Goal: Information Seeking & Learning: Learn about a topic

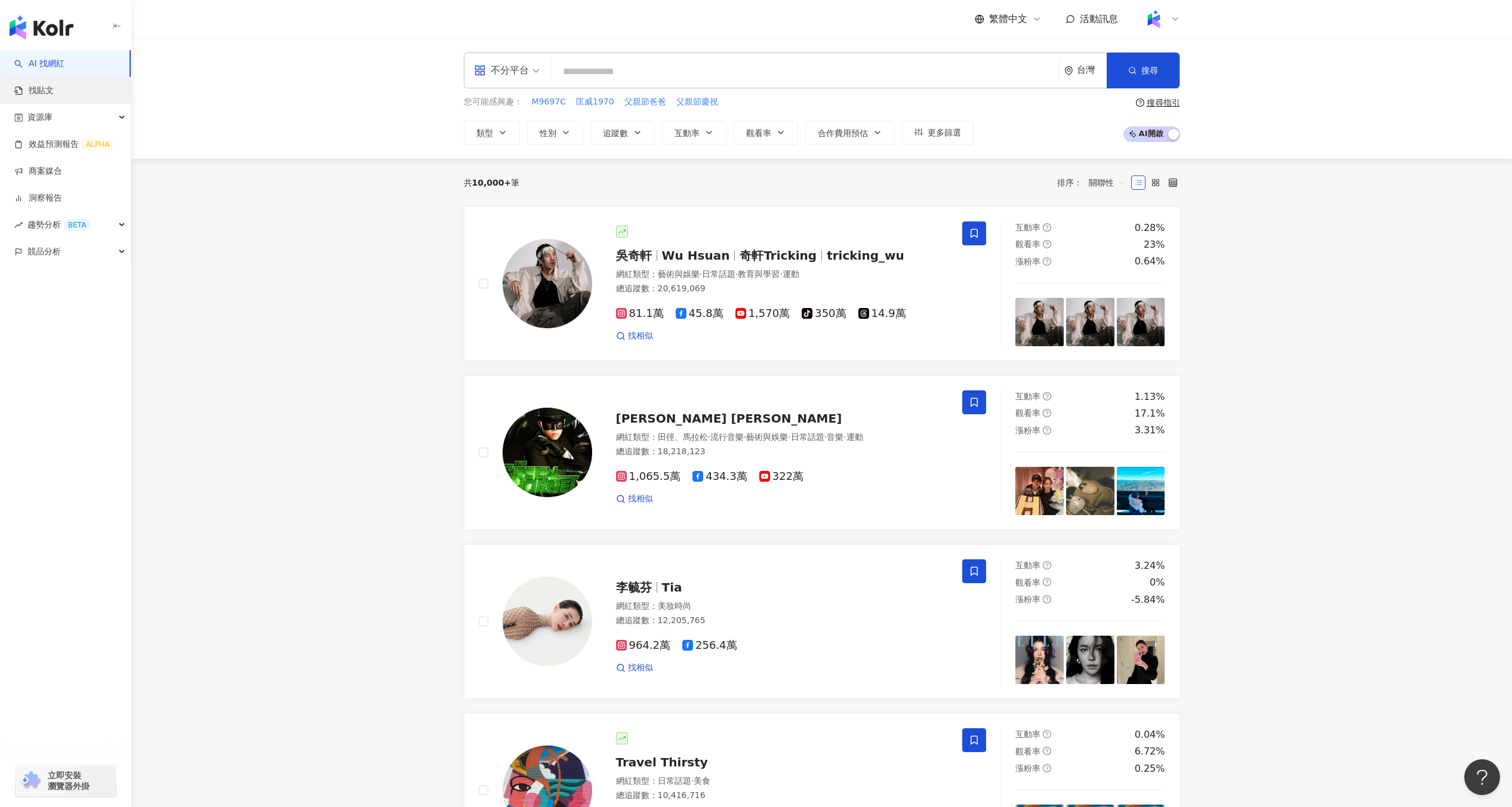
click at [53, 89] on link "找貼文" at bounding box center [34, 91] width 39 height 12
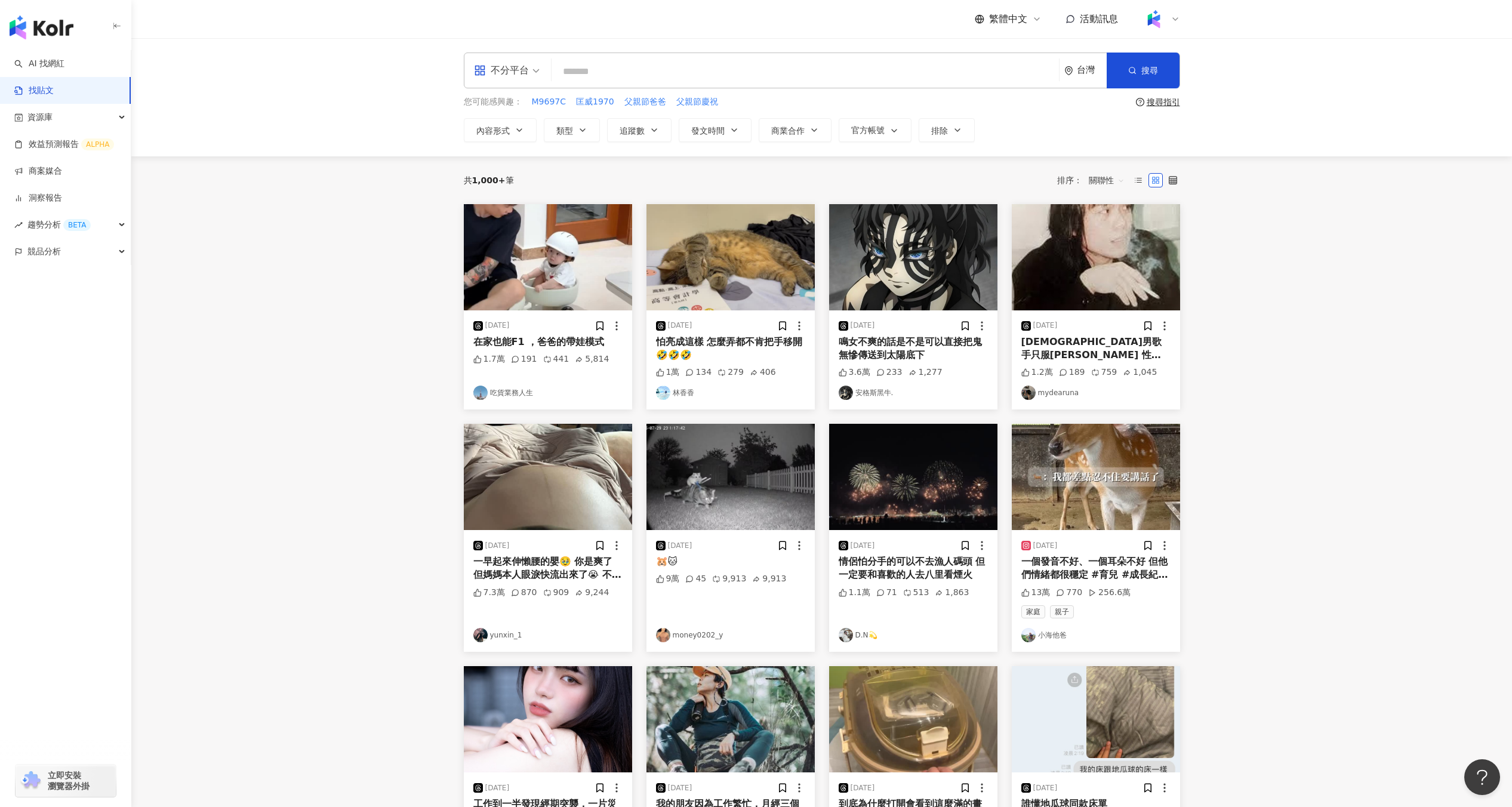
click at [525, 267] on img at bounding box center [548, 257] width 168 height 106
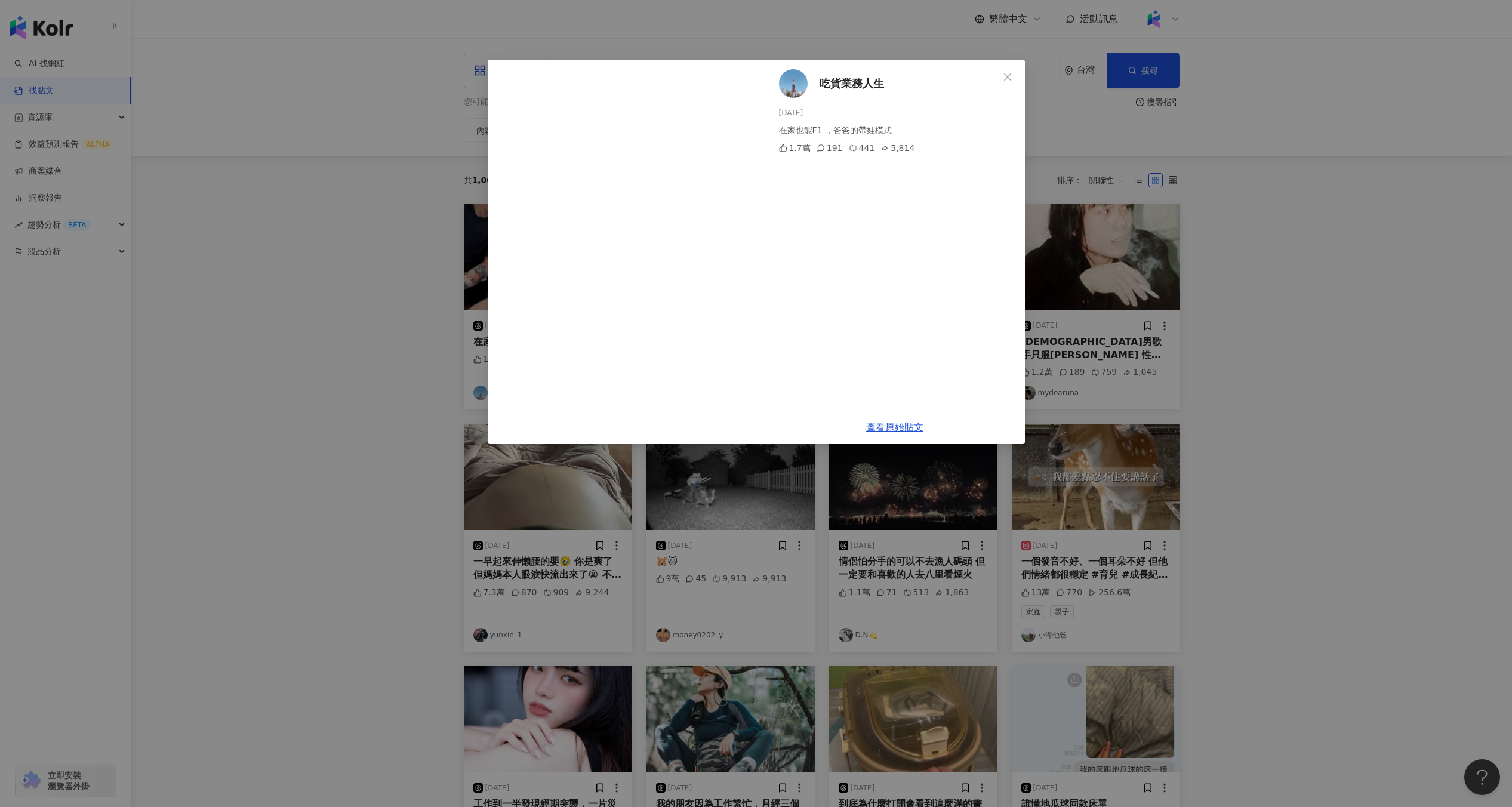
click at [445, 295] on div "吃貨業務人生 2025/8/20 在家也能F1 ，爸爸的帶娃模式 1.7萬 191 441 5,814 查看原始貼文" at bounding box center [756, 404] width 1512 height 807
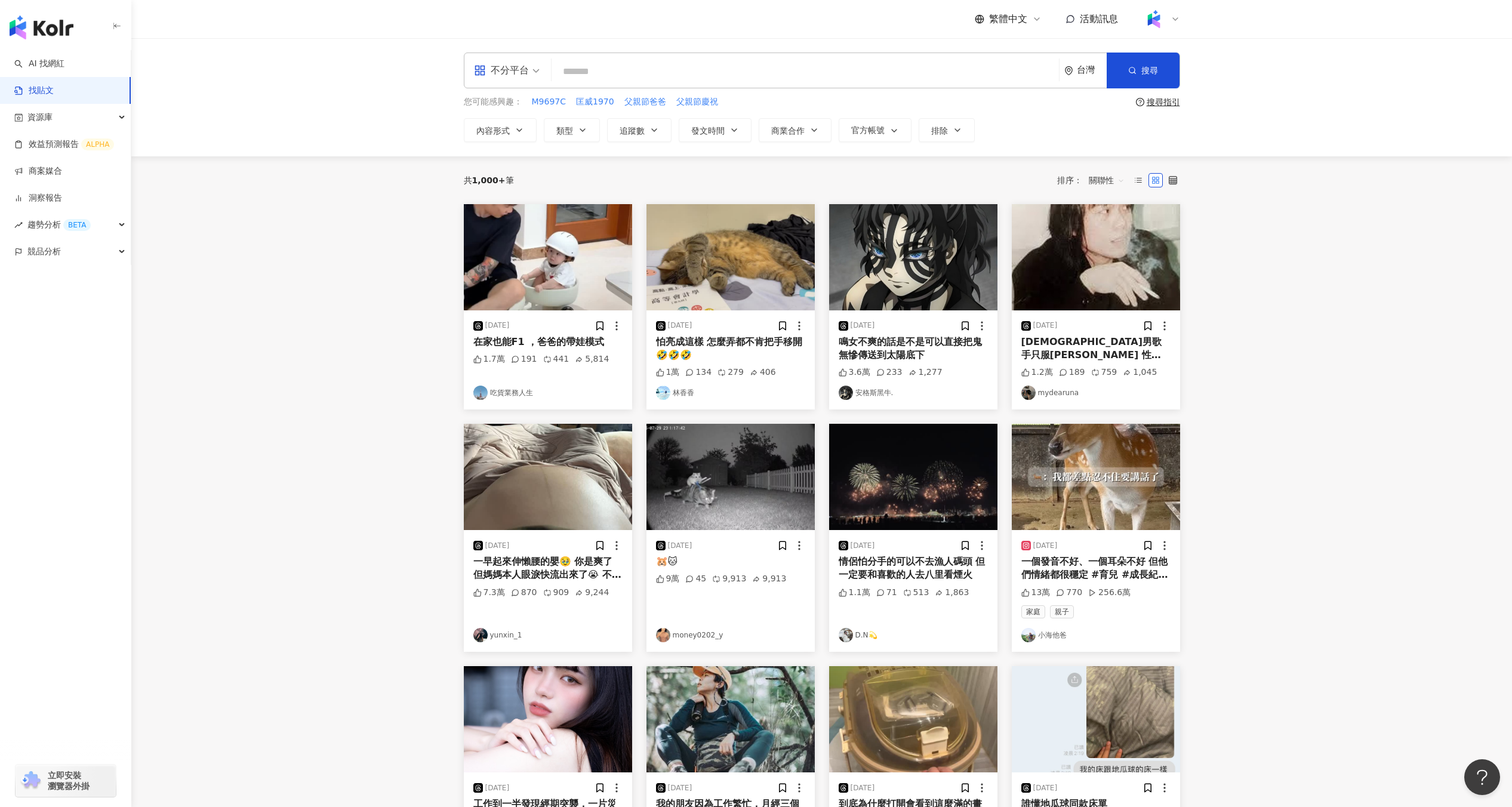
click at [522, 77] on div "不分平台" at bounding box center [501, 70] width 55 height 19
click at [516, 156] on div "Facebook" at bounding box center [510, 147] width 82 height 22
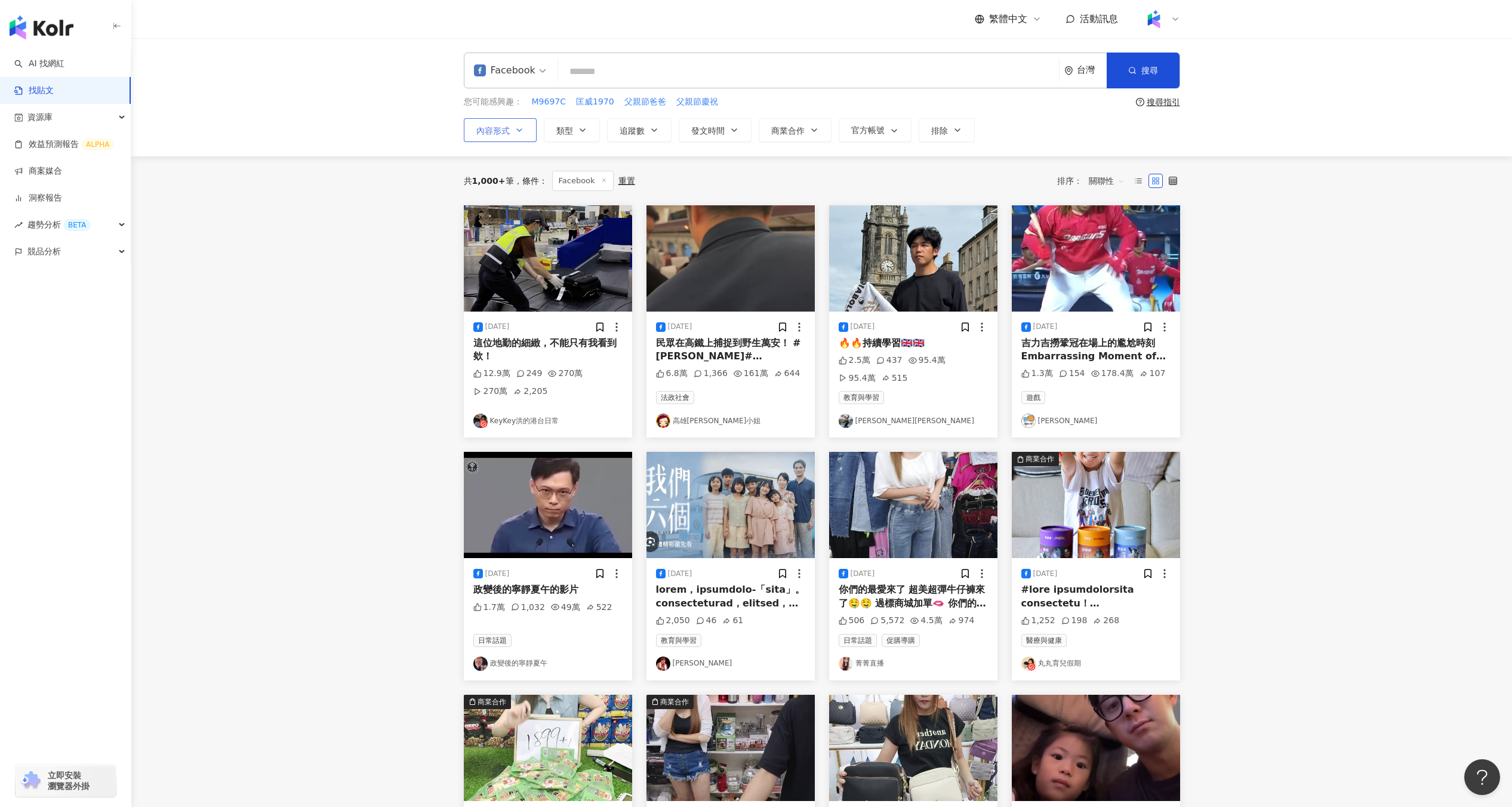
click at [525, 138] on button "內容形式" at bounding box center [500, 130] width 73 height 24
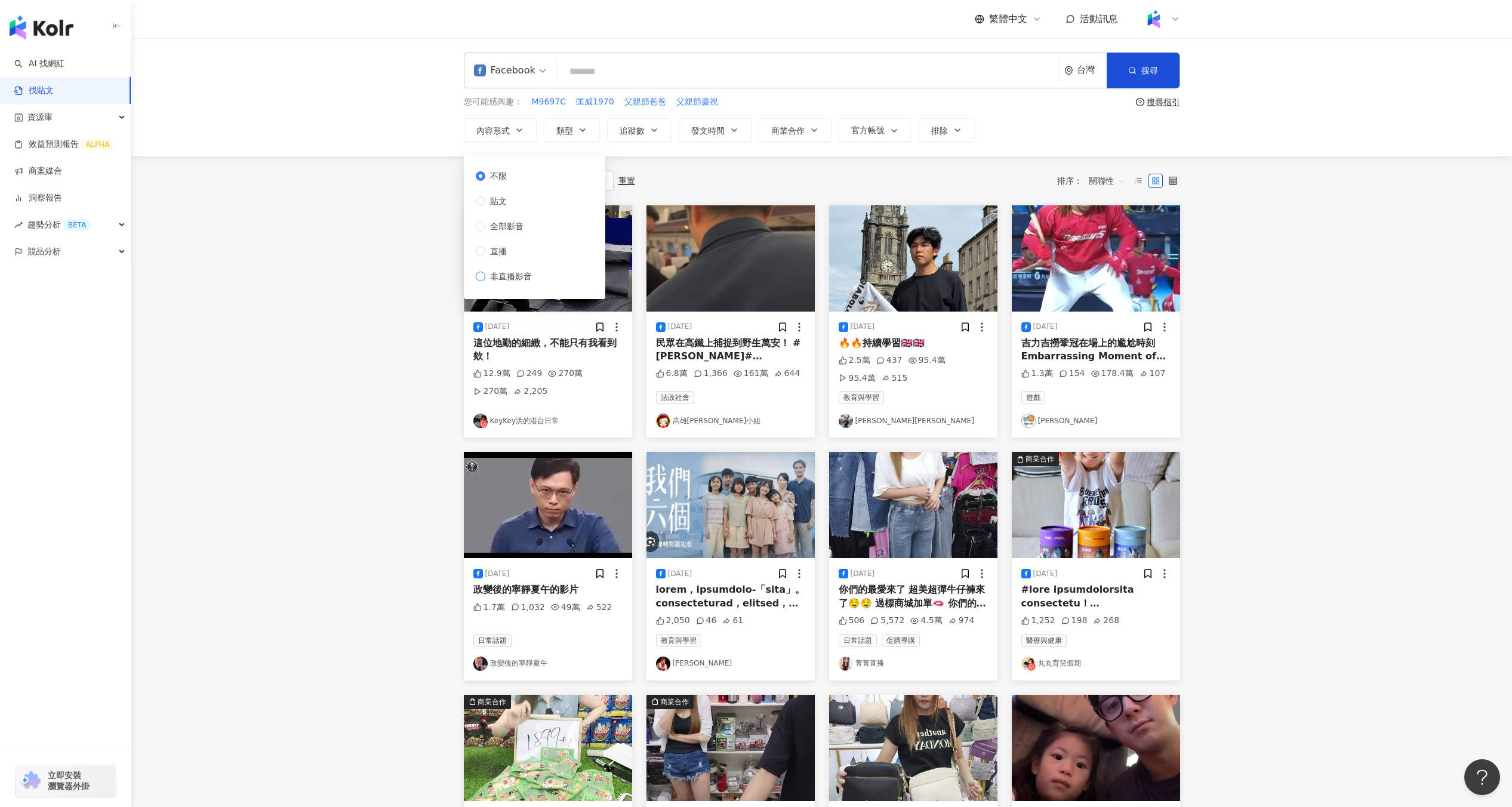
click at [502, 274] on span "非直播影音" at bounding box center [511, 276] width 51 height 13
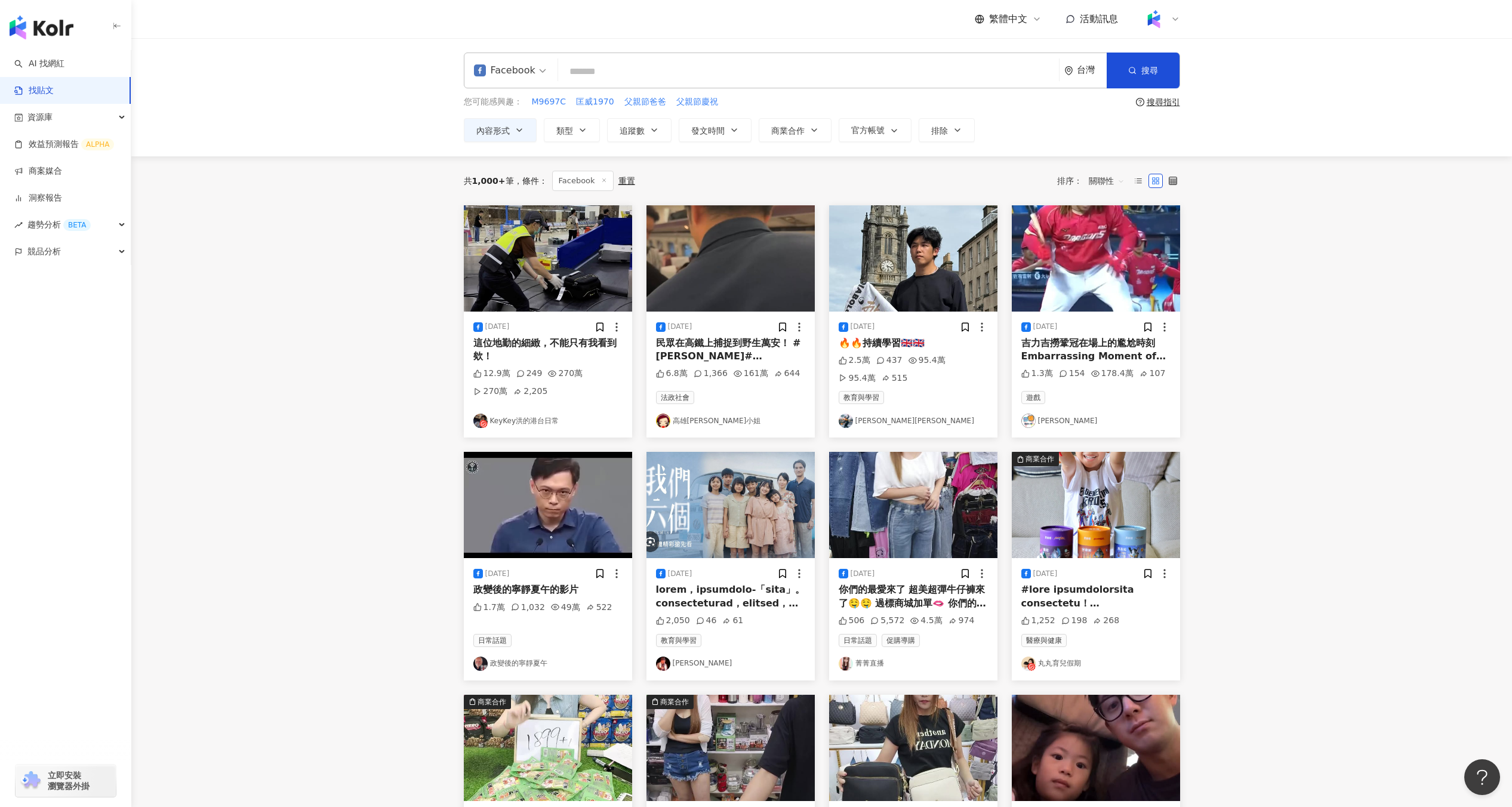
click at [425, 316] on main "Facebook 台灣 搜尋 您可能感興趣： M9697C 匡威1970 父親節爸爸 父親節慶祝 搜尋指引 內容形式 類型 追蹤數 發文時間 商業合作 官方帳…" at bounding box center [821, 537] width 1380 height 999
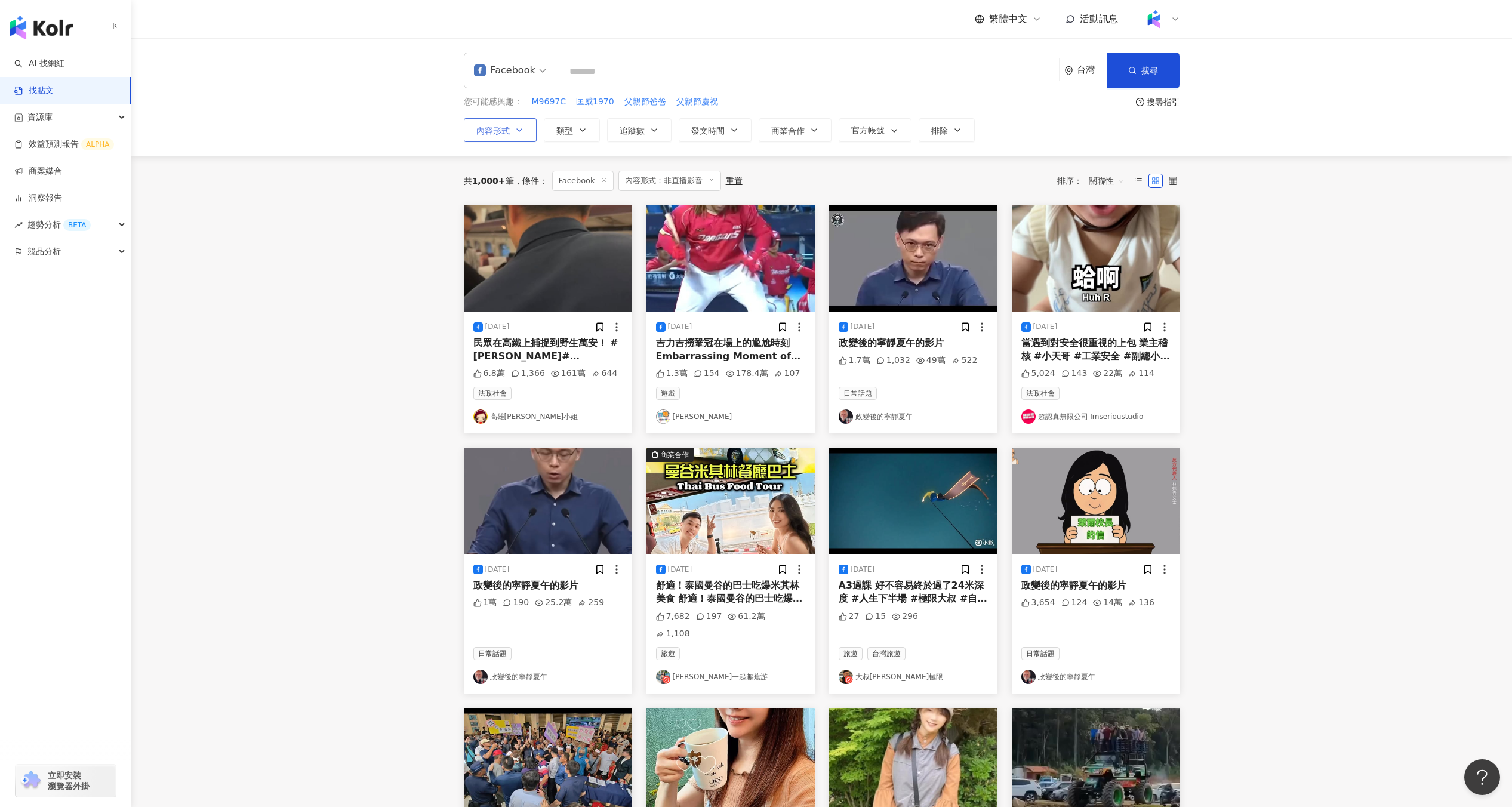
click at [507, 129] on span "內容形式" at bounding box center [493, 131] width 33 height 10
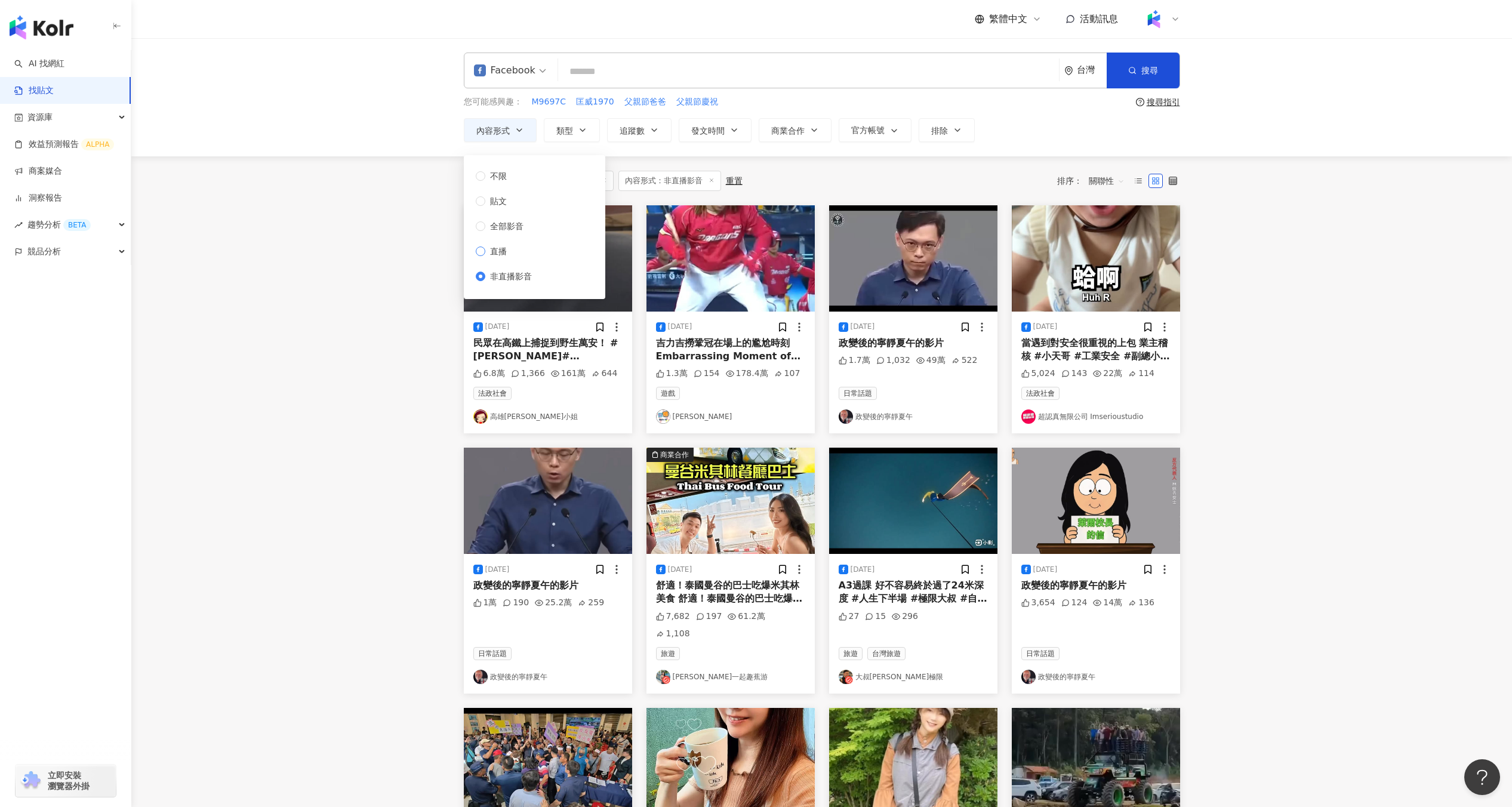
click at [507, 251] on span "直播" at bounding box center [498, 251] width 26 height 13
click at [425, 316] on main "Facebook 台灣 搜尋 您可能感興趣： M9697C 匡威1970 父親節爸爸 父親節慶祝 搜尋指引 內容形式 類型 追蹤數 發文時間 商業合作 官方帳…" at bounding box center [821, 544] width 1380 height 1012
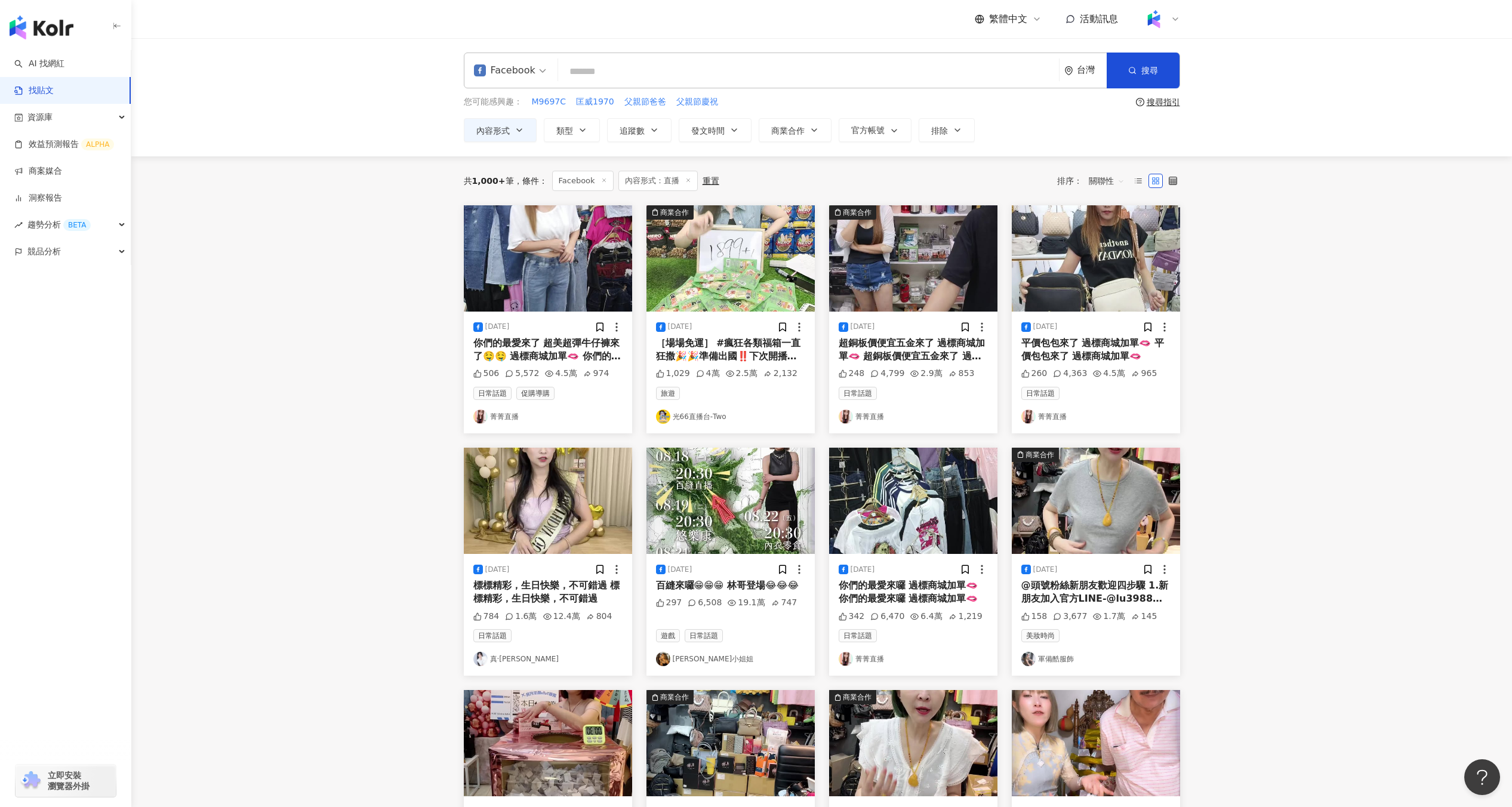
click at [544, 274] on img at bounding box center [548, 258] width 168 height 106
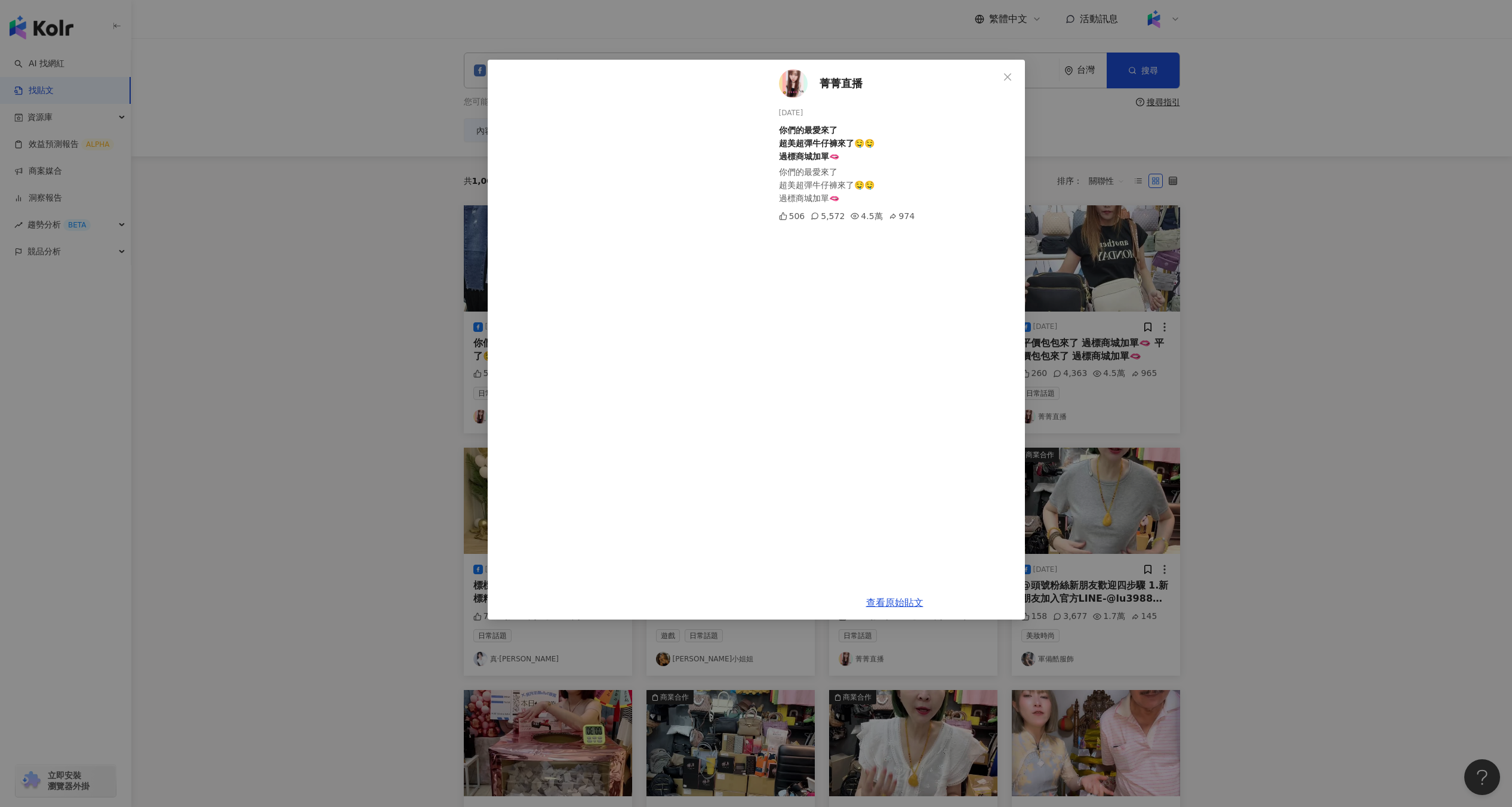
click at [1120, 248] on div "菁菁直播 2025/8/20 你們的最愛來了 超美超彈牛仔褲來了🤤🤤 過標商城加單🫦 你們的最愛來了 超美超彈牛仔褲來了🤤🤤 過標商城加單🫦 506 5,57…" at bounding box center [756, 404] width 1512 height 807
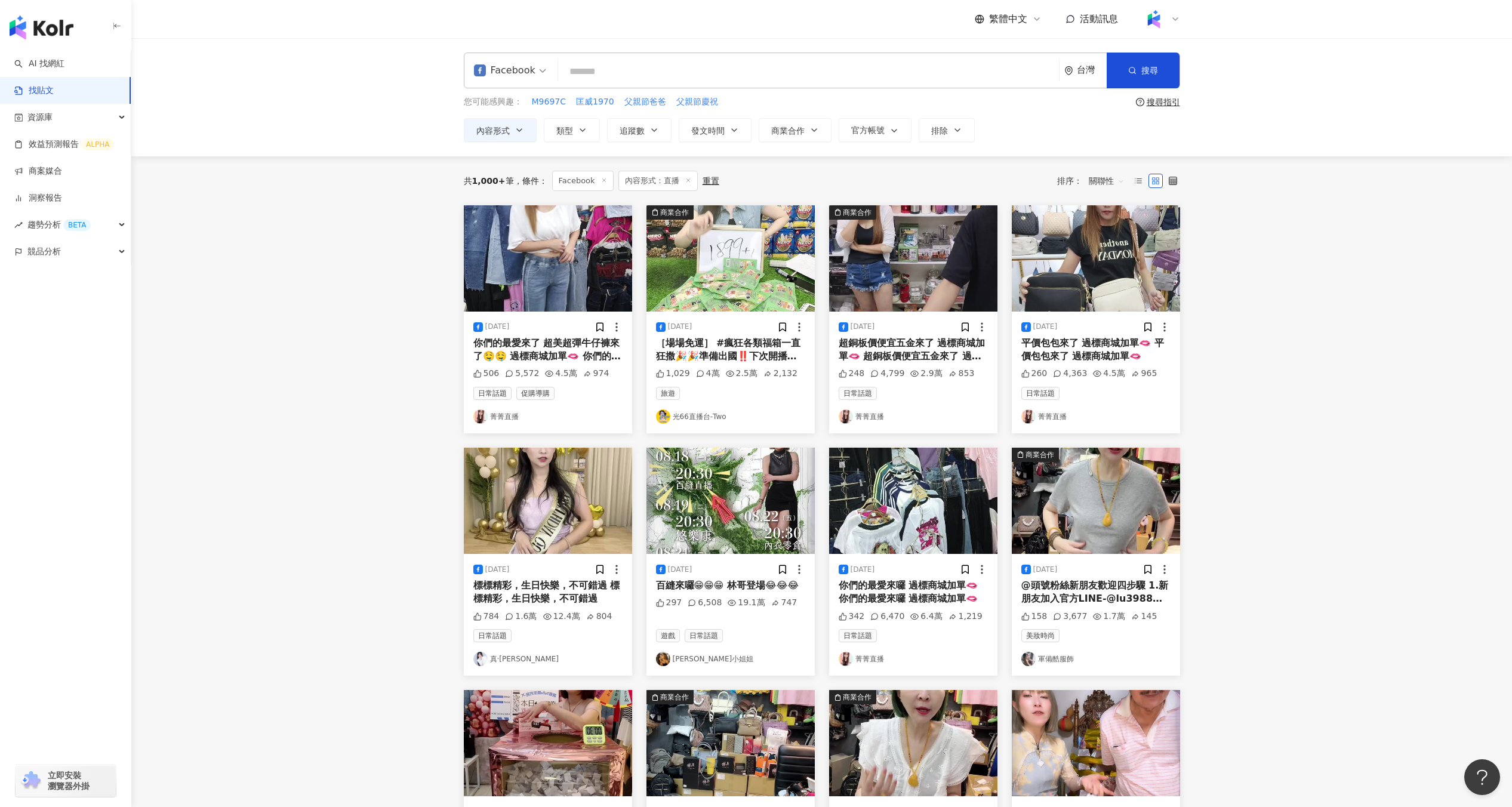
scroll to position [340, 0]
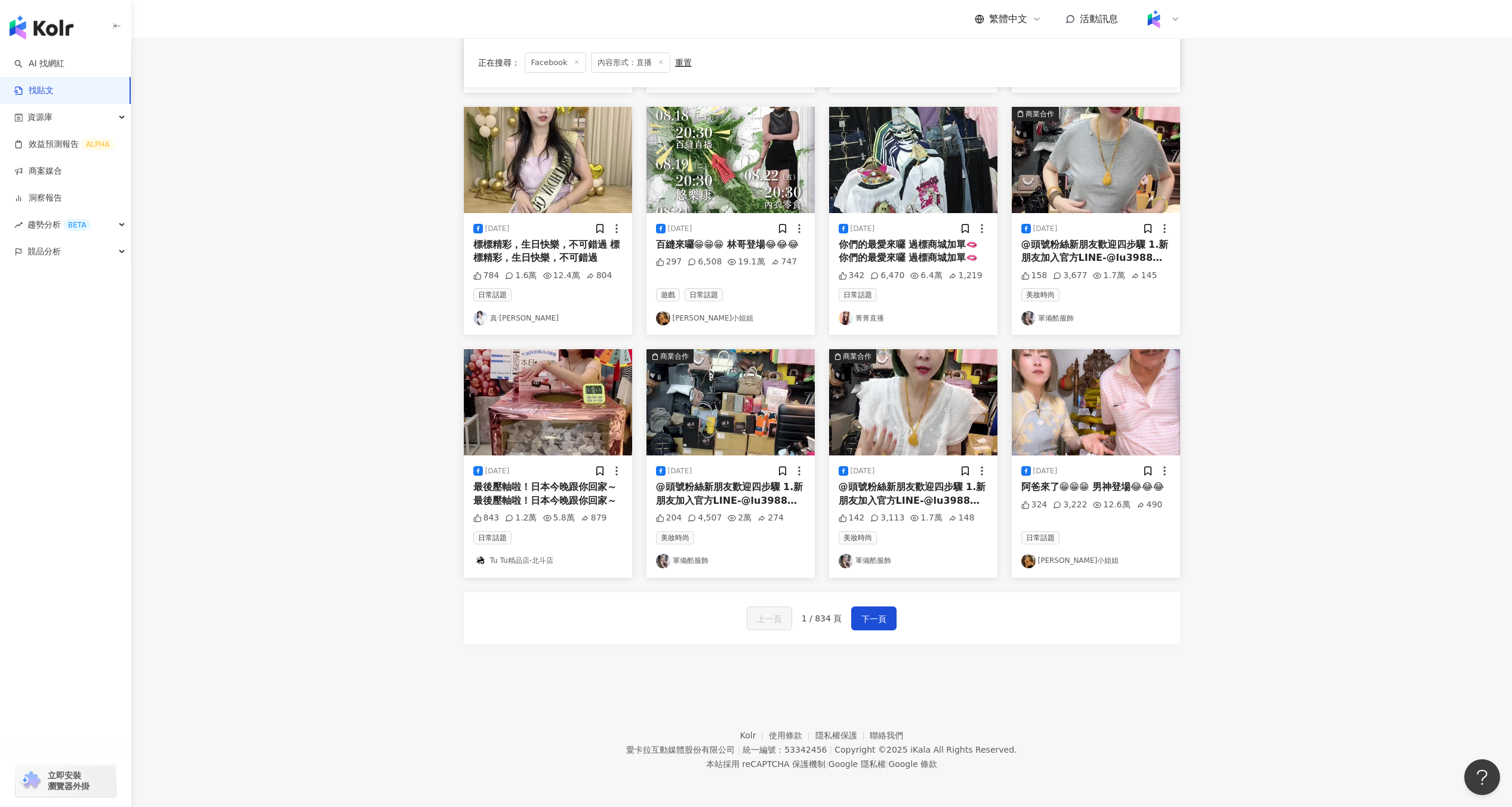
click at [1109, 370] on img at bounding box center [1096, 402] width 168 height 106
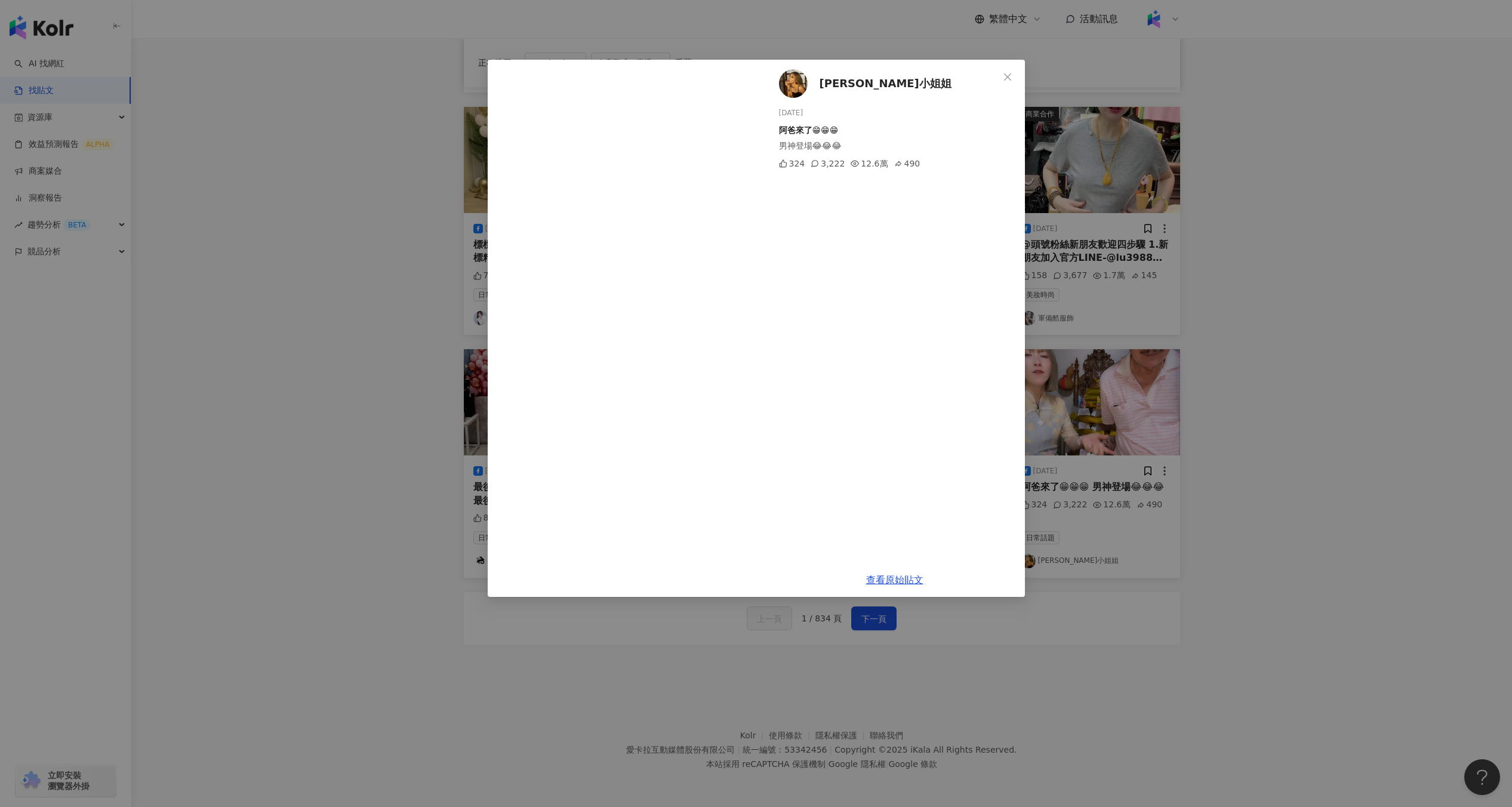
click at [1142, 369] on div "哈娜小姐姐 2025/8/17 阿爸來了😁😁😁 男神登場😂😂😂 324 3,222 12.6萬 490 查看原始貼文" at bounding box center [756, 404] width 1512 height 807
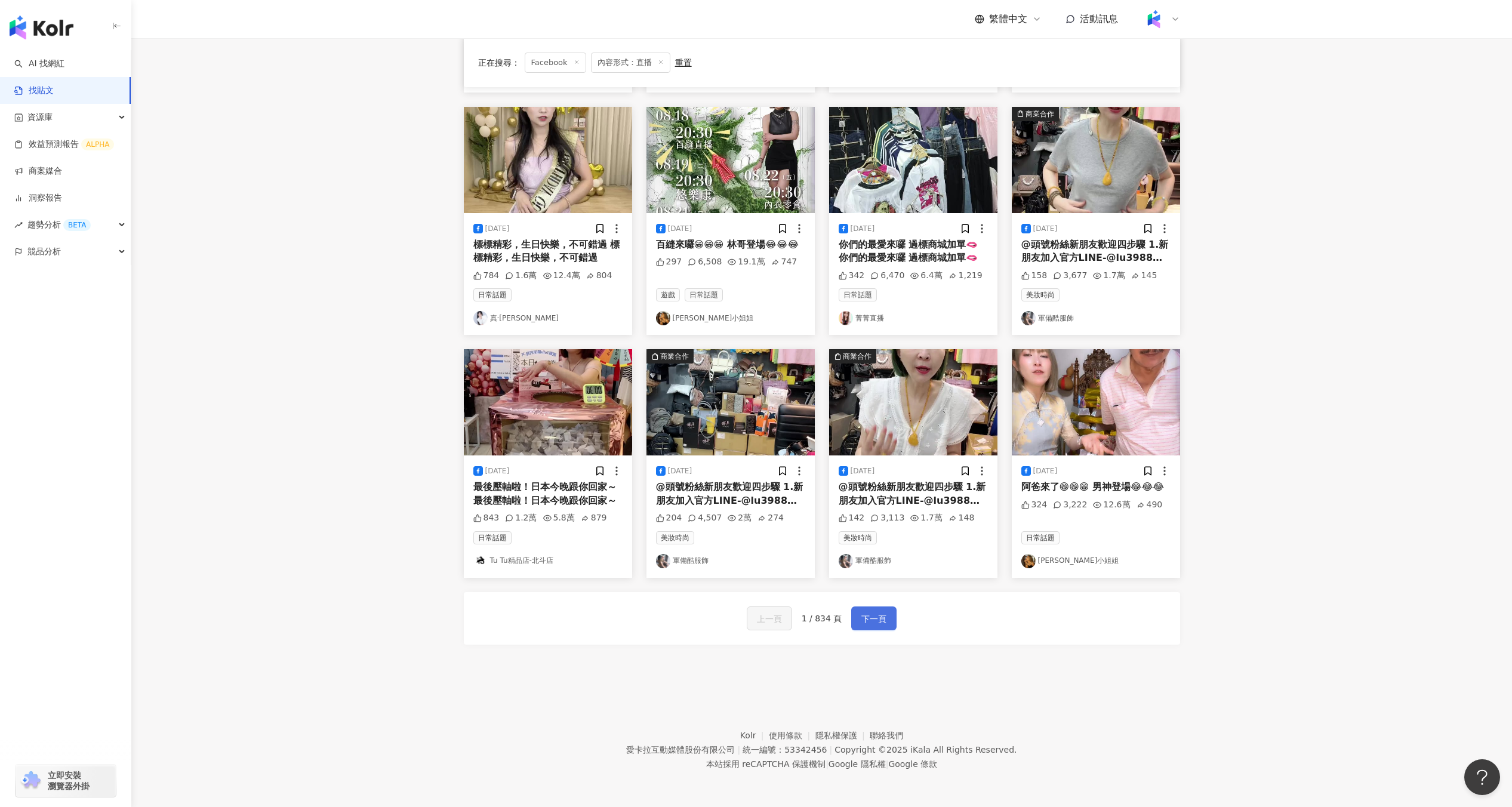
click at [883, 621] on span "下一頁" at bounding box center [873, 618] width 25 height 14
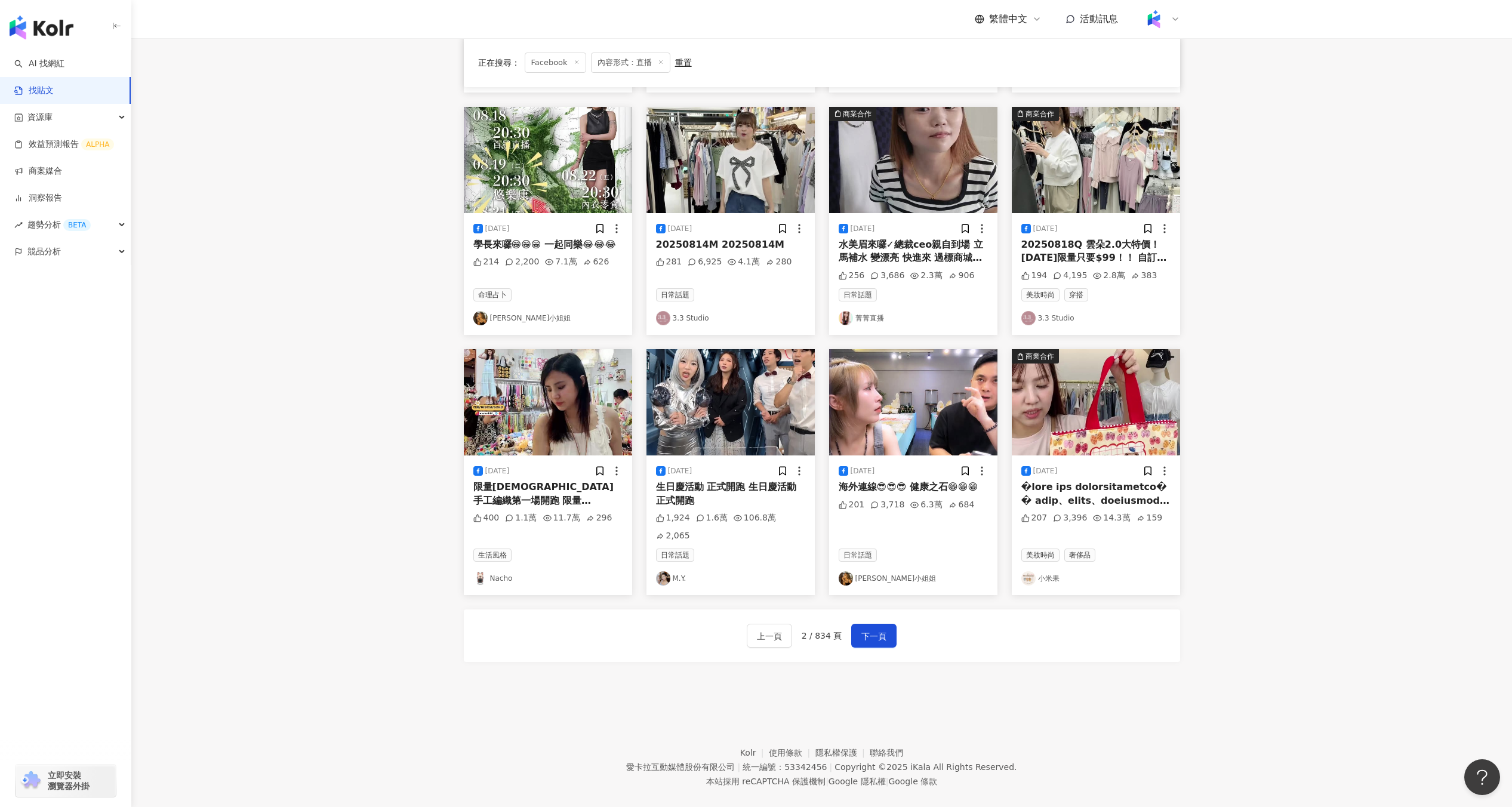
click at [776, 393] on img at bounding box center [730, 402] width 168 height 106
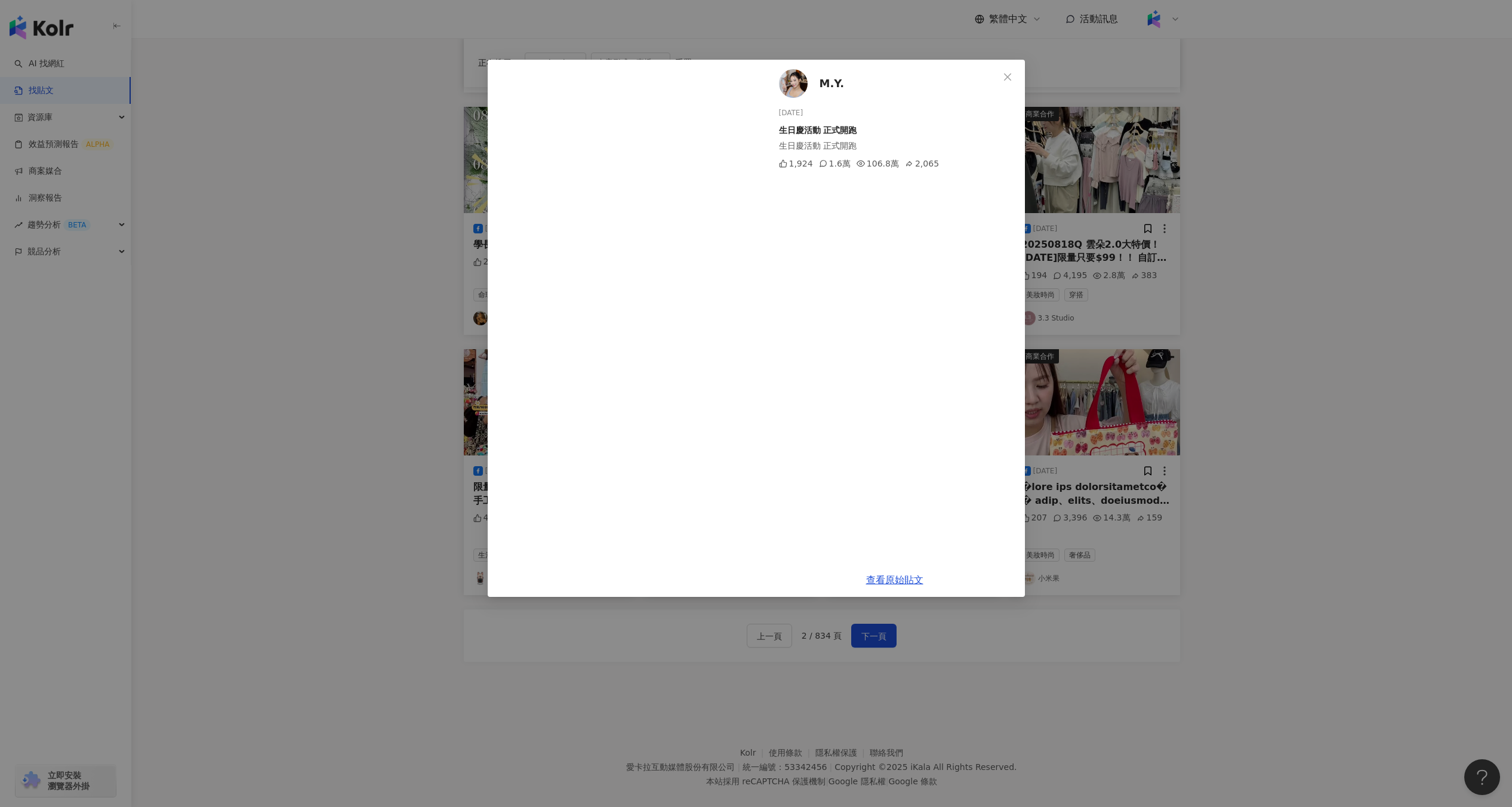
click at [434, 428] on div "M.Y. 2025/8/18 生日慶活動 正式開跑 生日慶活動 正式開跑 1,924 1.6萬 106.8萬 2,065 查看原始貼文" at bounding box center [756, 404] width 1512 height 807
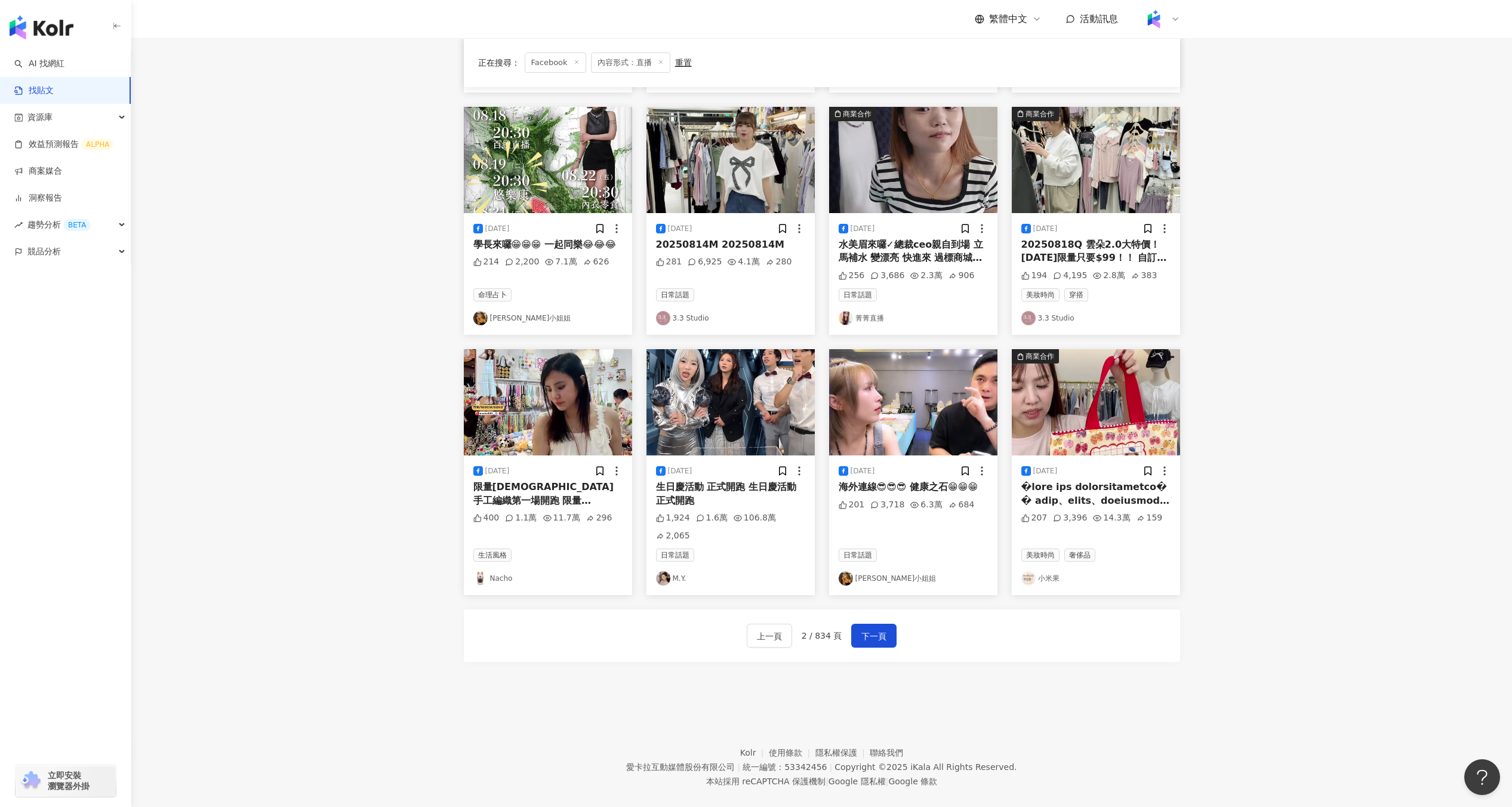
click at [567, 388] on img at bounding box center [548, 402] width 168 height 106
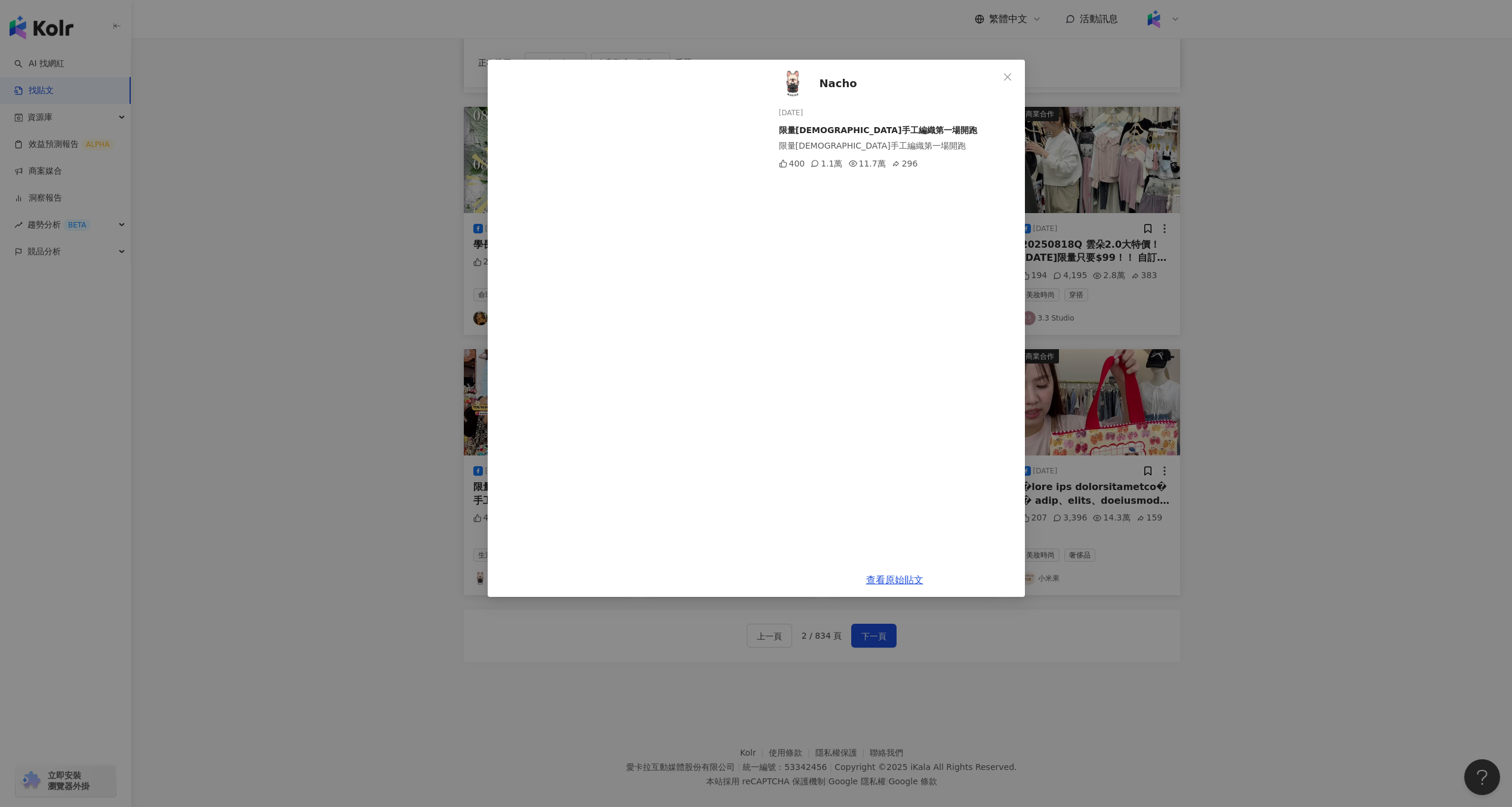
click at [434, 407] on div "Nacho 2025/8/16 限量泰國手工編織第一場開跑 限量泰國手工編織第一場開跑 400 1.1萬 11.7萬 296 查看原始貼文" at bounding box center [756, 404] width 1512 height 807
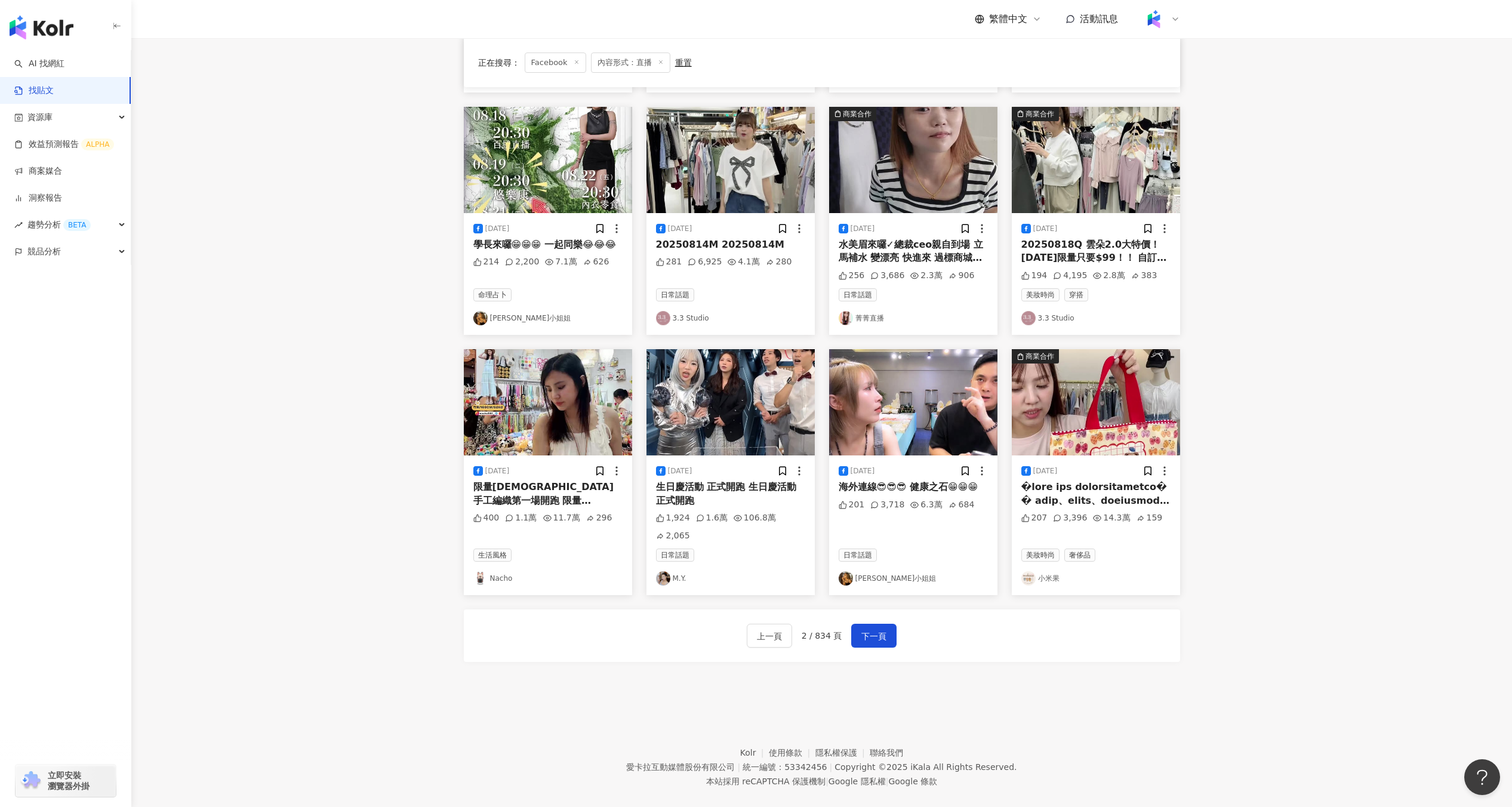
click at [857, 378] on img at bounding box center [913, 402] width 168 height 106
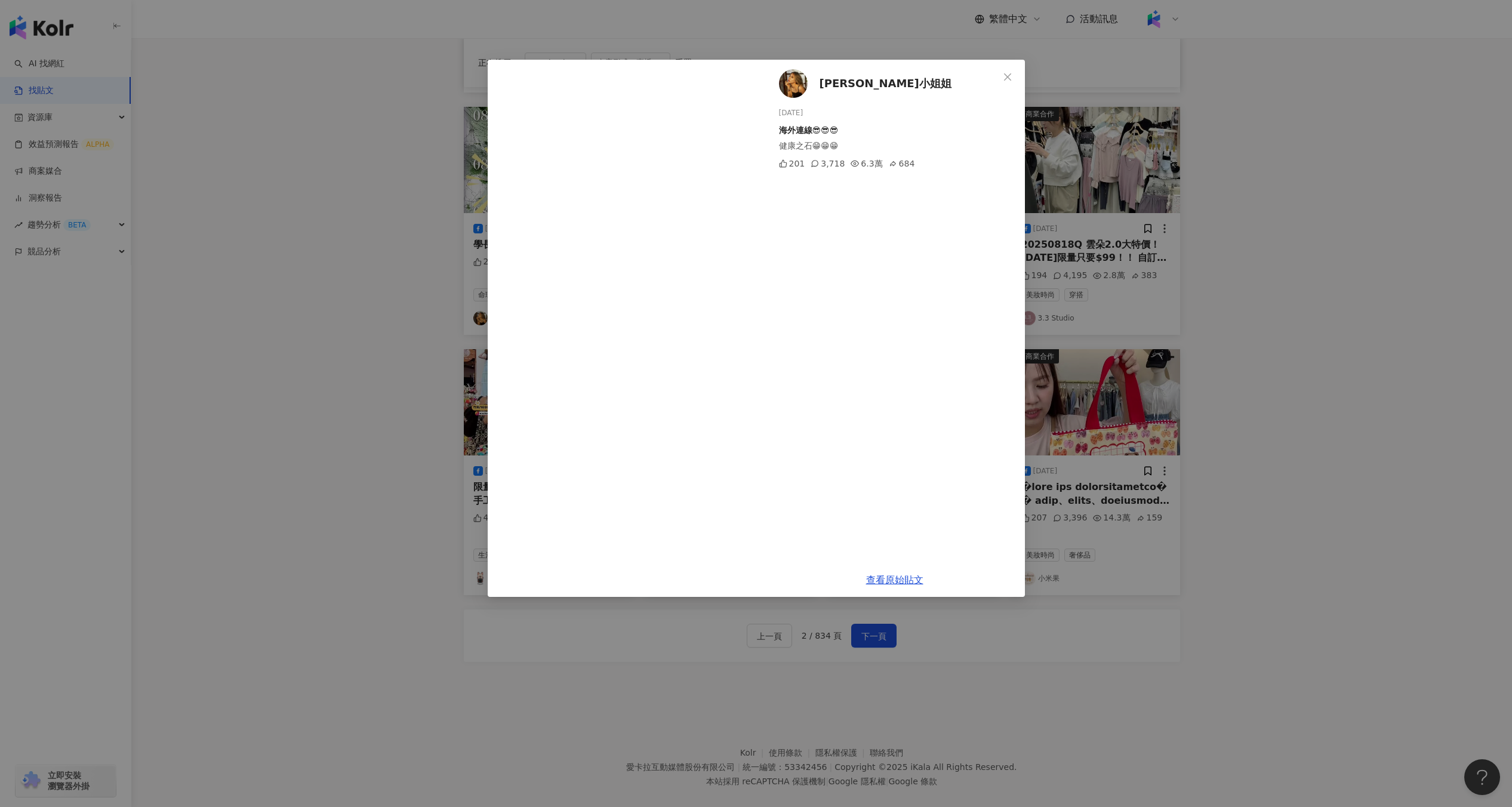
click at [1057, 321] on div "哈娜小姐姐 2025/8/12 海外連線😎😎😎 健康之石😁😁😁 201 3,718 6.3萬 684 查看原始貼文" at bounding box center [756, 404] width 1512 height 807
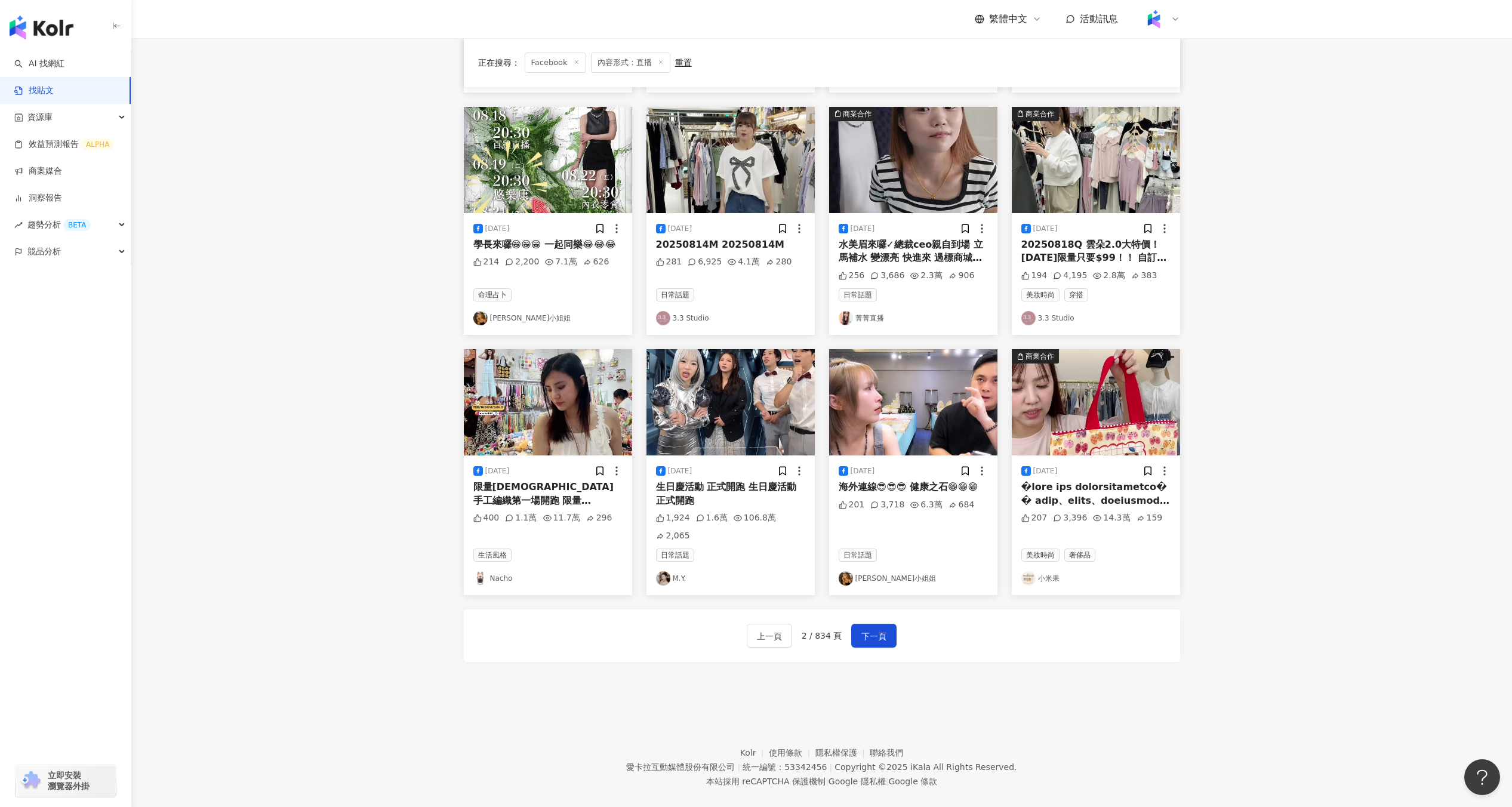
click at [1101, 132] on img at bounding box center [1096, 159] width 168 height 106
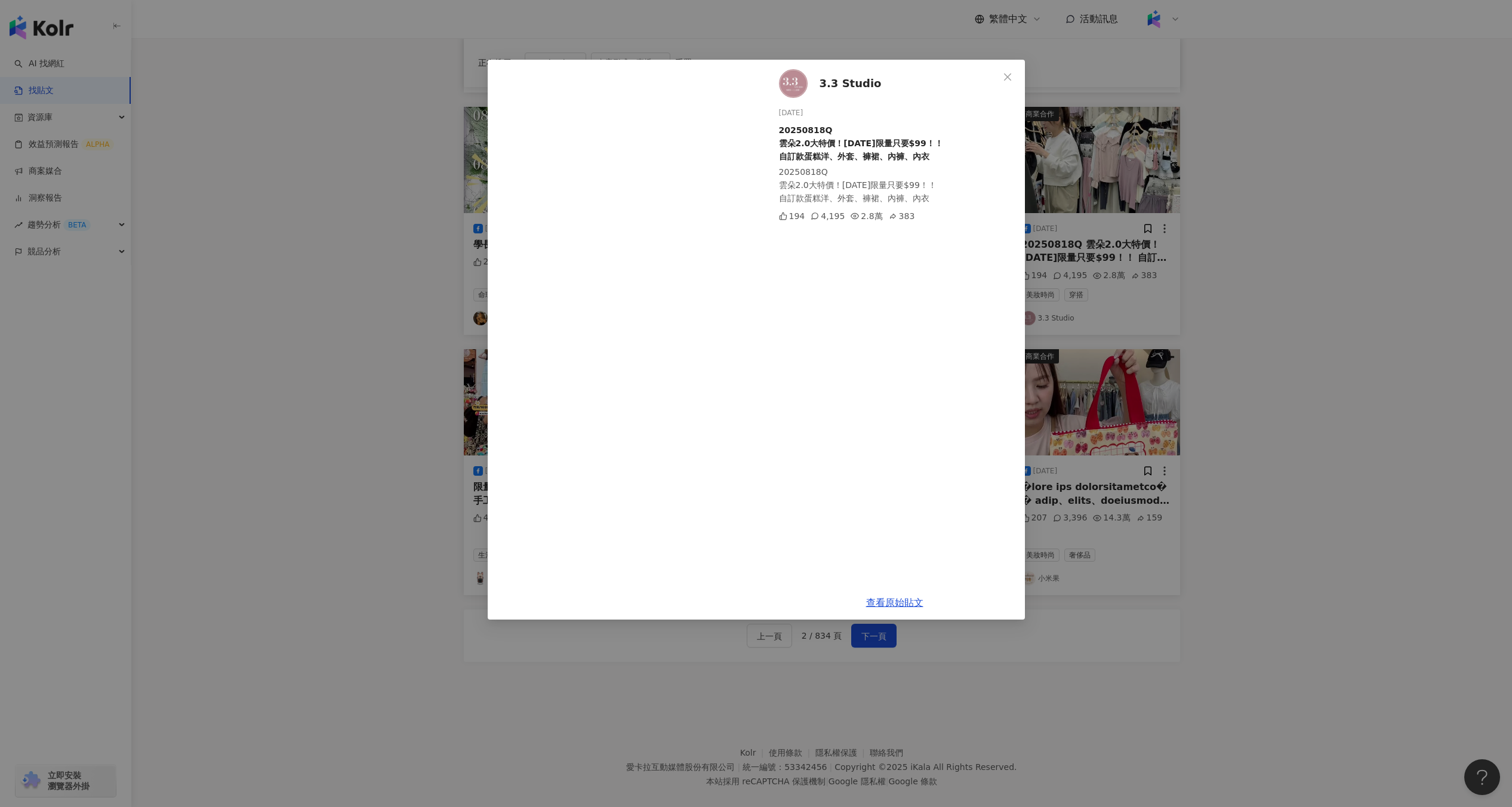
click at [1141, 289] on div "3.3 Studio 2025/8/18 20250818Q 雲朵2.0大特價！今天限量只要$99！！ 自訂款蛋糕洋、外套、褲裙、內褲、內衣 20250818…" at bounding box center [756, 404] width 1512 height 807
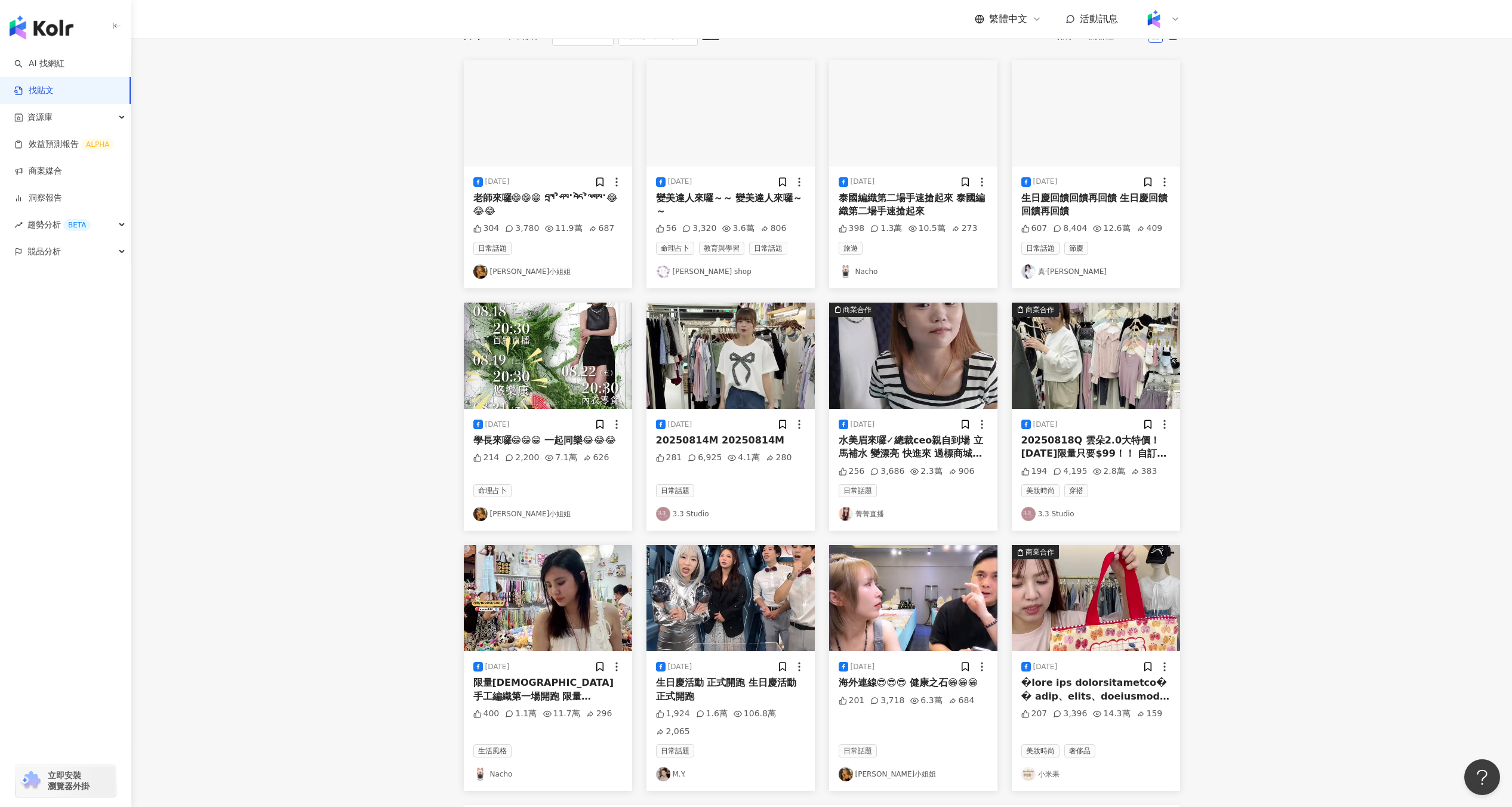
scroll to position [0, 0]
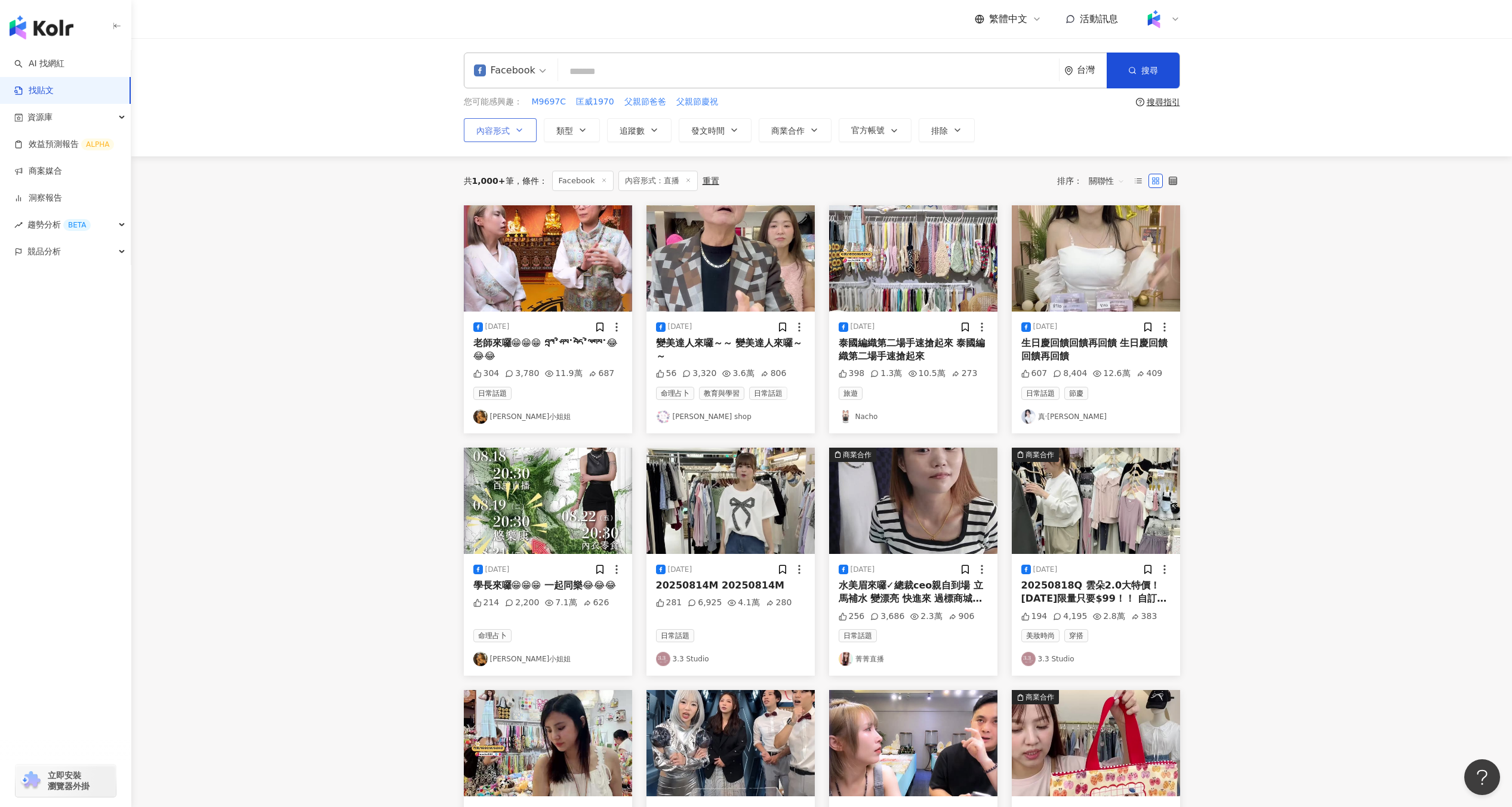
click at [526, 128] on button "內容形式" at bounding box center [500, 130] width 73 height 24
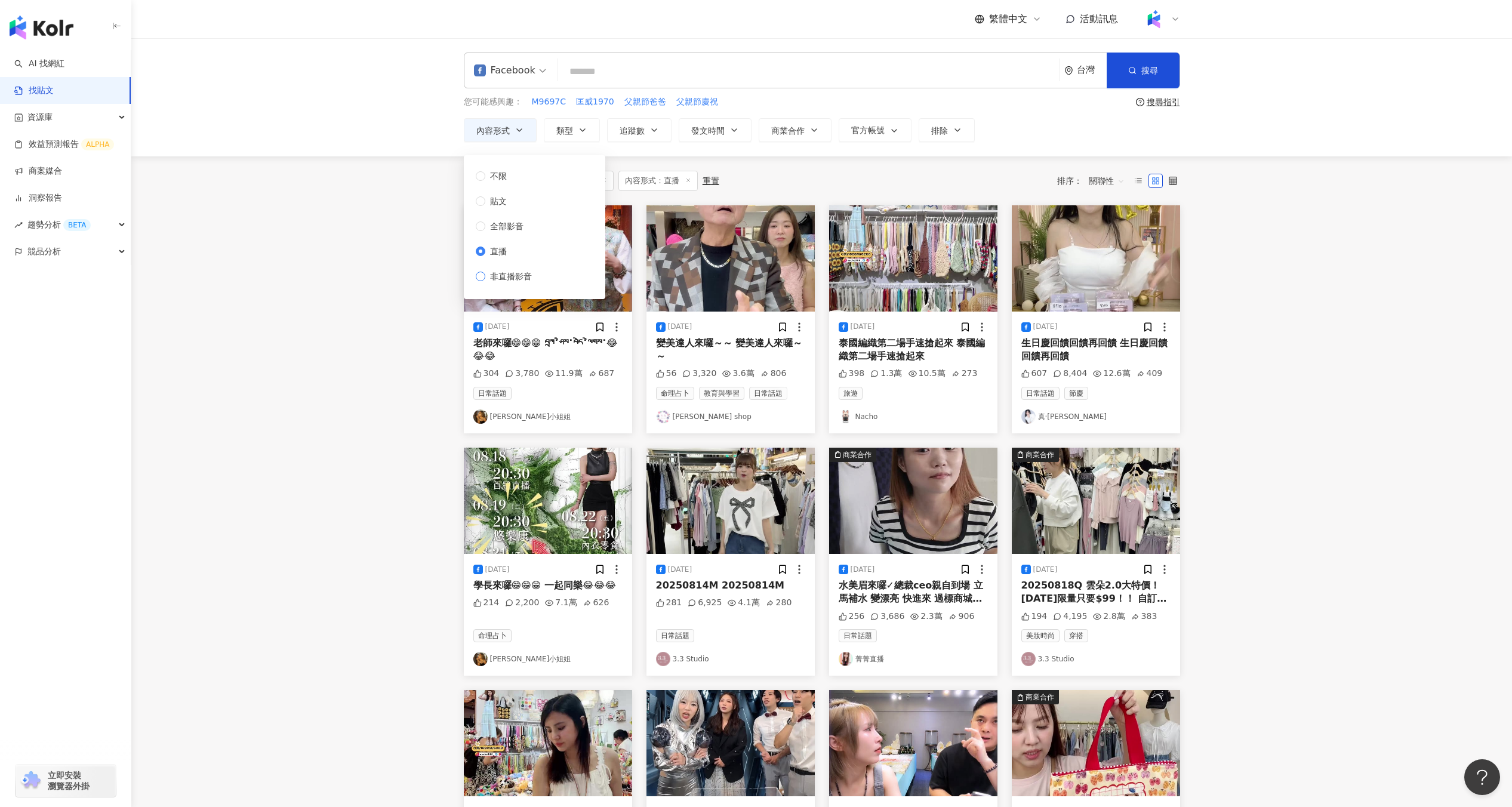
click at [515, 272] on span "非直播影音" at bounding box center [511, 276] width 51 height 13
click at [419, 334] on main "Facebook 台灣 搜尋 您可能感興趣： M9697C 匡威1970 父親節爸爸 父親節慶祝 搜尋指引 內容形式 類型 追蹤數 發文時間 商業合作 官方帳…" at bounding box center [821, 535] width 1380 height 994
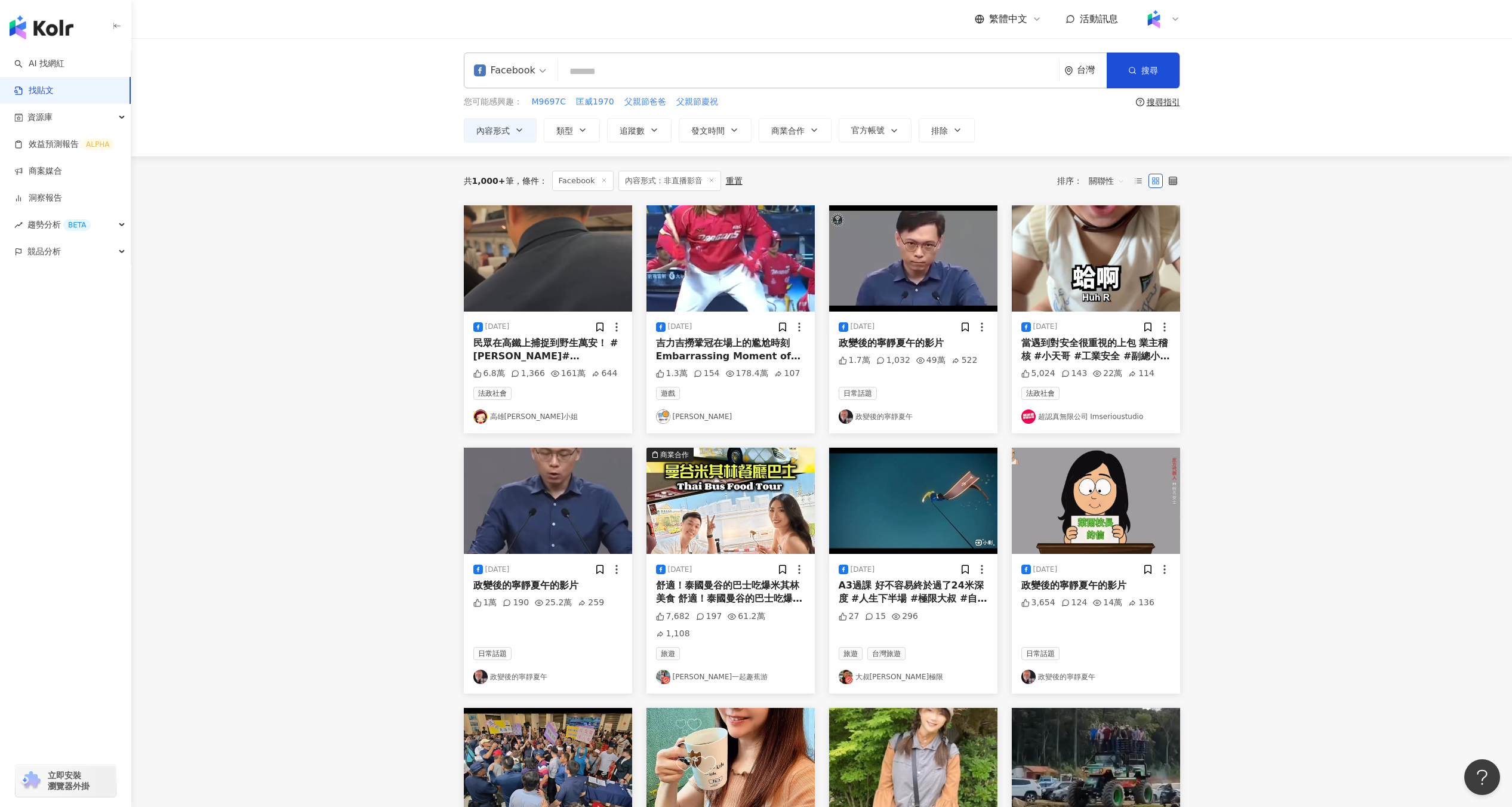
click at [540, 258] on img at bounding box center [548, 258] width 168 height 106
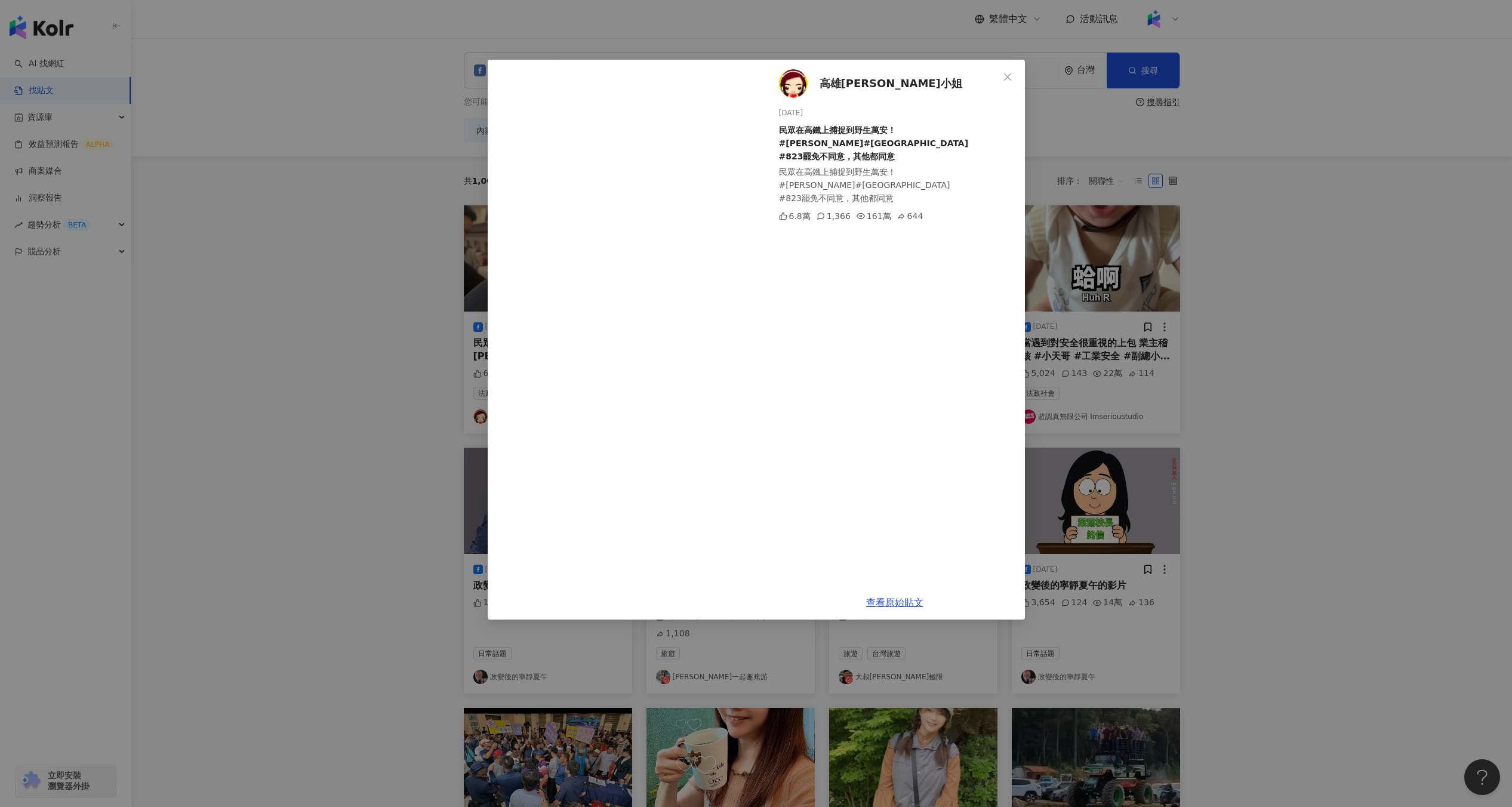
click at [428, 325] on div "高雄林小姐 2025/8/10 民眾在高鐵上捕捉到野生萬安！ #蔣萬安 #台北市長 #823罷免不同意，其他都同意 民眾在高鐵上捕捉到野生萬安！ #蔣萬安 #…" at bounding box center [756, 404] width 1512 height 807
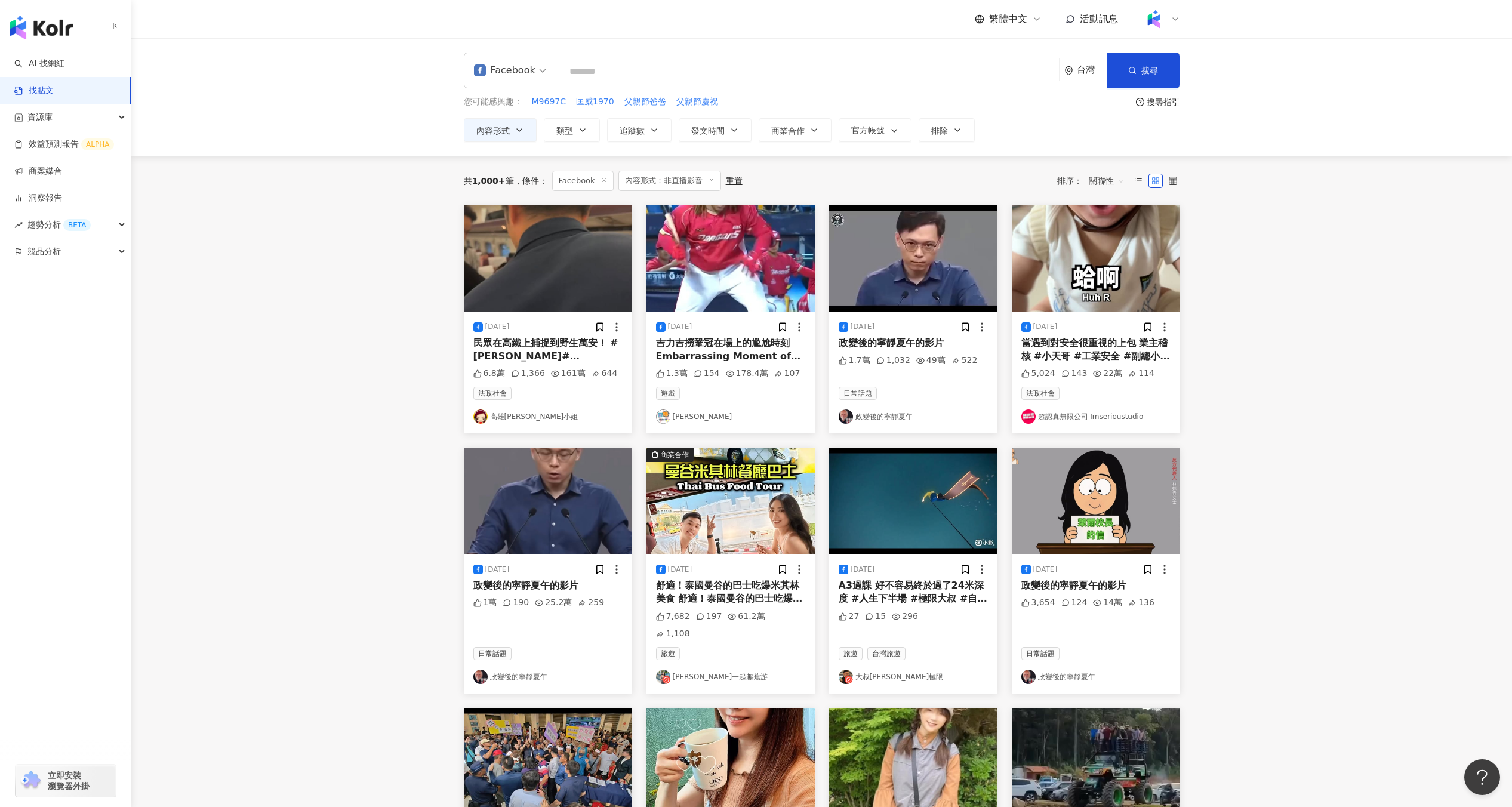
click at [665, 270] on img at bounding box center [730, 258] width 168 height 106
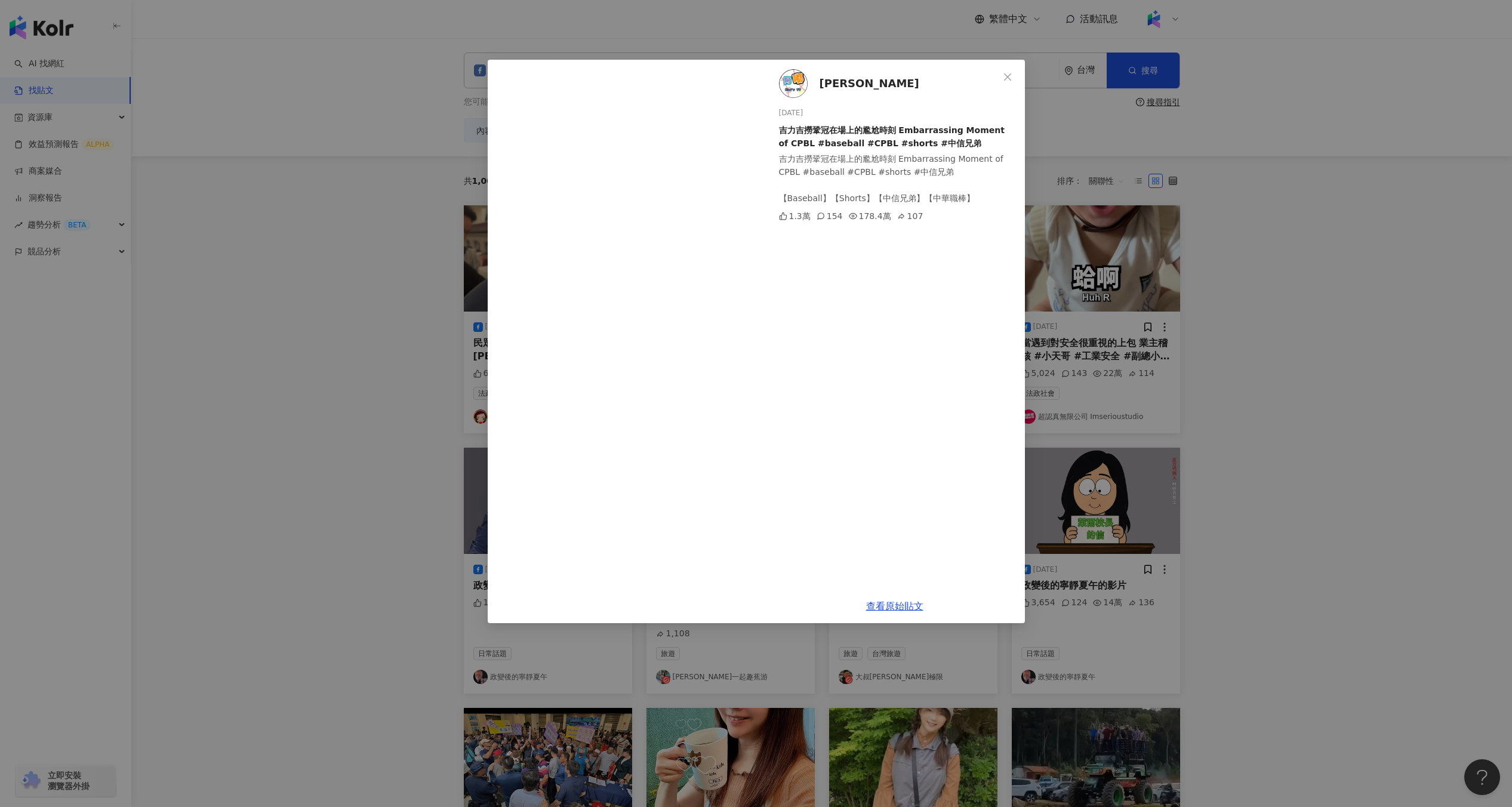
click at [433, 373] on div "阿嘟 Kai 2025/8/13 吉力吉撈鞏冠在場上的尷尬時刻 Embarrassing Moment of CPBL #baseball #CPBL #sh…" at bounding box center [756, 404] width 1512 height 807
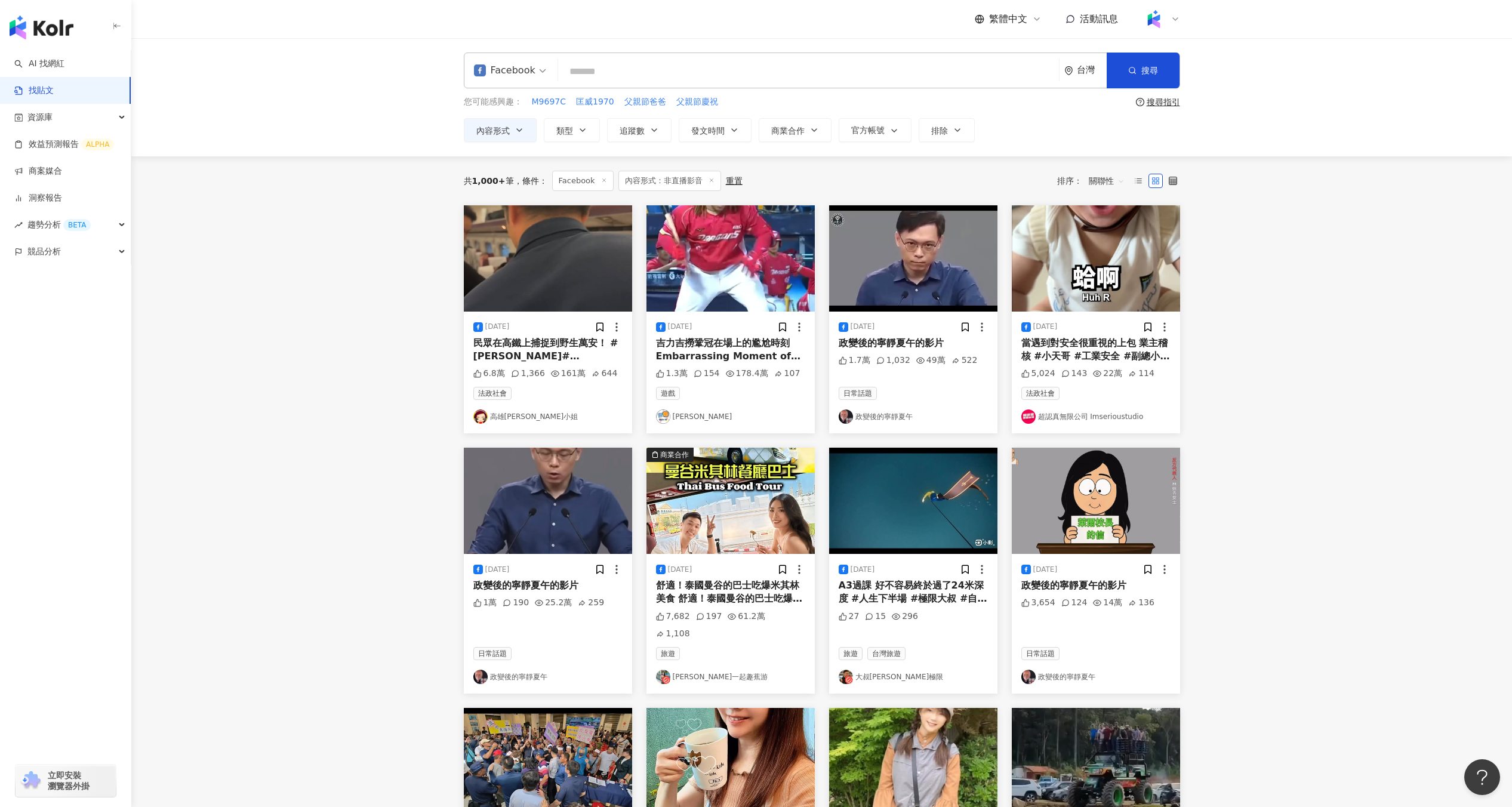
click at [955, 224] on img at bounding box center [913, 258] width 168 height 106
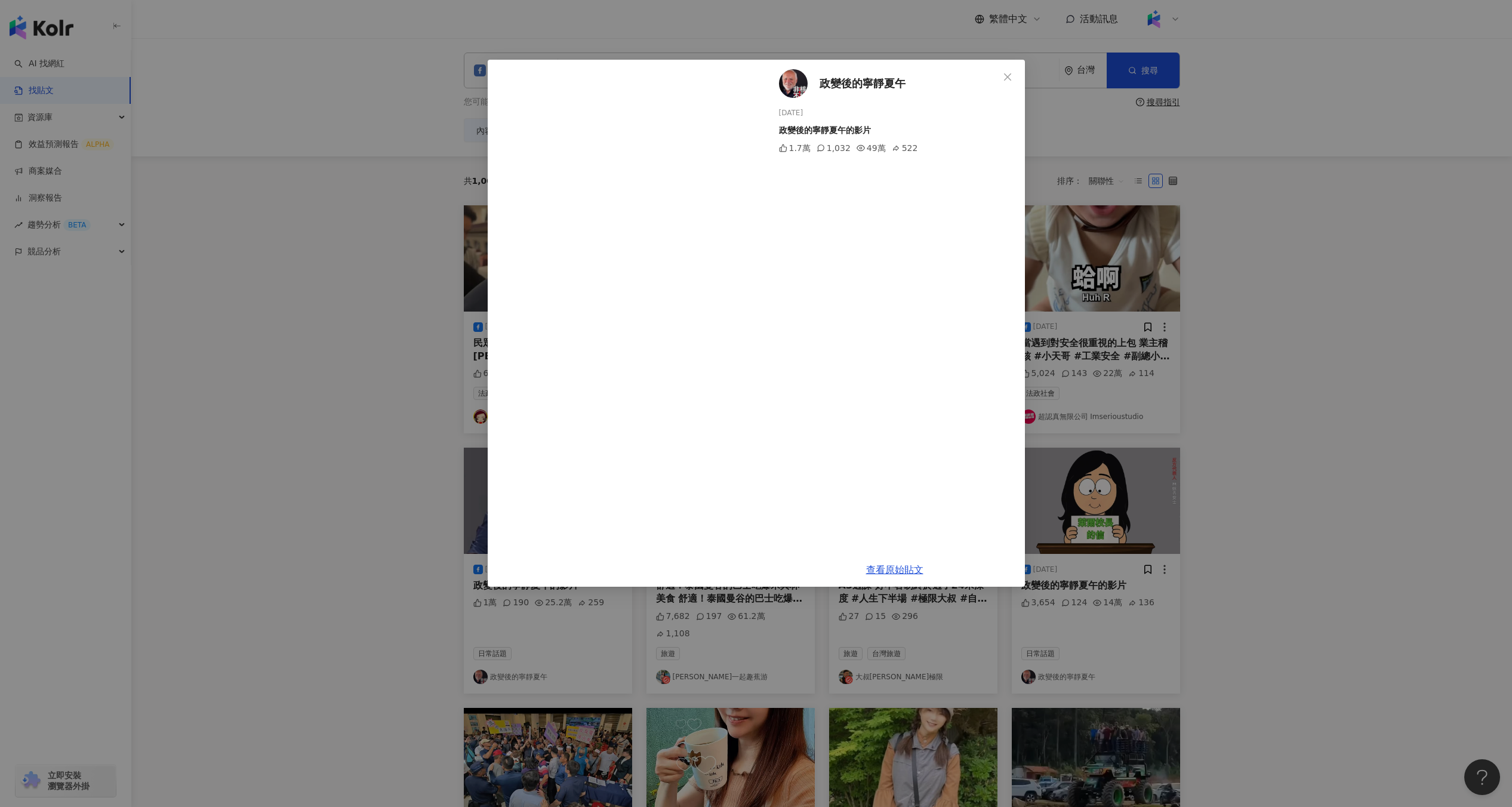
click at [1082, 400] on div "政變後的寧靜夏午 2025/8/11 政變後的寧靜夏午的影片 1.7萬 1,032 49萬 522 查看原始貼文" at bounding box center [756, 404] width 1512 height 807
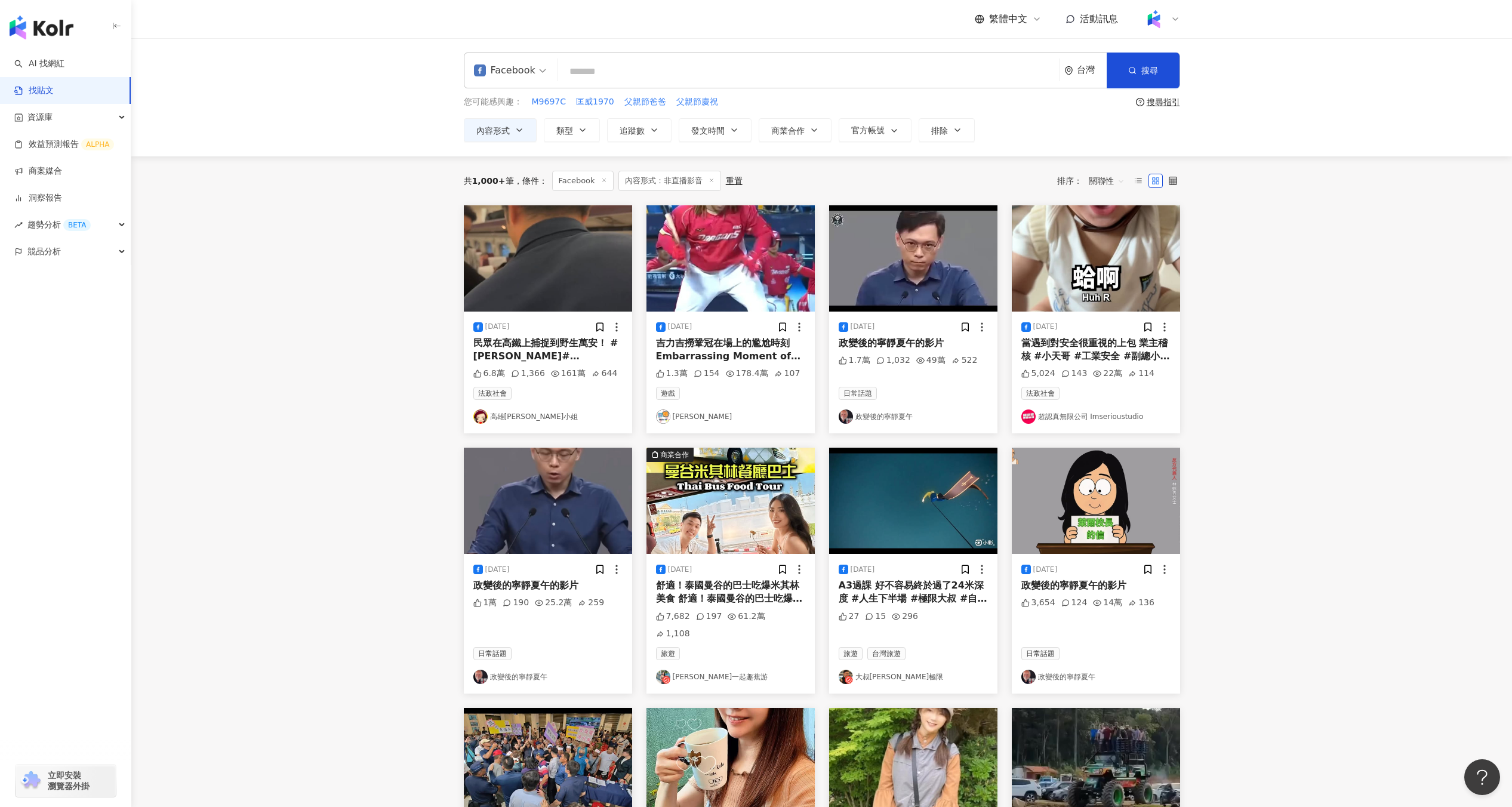
click at [1070, 251] on img at bounding box center [1096, 258] width 168 height 106
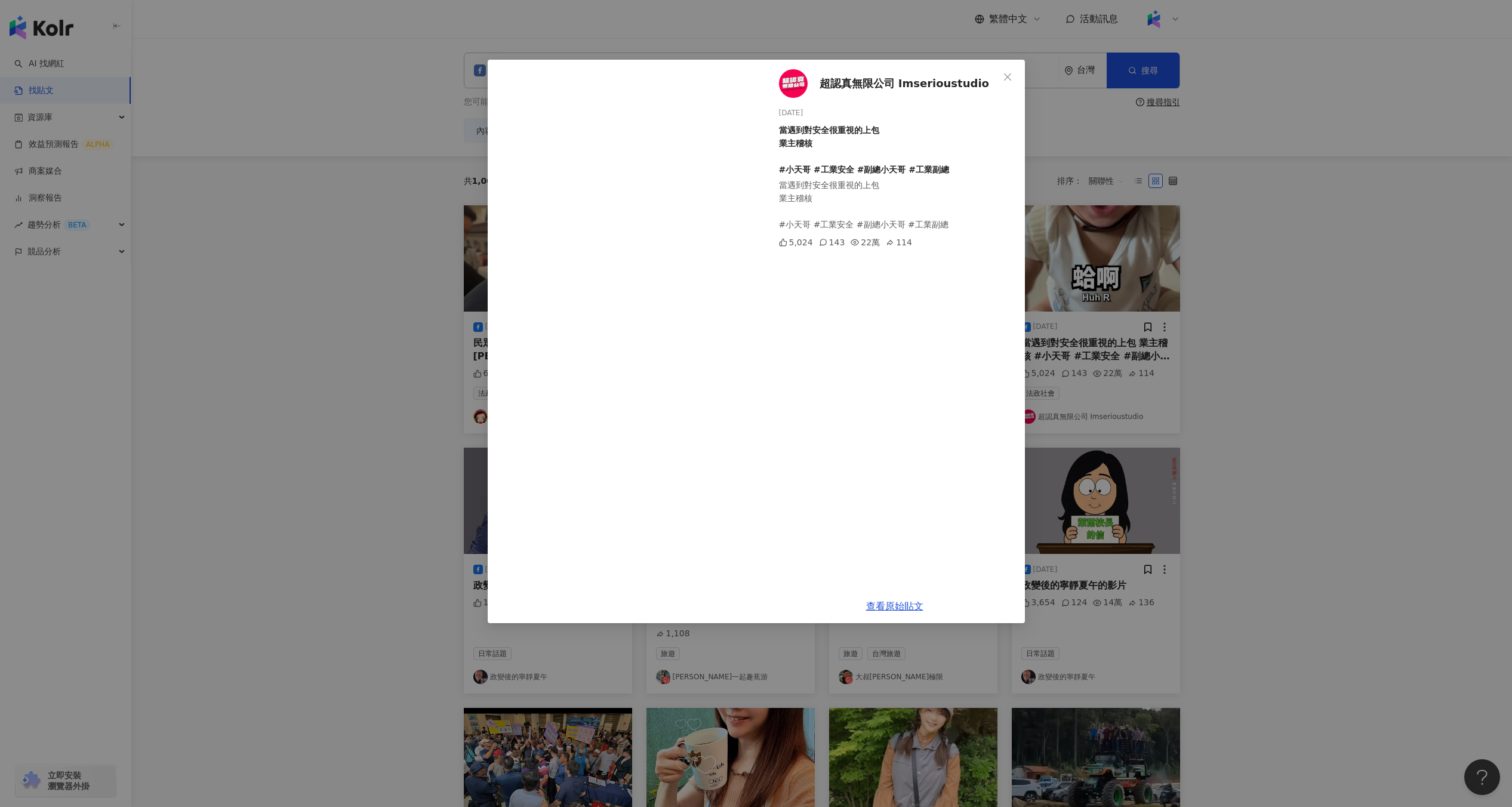
click at [1070, 251] on div "超認真無限公司 Imserioustudio 2025/8/18 當遇到對安全很重視的上包 業主稽核 #小天哥 #工業安全 #副總小天哥 #工業副總 當遇到對…" at bounding box center [756, 404] width 1512 height 807
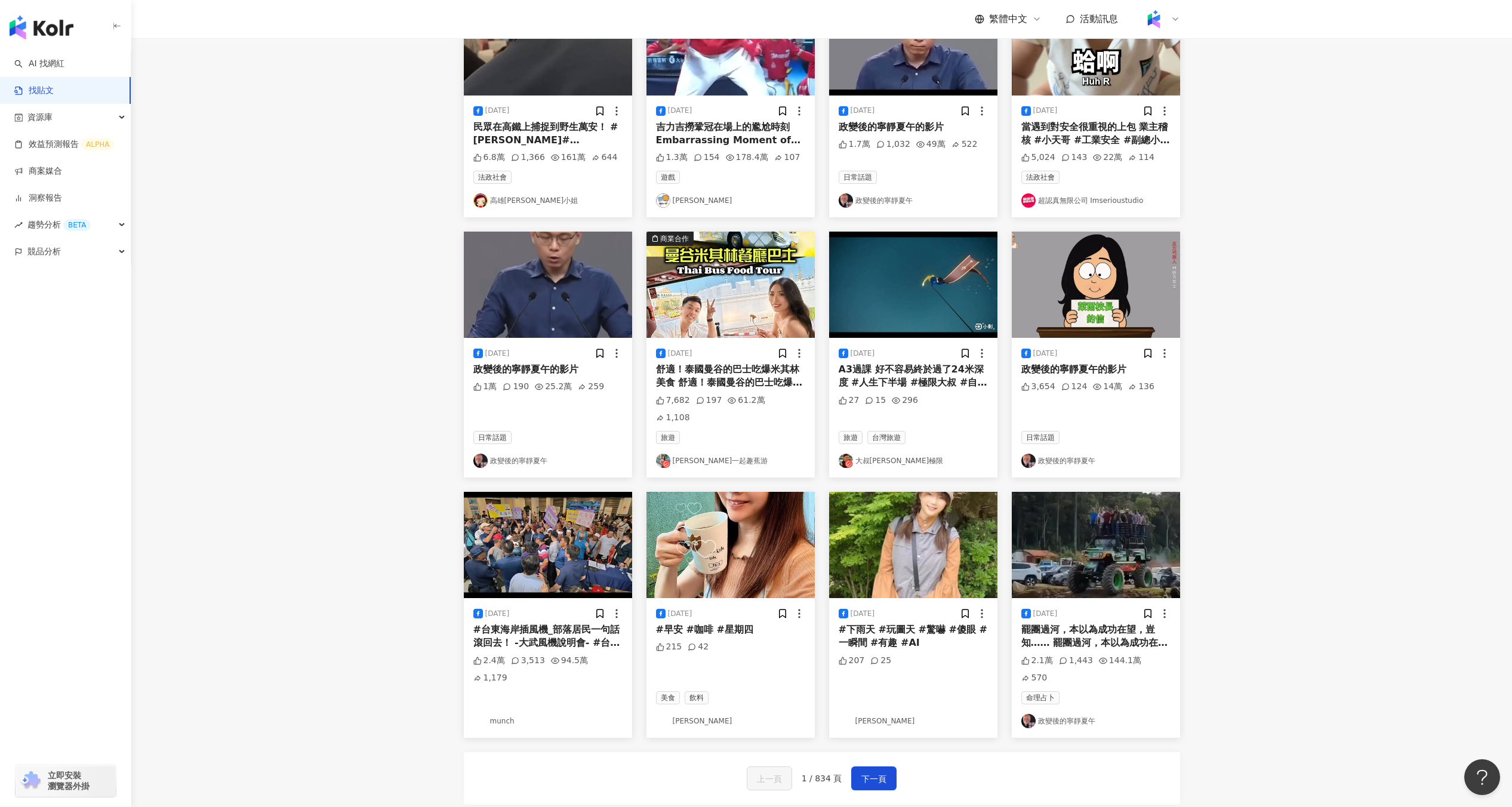
scroll to position [340, 0]
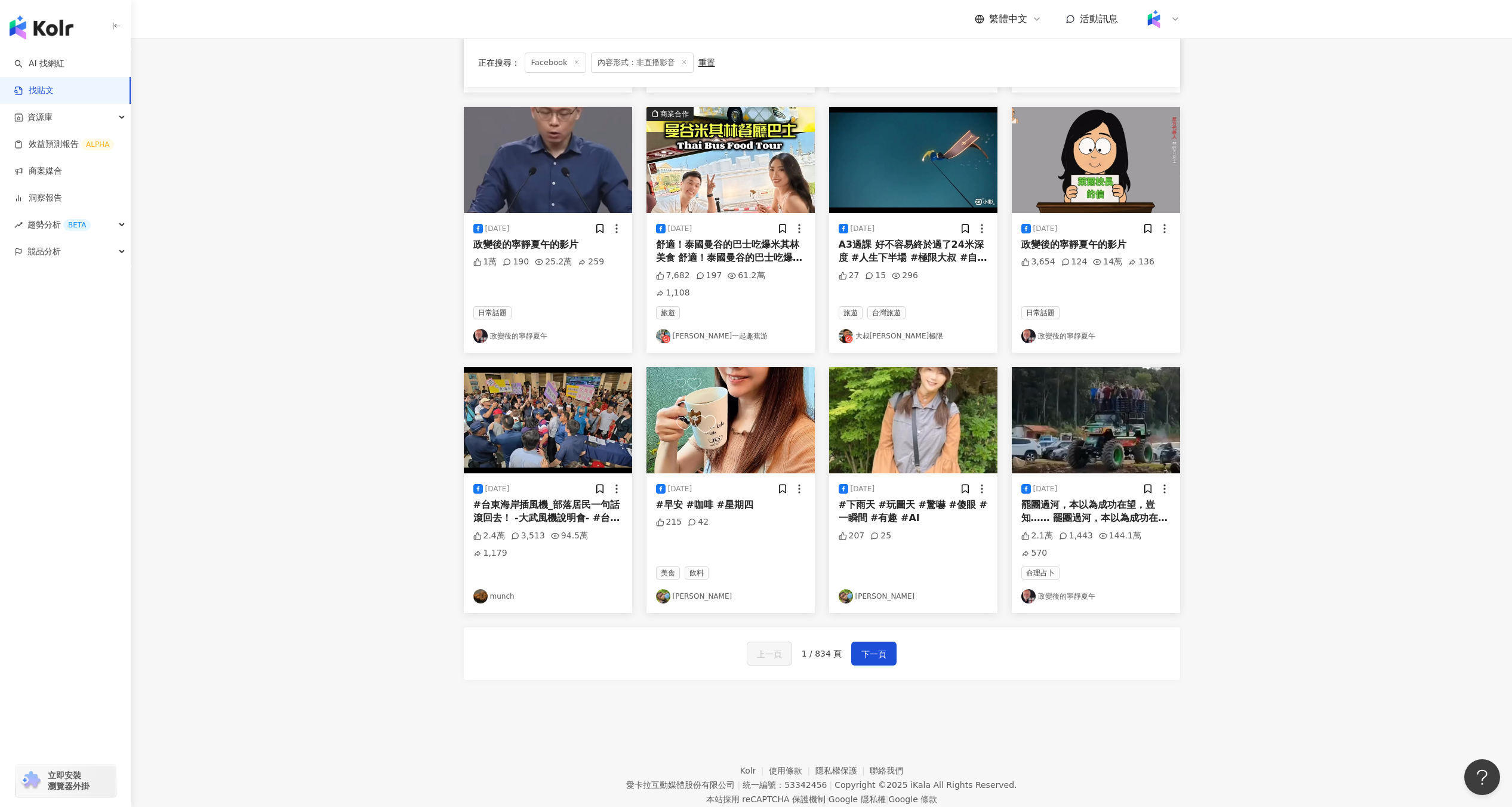
click at [930, 401] on img at bounding box center [913, 419] width 168 height 106
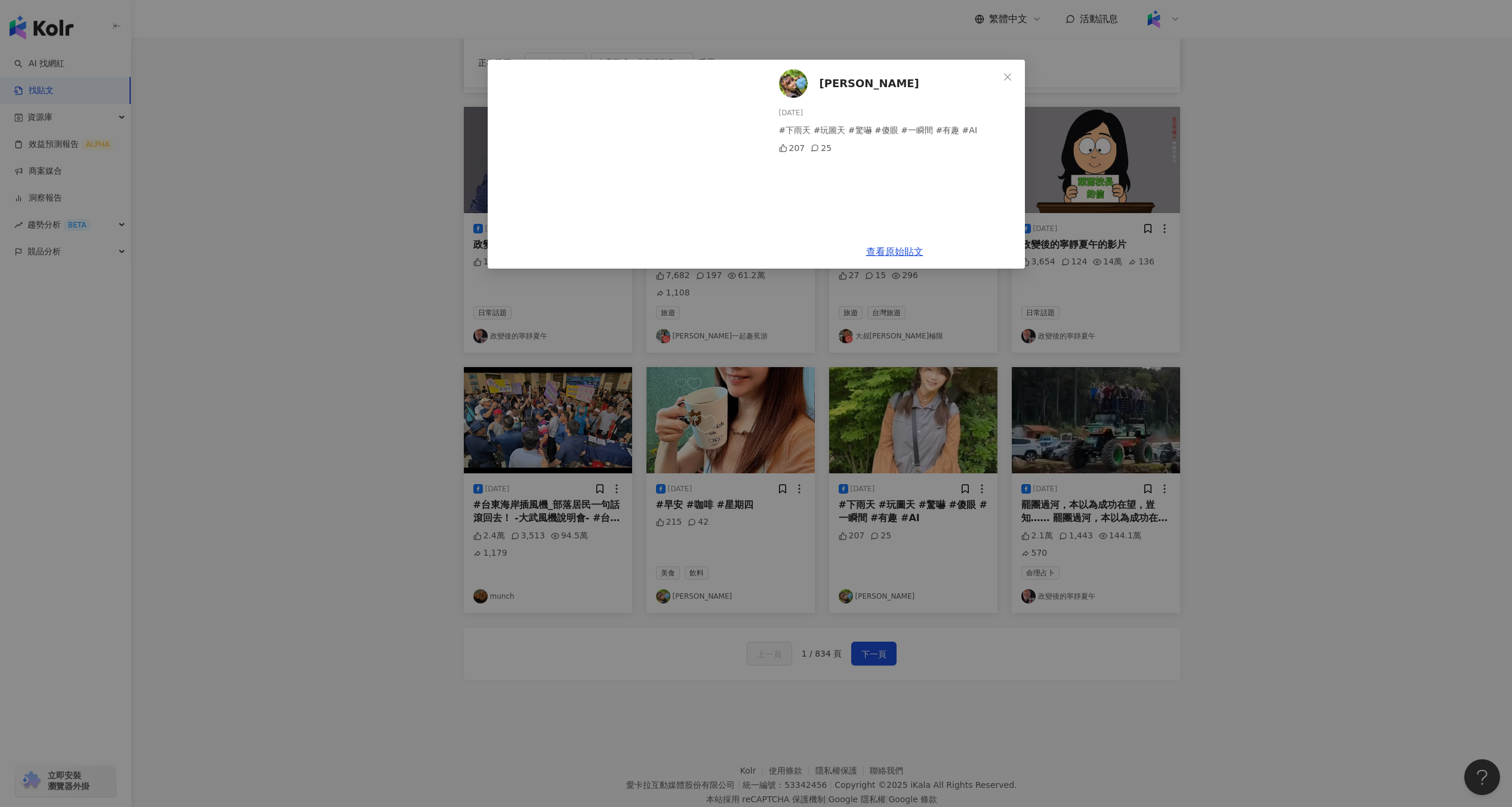
click at [1037, 313] on div "大宇兒 2025/8/17 #下雨天 #玩圖天 #驚嚇 #傻眼 #一瞬間 #有趣 #AI 207 25 查看原始貼文" at bounding box center [756, 404] width 1512 height 807
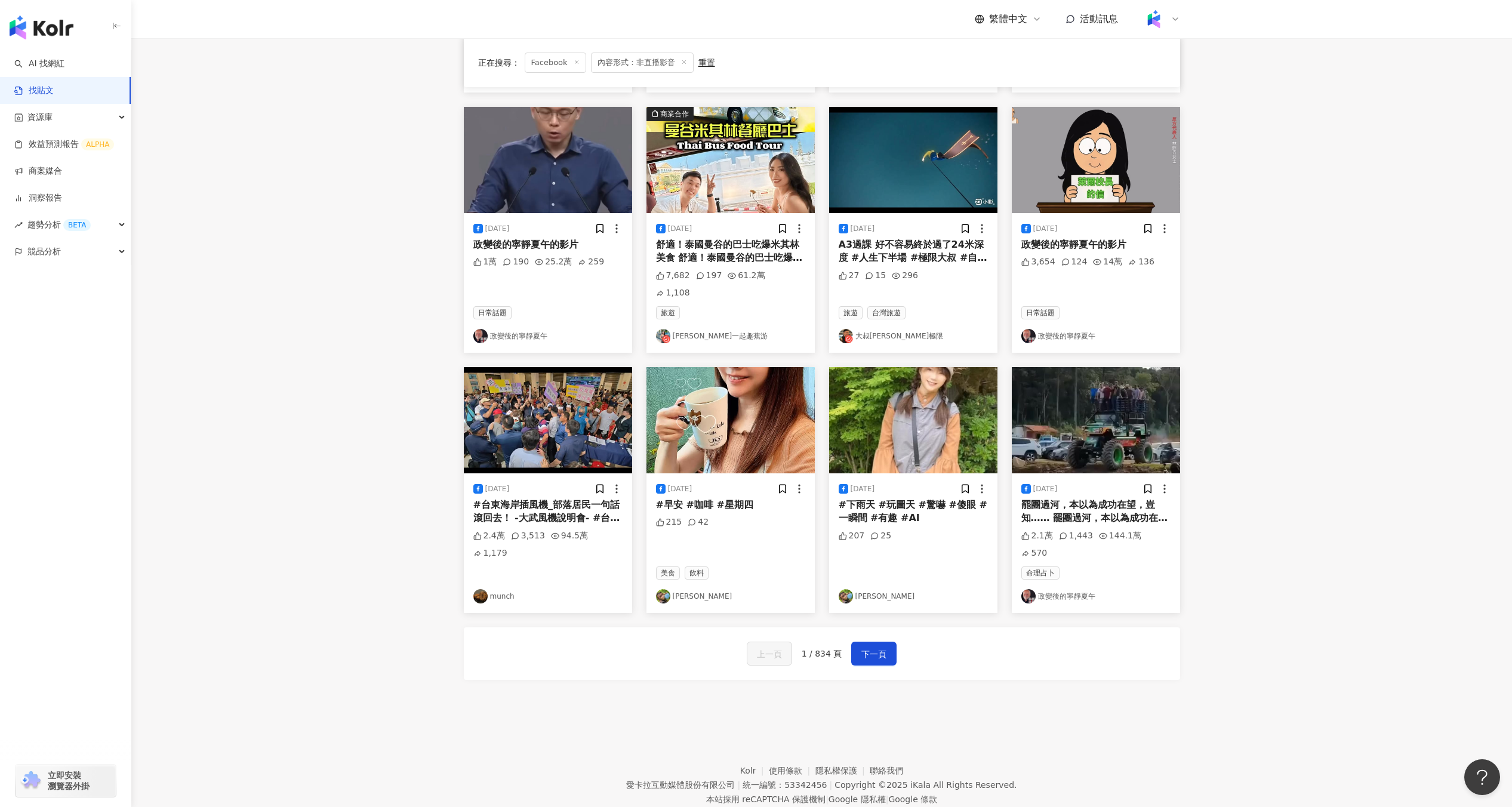
click at [742, 424] on img at bounding box center [730, 419] width 168 height 106
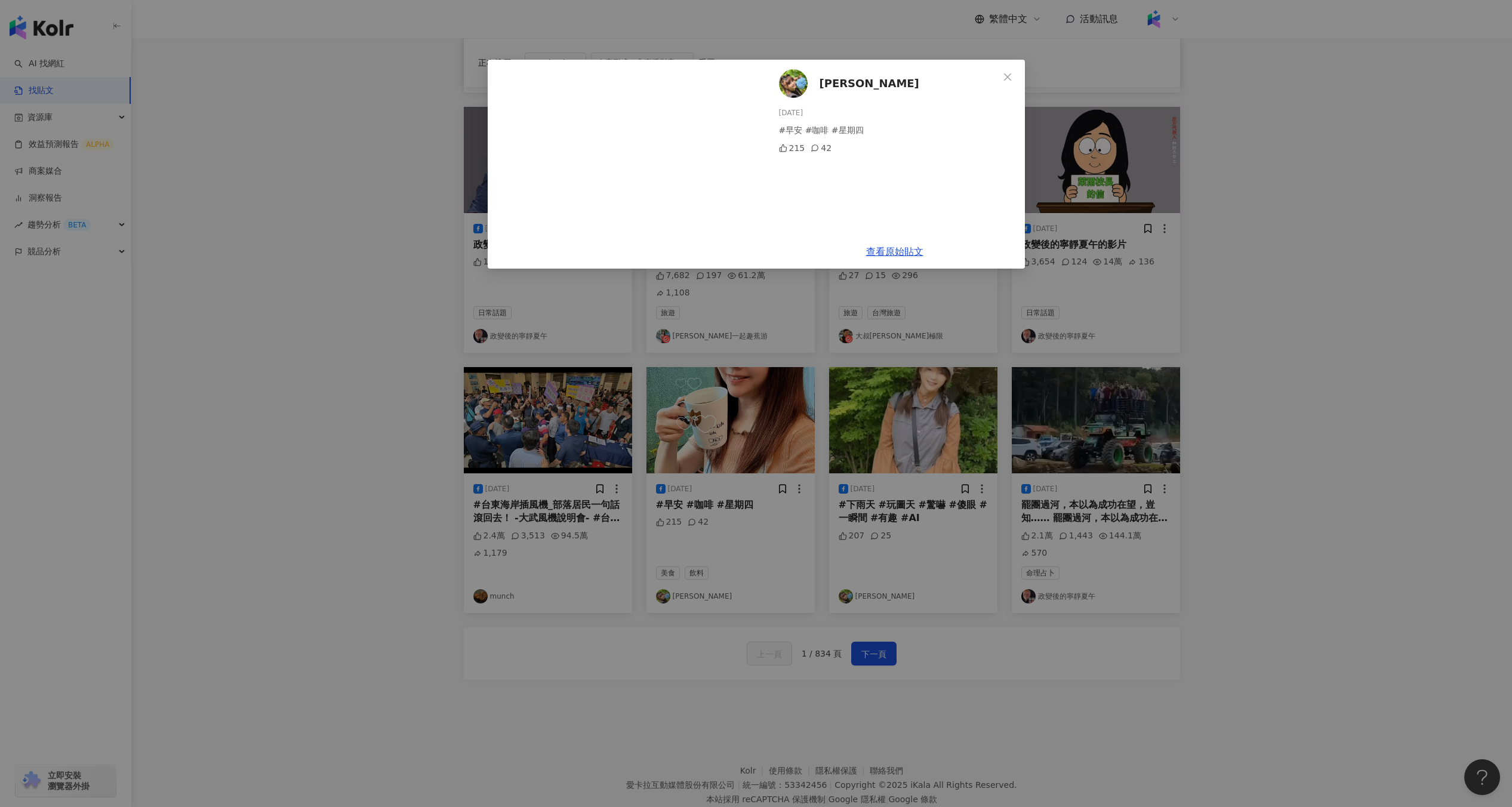
click at [580, 479] on div "大宇兒 2025/8/17 #早安 #咖啡 #星期四 215 42 查看原始貼文" at bounding box center [756, 404] width 1512 height 807
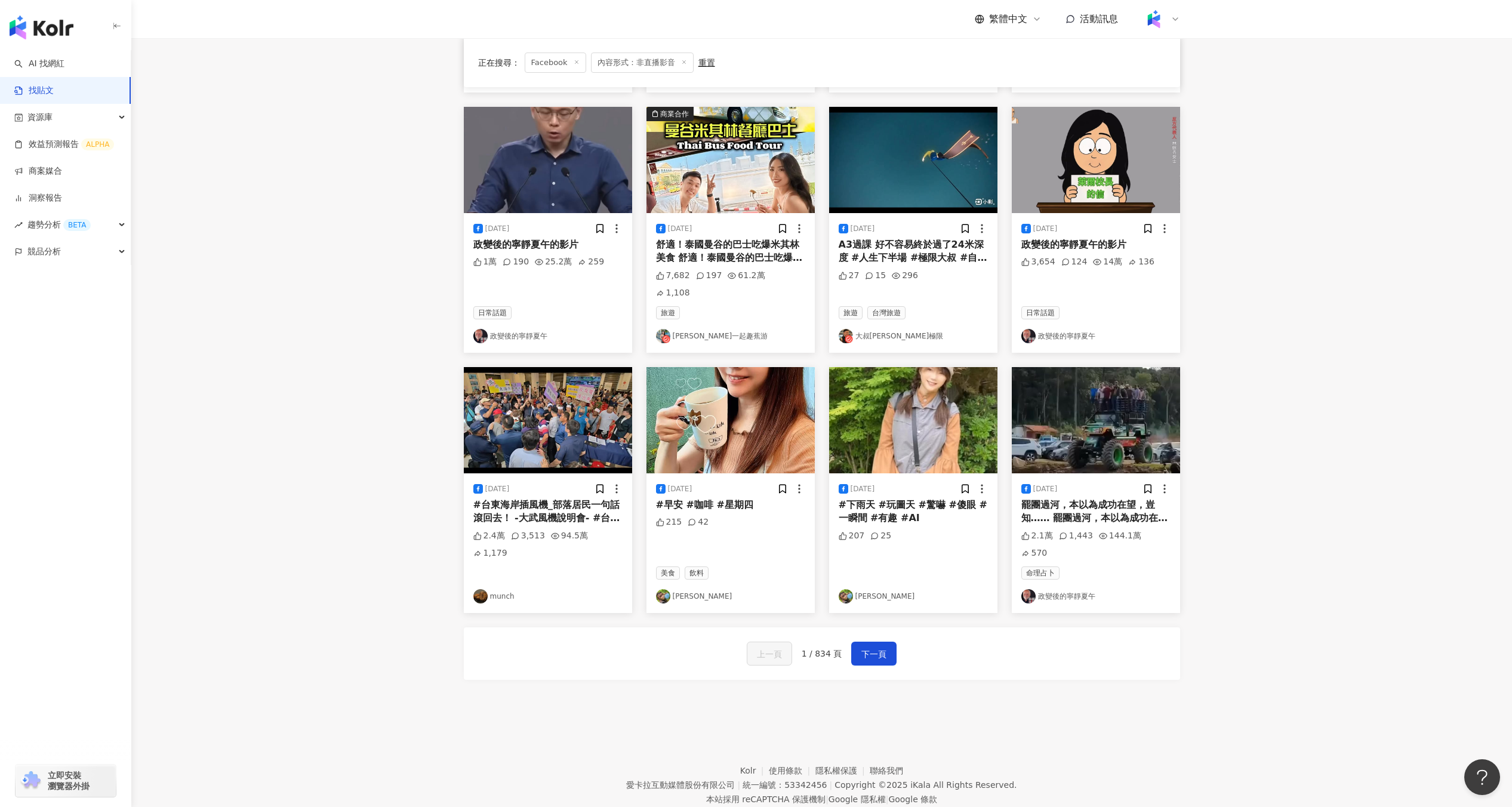
click at [579, 437] on img at bounding box center [548, 419] width 168 height 106
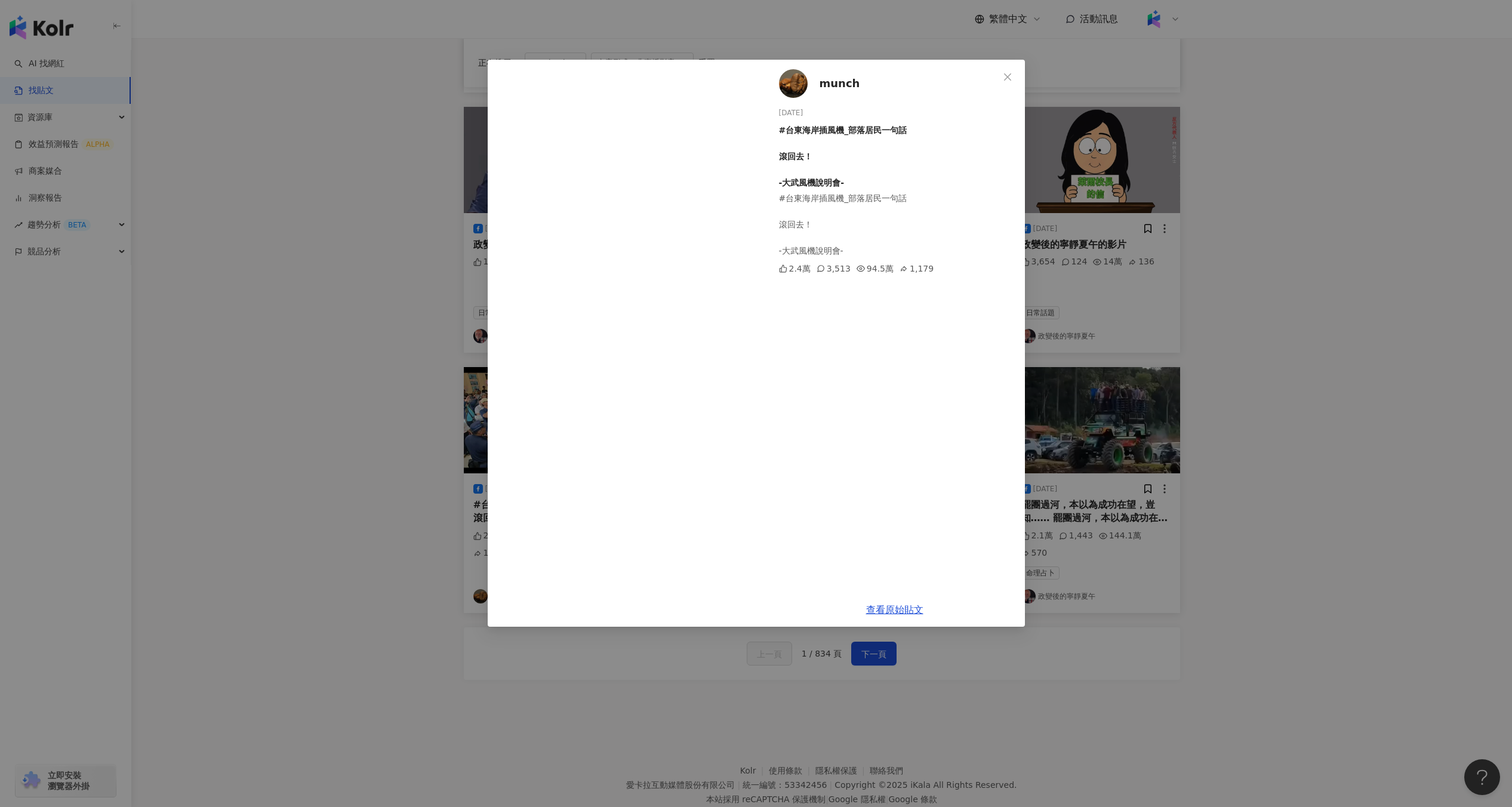
click at [434, 434] on div "munch 2025/8/12 #台東海岸插風機_部落居民一句話 滾回去！ -大武風機說明會- #台東海岸插風機_部落居民一句話 滾回去！ -大武風機說明會-…" at bounding box center [756, 404] width 1512 height 807
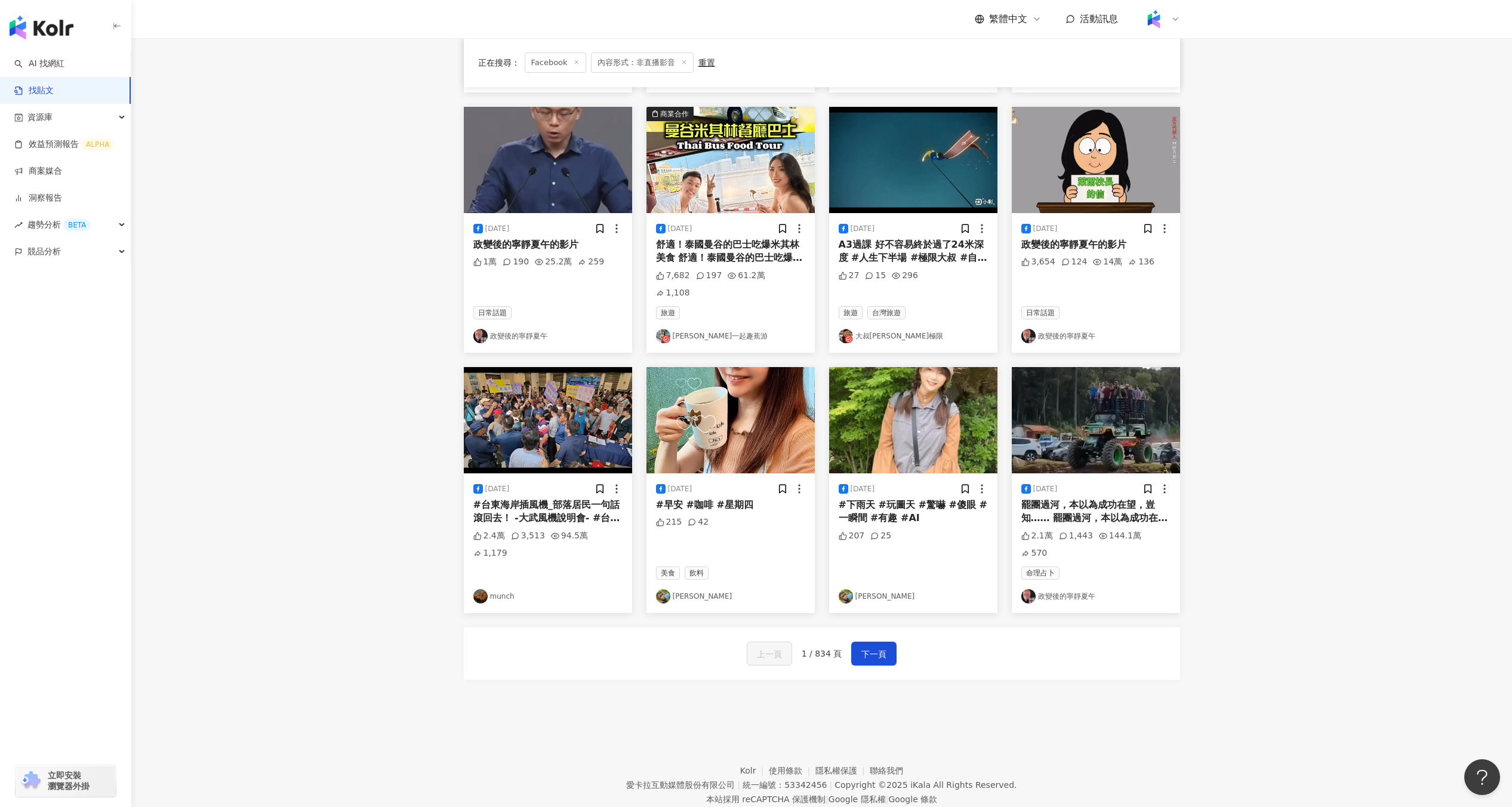
click at [1096, 343] on div "2025/8/10 民眾在高鐵上捕捉到野生萬安！ #蔣萬安 #台北市長 #823罷免不同意，其他都同意 民眾在高鐵上捕捉到野生萬安！ #蔣萬安 #台北市長 #…" at bounding box center [822, 239] width 730 height 748
click at [1098, 380] on img at bounding box center [1096, 419] width 168 height 106
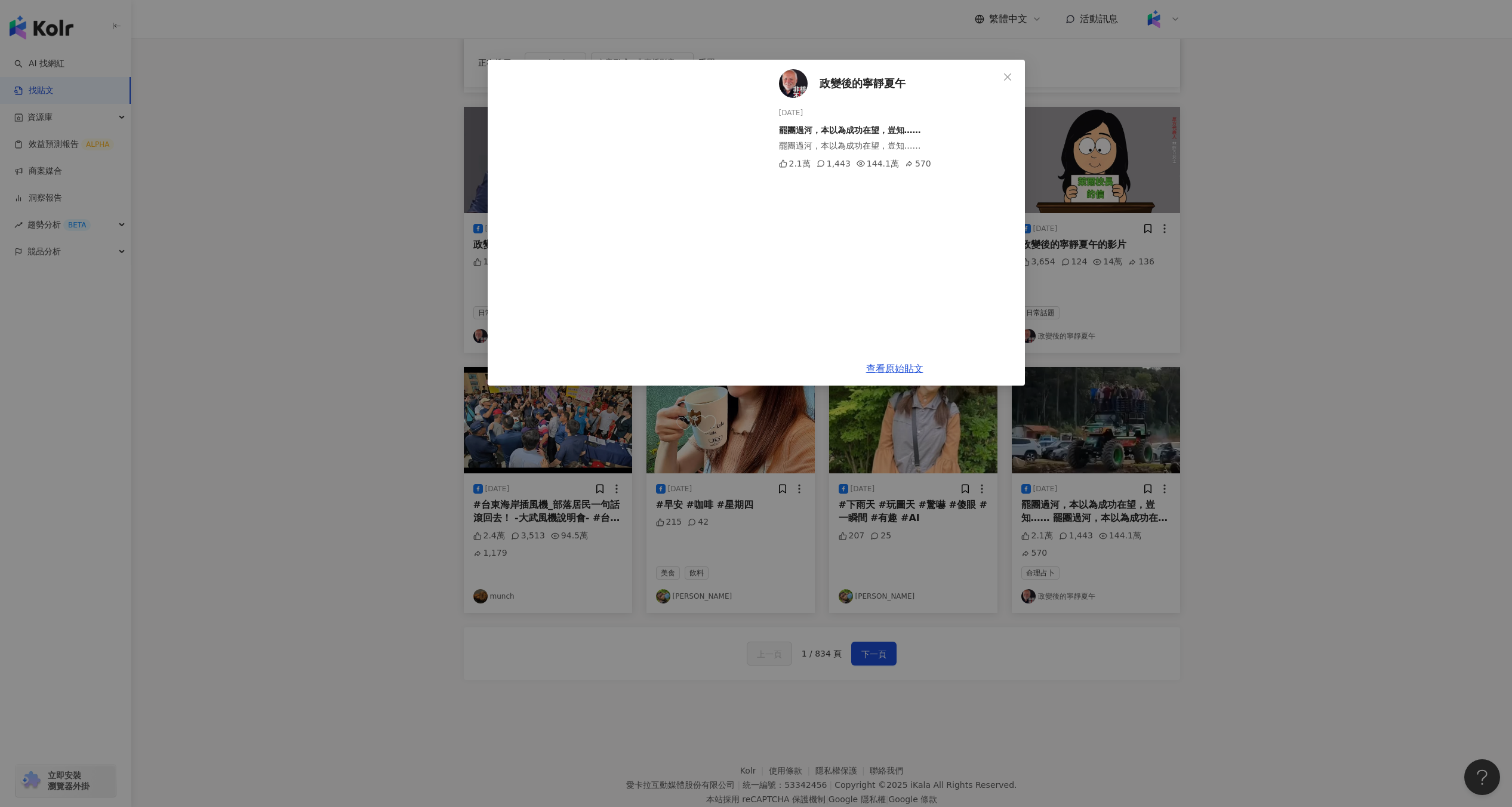
click at [1098, 380] on div "政變後的寧靜夏午 2025/8/6 罷團過河，本以為成功在望，豈知…… 罷團過河，本以為成功在望，豈知…… 2.1萬 1,443 144.1萬 570 查看原…" at bounding box center [756, 404] width 1512 height 807
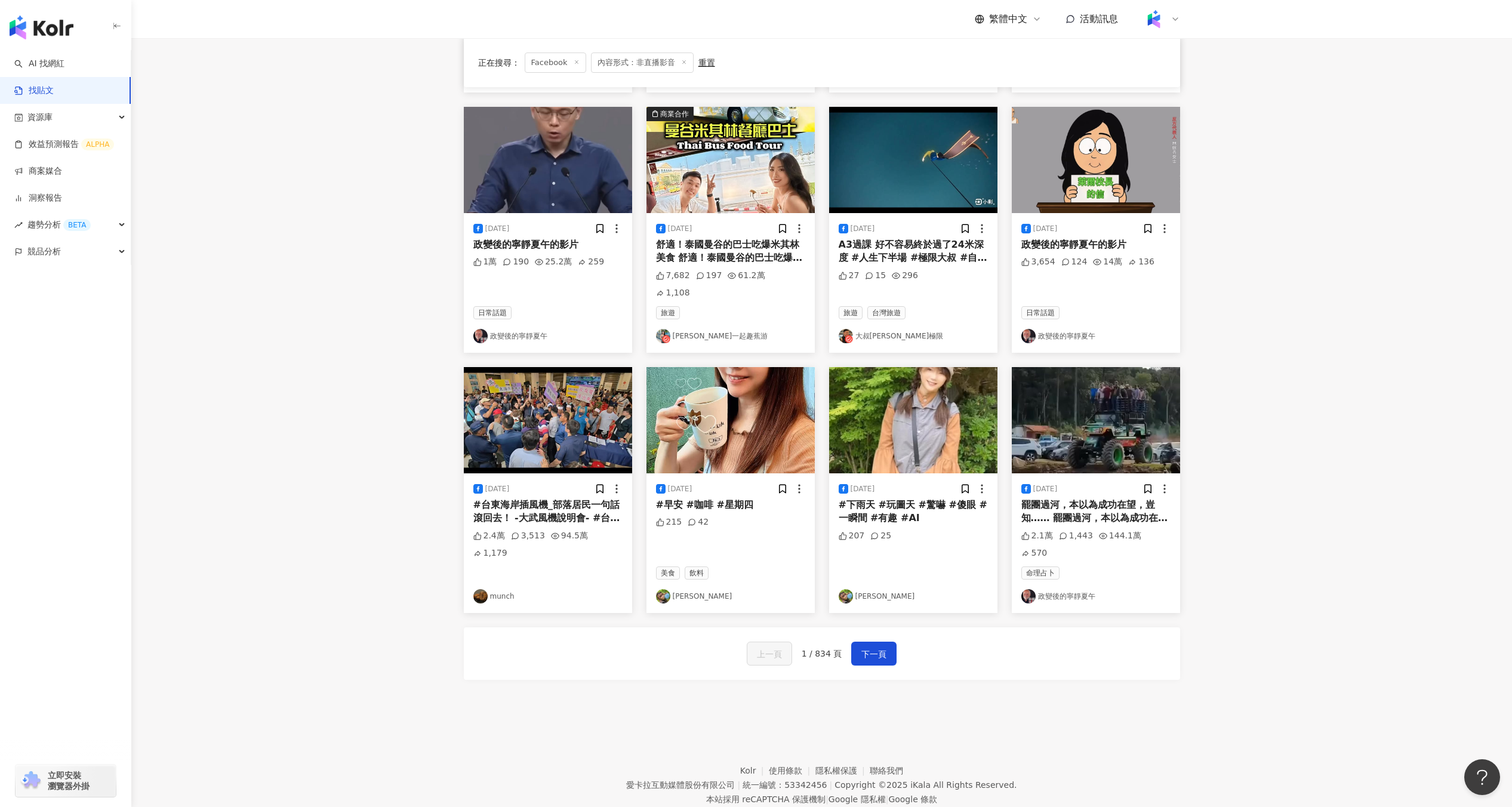
click at [1096, 189] on img at bounding box center [1096, 159] width 168 height 106
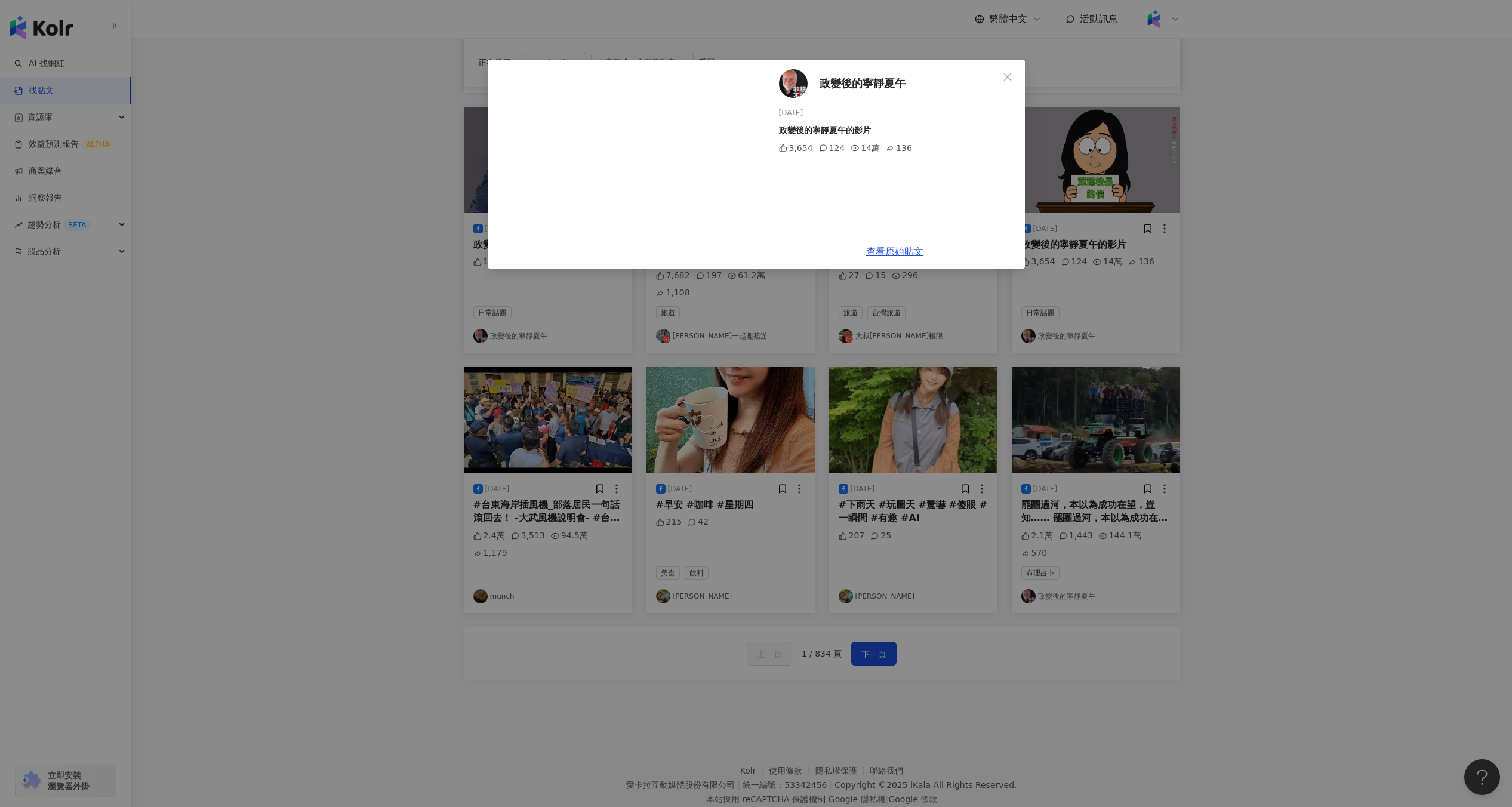
click at [1121, 189] on div "政變後的寧靜夏午 2025/8/17 政變後的寧靜夏午的影片 3,654 124 14萬 136 查看原始貼文" at bounding box center [756, 404] width 1512 height 807
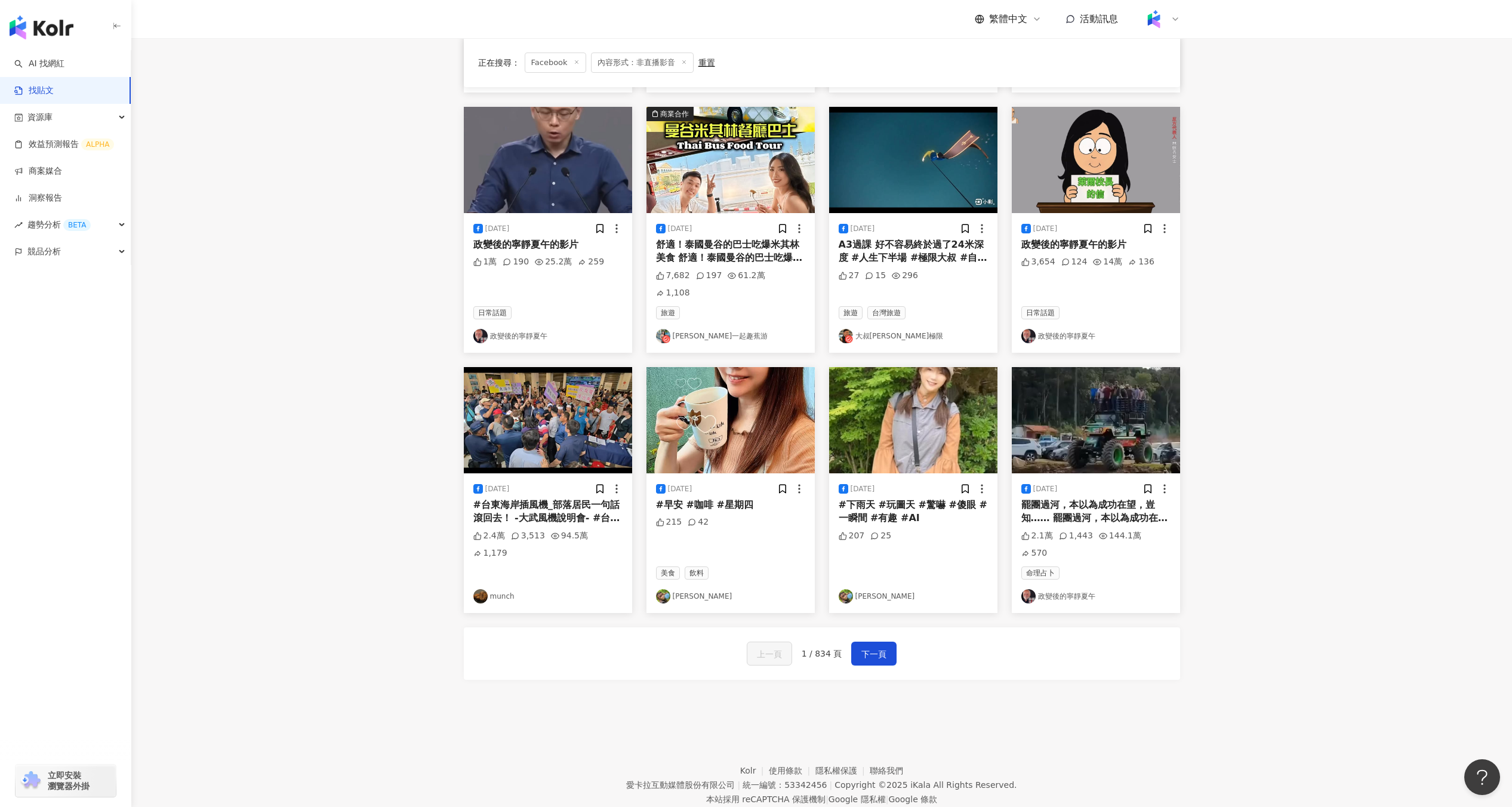
click at [924, 174] on img at bounding box center [913, 159] width 168 height 106
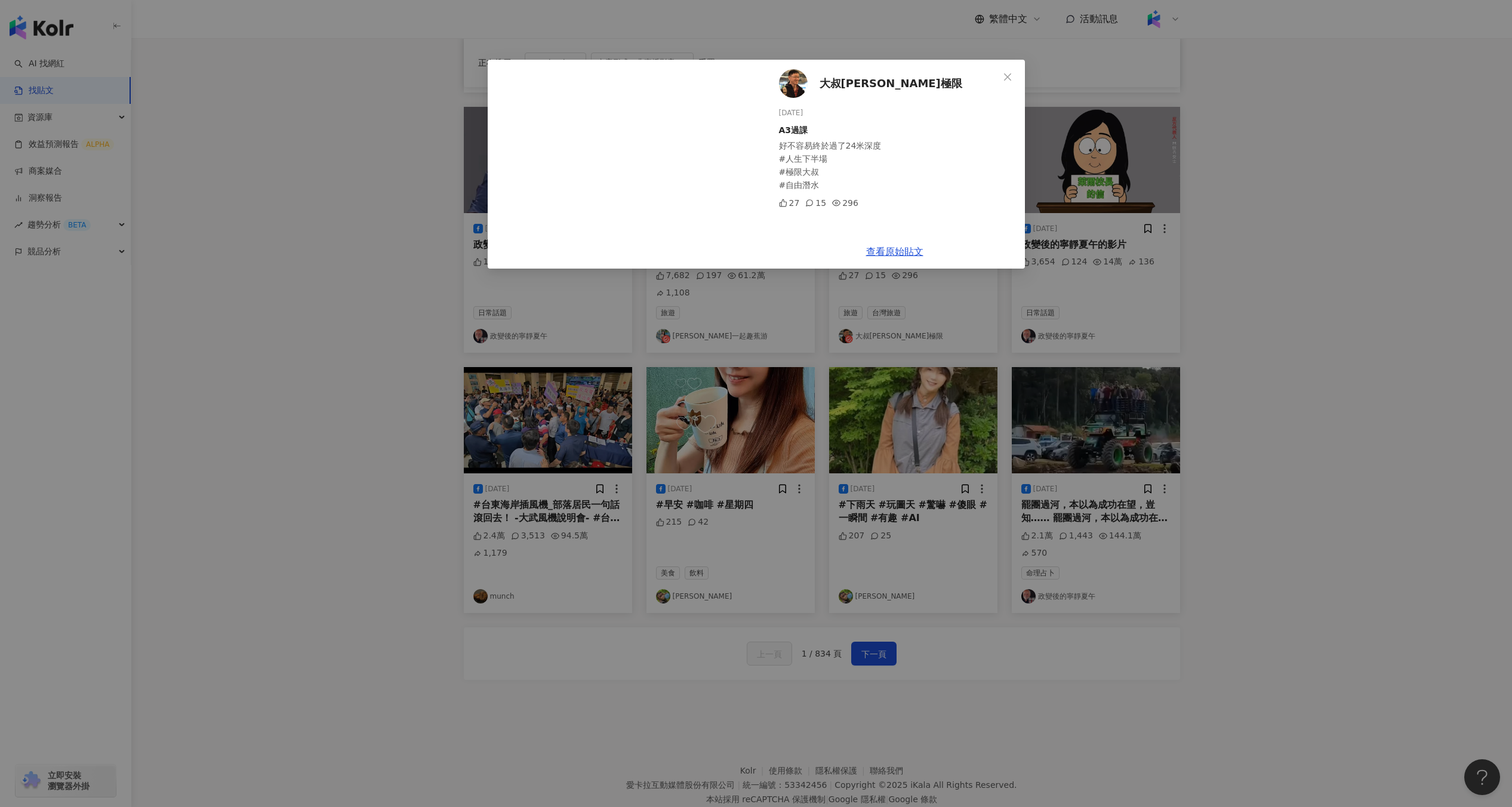
click at [449, 249] on div "大叔Jeremy極限 2025/8/13 A3過課 好不容易終於過了24米深度 #人生下半場 #極限大叔 #自由潛水 27 15 296 查看原始貼文" at bounding box center [756, 404] width 1512 height 807
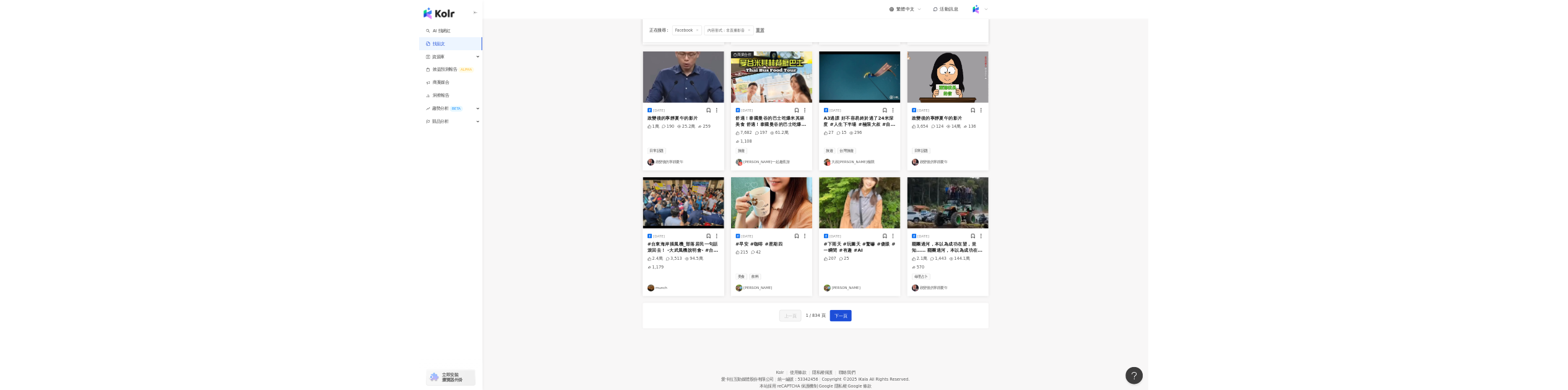
scroll to position [0, 0]
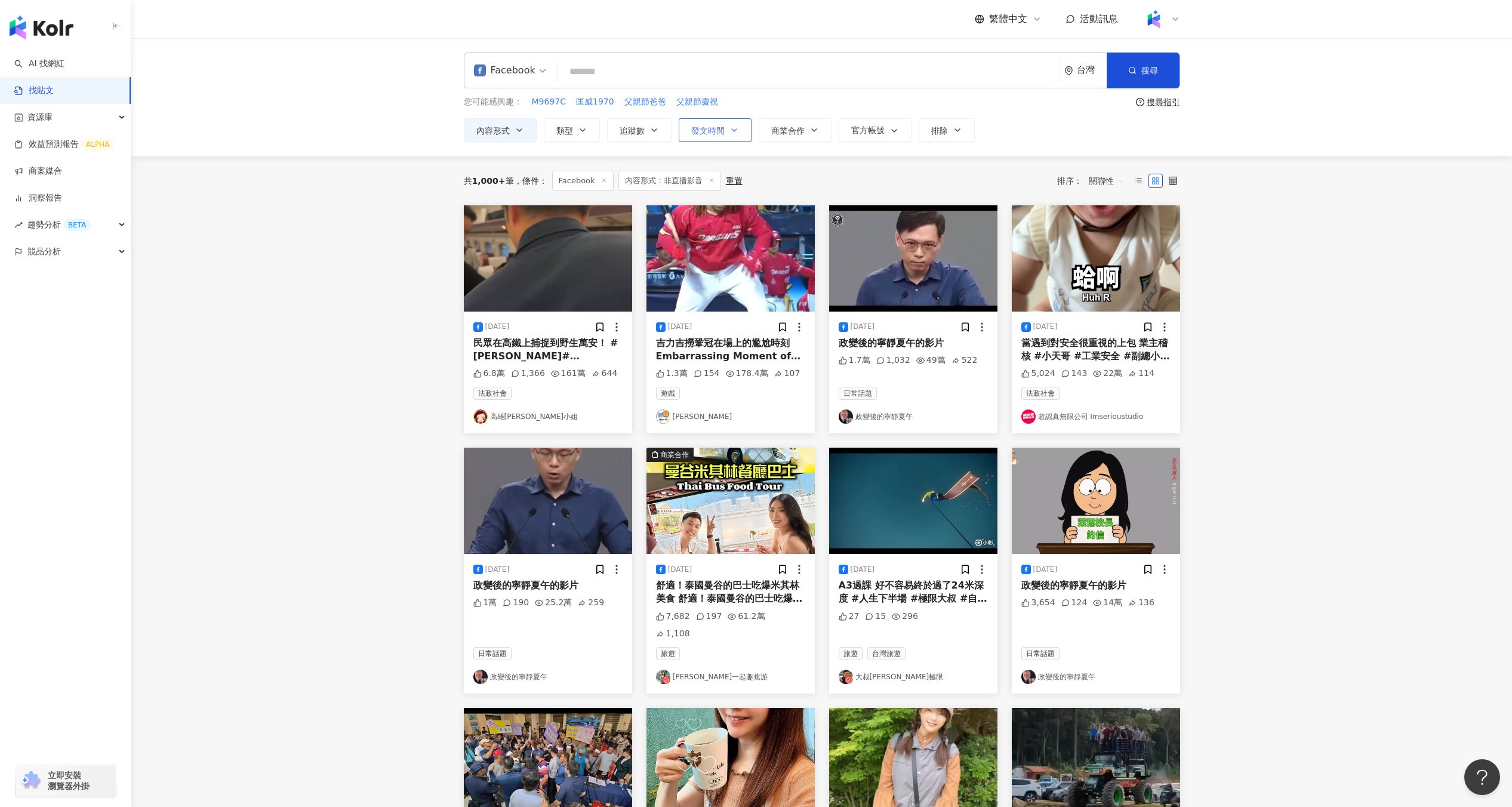
click at [708, 130] on span "發文時間" at bounding box center [708, 131] width 33 height 10
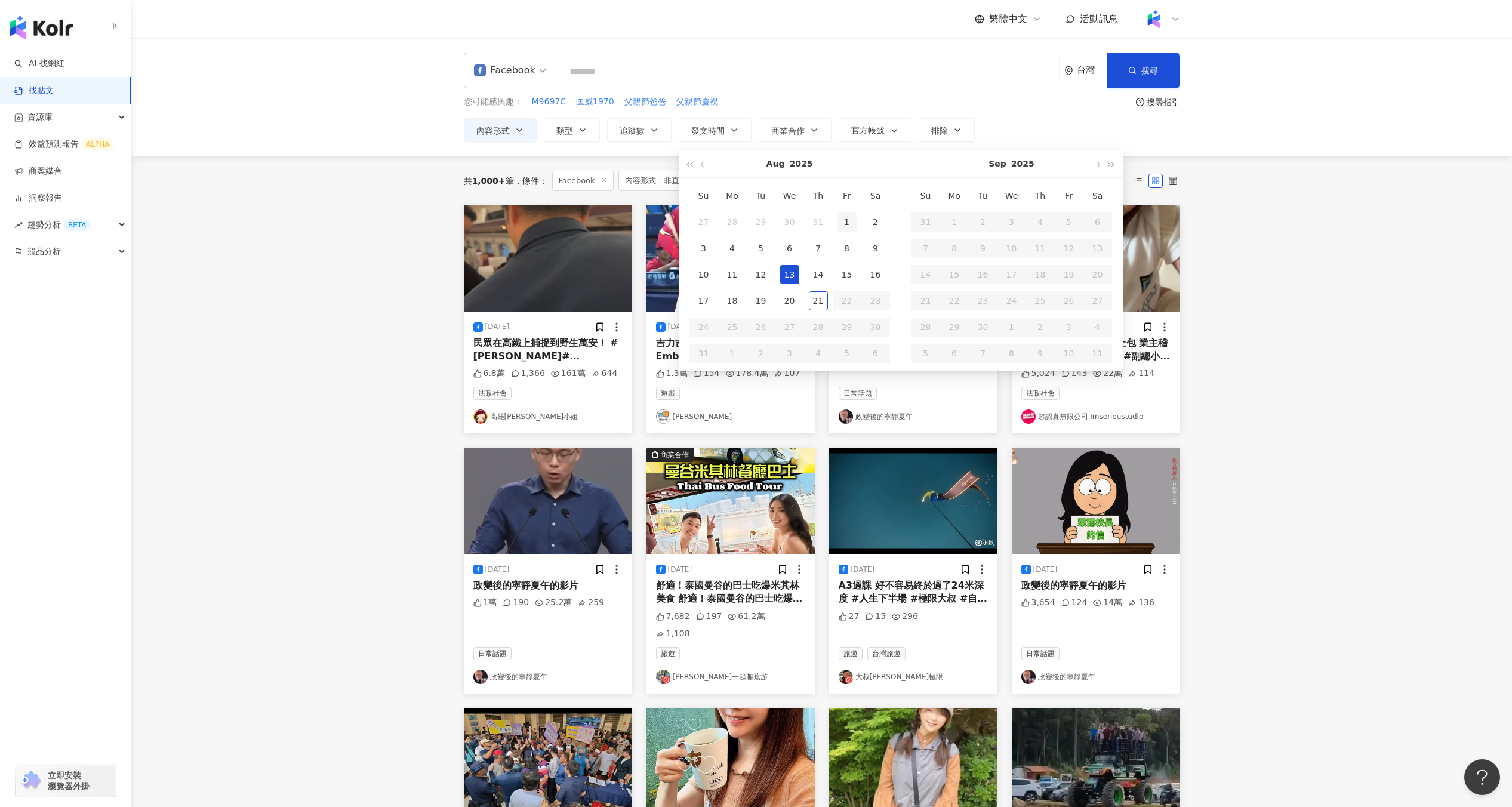
type input "**********"
click at [840, 219] on div "1" at bounding box center [846, 222] width 19 height 19
click at [816, 302] on div "21" at bounding box center [818, 301] width 19 height 19
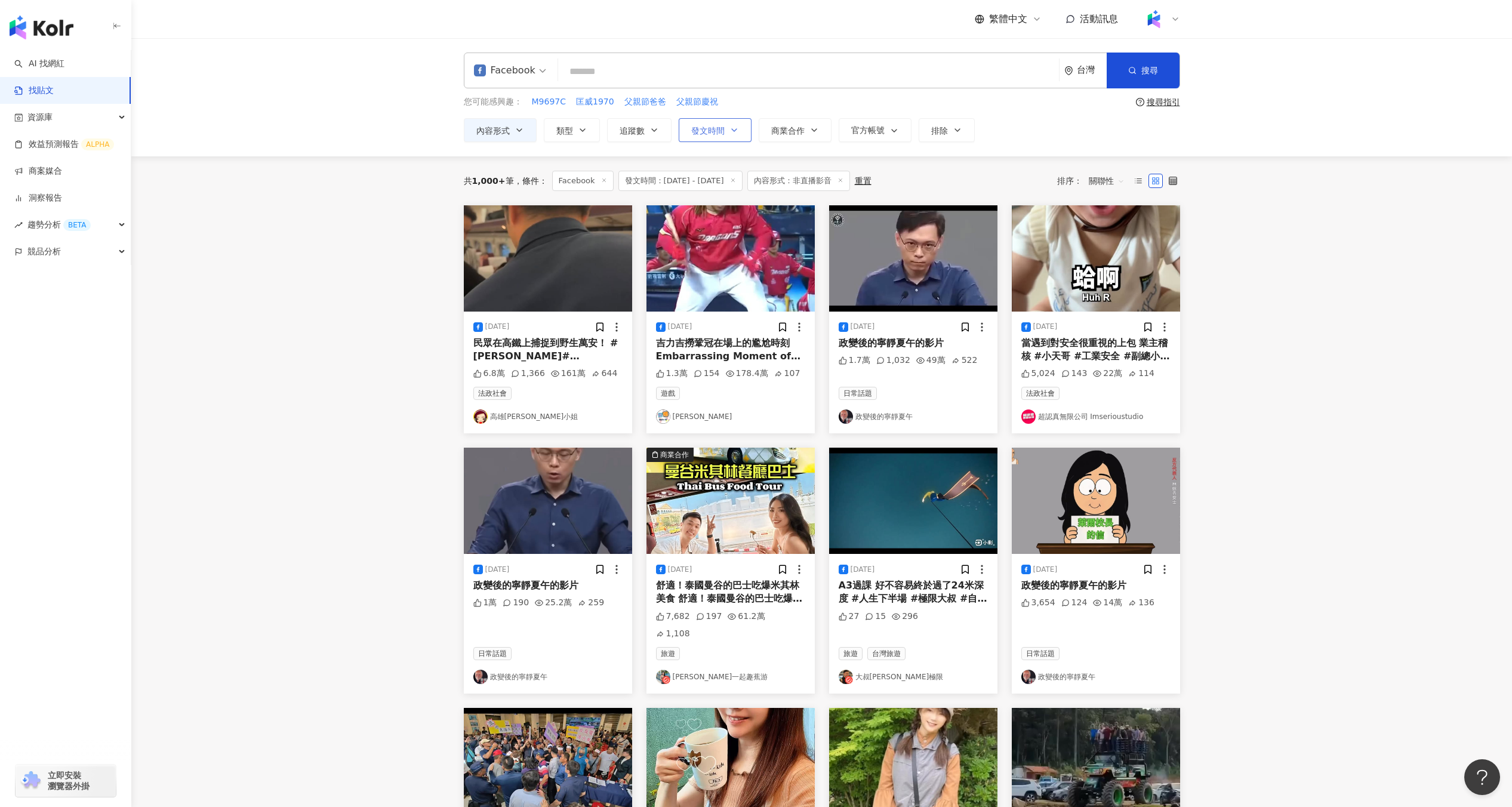
click at [734, 134] on button "發文時間" at bounding box center [715, 130] width 73 height 24
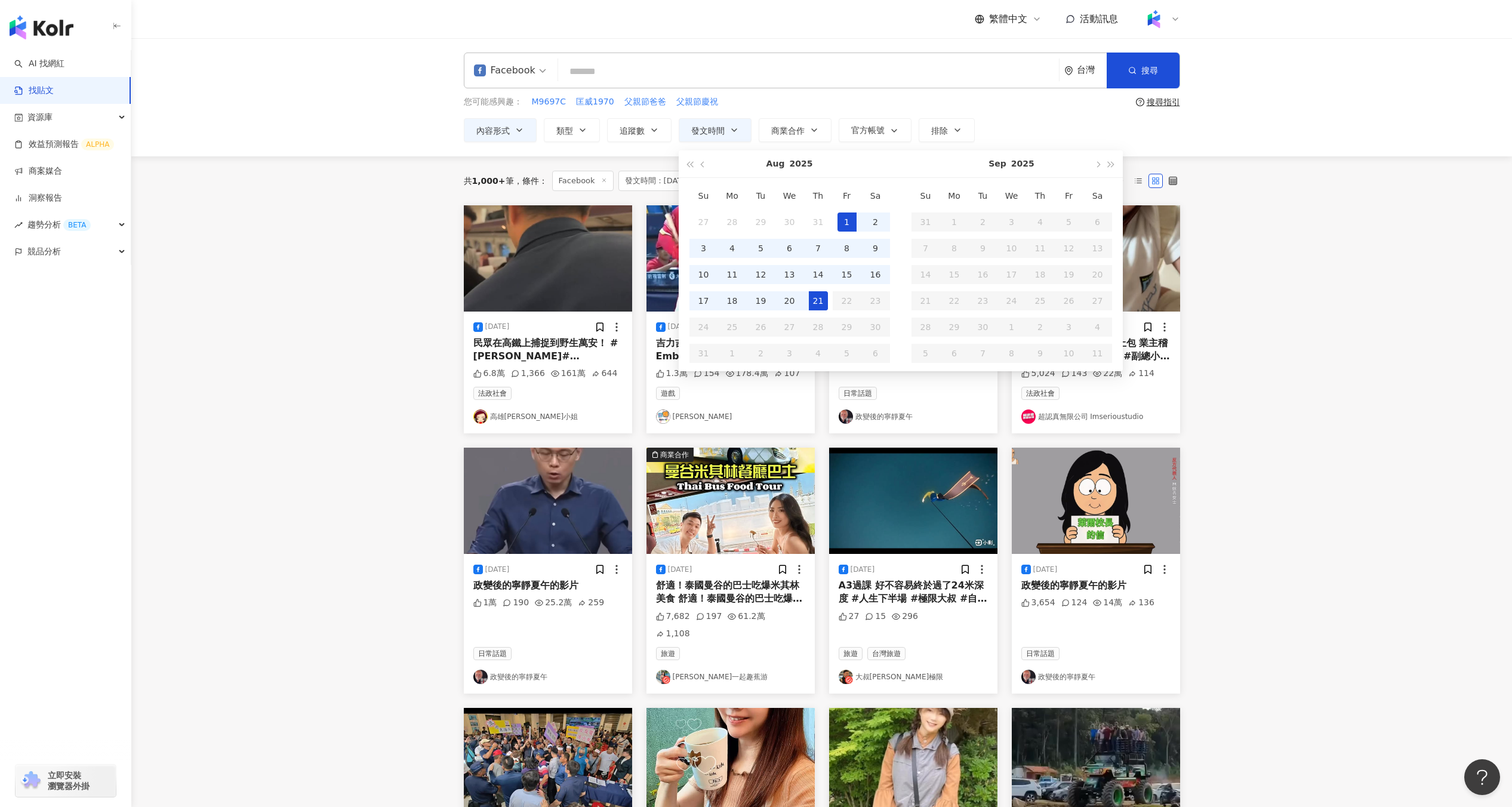
type input "**********"
click at [365, 385] on main "**********" at bounding box center [821, 544] width 1380 height 1012
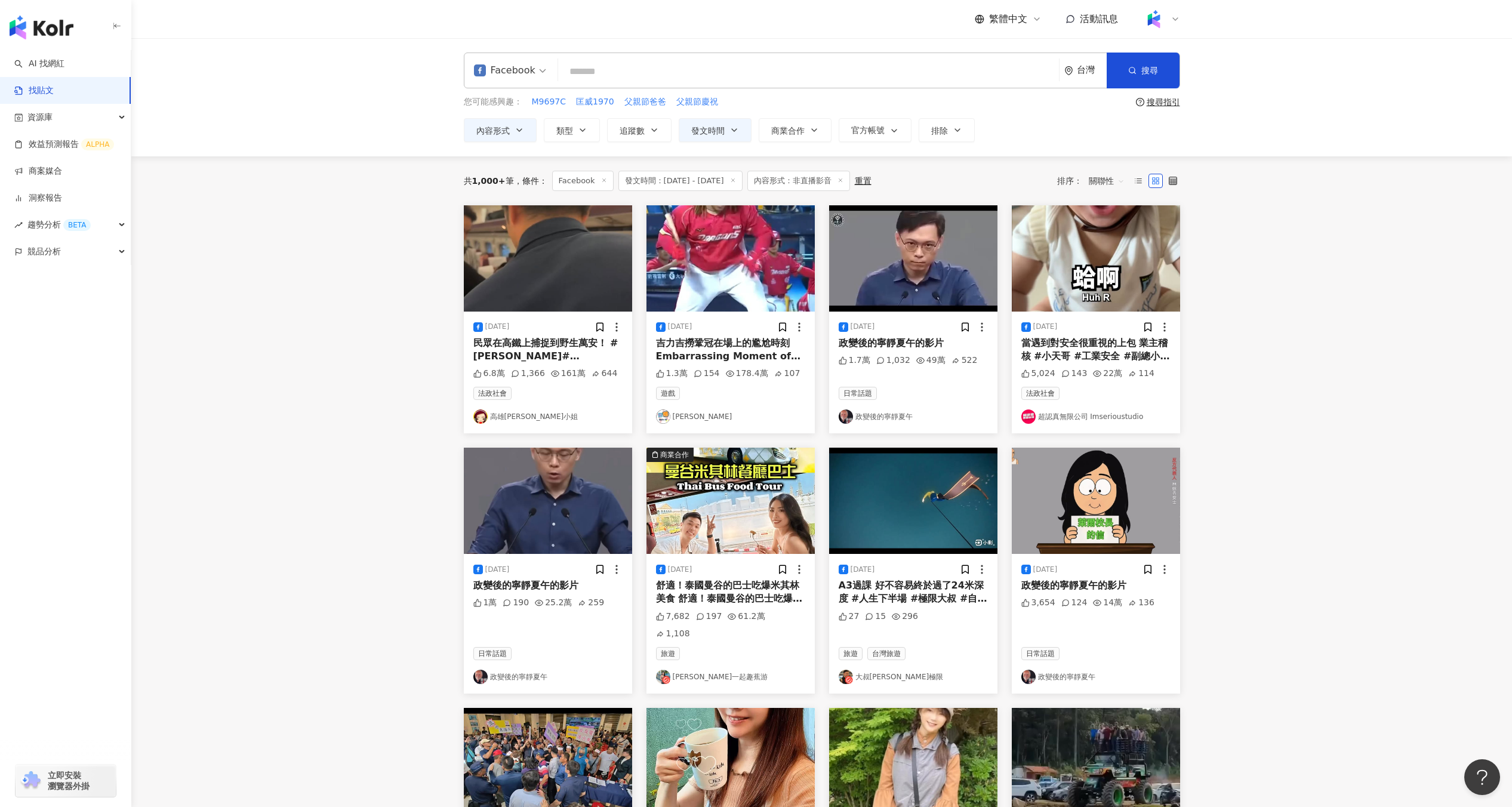
click at [1090, 171] on div "共 1,000+ 筆 條件 ： Facebook 發文時間：2025/8/1 - 2025/8/21 內容形式：非直播影音 重置 排序： 關聯性" at bounding box center [821, 180] width 716 height 20
click at [1109, 175] on span "關聯性" at bounding box center [1107, 180] width 36 height 19
click at [1111, 304] on div "發文時間" at bounding box center [1108, 306] width 33 height 13
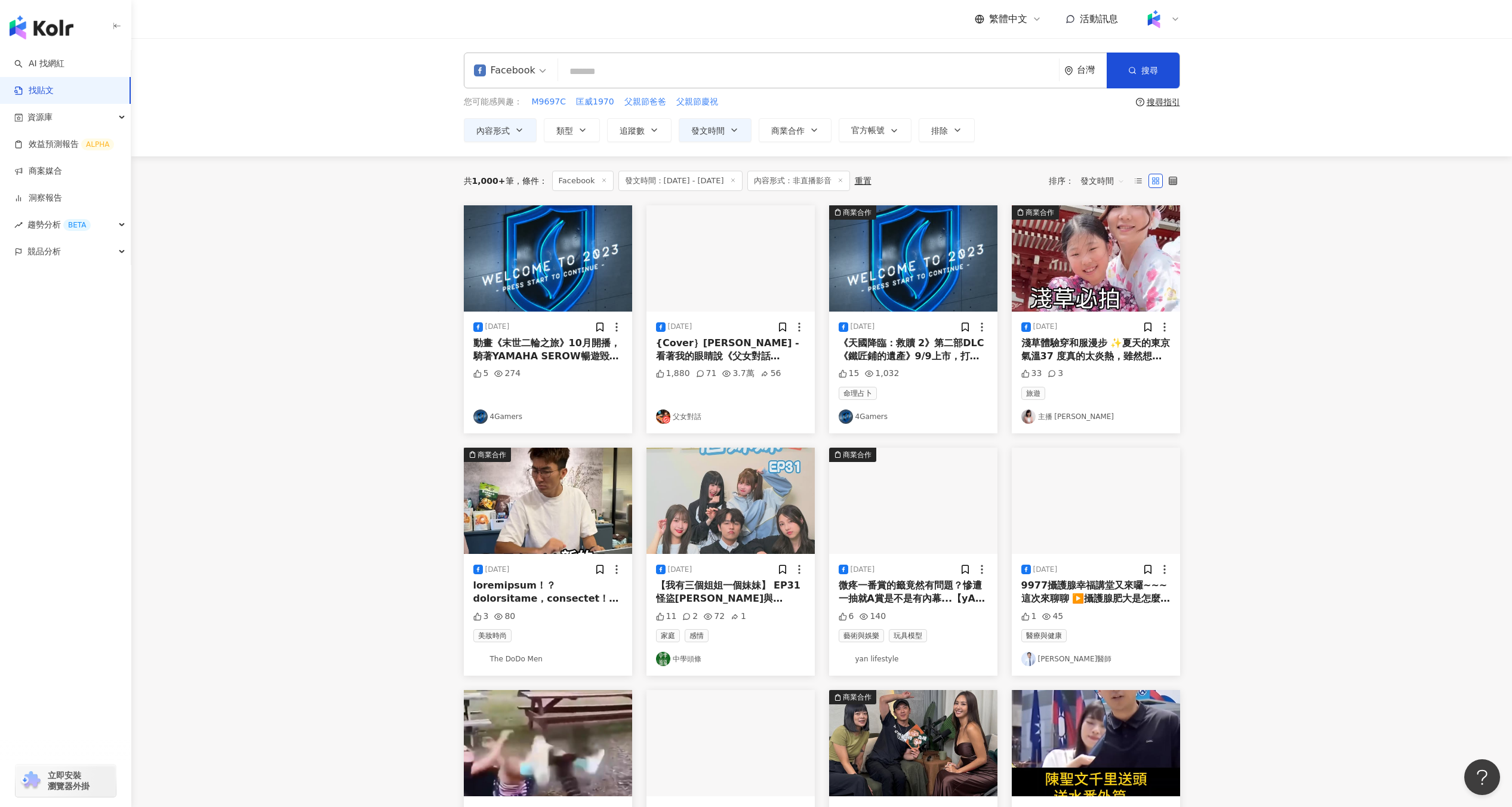
click at [588, 289] on img at bounding box center [548, 258] width 168 height 106
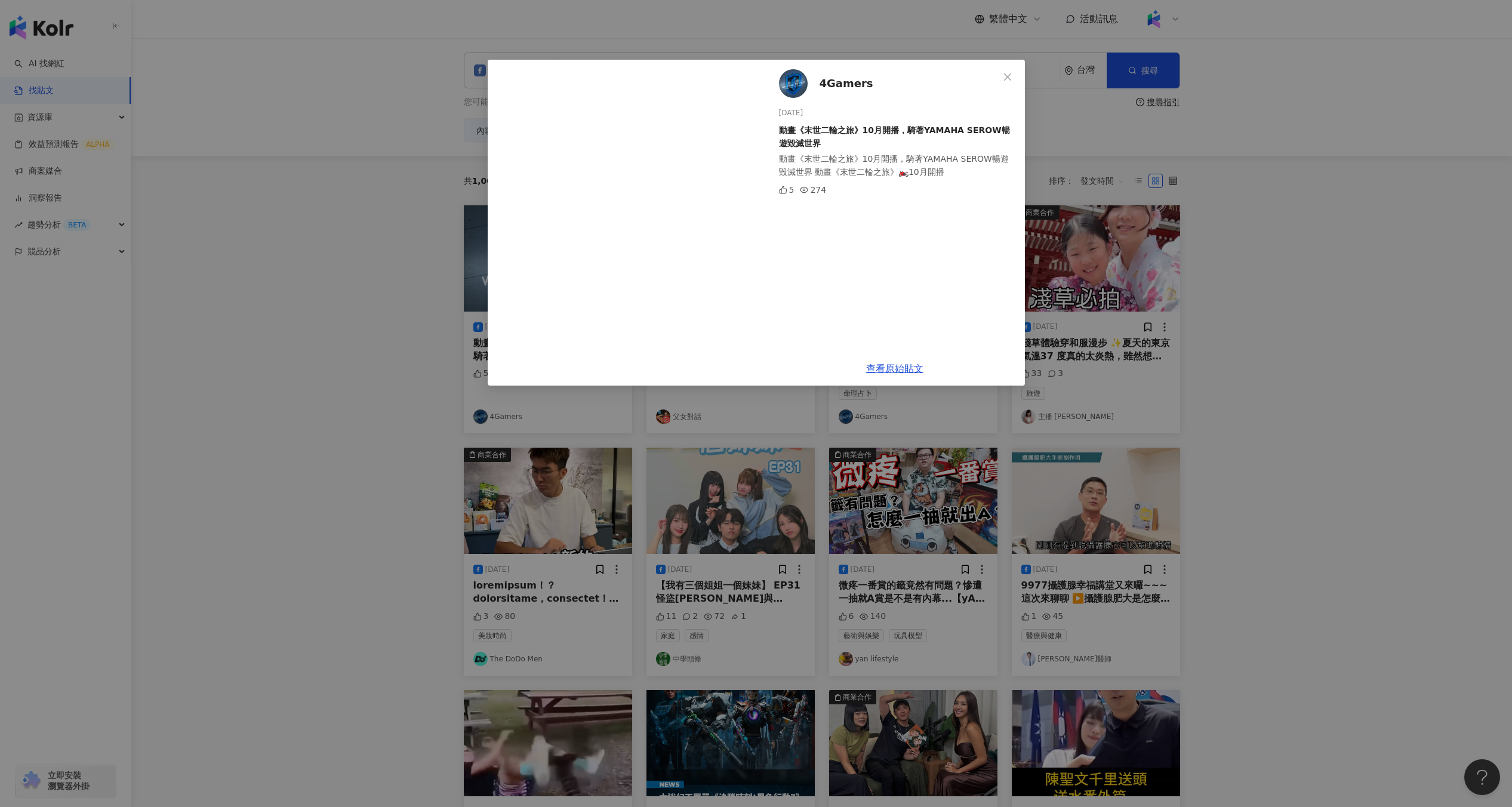
click at [407, 317] on div "4Gamers 2025/8/20 動畫《末世二輪之旅》10月開播，騎著YAMAHA SEROW暢遊毀滅世界 動畫《末世二輪之旅》10月開播，騎著YAMAHA…" at bounding box center [756, 404] width 1512 height 807
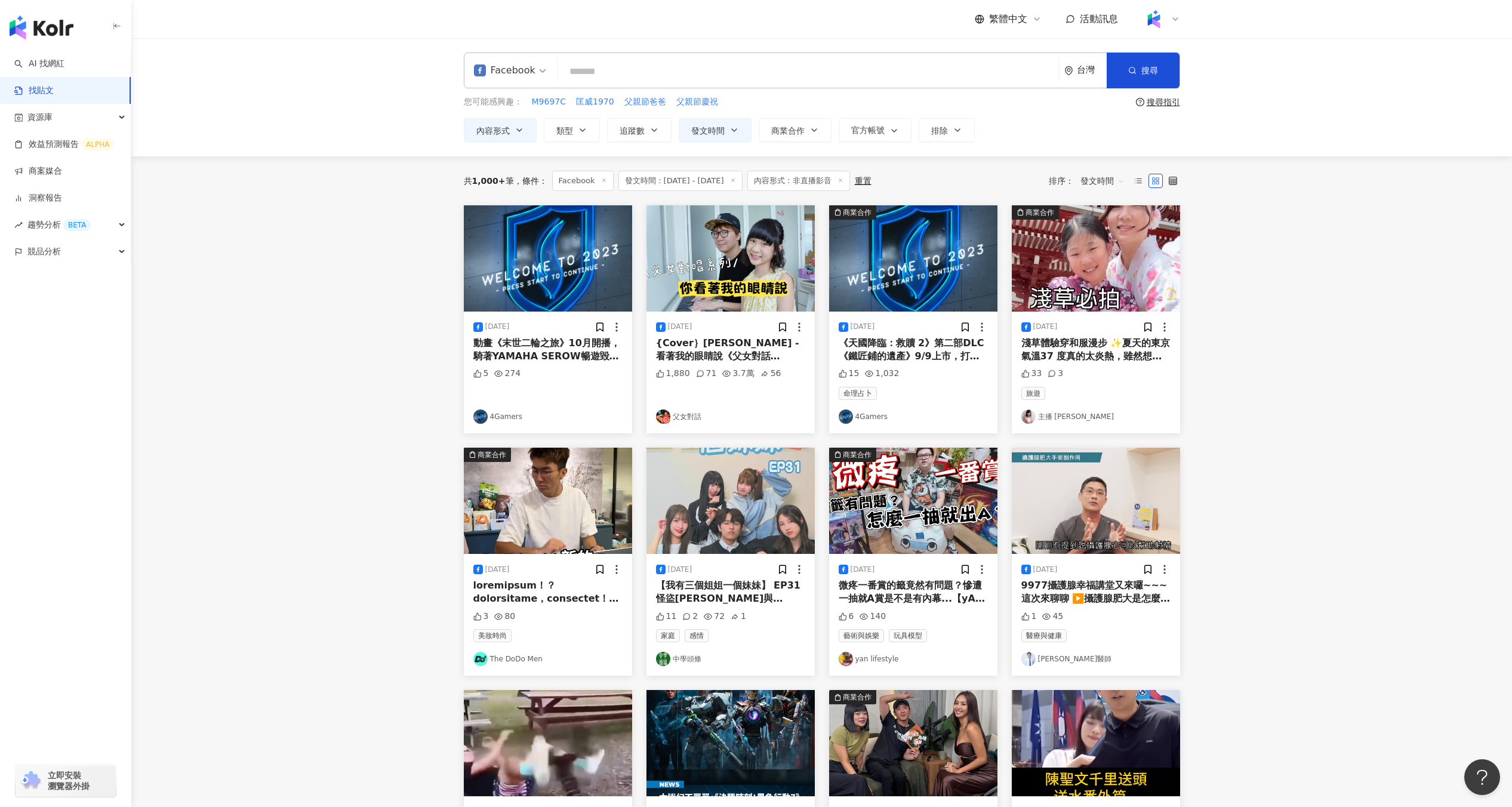
click at [782, 268] on img at bounding box center [730, 258] width 168 height 106
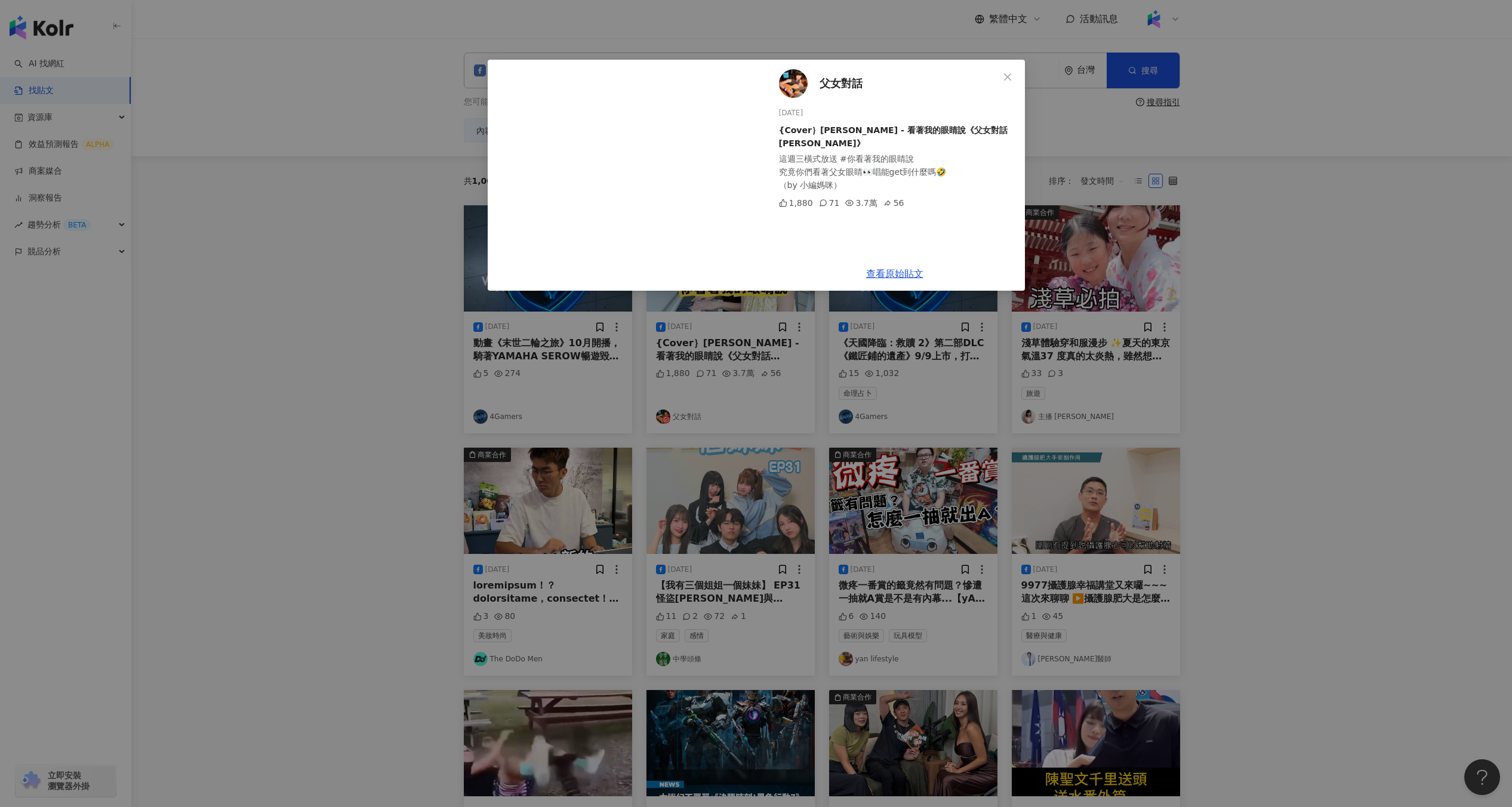
click at [986, 385] on div "父女對話 2025/8/20 {Cover｝張遠 - 看著我的眼睛說《父女對話 蕭莉兒 ARIEL HSIAO》 這週三橫式放送 #你看著我的眼睛說 究竟你們…" at bounding box center [756, 404] width 1512 height 807
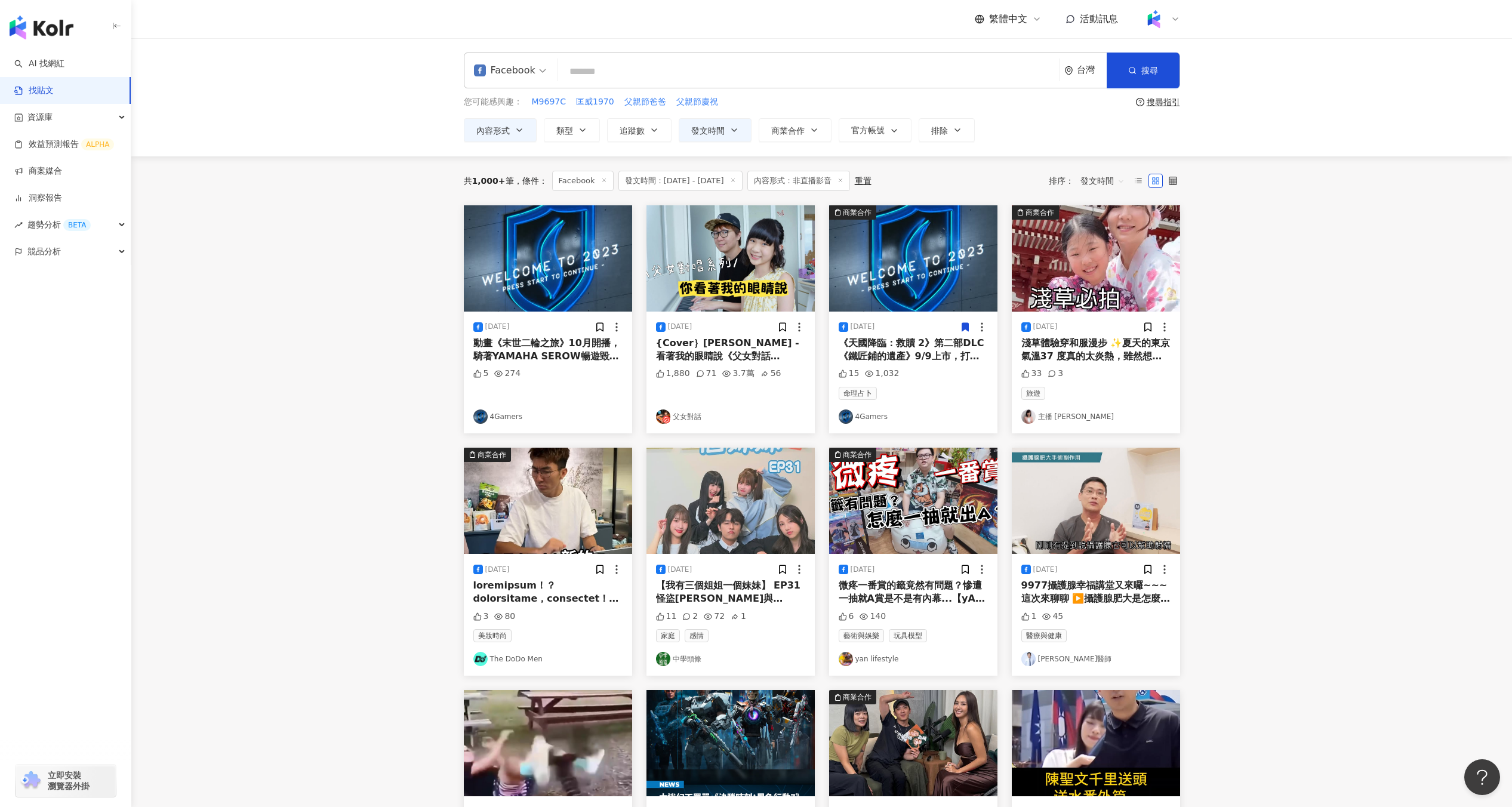
click at [961, 303] on img at bounding box center [913, 258] width 168 height 106
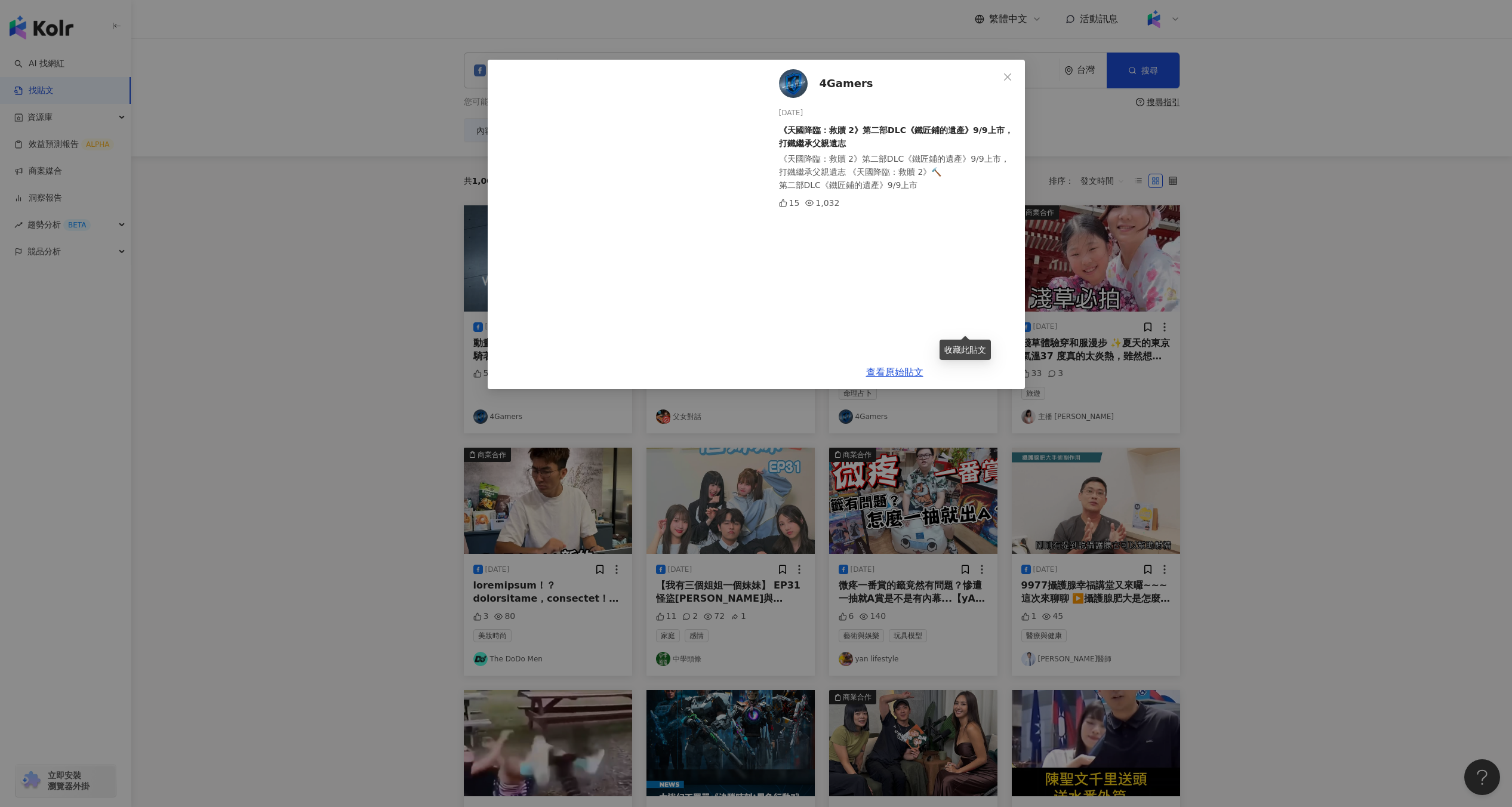
click at [1084, 282] on div "4Gamers 2025/8/20 《天國降臨：救贖 2》第二部DLC《鐵匠鋪的遺產》9/9上市，打鐵繼承父親遺志 《天國降臨：救贖 2》第二部DLC《鐵匠鋪…" at bounding box center [756, 404] width 1512 height 807
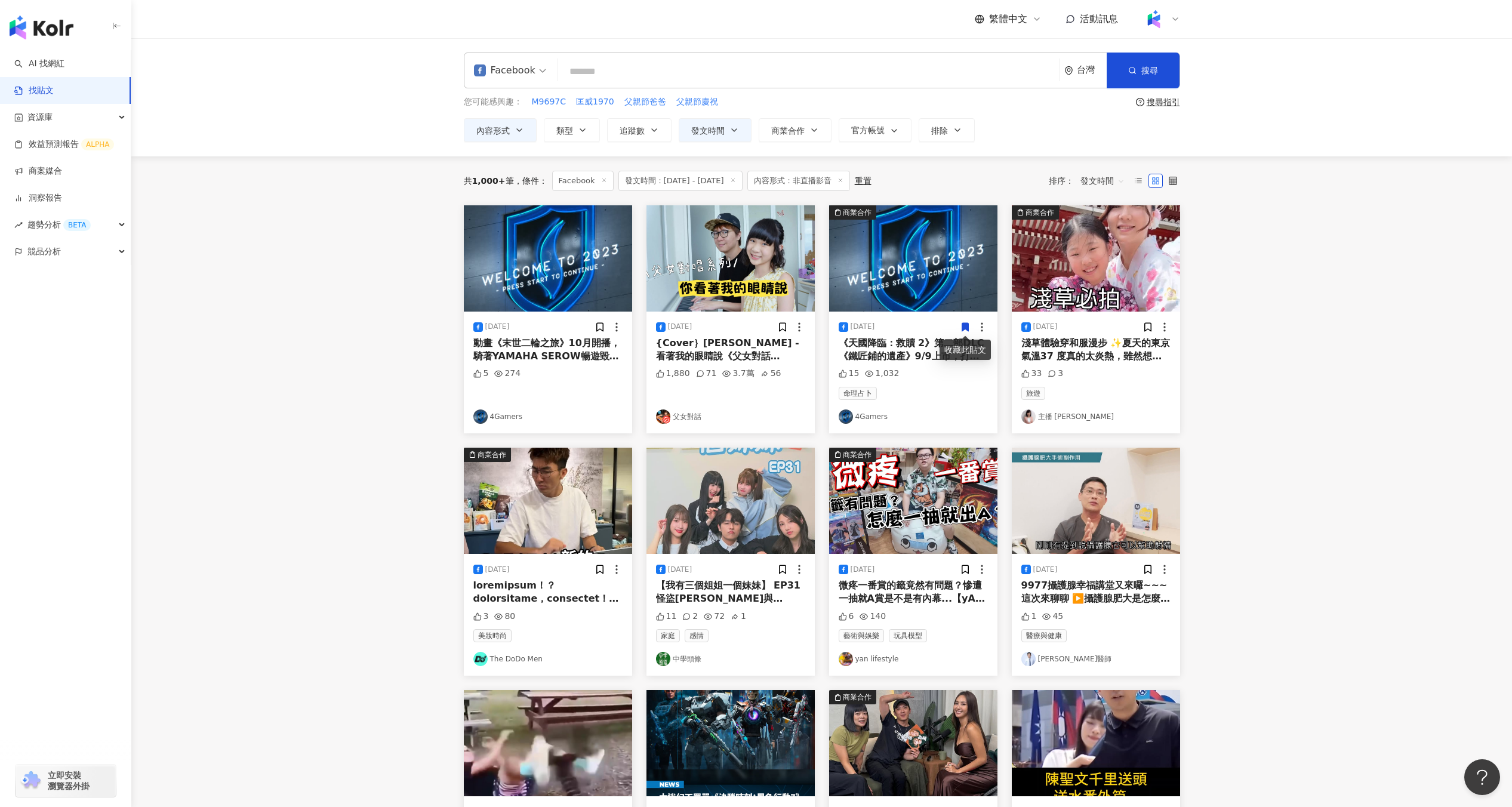
click at [1084, 282] on img at bounding box center [1096, 258] width 168 height 106
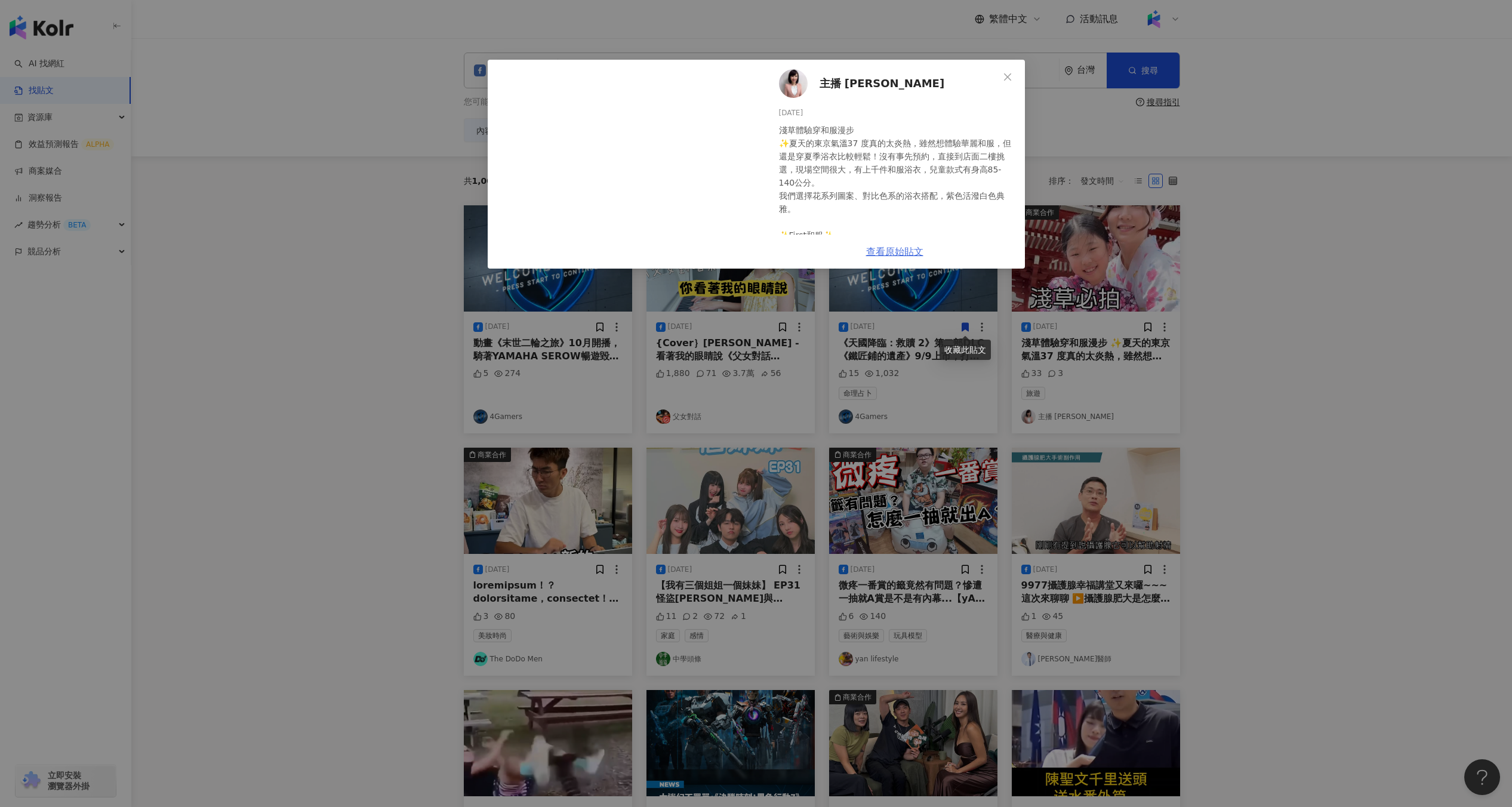
click at [902, 253] on link "查看原始貼文" at bounding box center [894, 251] width 57 height 11
click at [419, 195] on div "主播 黃文華 2025/8/20 淺草體驗穿和服漫步 ✨夏天的東京氣溫37 度真的太炎熱，雖然想體驗華麗和服，但還是穿夏季浴衣比較輕鬆！沒有事先預約，直接到店…" at bounding box center [756, 404] width 1512 height 807
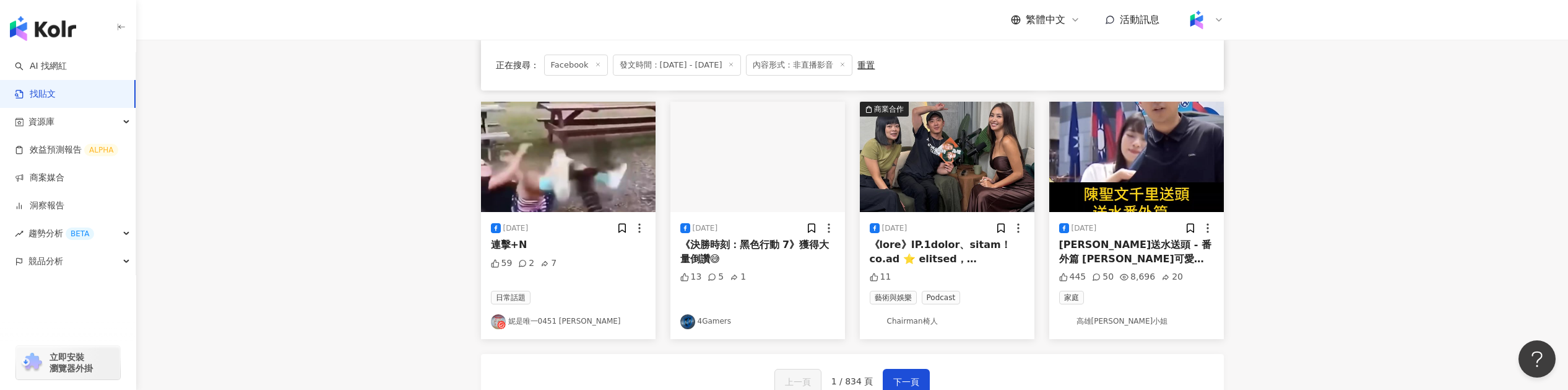
scroll to position [615, 0]
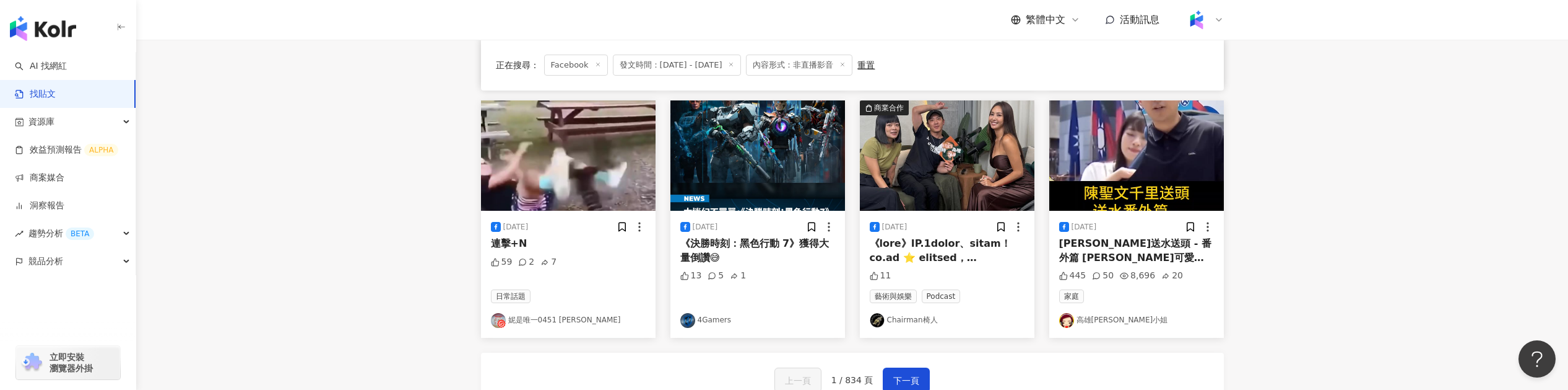
click at [576, 165] on img at bounding box center [568, 155] width 175 height 110
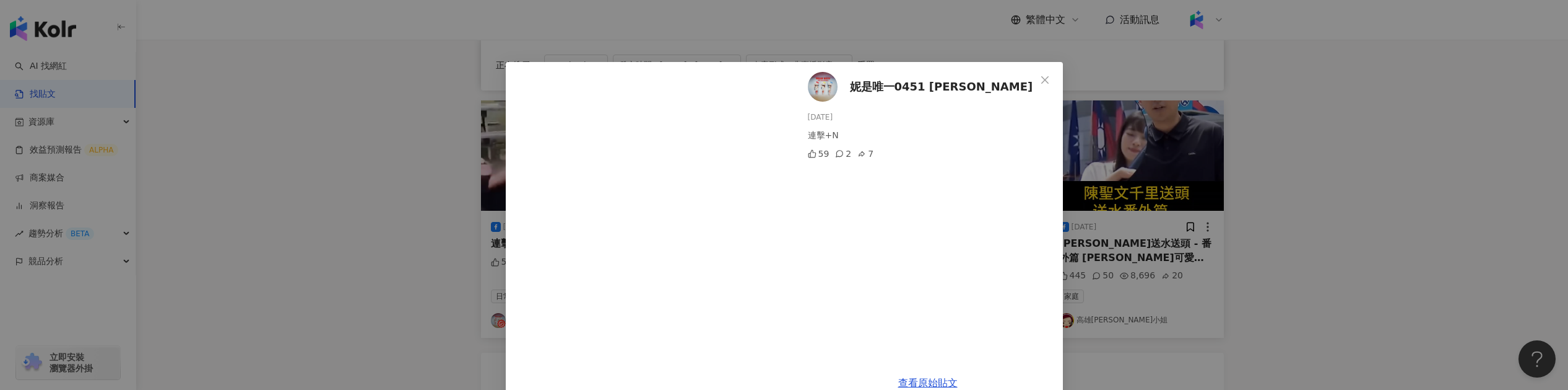
click at [457, 179] on div "妮是唯一0451 Annie 2025/8/20 連擊+N 59 2 7 查看原始貼文" at bounding box center [784, 195] width 1568 height 390
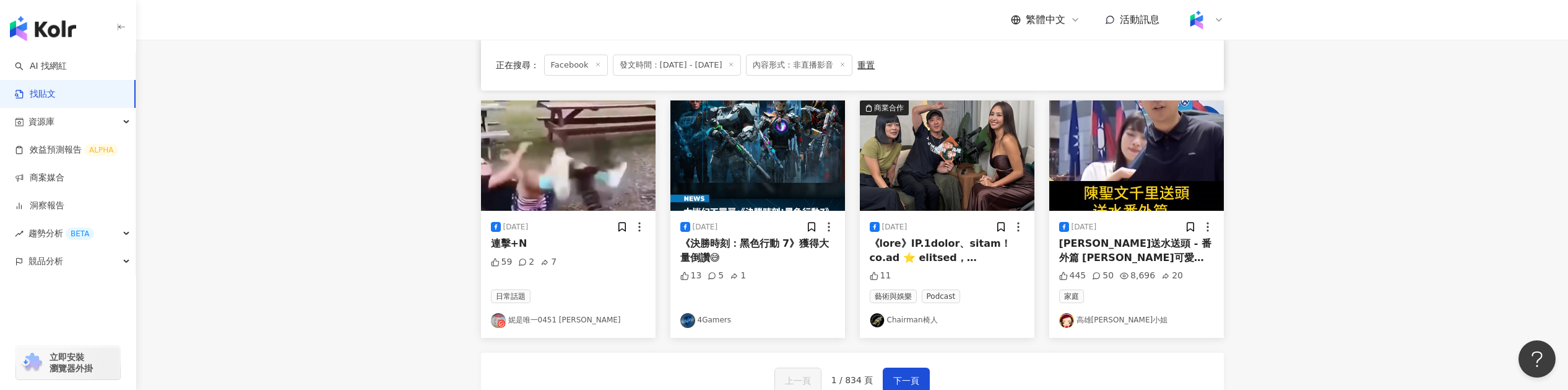
click at [692, 136] on img at bounding box center [758, 155] width 175 height 110
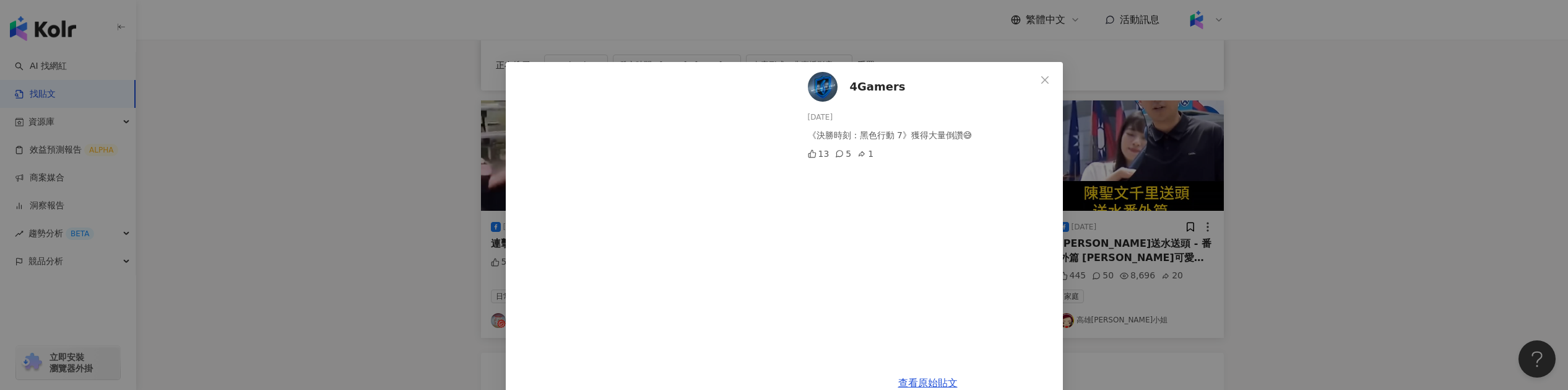
scroll to position [26, 0]
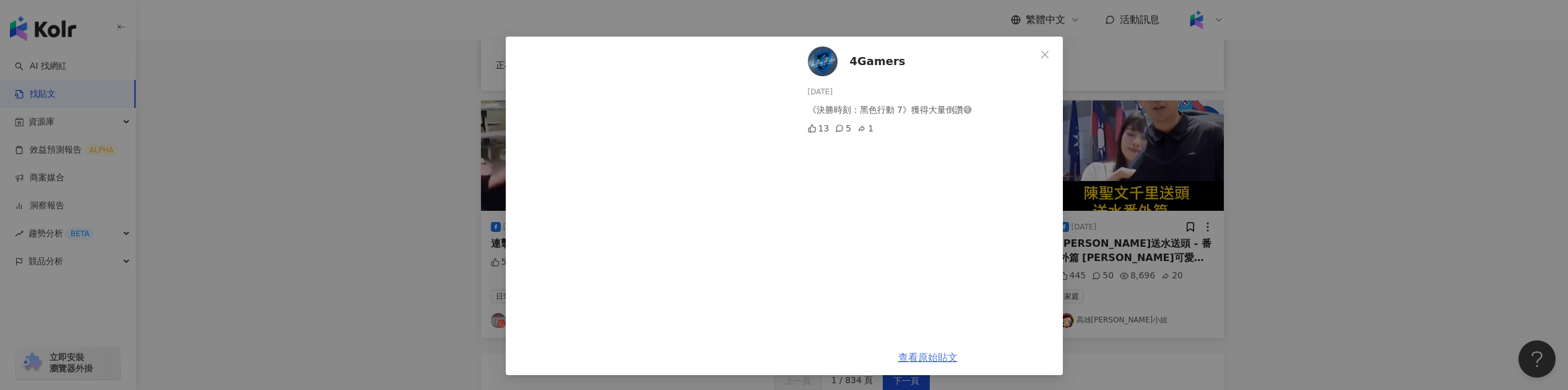
click at [938, 356] on link "查看原始貼文" at bounding box center [927, 356] width 59 height 12
click at [450, 226] on div "4Gamers [DATE] 《決勝時刻：黑色行動 7》獲得大量倒讚😅 13 5 1 查看原始貼文" at bounding box center [784, 195] width 1568 height 390
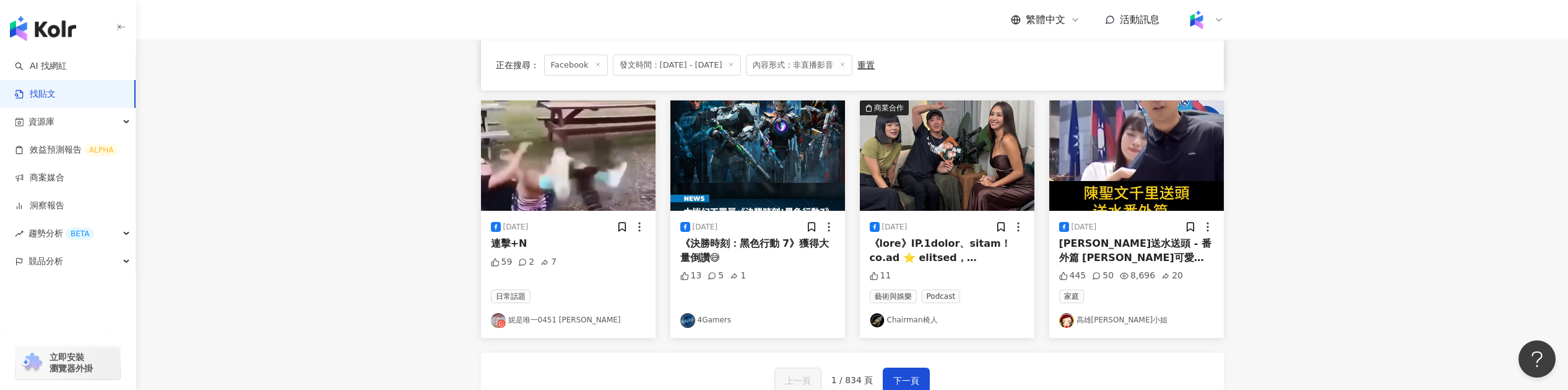
click at [775, 184] on img at bounding box center [758, 155] width 175 height 110
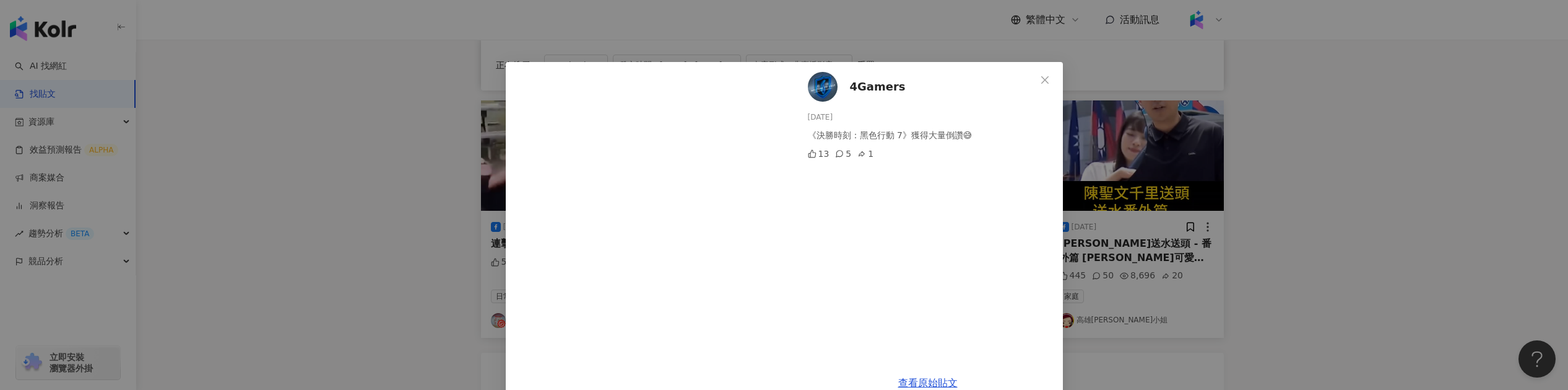
click at [1114, 189] on div "4Gamers [DATE] 《決勝時刻：黑色行動 7》獲得大量倒讚😅 13 5 1 查看原始貼文" at bounding box center [784, 195] width 1568 height 390
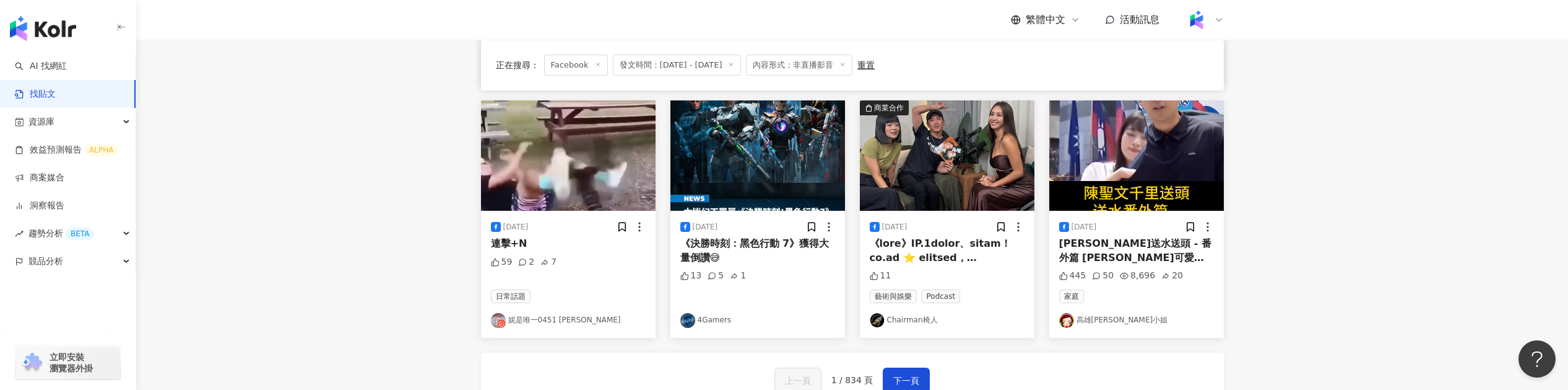
click at [959, 149] on img at bounding box center [947, 155] width 175 height 110
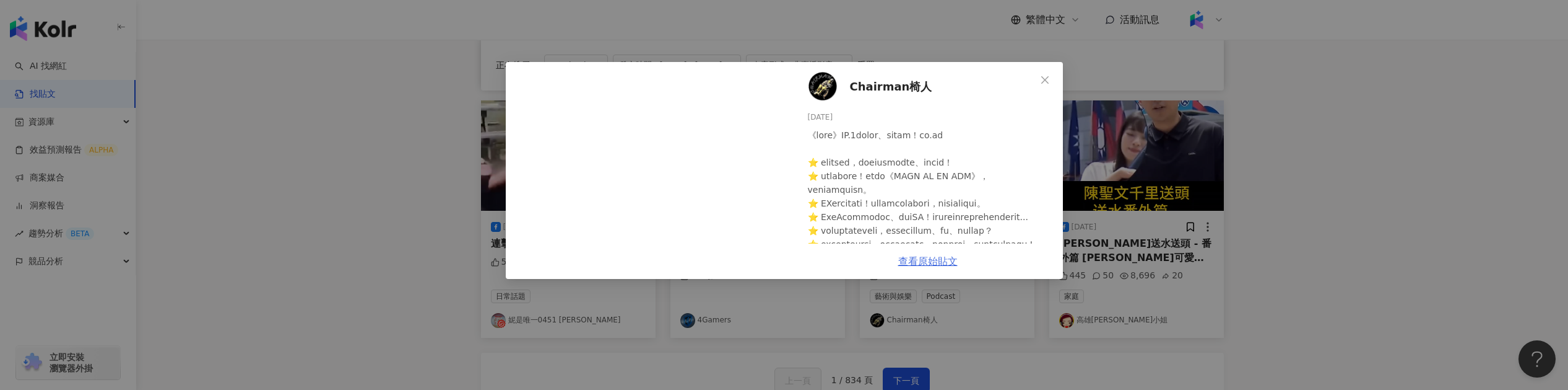
click at [954, 261] on link "查看原始貼文" at bounding box center [927, 261] width 59 height 12
click at [472, 86] on div "Chairman椅人 2025/8/20 11 查看原始貼文" at bounding box center [784, 195] width 1568 height 390
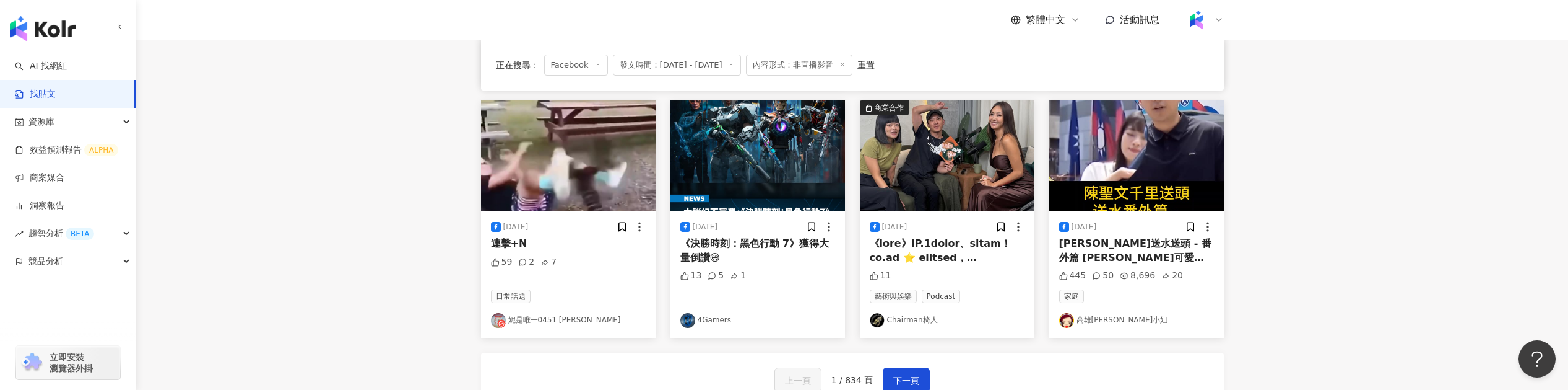
click at [1160, 140] on img at bounding box center [1136, 155] width 175 height 110
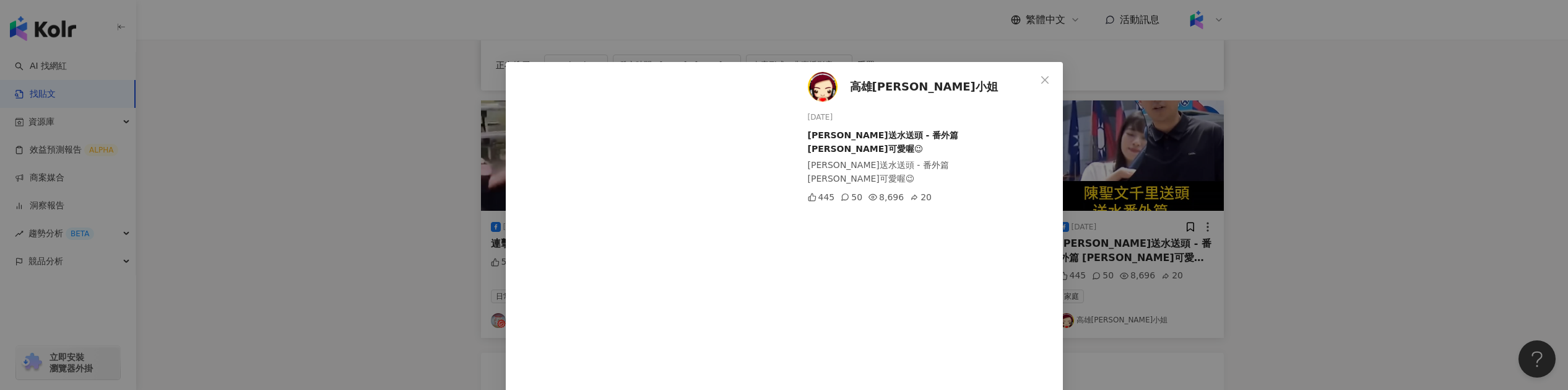
click at [1145, 152] on div "高雄林小姐 2025/8/20 陳聖文送水送頭 - 番外篇 楊智伃好可愛喔😉 陳聖文送水送頭 - 番外篇 楊智伃好可愛喔😉 445 50 8,696 20 查…" at bounding box center [784, 195] width 1568 height 390
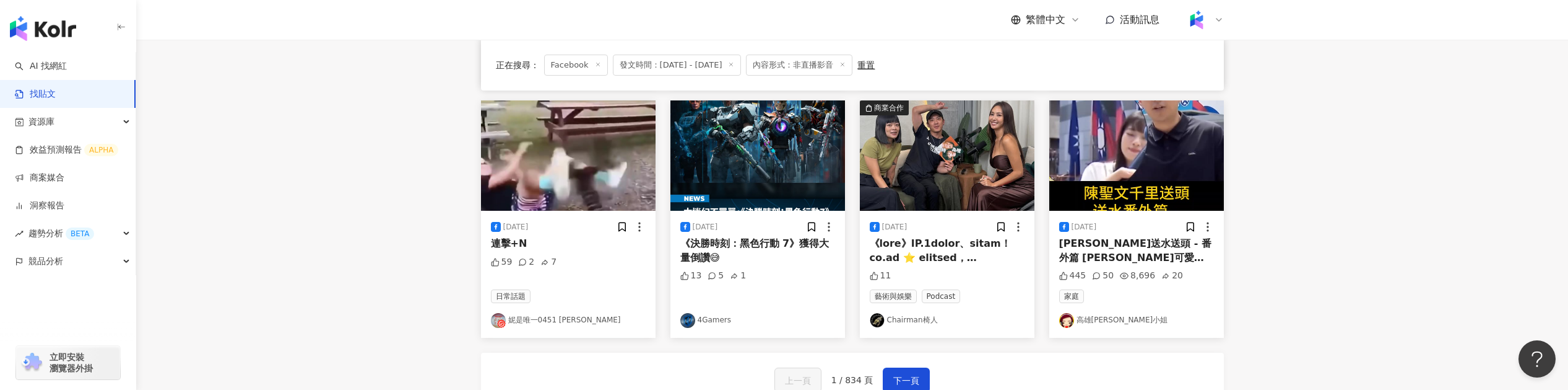
click at [935, 246] on div at bounding box center [947, 250] width 155 height 28
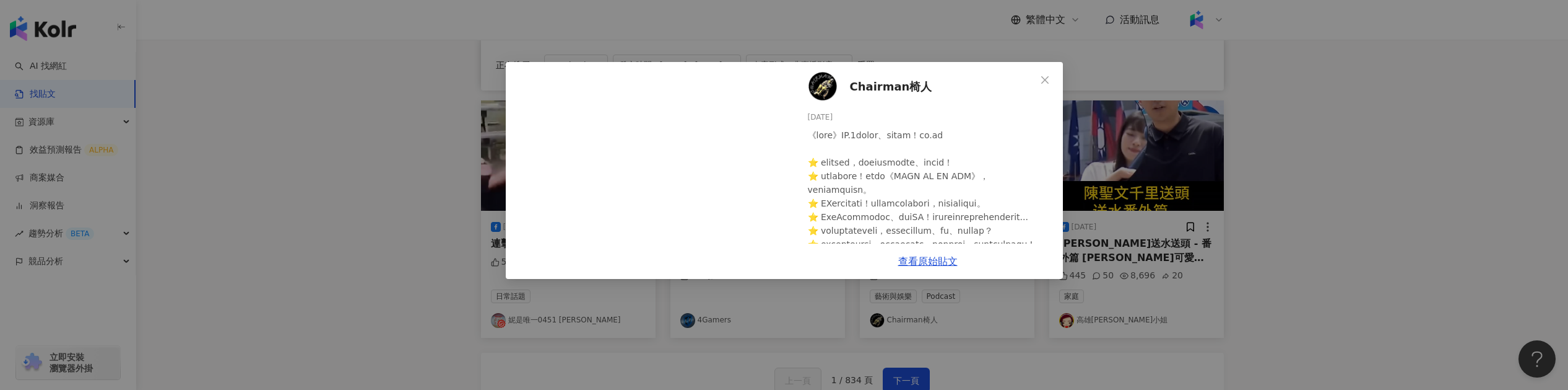
click at [913, 93] on span "Chairman椅人" at bounding box center [891, 87] width 83 height 17
click at [447, 206] on div "Chairman椅人 2025/8/20 11 查看原始貼文" at bounding box center [784, 195] width 1568 height 390
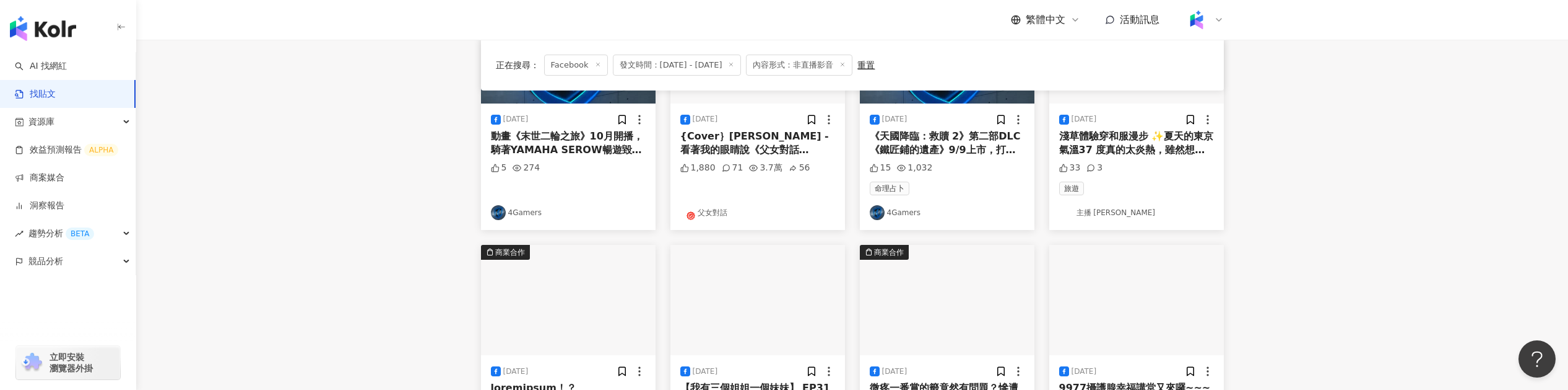
scroll to position [218, 0]
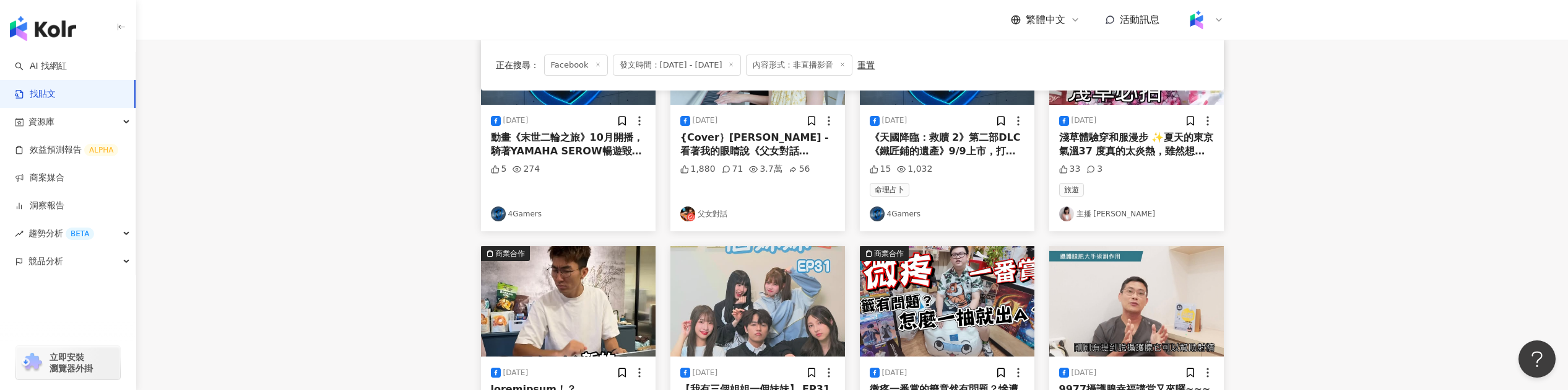
click at [570, 150] on div "動畫《末世二輪之旅》10月開播，騎著YAMAHA SEROW暢遊毀滅世界動畫《末世二輪之旅》10月開播，騎著YAMAHA SEROW暢遊毀滅世界 動畫《末世二…" at bounding box center [568, 145] width 155 height 28
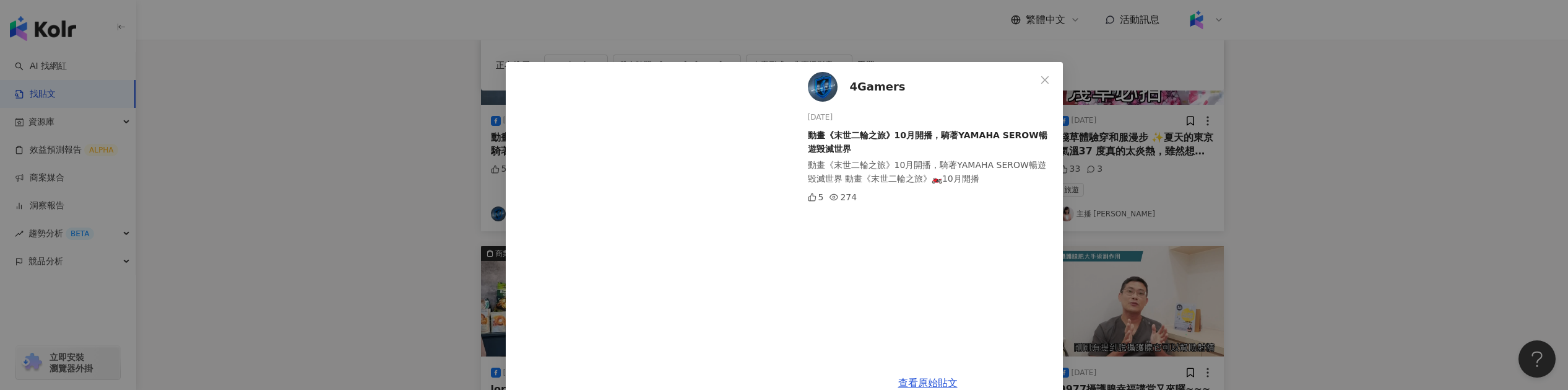
scroll to position [26, 0]
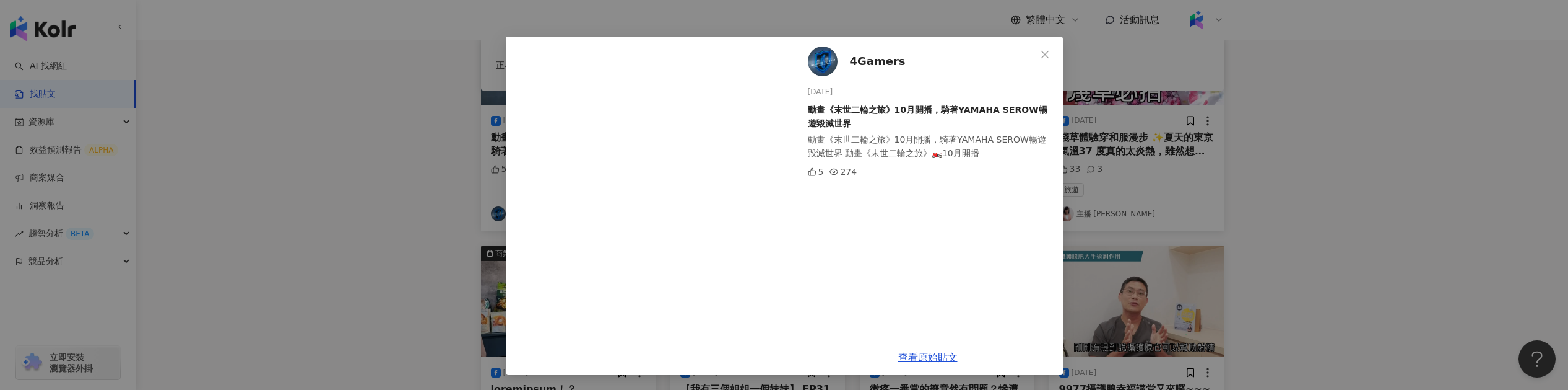
click at [817, 67] on img at bounding box center [822, 62] width 30 height 30
click at [418, 158] on div "4Gamers 2025/8/20 動畫《末世二輪之旅》10月開播，騎著YAMAHA SEROW暢遊毀滅世界 動畫《末世二輪之旅》10月開播，騎著YAMAHA…" at bounding box center [784, 195] width 1568 height 390
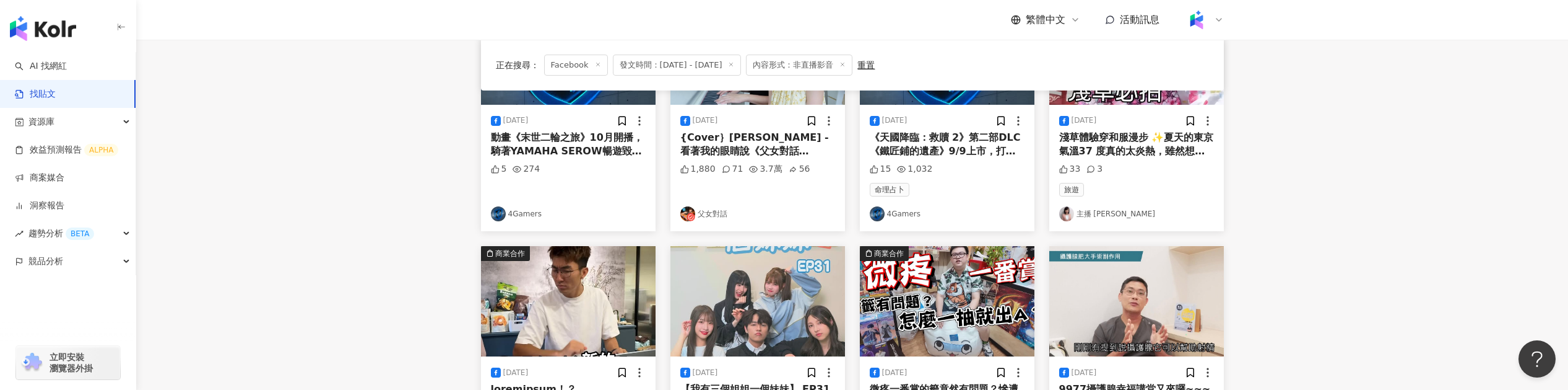
scroll to position [0, 0]
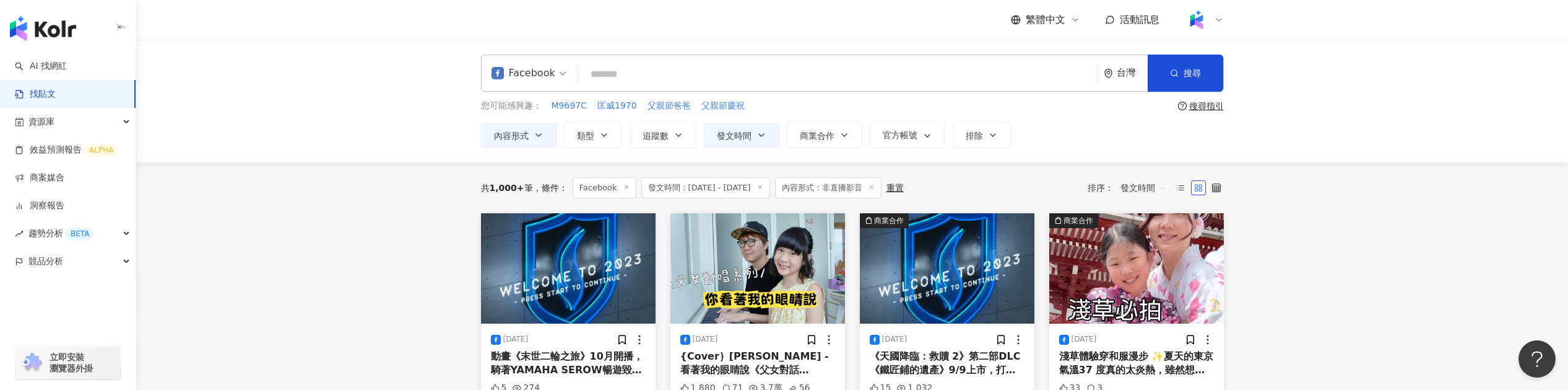
click at [604, 284] on img at bounding box center [568, 268] width 175 height 110
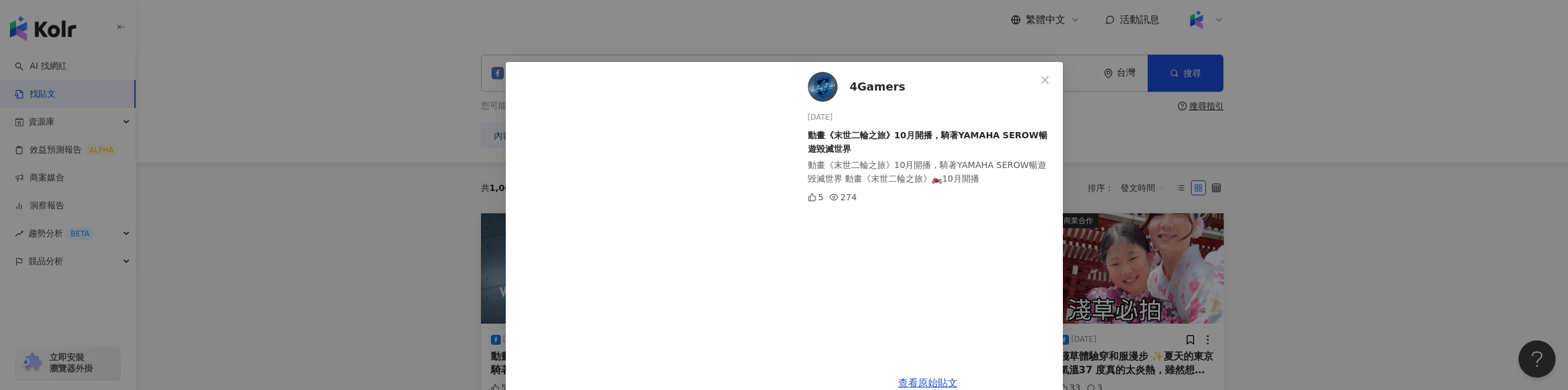
click at [434, 263] on div "4Gamers 2025/8/20 動畫《末世二輪之旅》10月開播，騎著YAMAHA SEROW暢遊毀滅世界 動畫《末世二輪之旅》10月開播，騎著YAMAHA…" at bounding box center [784, 195] width 1568 height 390
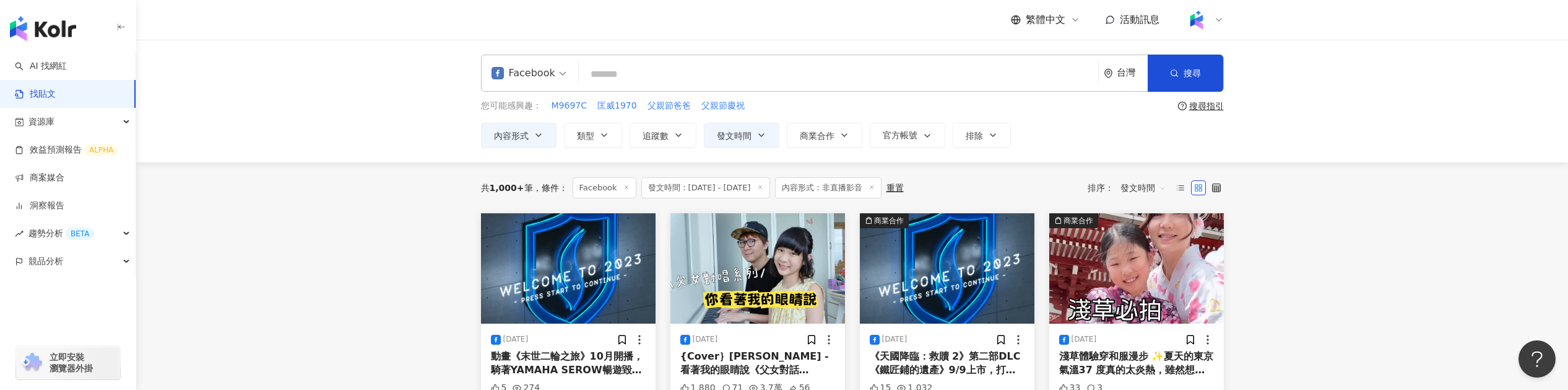
click at [810, 264] on img at bounding box center [758, 268] width 175 height 110
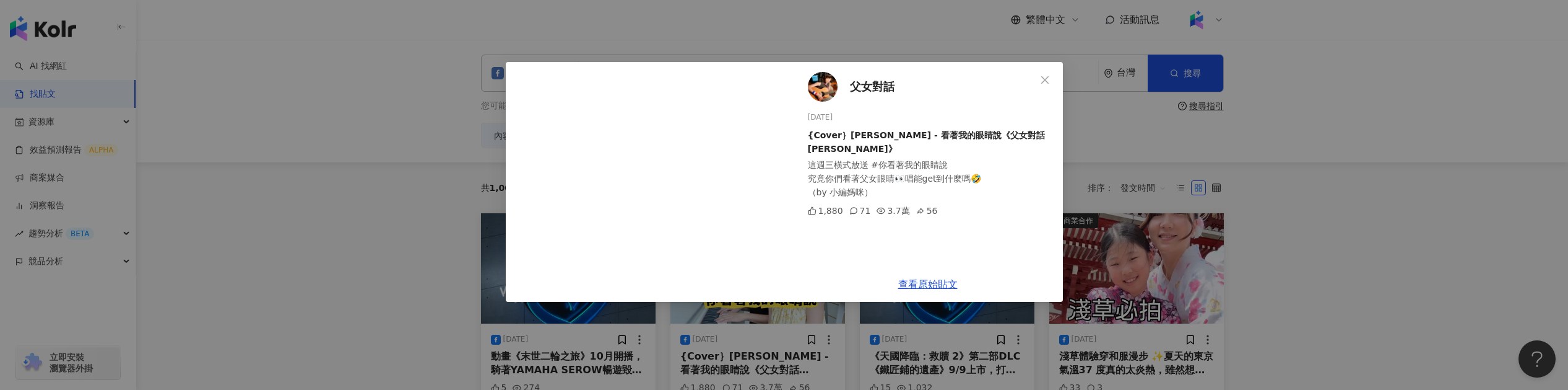
click at [396, 273] on div "父女對話 2025/8/20 {Cover｝張遠 - 看著我的眼睛說《父女對話 蕭莉兒 ARIEL HSIAO》 這週三橫式放送 #你看著我的眼睛說 究竟你們…" at bounding box center [784, 195] width 1568 height 390
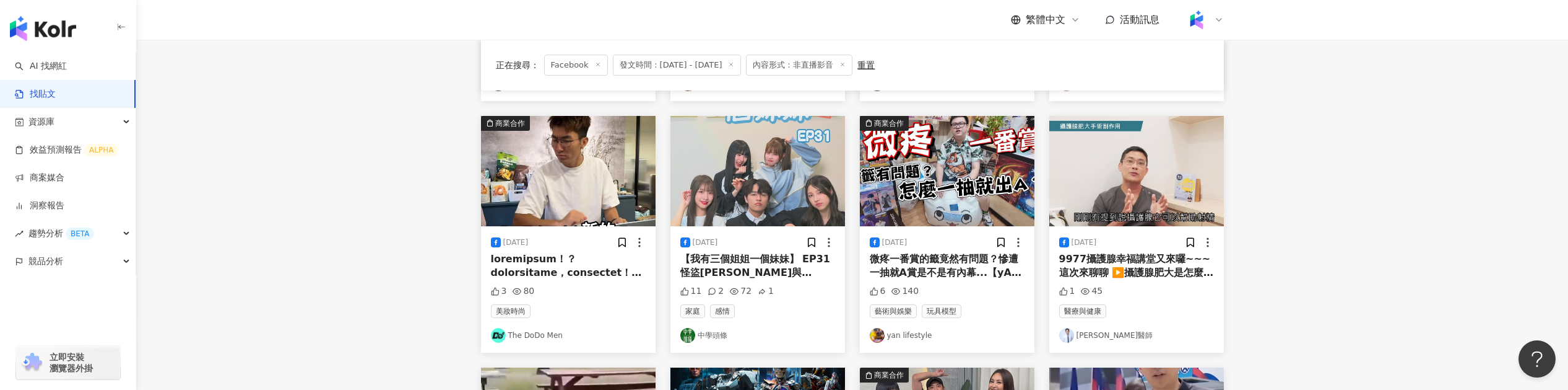
scroll to position [318, 0]
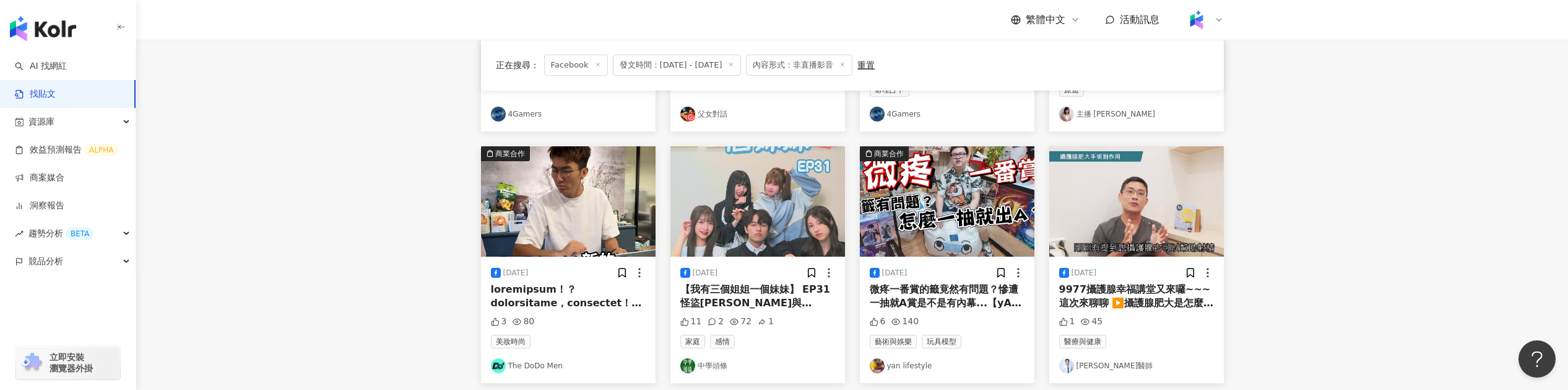
click at [526, 186] on img at bounding box center [568, 200] width 175 height 110
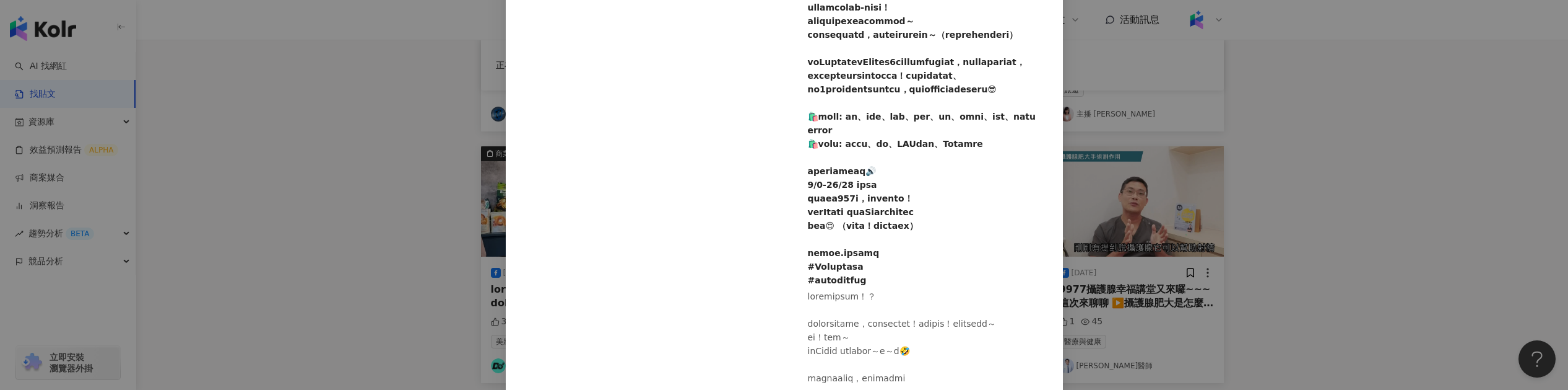
scroll to position [296, 0]
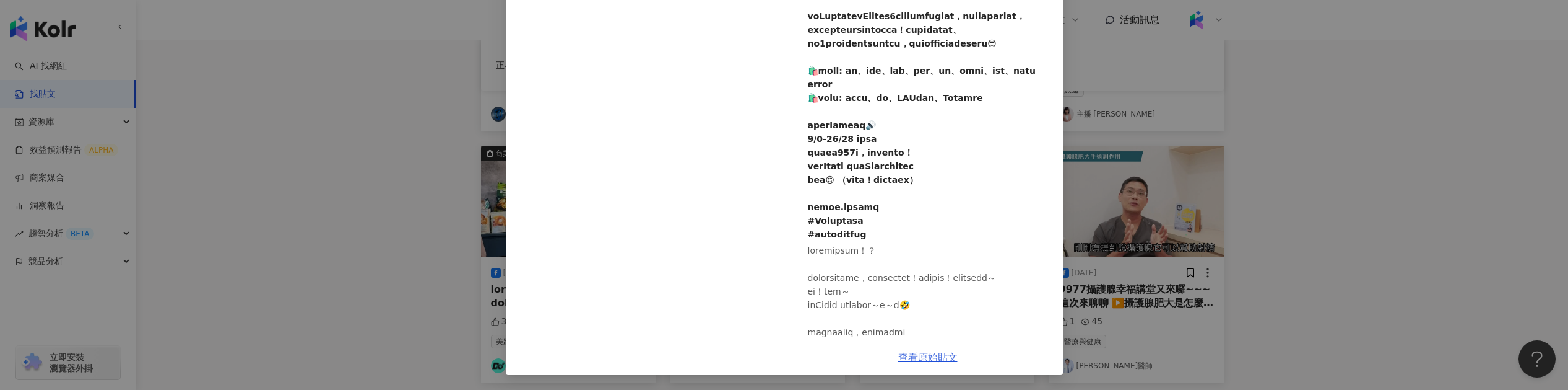
click at [925, 357] on link "查看原始貼文" at bounding box center [927, 356] width 59 height 12
click at [376, 91] on div "The DoDo Men 2025/8/20 3 80 查看原始貼文" at bounding box center [784, 195] width 1568 height 390
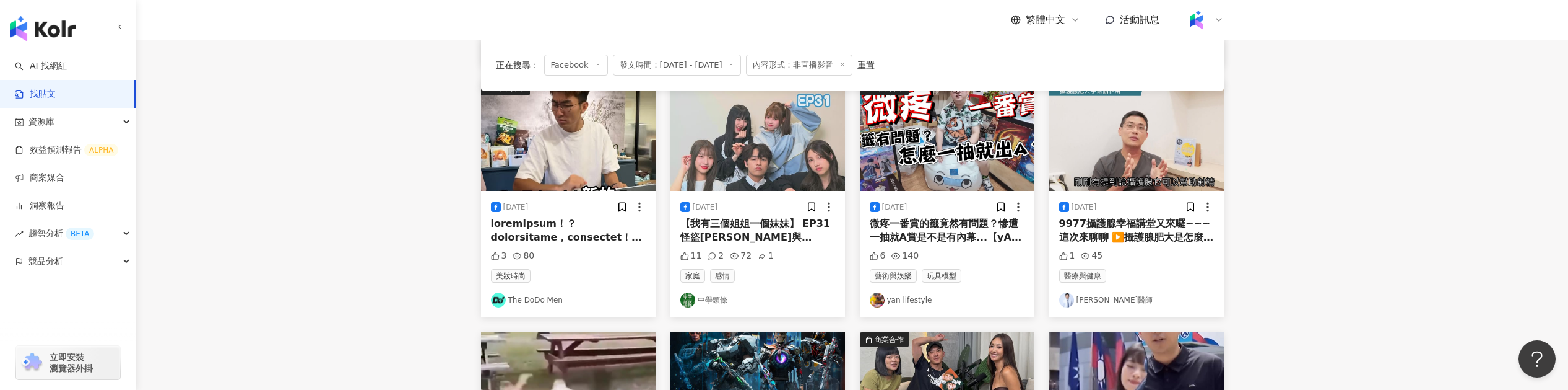
scroll to position [344, 0]
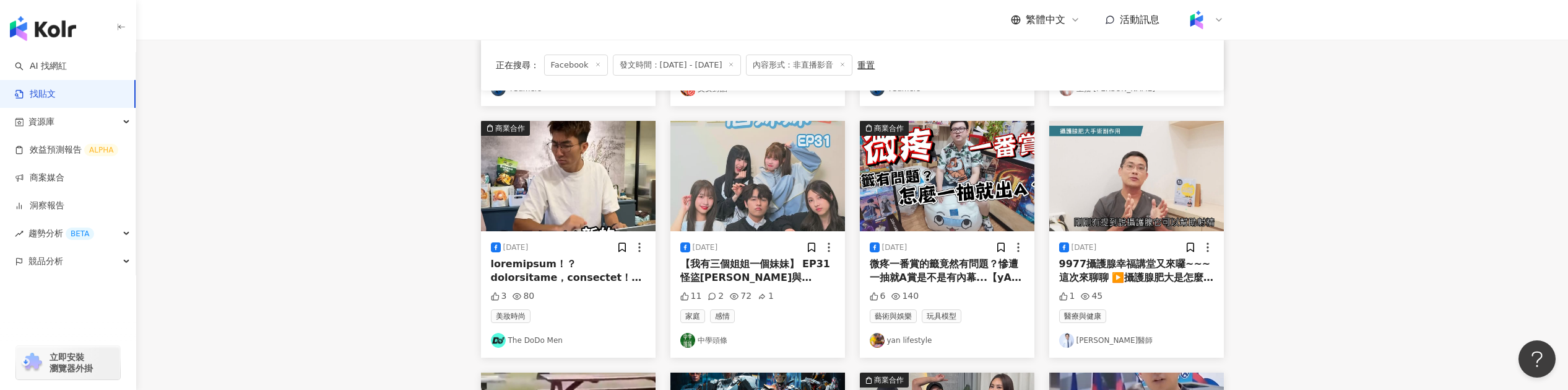
click at [1124, 187] on img at bounding box center [1136, 176] width 175 height 110
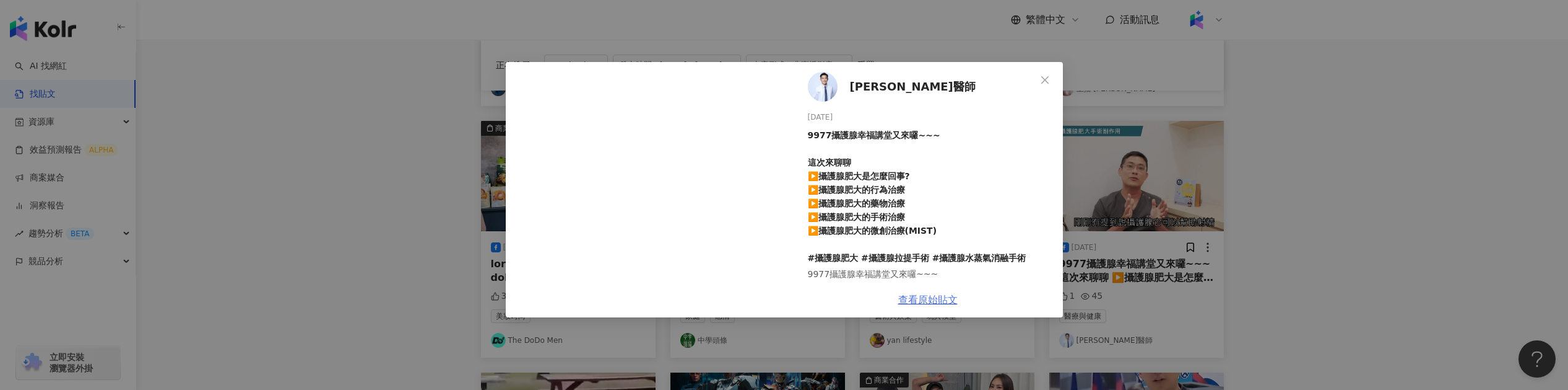
click at [930, 294] on link "查看原始貼文" at bounding box center [927, 299] width 59 height 12
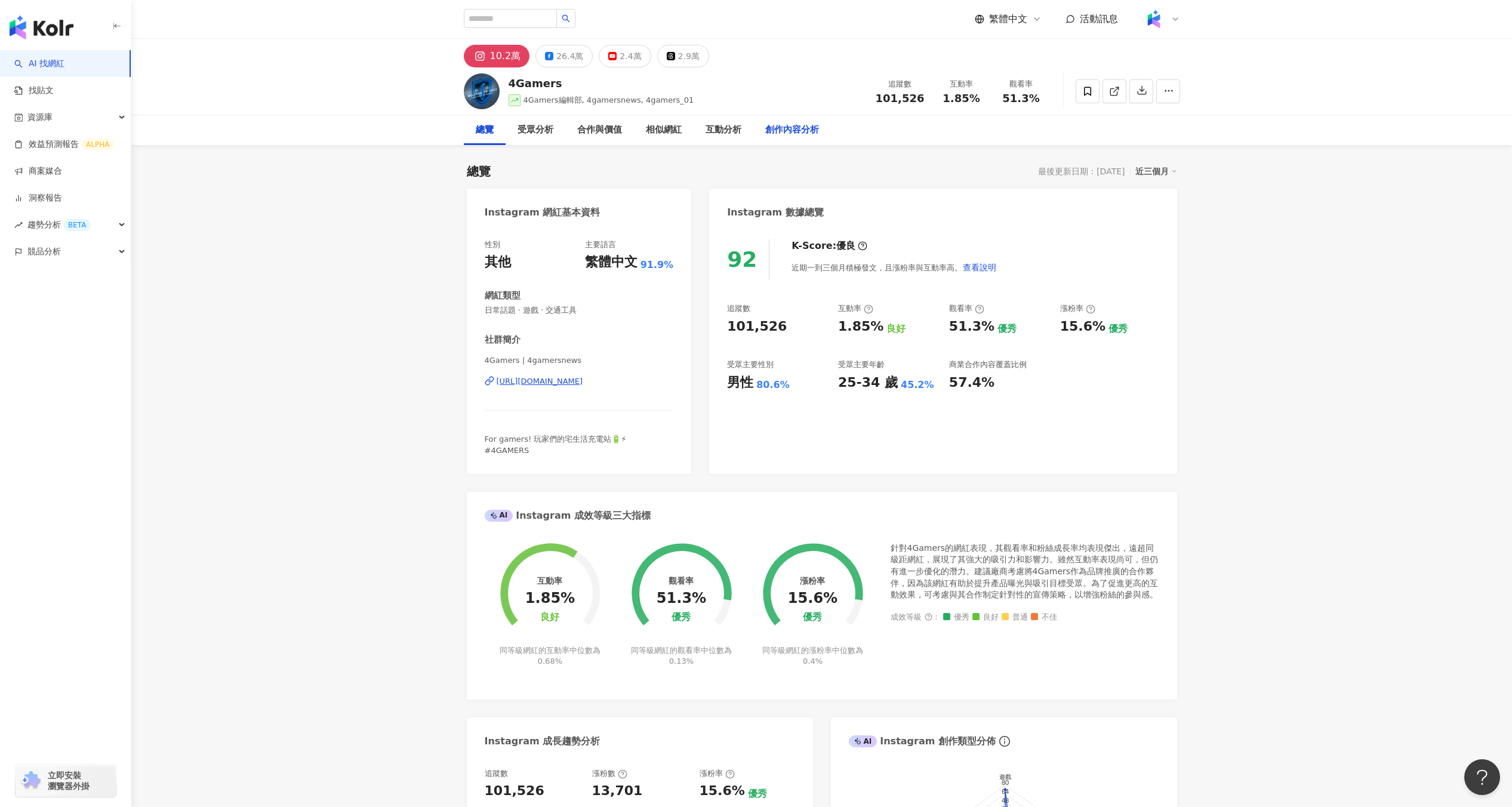
click at [780, 131] on div "創作內容分析" at bounding box center [791, 130] width 53 height 14
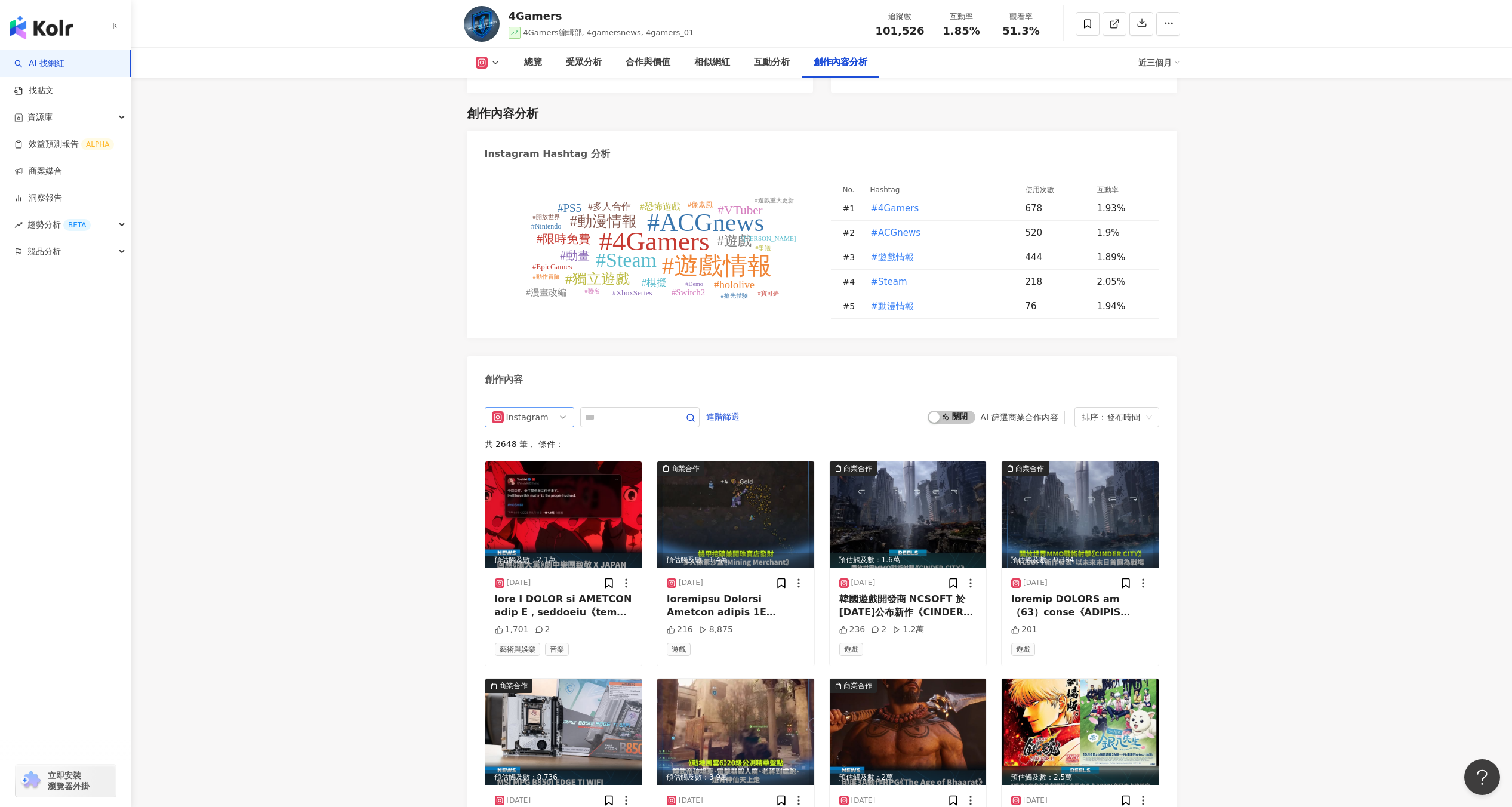
click at [546, 407] on span "Instagram" at bounding box center [529, 416] width 75 height 19
click at [531, 476] on div "Facebook" at bounding box center [528, 482] width 39 height 13
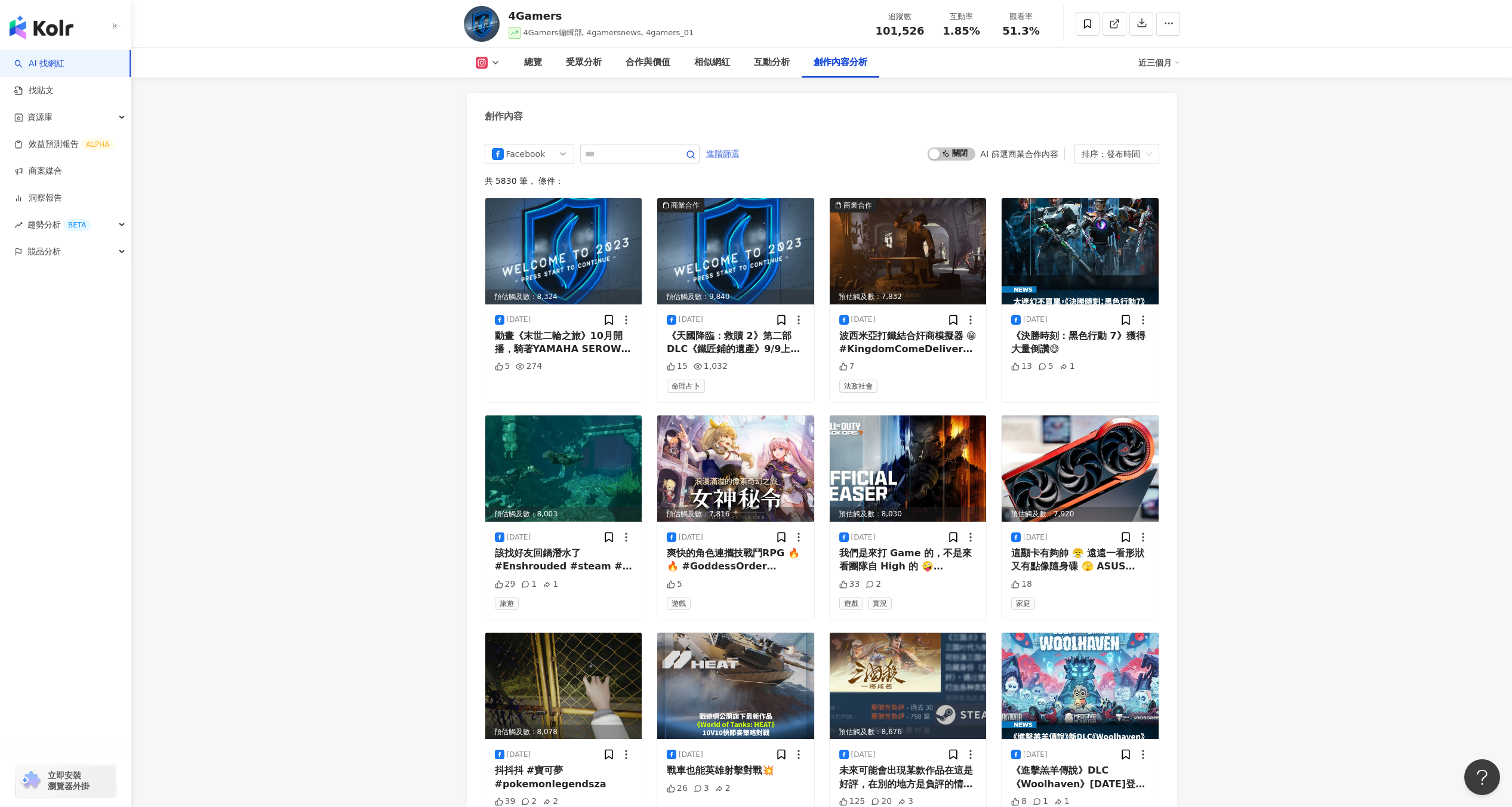
click at [739, 144] on span "進階篩選" at bounding box center [723, 153] width 33 height 19
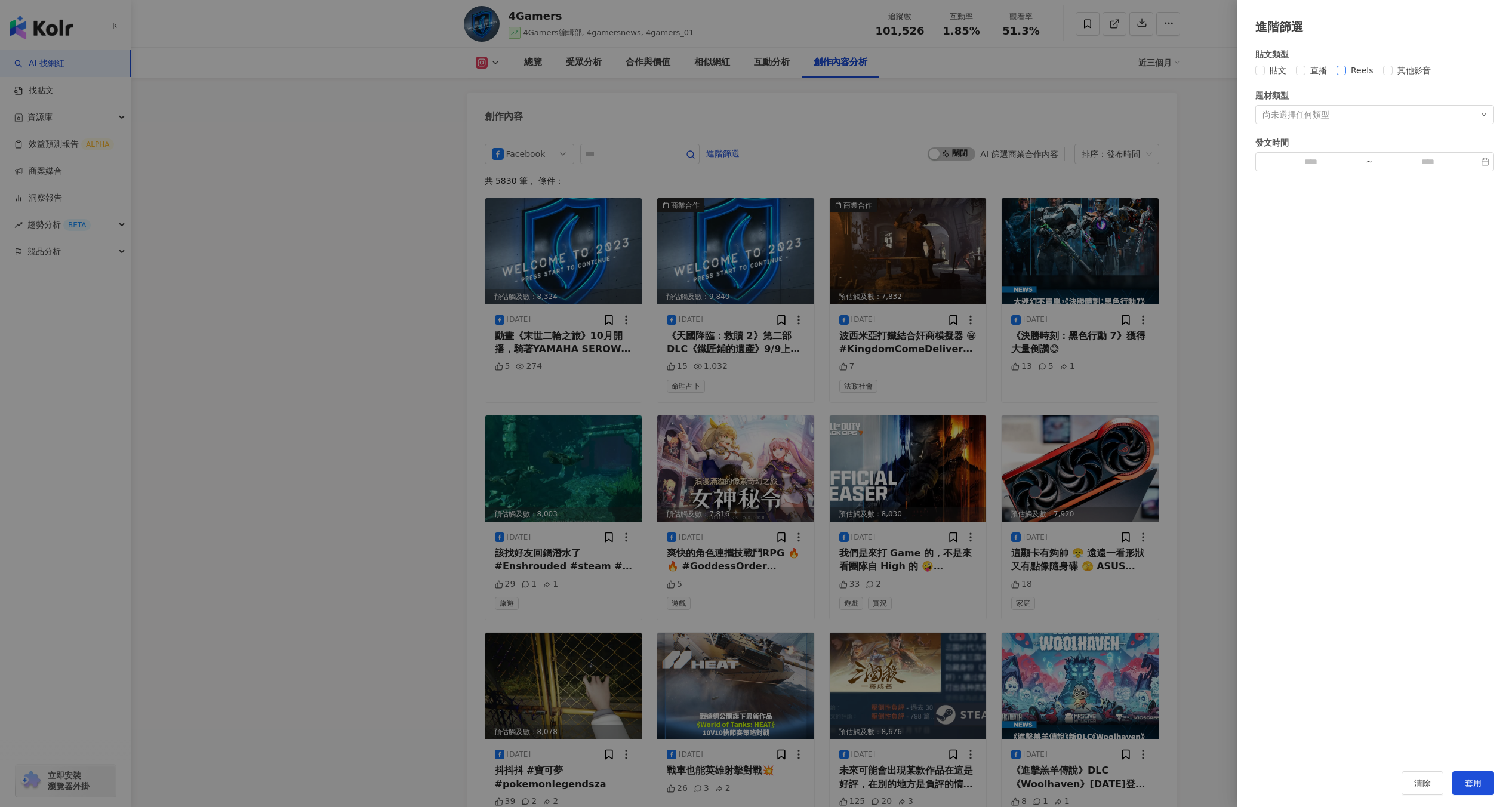
click at [1347, 71] on span "Reels" at bounding box center [1362, 70] width 32 height 13
click at [1480, 787] on span "套用" at bounding box center [1473, 783] width 17 height 10
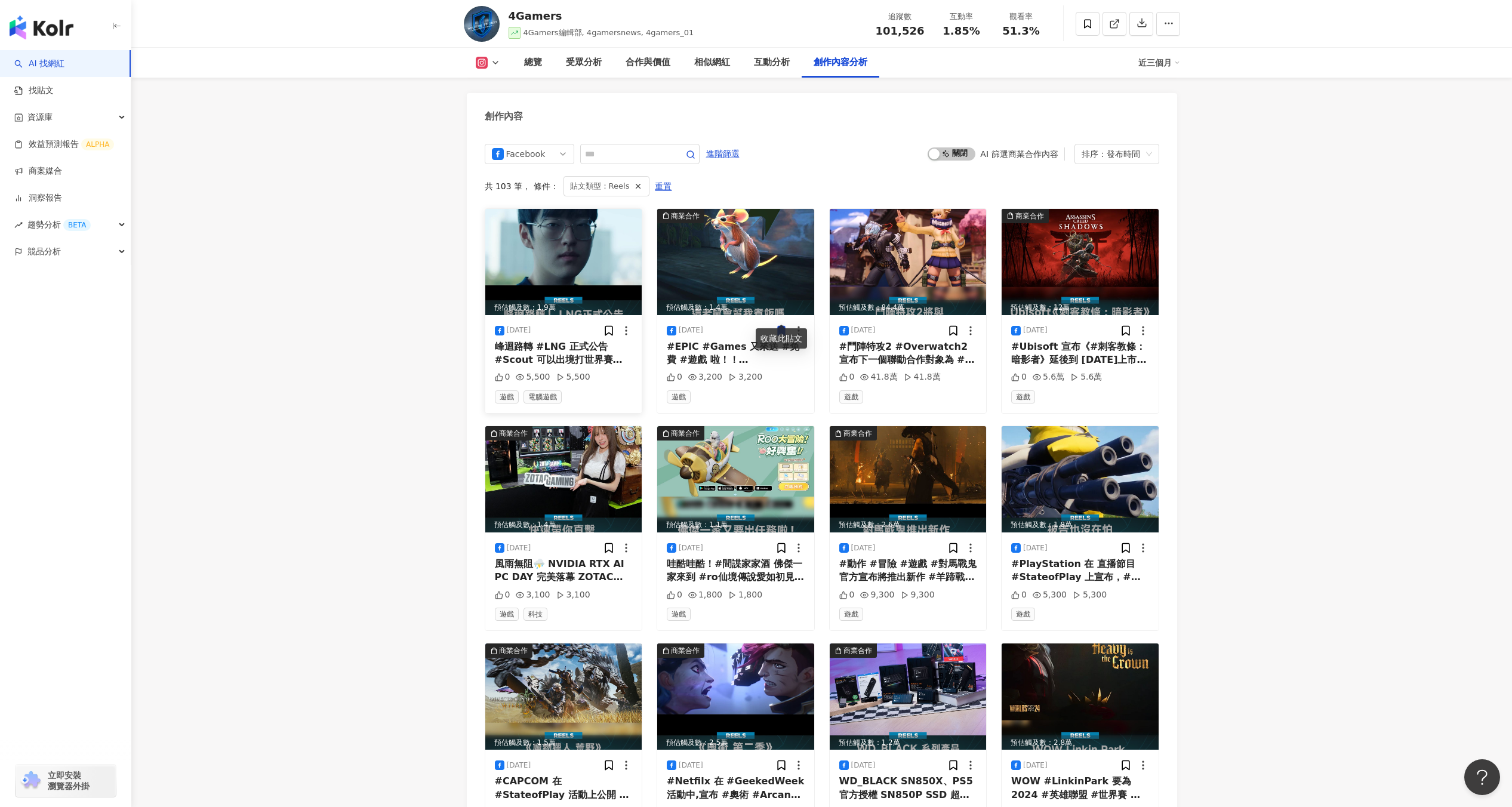
click at [606, 237] on img at bounding box center [564, 261] width 157 height 106
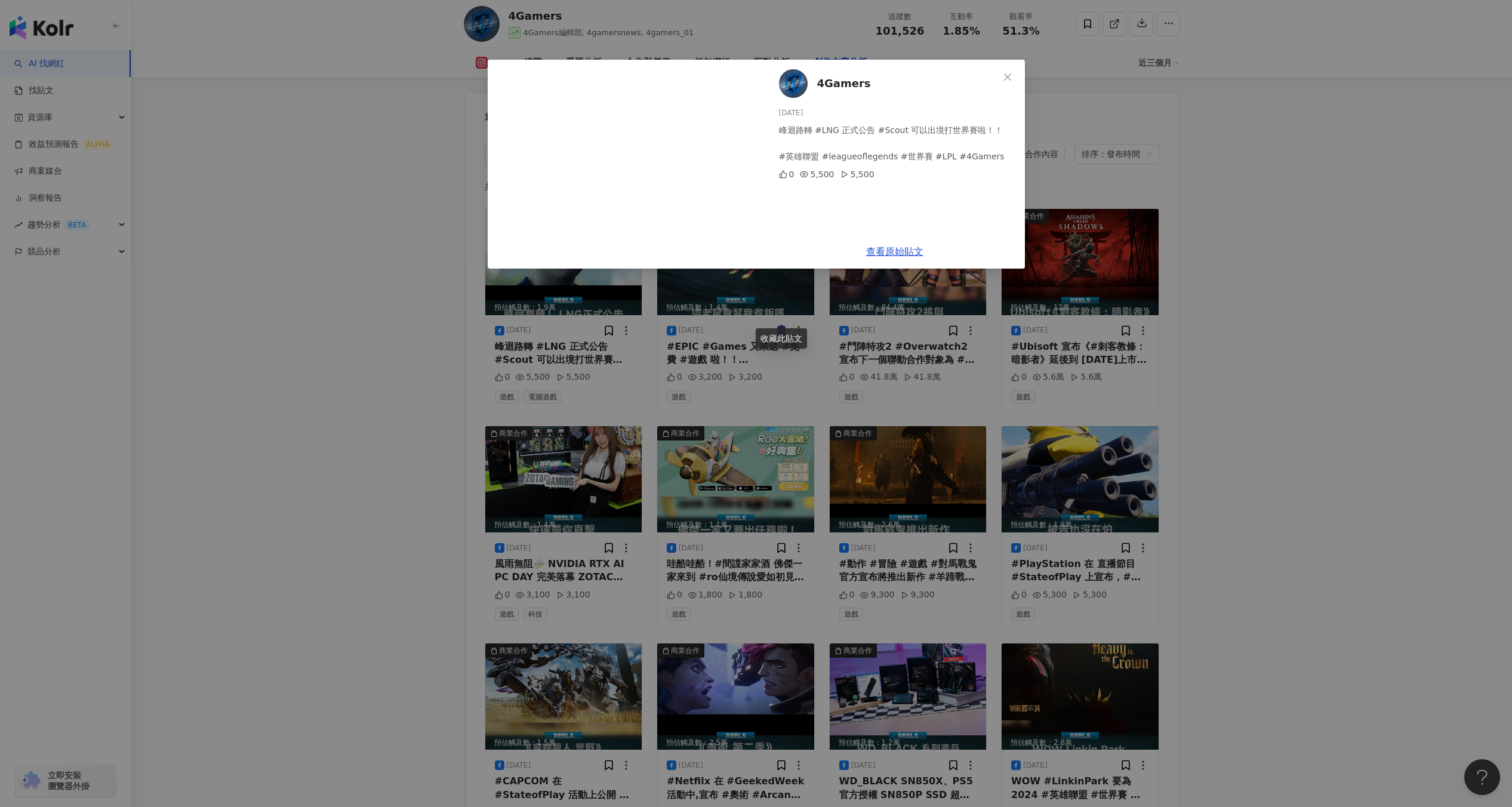
click at [715, 316] on div "4Gamers 2024/9/27 峰迴路轉 #LNG 正式公告 #Scout 可以出境打世界賽啦！！ #英雄聯盟 #leagueoflegends #世界賽…" at bounding box center [756, 404] width 1512 height 807
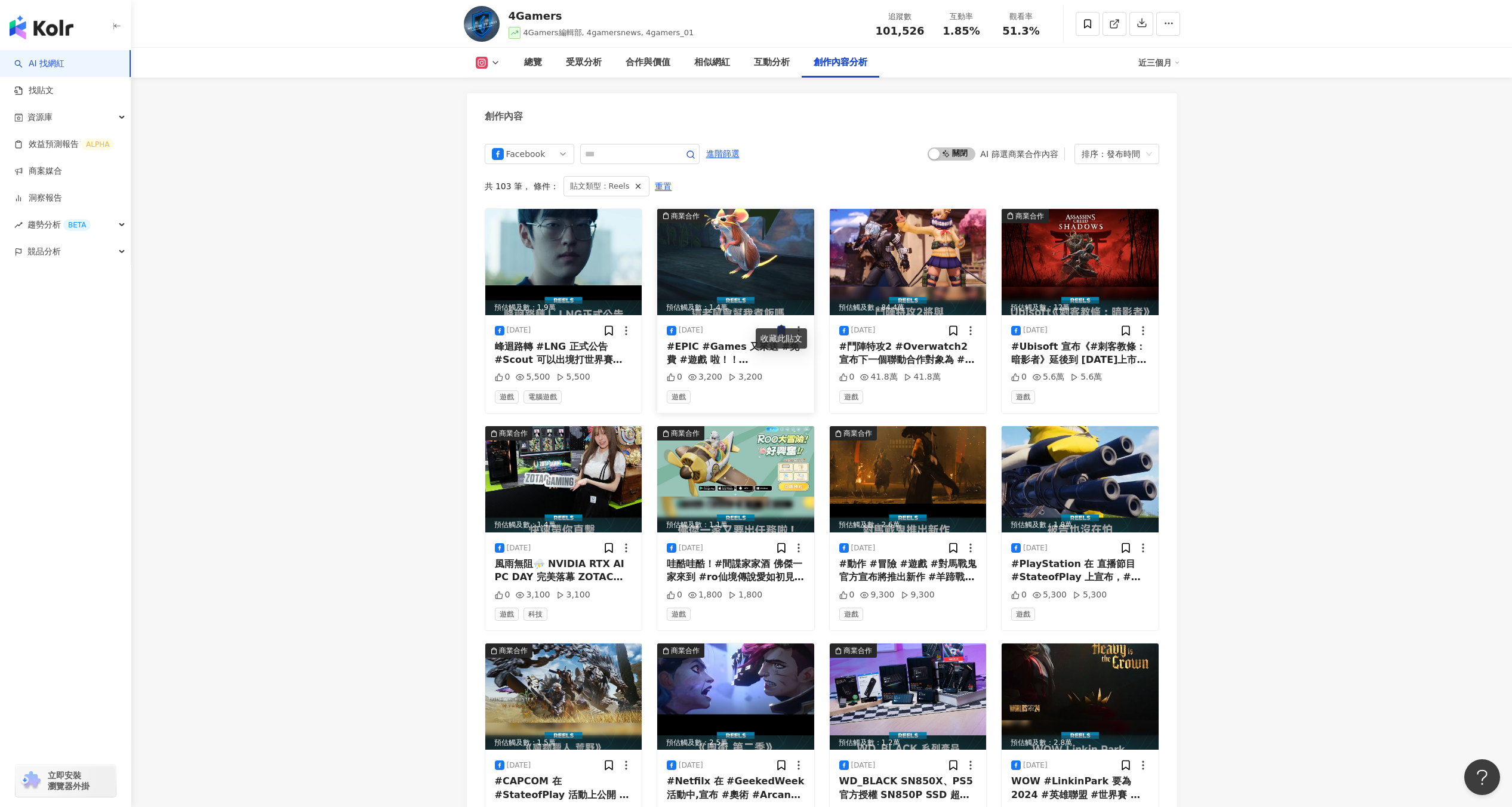
click at [738, 272] on img at bounding box center [735, 261] width 157 height 106
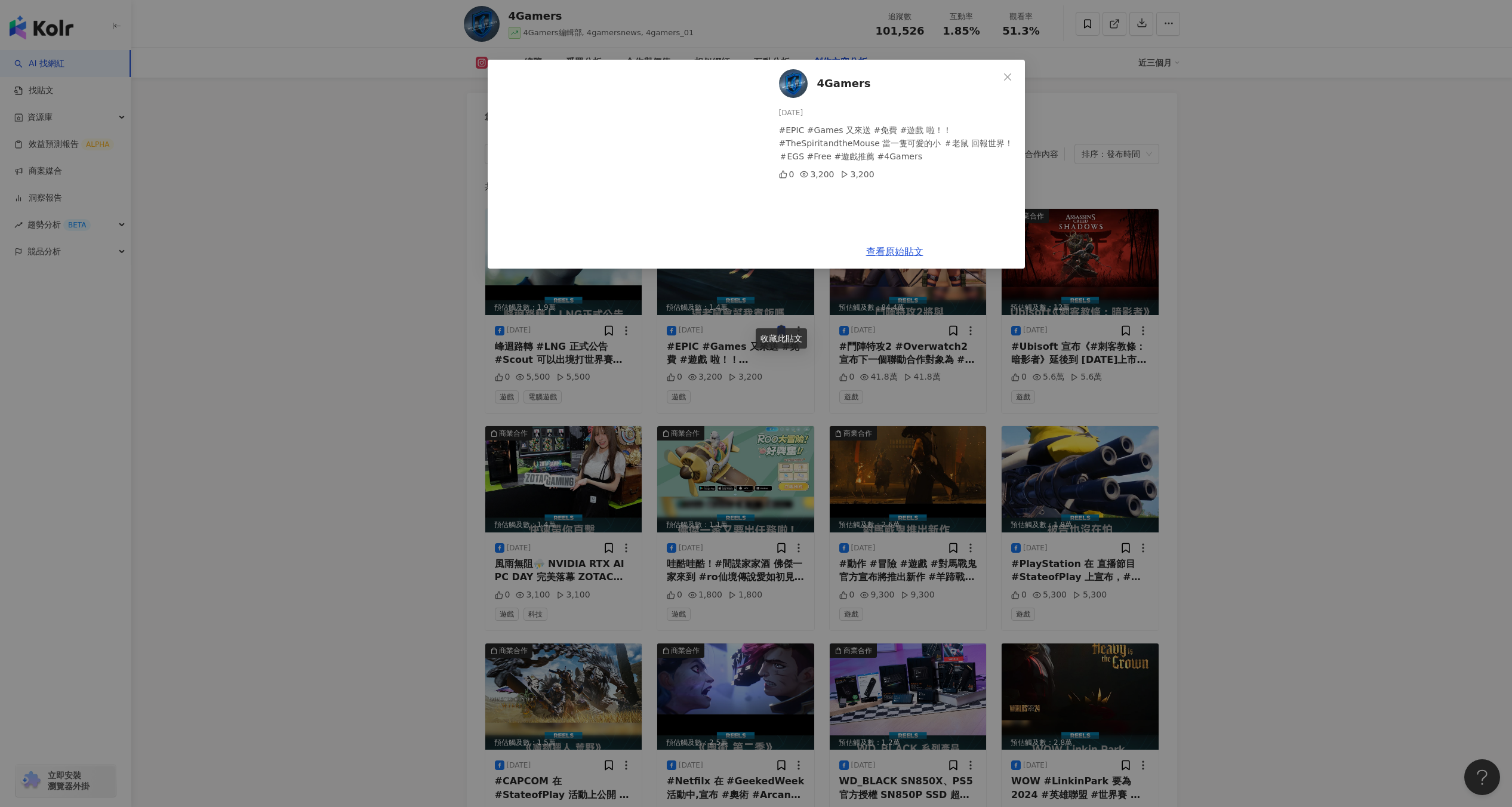
click at [903, 292] on div "4Gamers 2024/9/27 #EPIC #Games 又來送 #免費 #遊戲 啦！！ #TheSpiritandtheMouse 當一隻可愛的小 ＃老…" at bounding box center [756, 404] width 1512 height 807
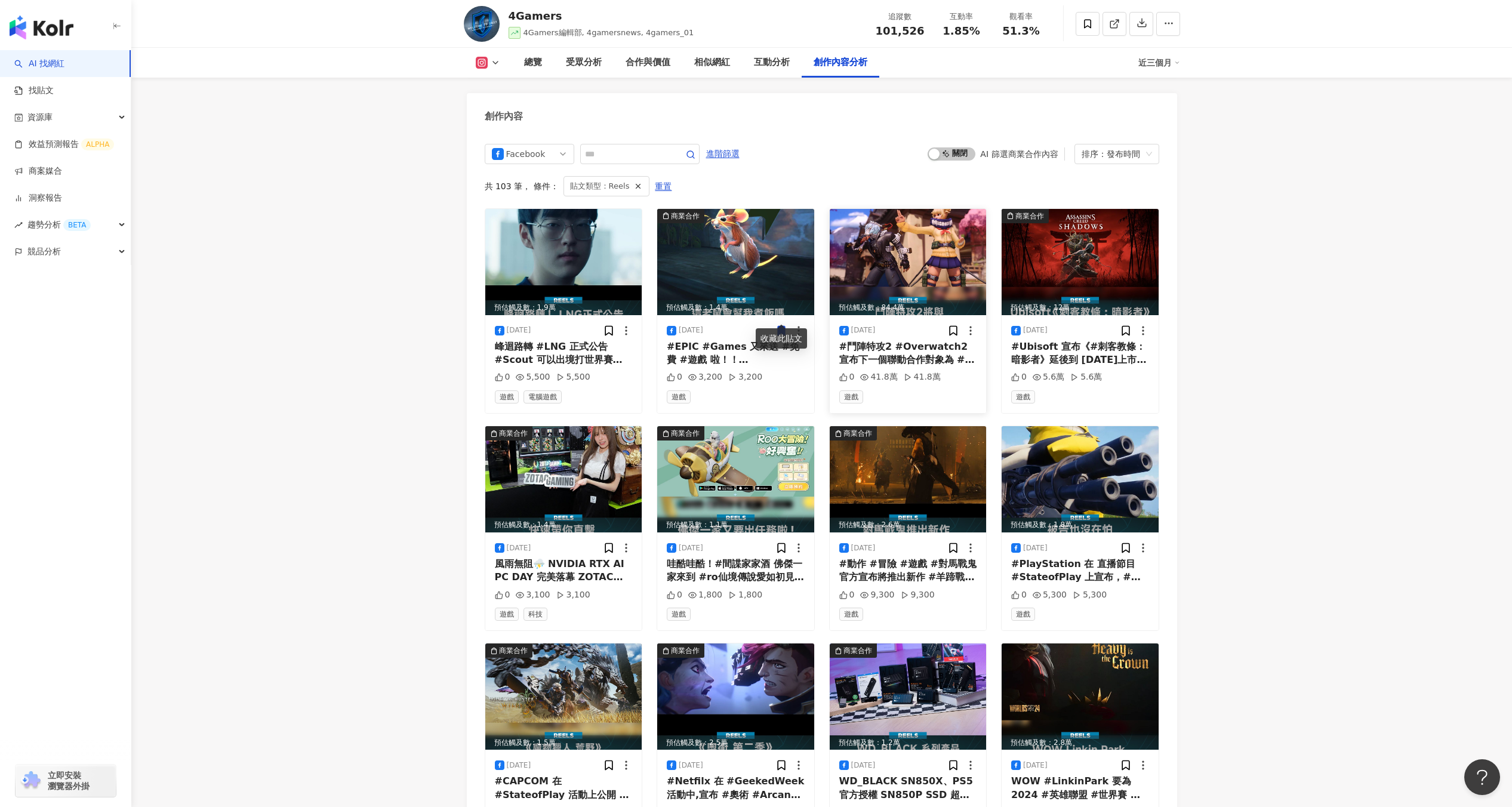
click at [921, 267] on img at bounding box center [908, 261] width 157 height 106
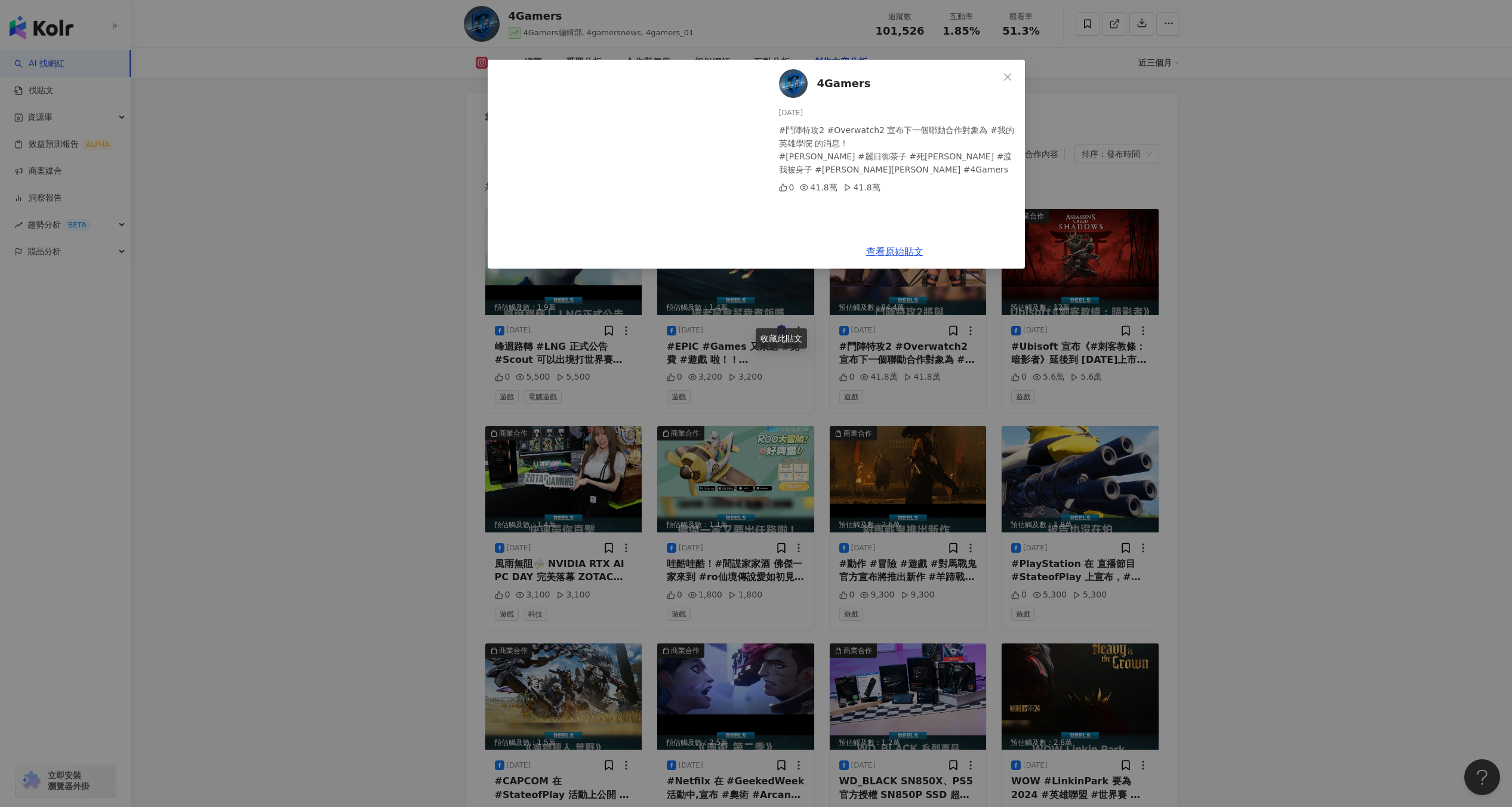
click at [1065, 258] on div "4Gamers 2024/9/27 #鬥陣特攻2 #Overwatch2 宣布下一個聯動合作對象為 #我的英雄學院 的消息！ #綠谷出久 #麗日御茶子 #死柄…" at bounding box center [756, 404] width 1512 height 807
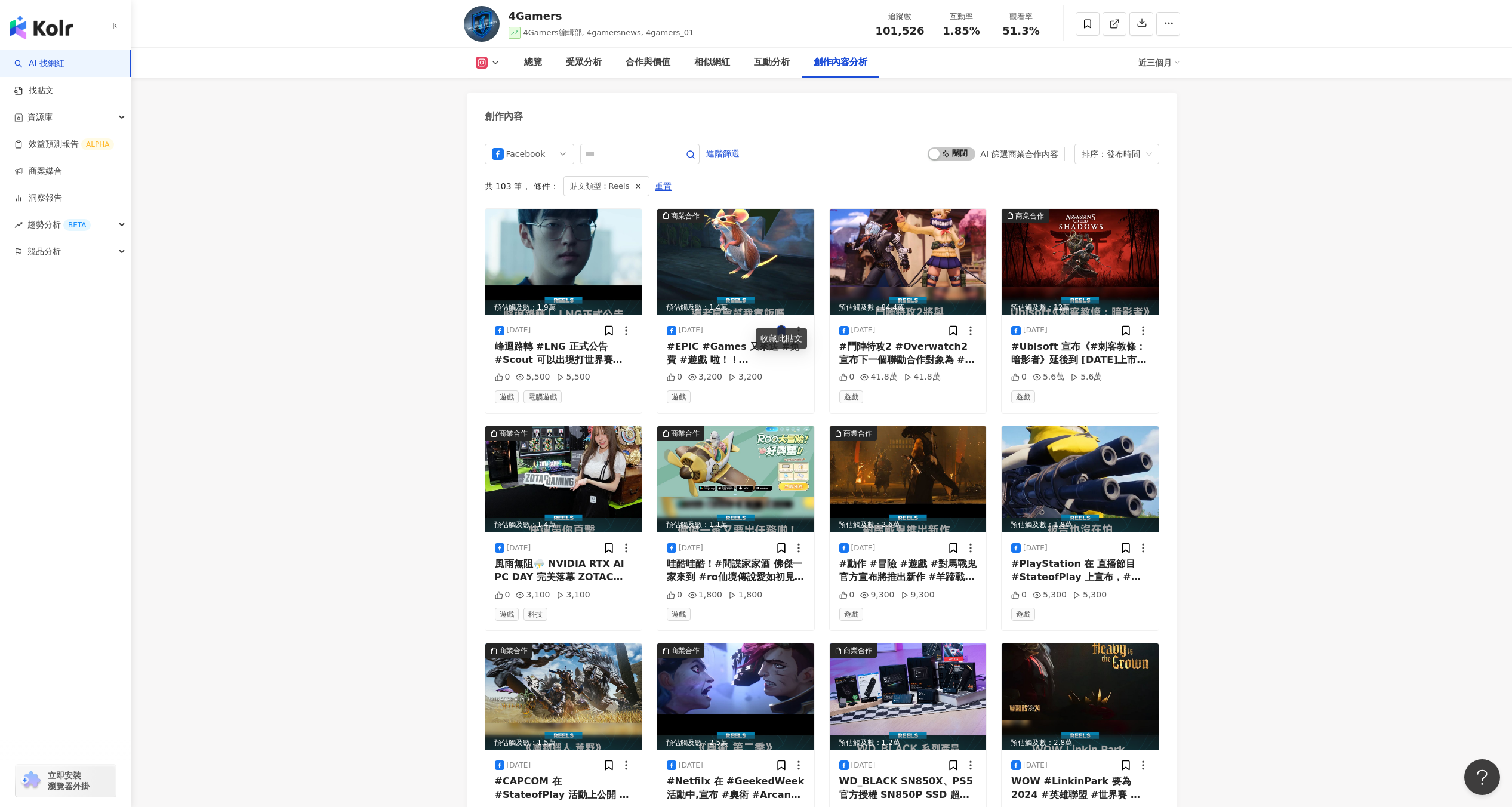
click at [1065, 258] on img at bounding box center [1080, 261] width 157 height 106
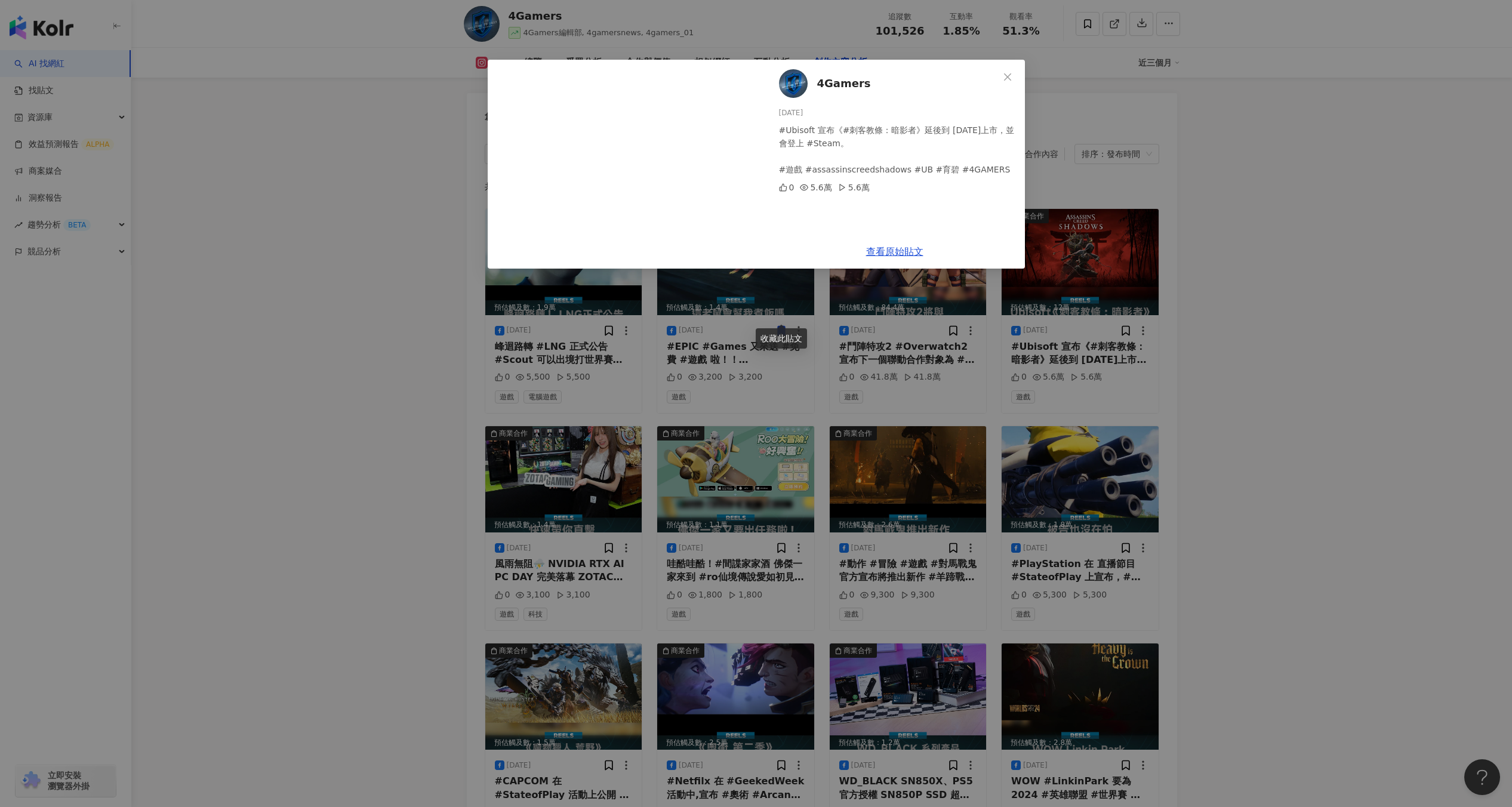
click at [1044, 434] on div "4Gamers 2024/9/26 #Ubisoft 宣布《#刺客教條：暗影者》延後到 2025 年 2 月 14 日上市，並會登上 #Steam。 #遊戲 …" at bounding box center [756, 404] width 1512 height 807
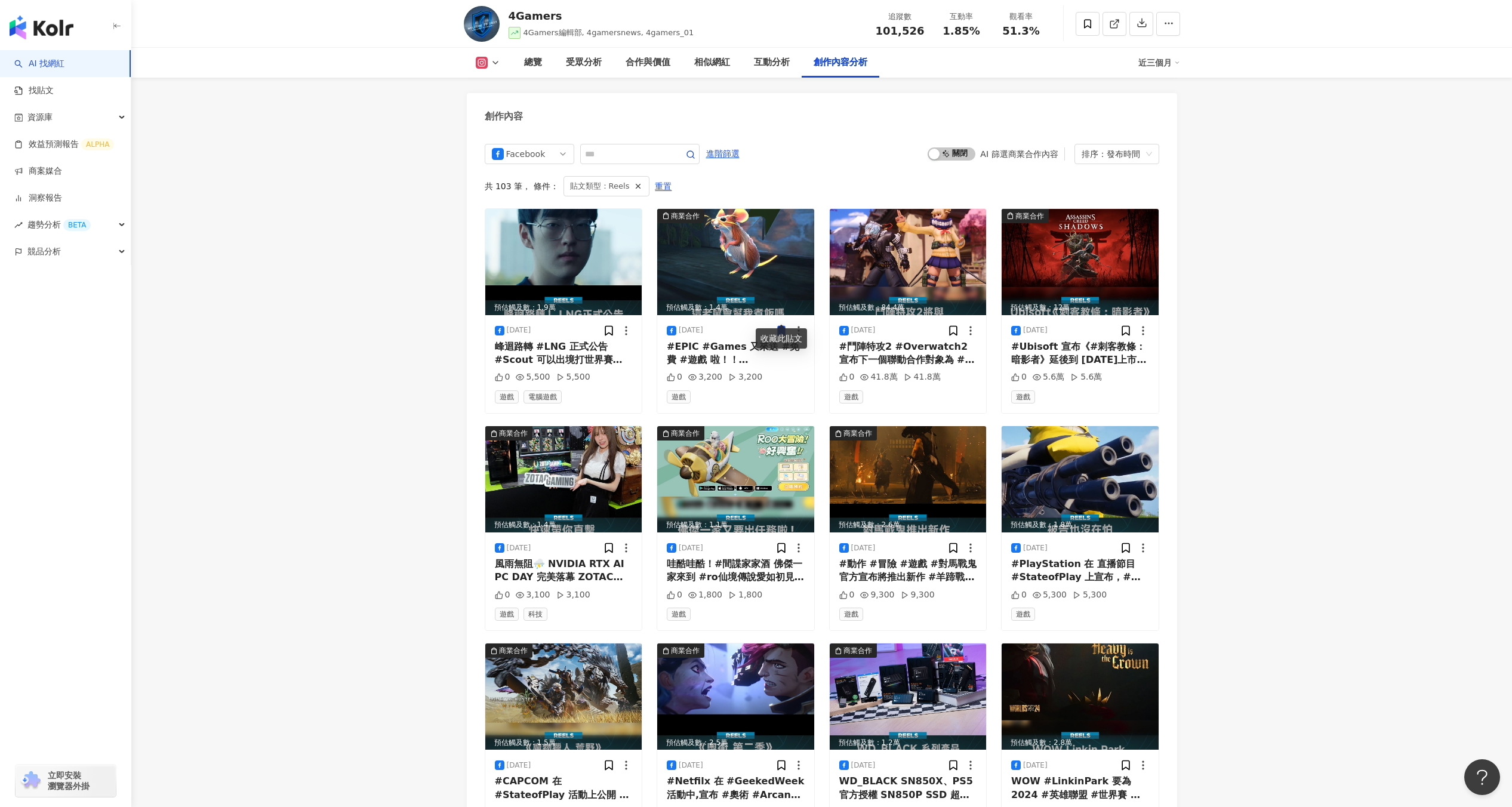
click at [1044, 434] on img at bounding box center [1080, 479] width 157 height 106
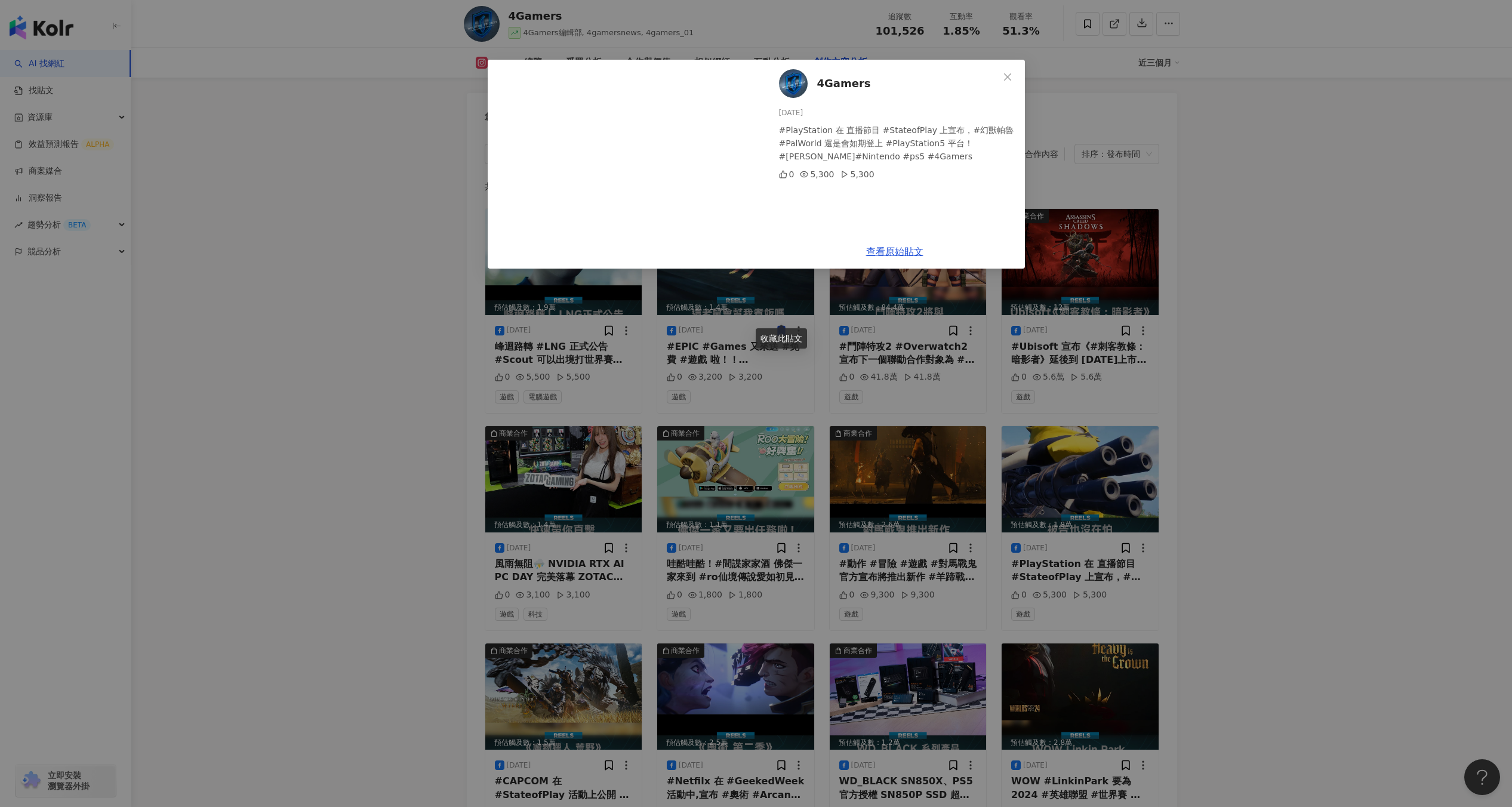
click at [948, 437] on div "4Gamers 2024/9/25 #PlayStation 在 直播節目 #StateofPlay 上宣布，#幻獸帕魯 #PalWorld 還是會如期登上 …" at bounding box center [756, 404] width 1512 height 807
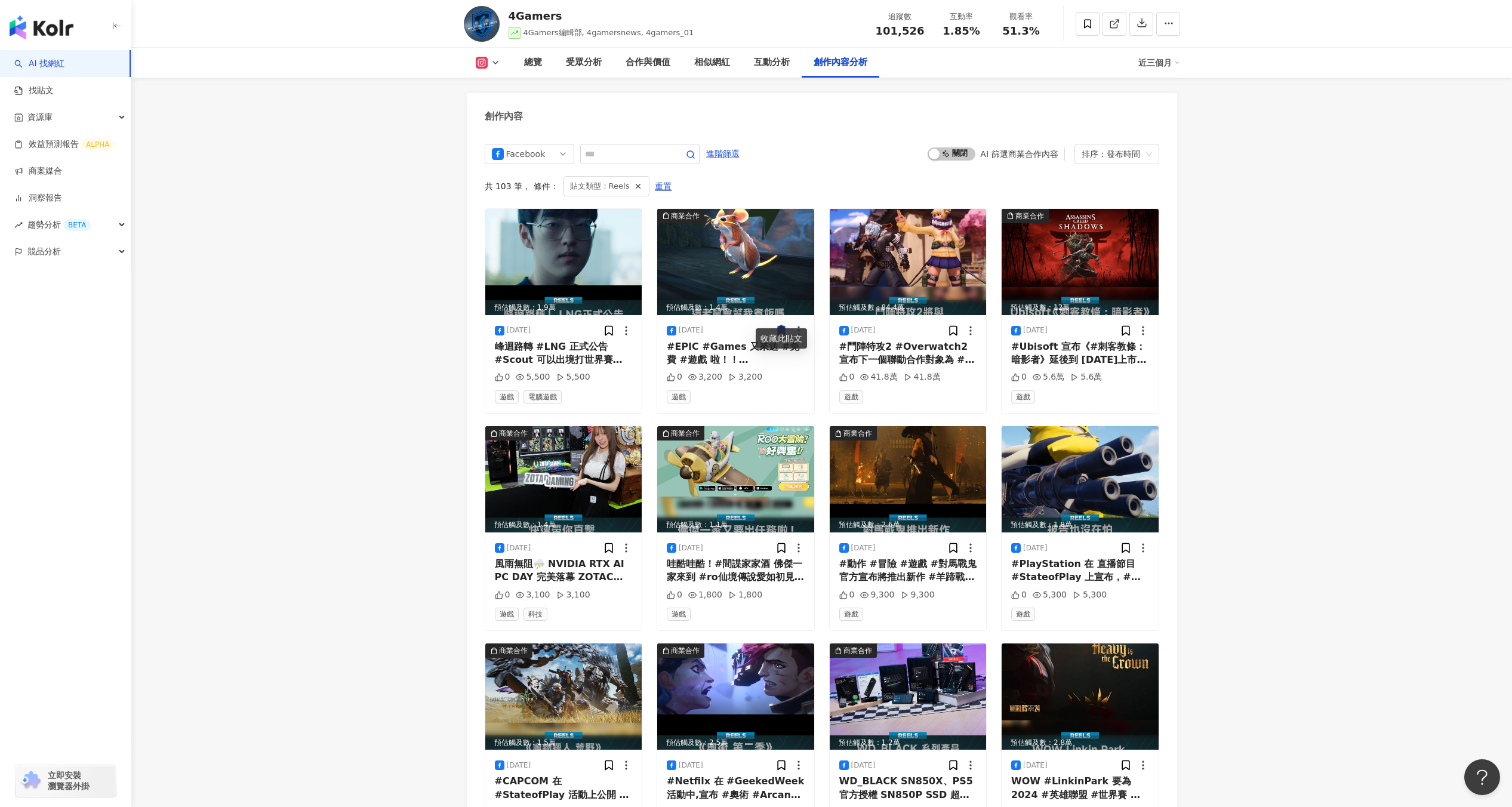
click at [948, 437] on img at bounding box center [908, 479] width 157 height 106
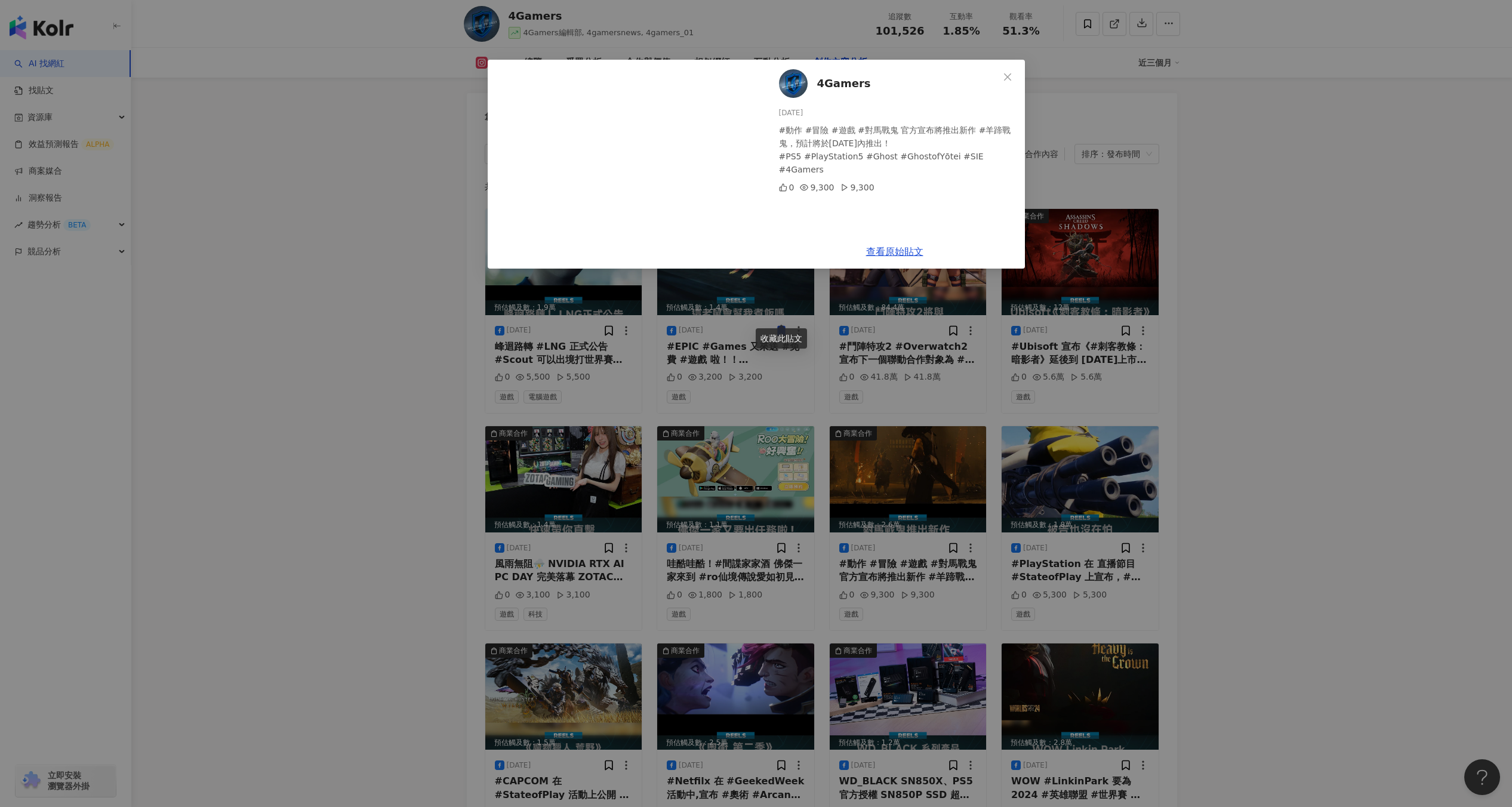
click at [800, 425] on div "4Gamers 2024/9/25 #動作 #冒險 #遊戲 #對馬戰鬼 官方宣布將推出新作 #羊蹄戰鬼，預計將於2025年內推出！ #PS5 #PlaySta…" at bounding box center [756, 404] width 1512 height 807
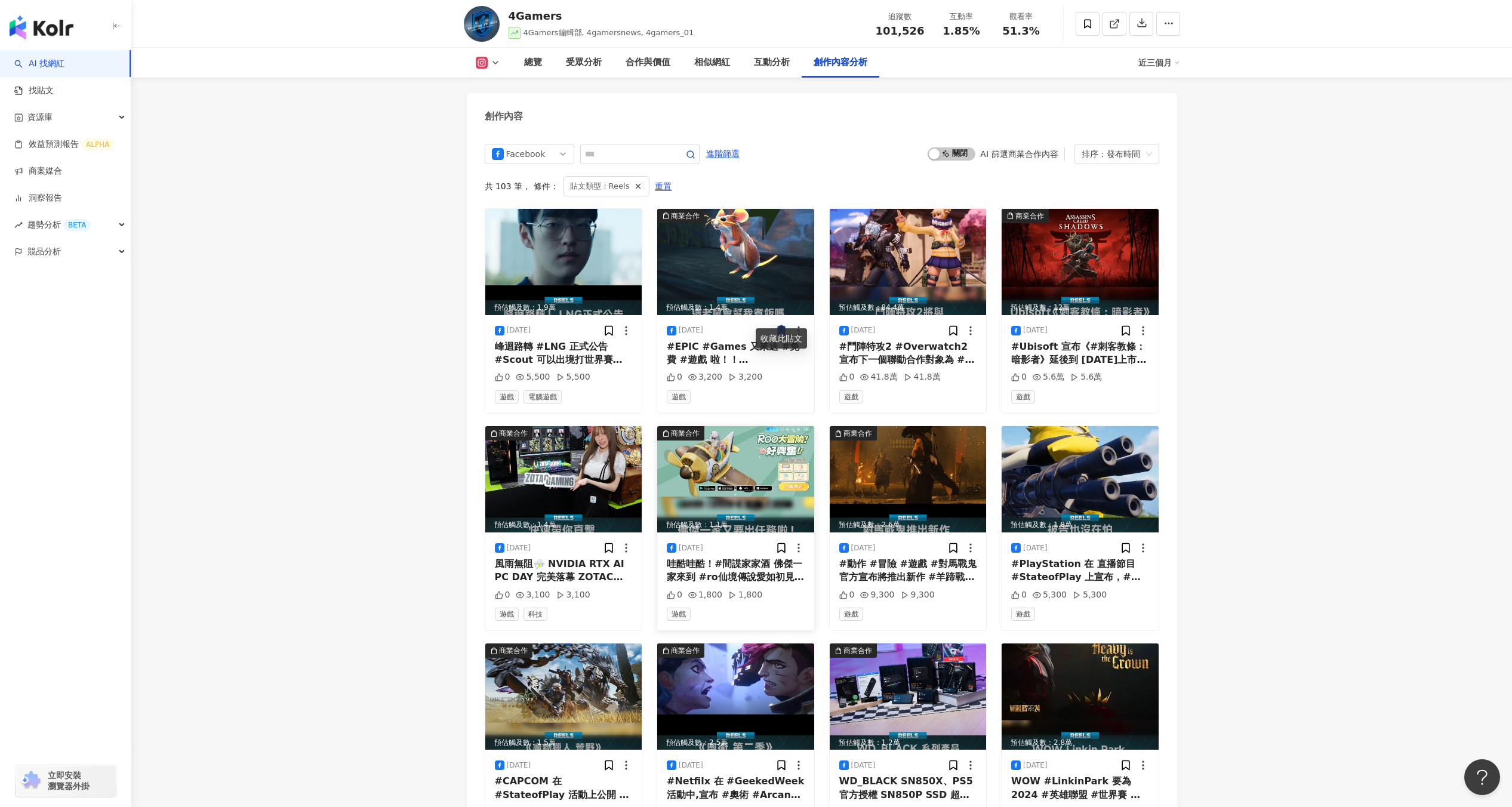
click at [779, 445] on img at bounding box center [735, 479] width 157 height 106
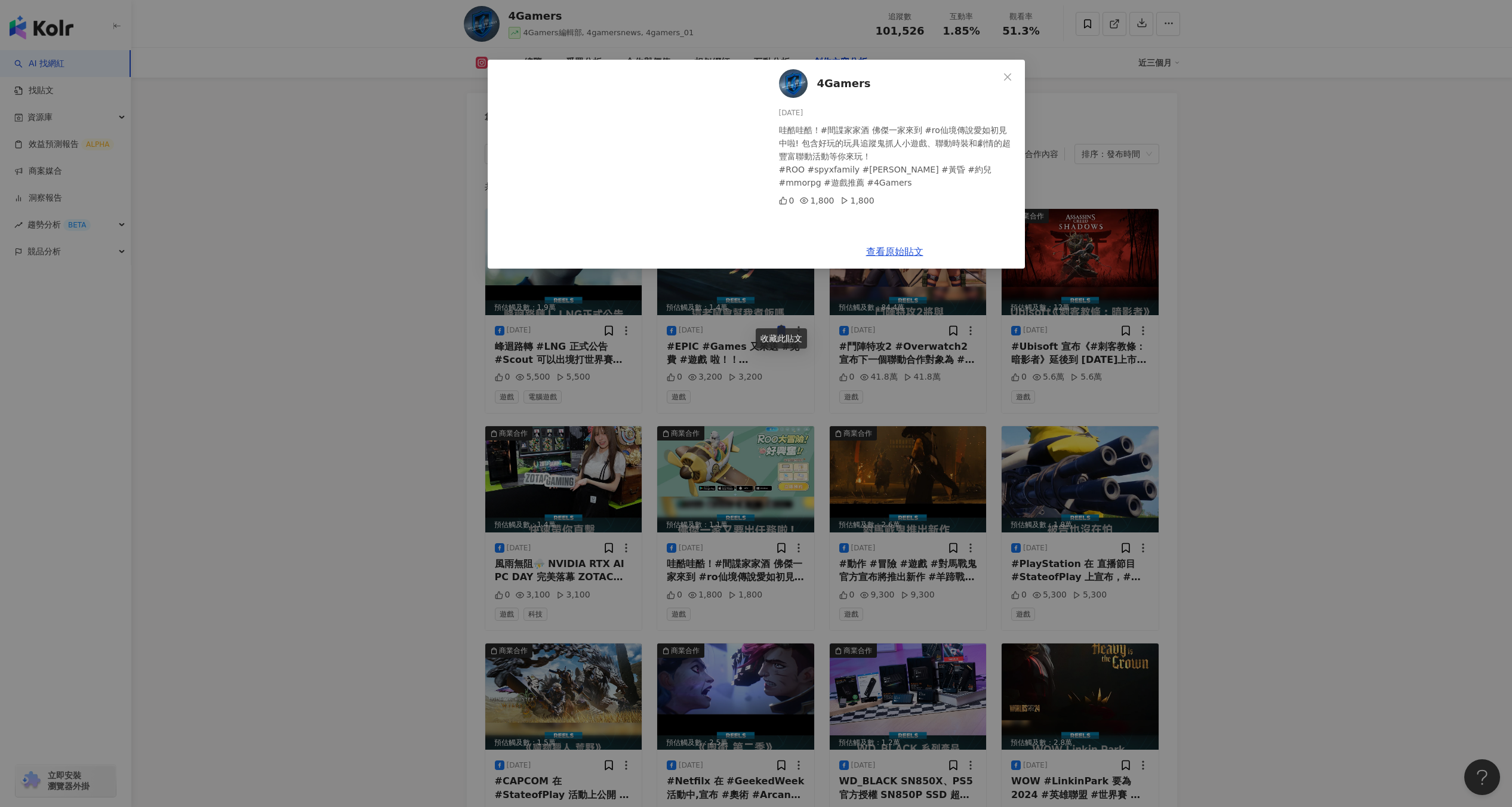
click at [599, 451] on div "4Gamers 2024/9/26 哇酷哇酷！#間諜家家酒 佛傑一家來到 #ro仙境傳說愛如初見 中啦! 包含好玩的玩具追蹤鬼抓人小遊戲、聯動時裝和劇情的超豐…" at bounding box center [756, 404] width 1512 height 807
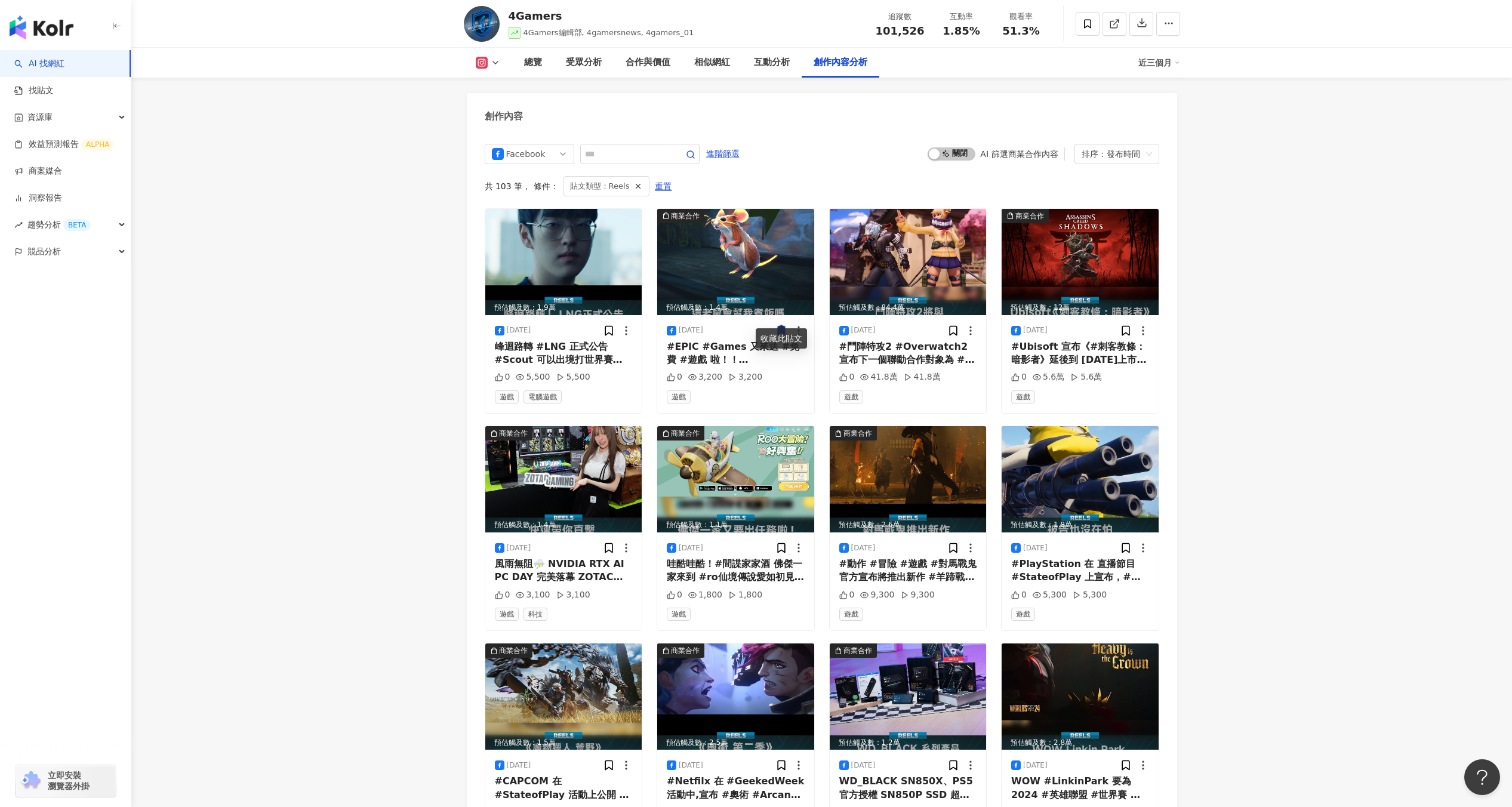
click at [599, 451] on img at bounding box center [564, 479] width 157 height 106
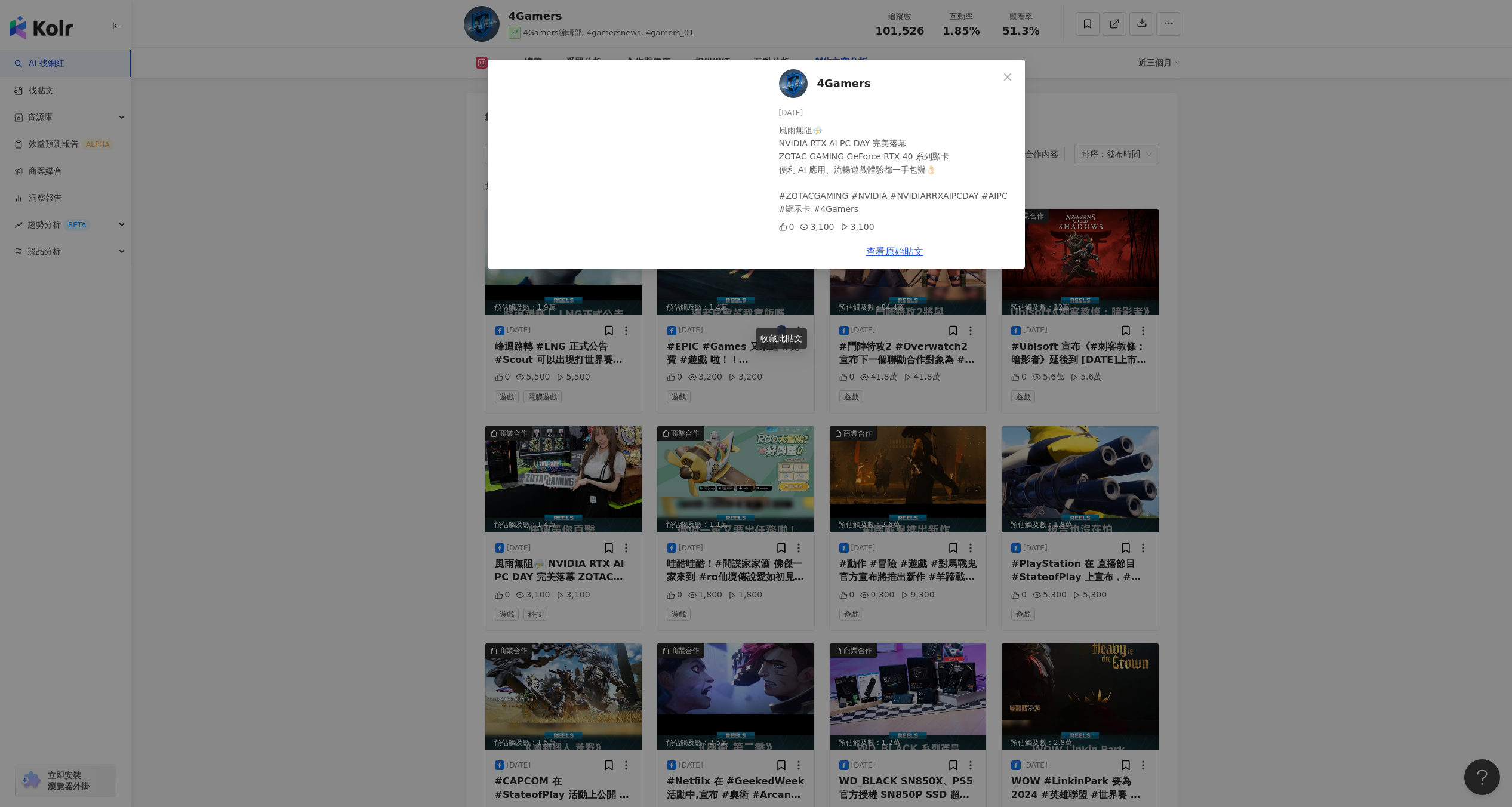
click at [473, 447] on div "4Gamers 2024/9/26 風雨無阻⛈️ NVIDIA RTX AI PC DAY 完美落幕 ZOTAC GAMING GeForce RTX 40 …" at bounding box center [756, 404] width 1512 height 807
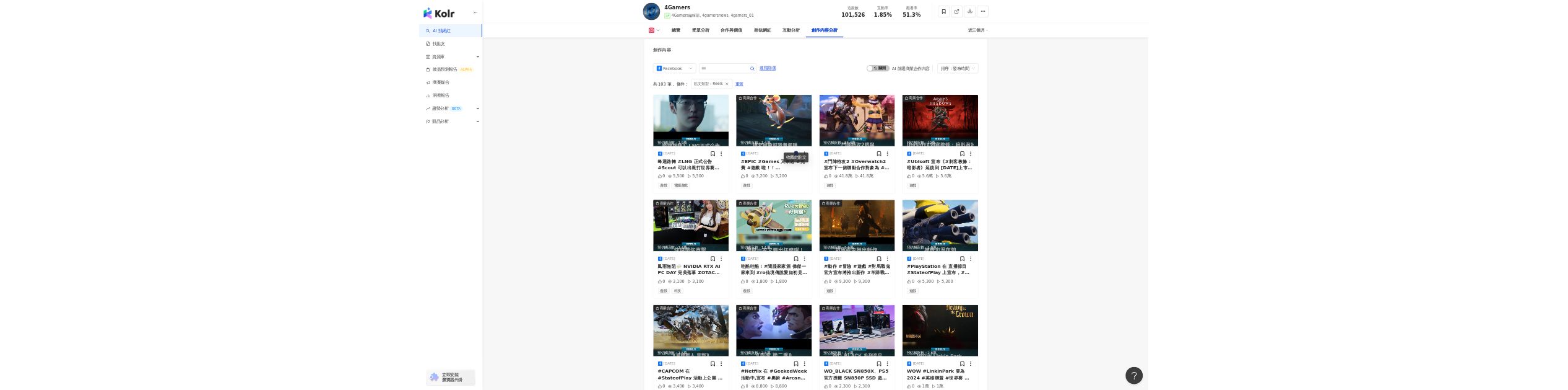
scroll to position [3766, 0]
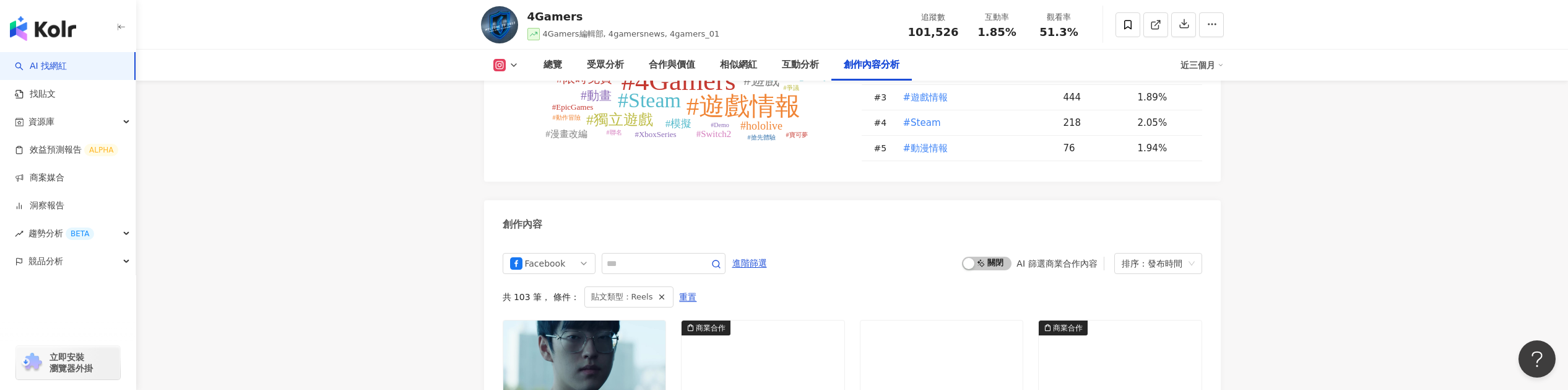
scroll to position [3779, 0]
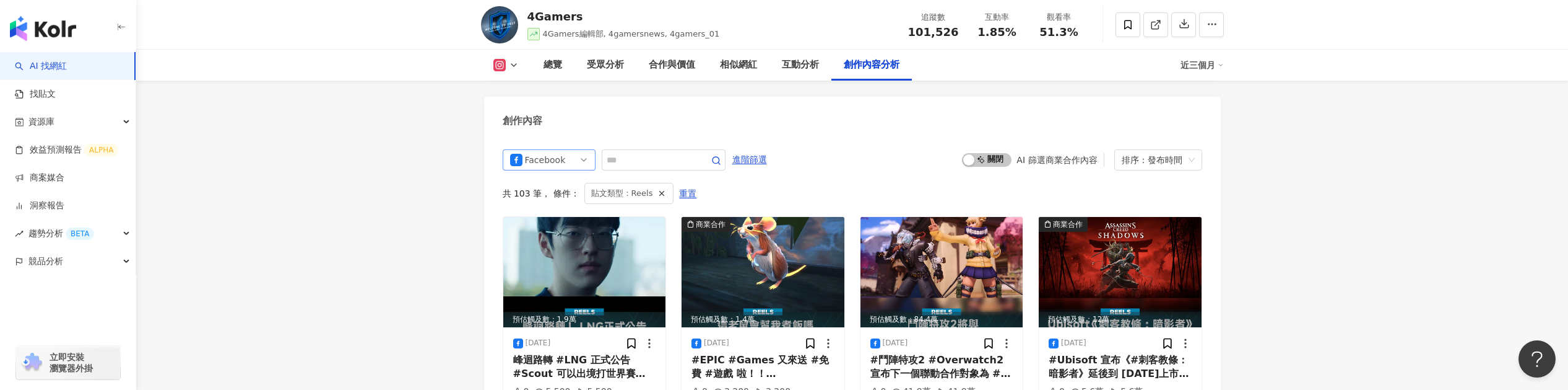
click at [562, 150] on div "Facebook" at bounding box center [545, 159] width 41 height 20
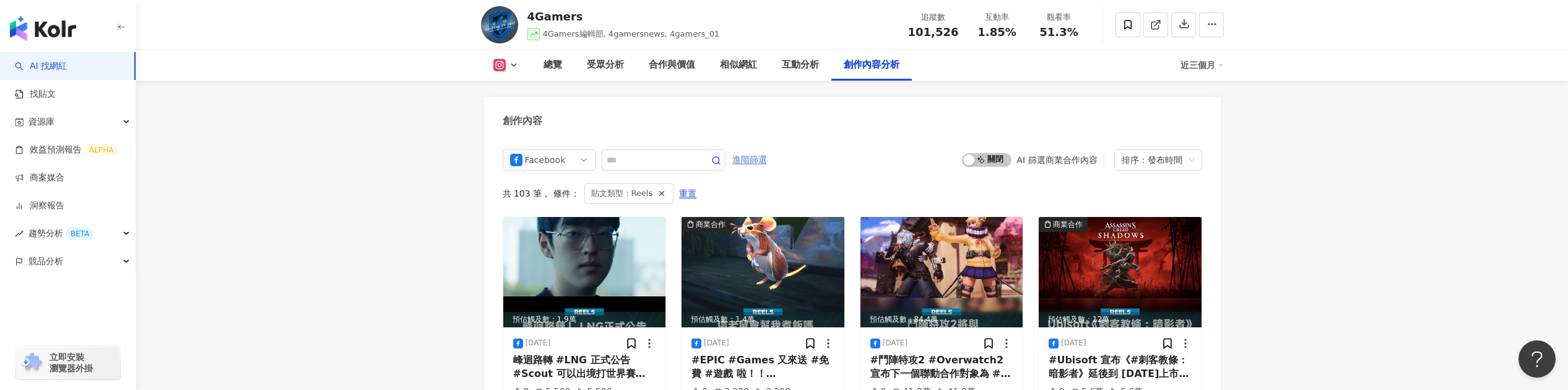
click at [764, 150] on span "進階篩選" at bounding box center [750, 159] width 34 height 20
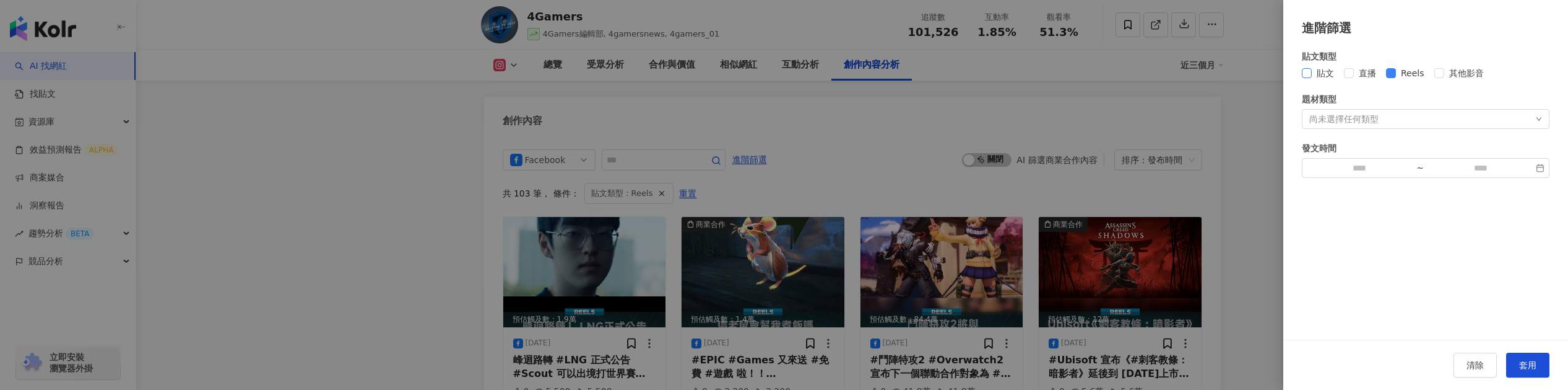
click at [1325, 72] on span "貼文" at bounding box center [1325, 73] width 27 height 13
click at [1400, 74] on span "Reels" at bounding box center [1412, 73] width 34 height 13
click at [1529, 369] on span "套用" at bounding box center [1527, 364] width 17 height 10
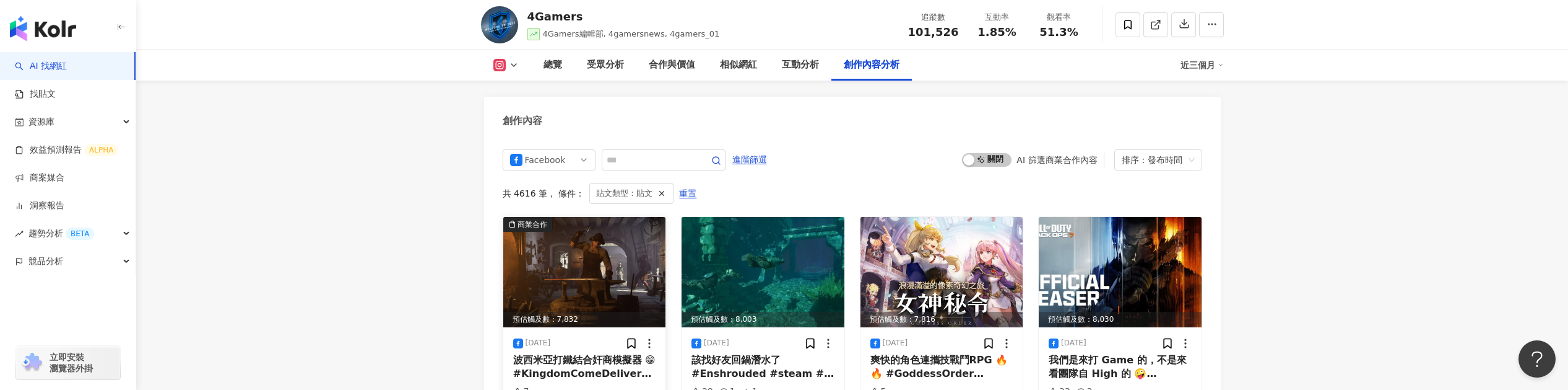
click at [601, 251] on img at bounding box center [584, 271] width 163 height 110
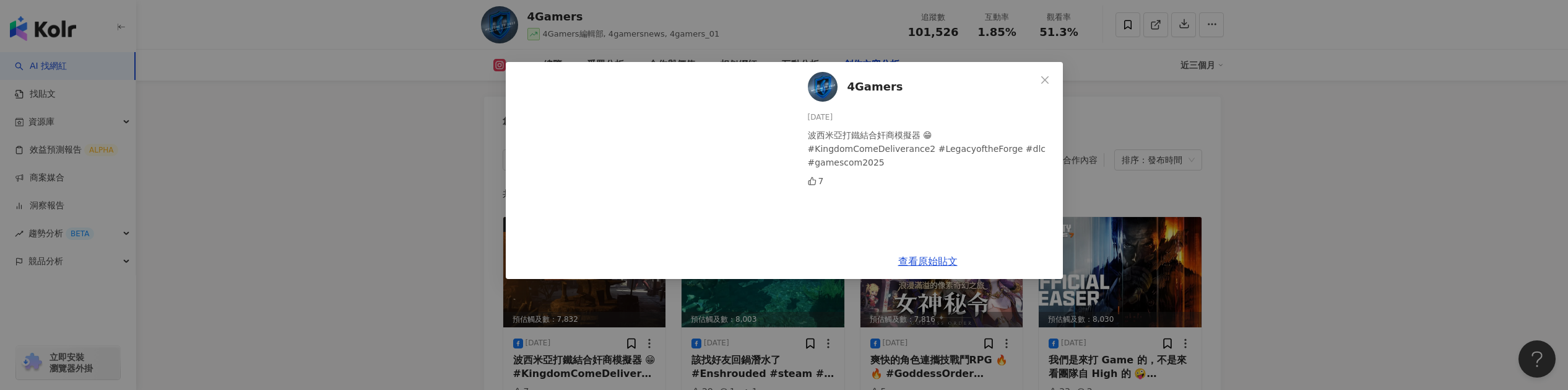
click at [464, 258] on div "4Gamers 2025/8/20 波西米亞打鐵結合奸商模擬器 😁 #KingdomComeDeliverance2 #LegacyoftheForge #d…" at bounding box center [784, 195] width 1568 height 390
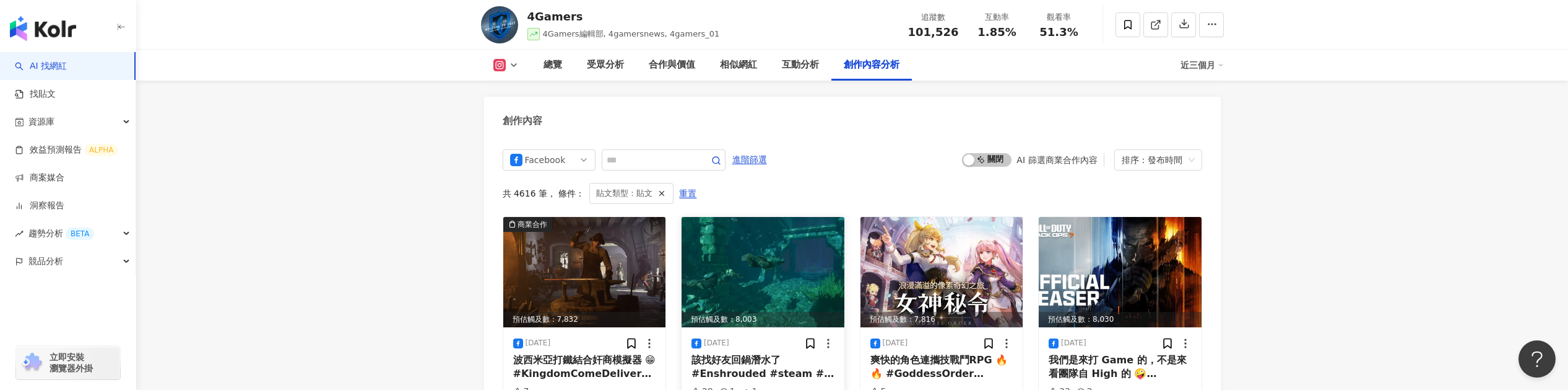
click at [743, 233] on img at bounding box center [762, 271] width 163 height 110
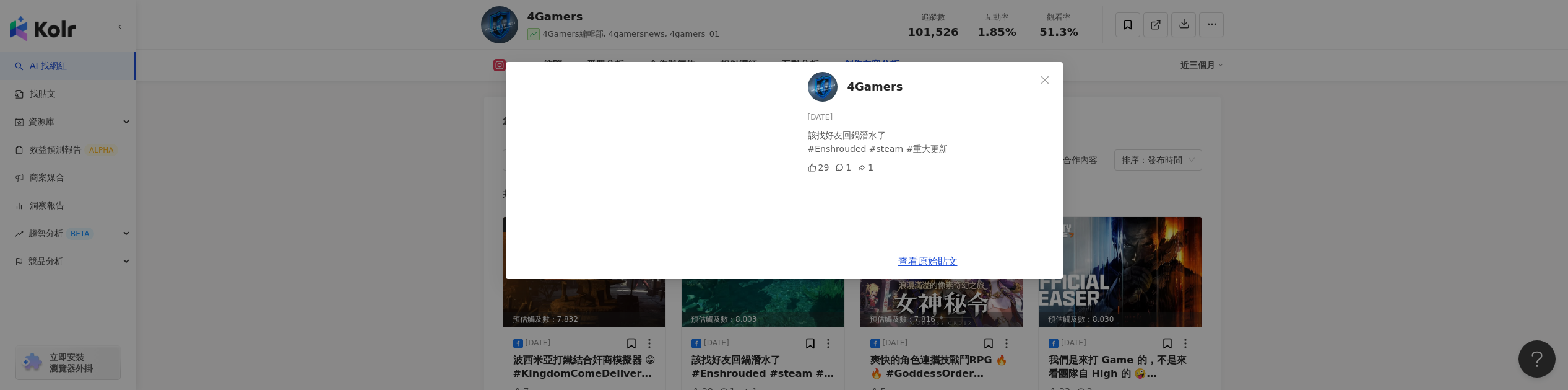
click at [919, 299] on div "4Gamers 2025/8/20 該找好友回鍋潛水了 #Enshrouded #steam #重大更新 29 1 1 查看原始貼文" at bounding box center [784, 195] width 1568 height 390
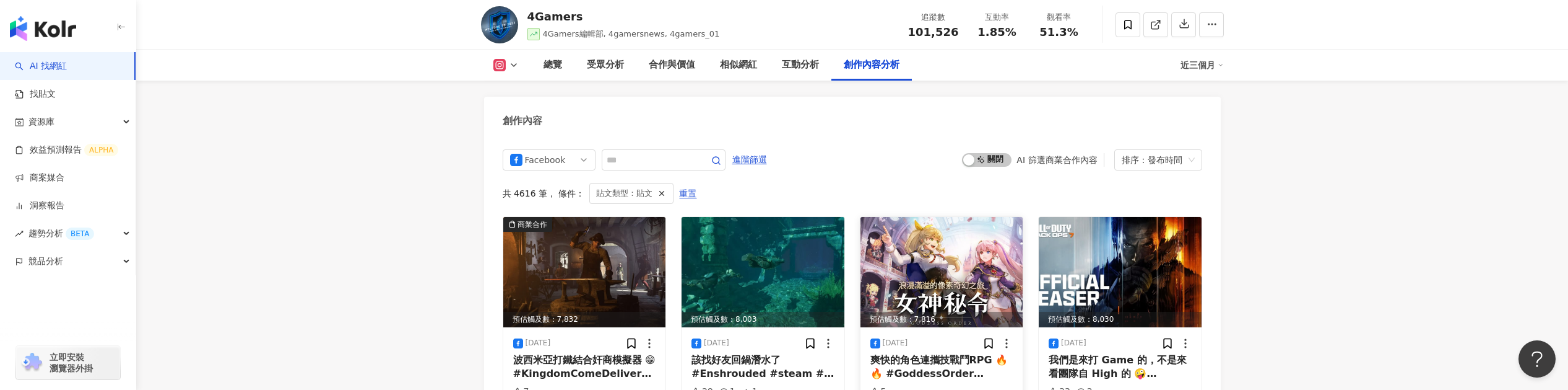
click at [967, 275] on img at bounding box center [941, 271] width 163 height 110
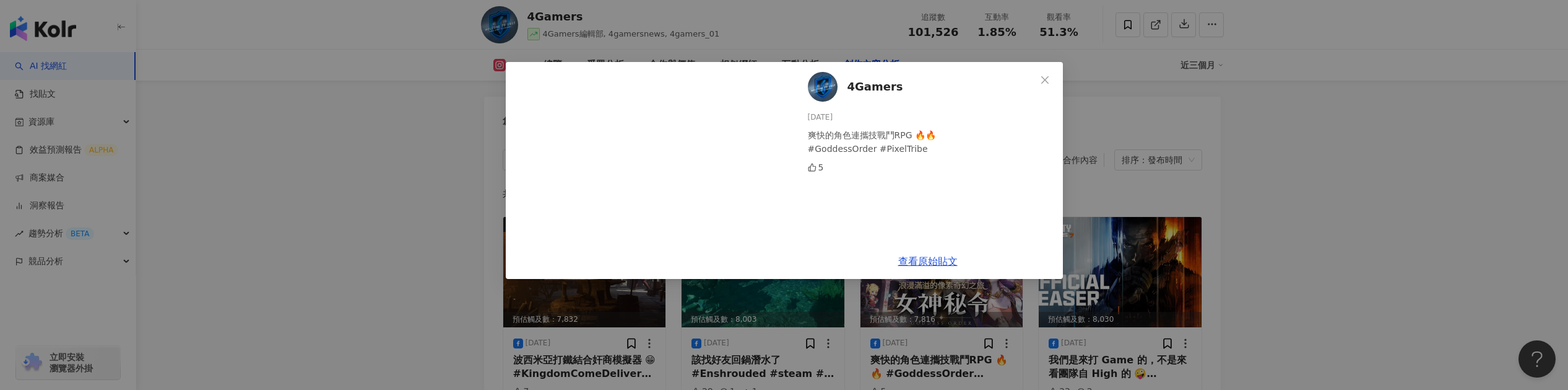
click at [1163, 237] on div "4Gamers 2025/8/20 爽快的角色連攜技戰鬥RPG 🔥🔥 #GoddessOrder #PixelTribe 5 查看原始貼文" at bounding box center [784, 195] width 1568 height 390
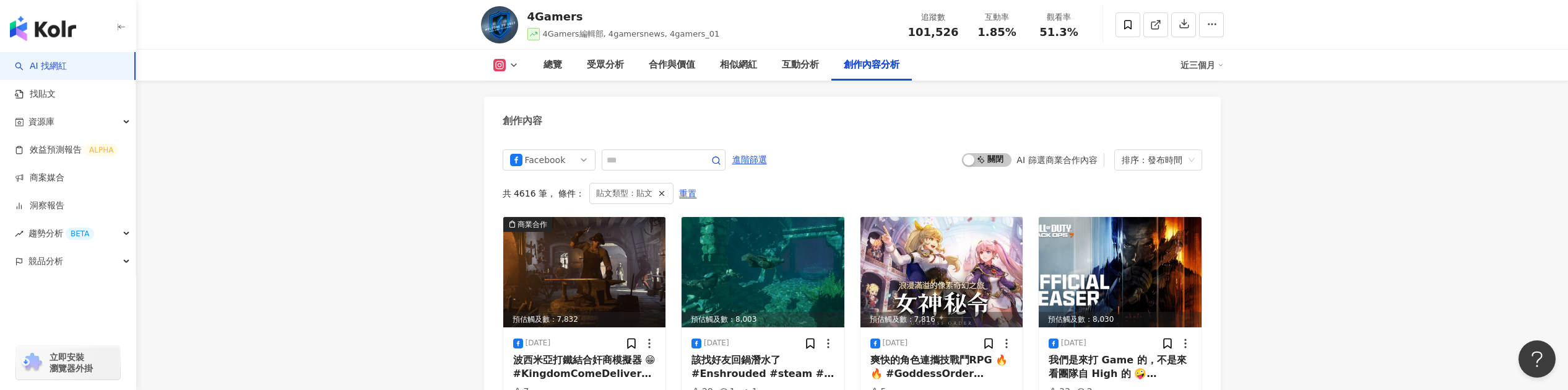
click at [1163, 237] on img at bounding box center [1120, 271] width 163 height 110
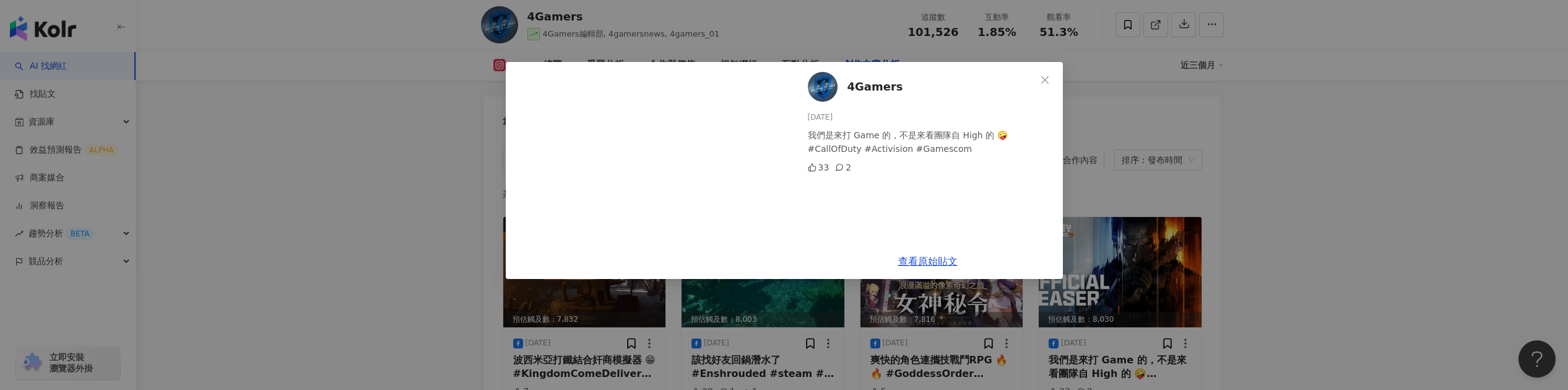
click at [1232, 203] on div "4Gamers 2025/8/20 我們是來打 Game 的，不是來看團隊自 High 的 🤪 #CallOfDuty #Activision #Gamesc…" at bounding box center [784, 195] width 1568 height 390
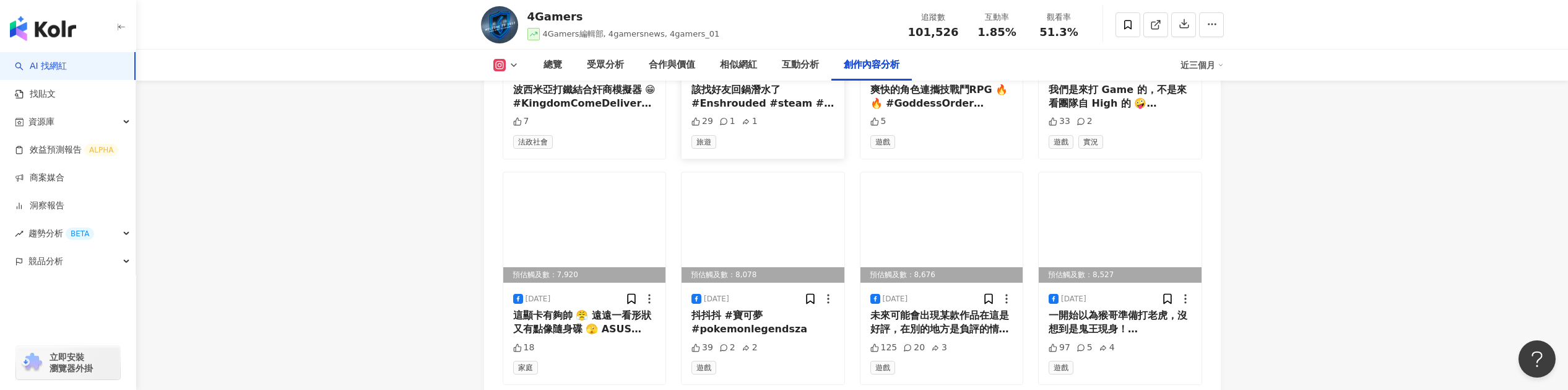
scroll to position [4375, 0]
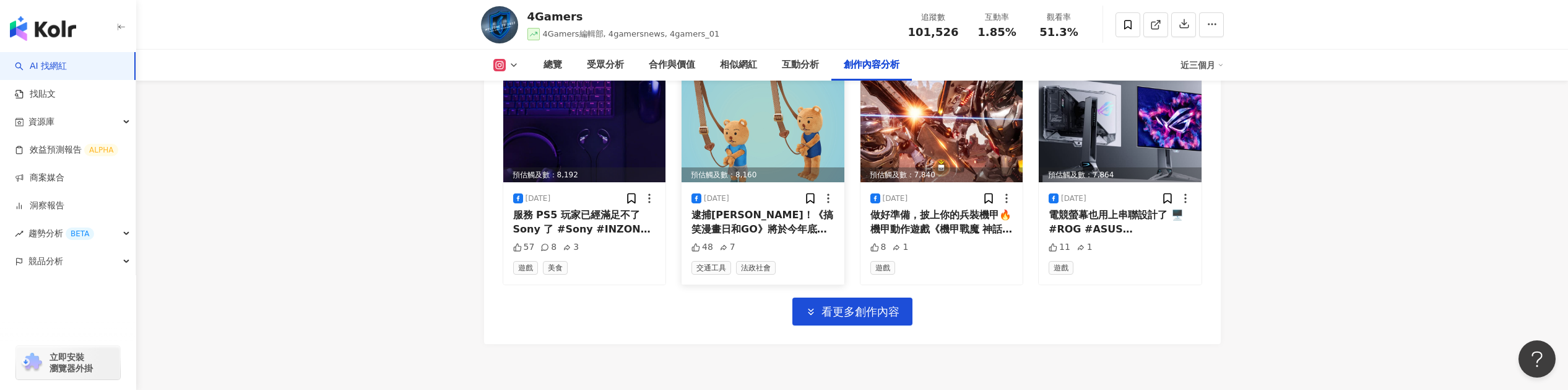
click at [783, 119] on img at bounding box center [762, 126] width 163 height 110
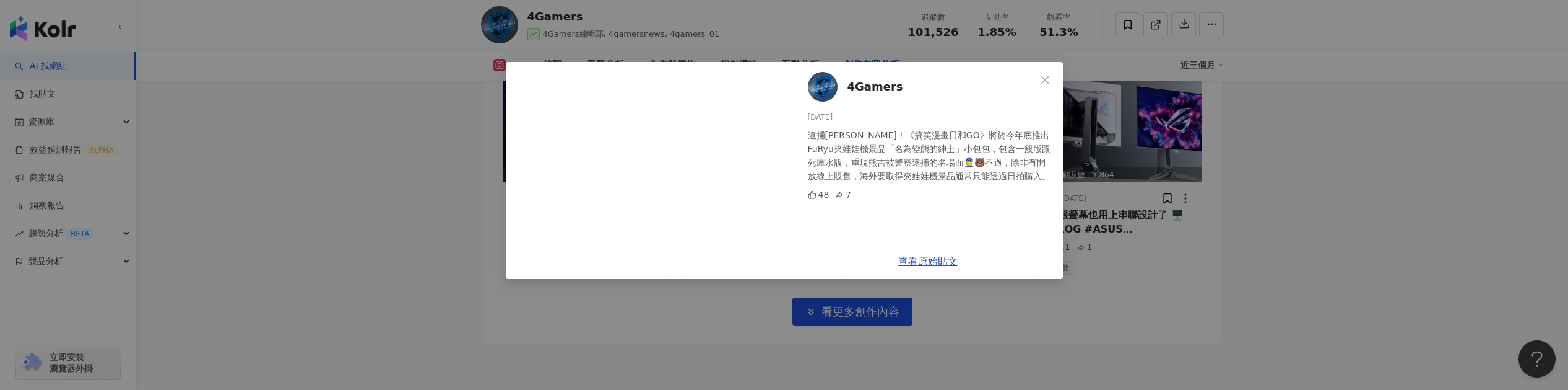
click at [1166, 317] on div "4Gamers 2025/8/20 逮捕熊吉！《搞笑漫畫日和GO》將於今年底推出FuRyu夾娃娃機景品「名為變態的紳士」小包包，包含一般版跟死庫水版，重現熊吉…" at bounding box center [784, 195] width 1568 height 390
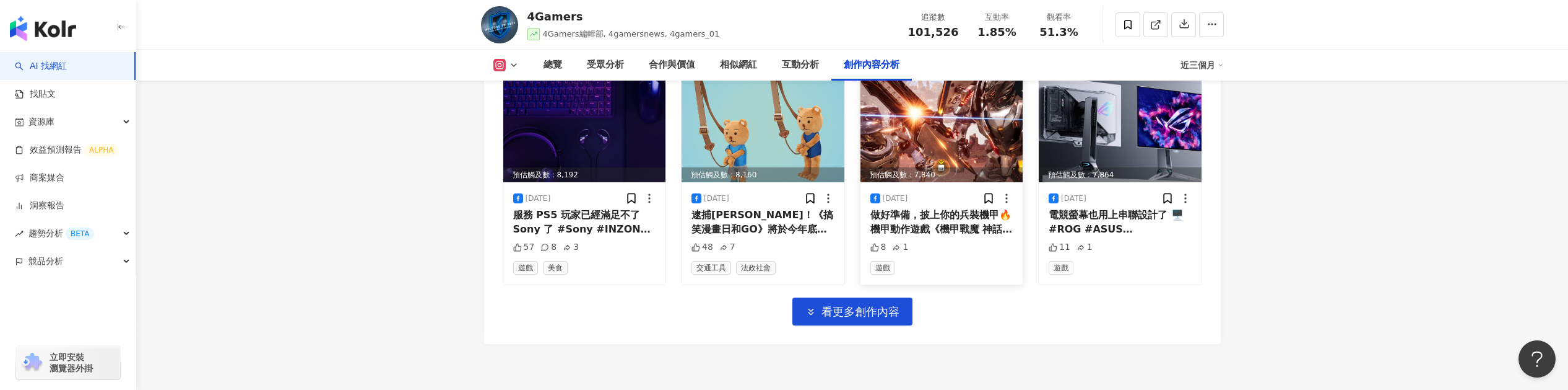
click at [1018, 167] on div "預估觸及數：7,840" at bounding box center [941, 175] width 163 height 16
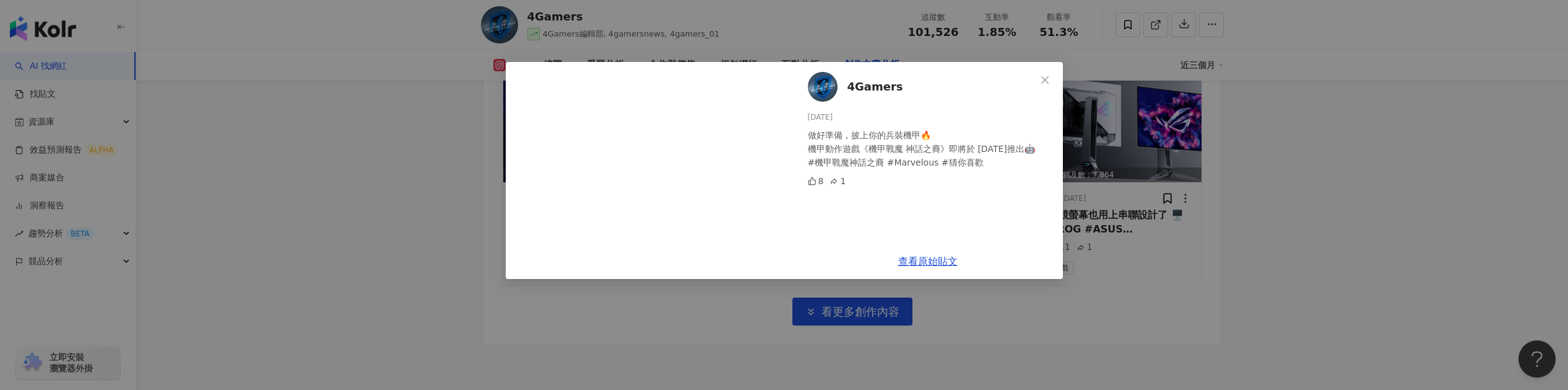
click at [1157, 165] on div "4Gamers 2025/8/20 做好準備，披上你的兵裝機甲🔥 機甲動作遊戲《機甲戰魔 神話之裔》即將於 9 月 5 日推出🤖 #機甲戰魔神話之裔 #Mar…" at bounding box center [784, 195] width 1568 height 390
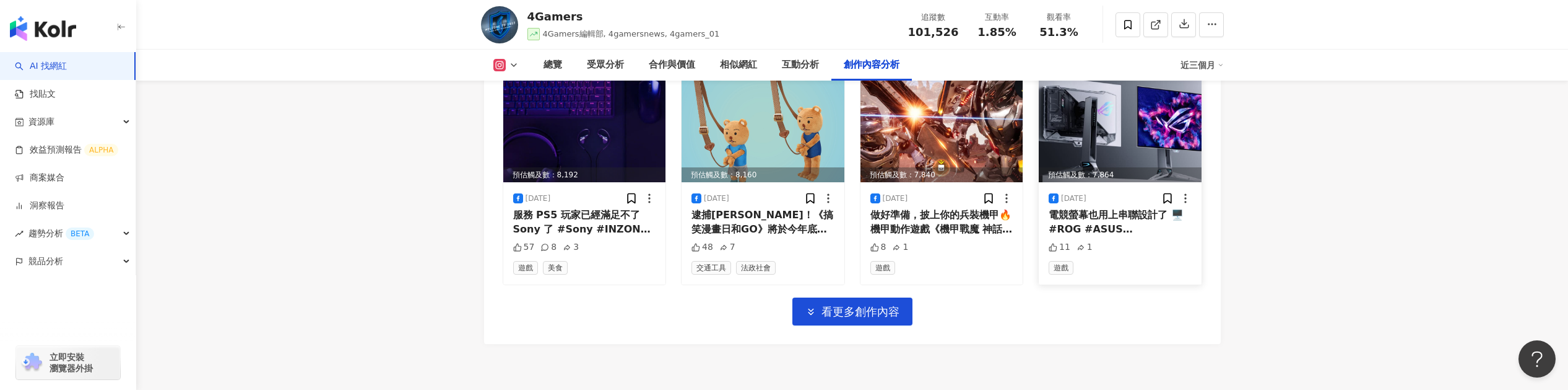
click at [1153, 130] on img at bounding box center [1120, 126] width 163 height 110
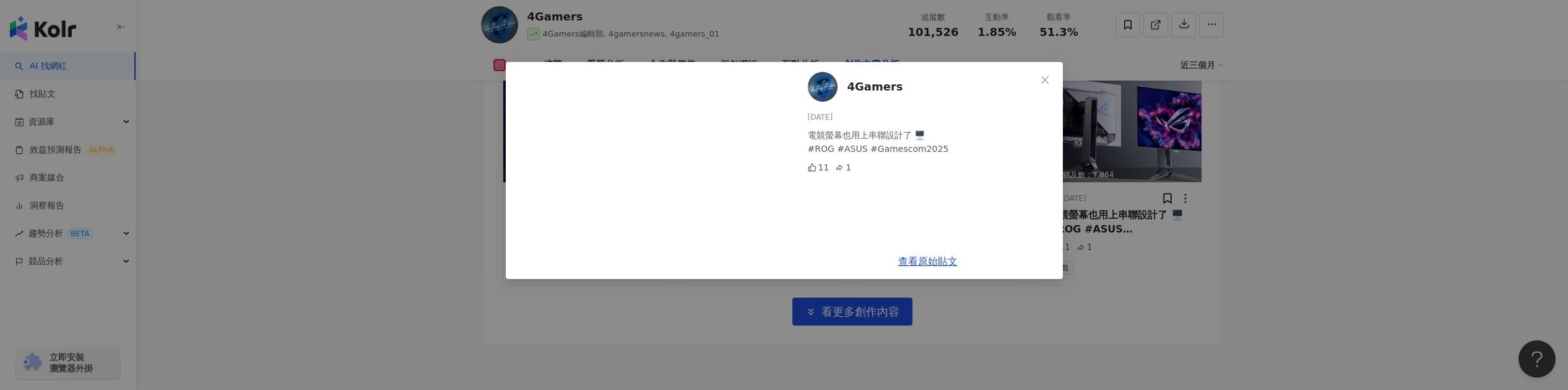
click at [1151, 186] on div "4Gamers 2025/8/20 電競螢幕也用上串聯設計了 🖥️ #ROG #ASUS #Gamescom2025 11 1 查看原始貼文" at bounding box center [784, 195] width 1568 height 390
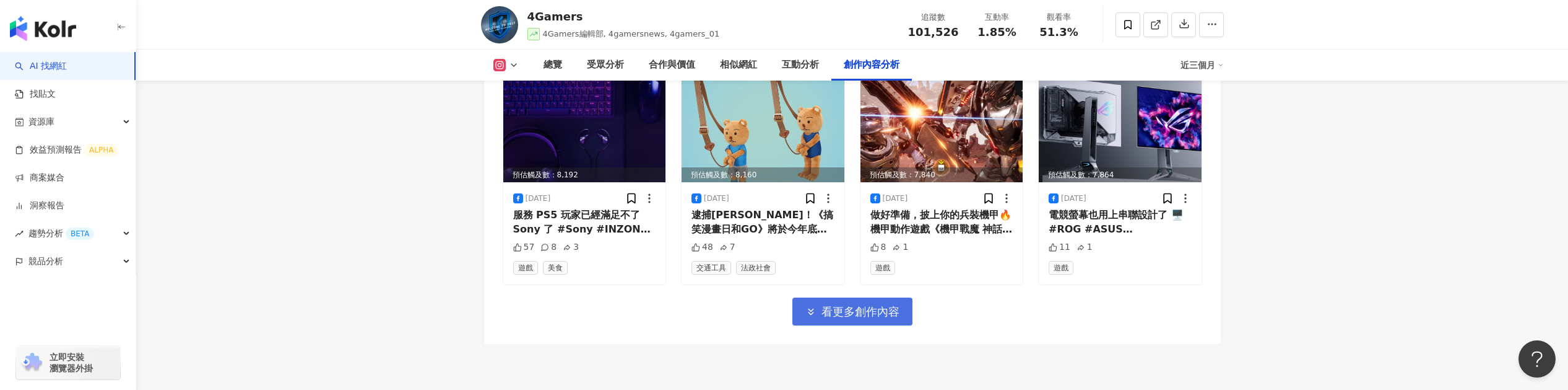
click at [863, 307] on button "看更多創作內容" at bounding box center [853, 311] width 120 height 28
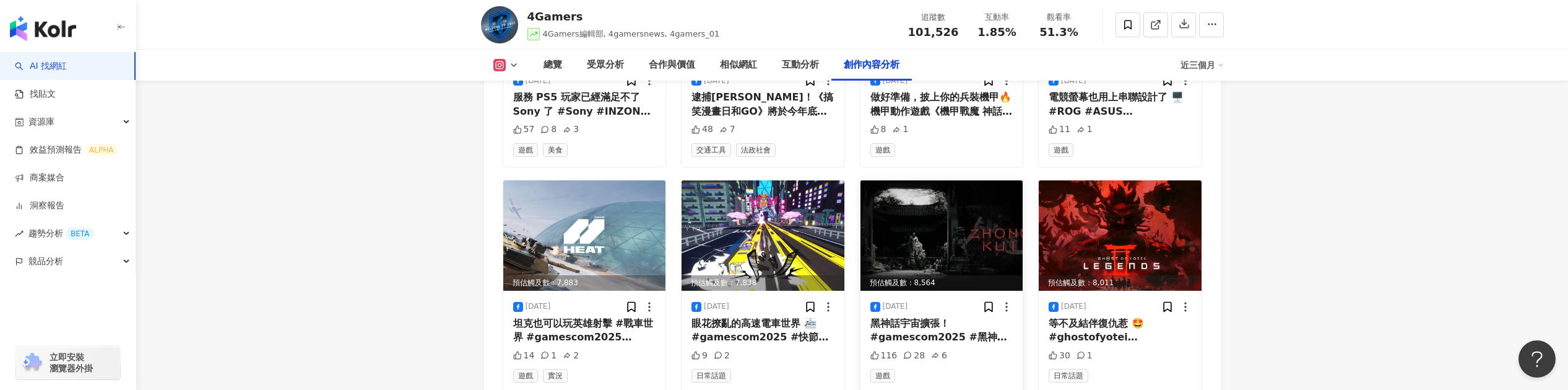
scroll to position [4480, 0]
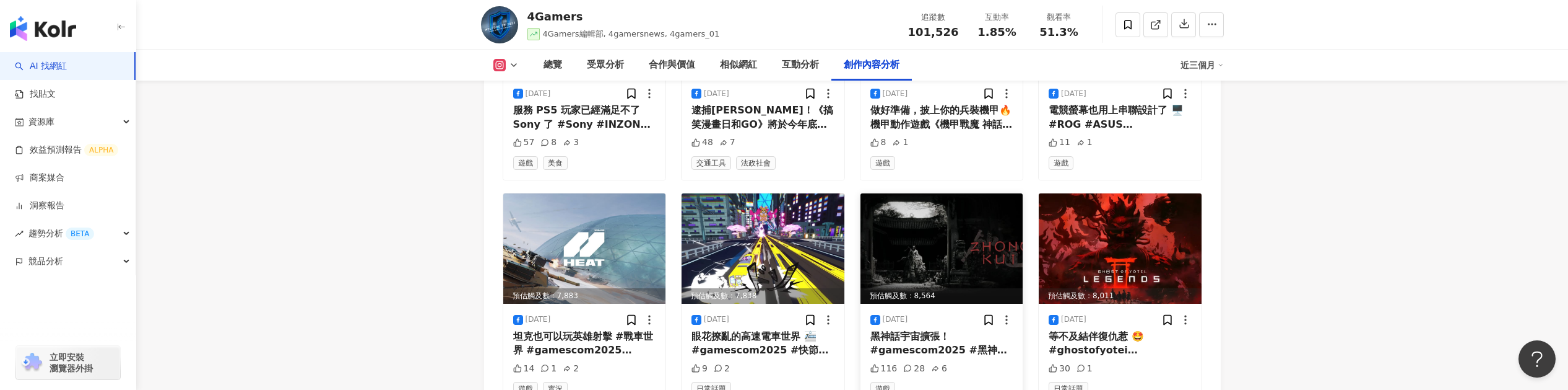
click at [893, 222] on img at bounding box center [941, 248] width 163 height 110
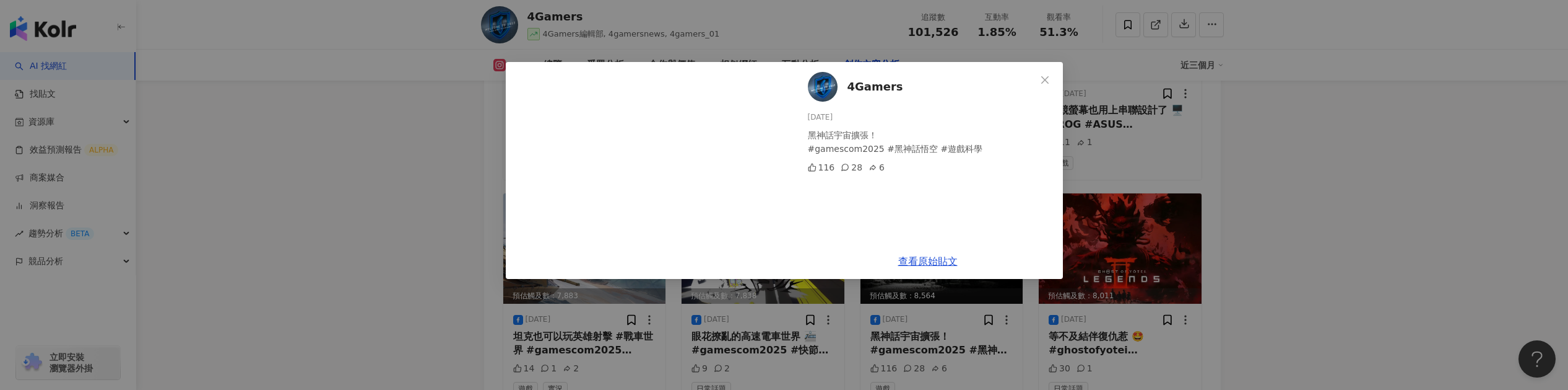
click at [522, 259] on div at bounding box center [647, 170] width 282 height 217
click at [468, 257] on div "4Gamers 2025/8/20 黑神話宇宙擴張！ #gamescom2025 #黑神話悟空 #遊戲科學 116 28 6 查看原始貼文" at bounding box center [784, 195] width 1568 height 390
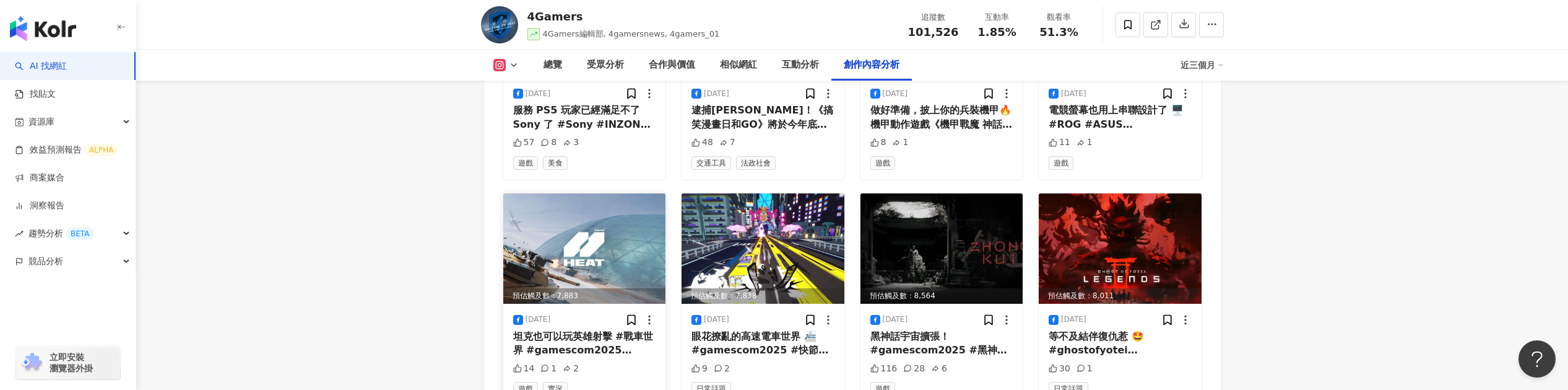
click at [562, 231] on img at bounding box center [584, 248] width 163 height 110
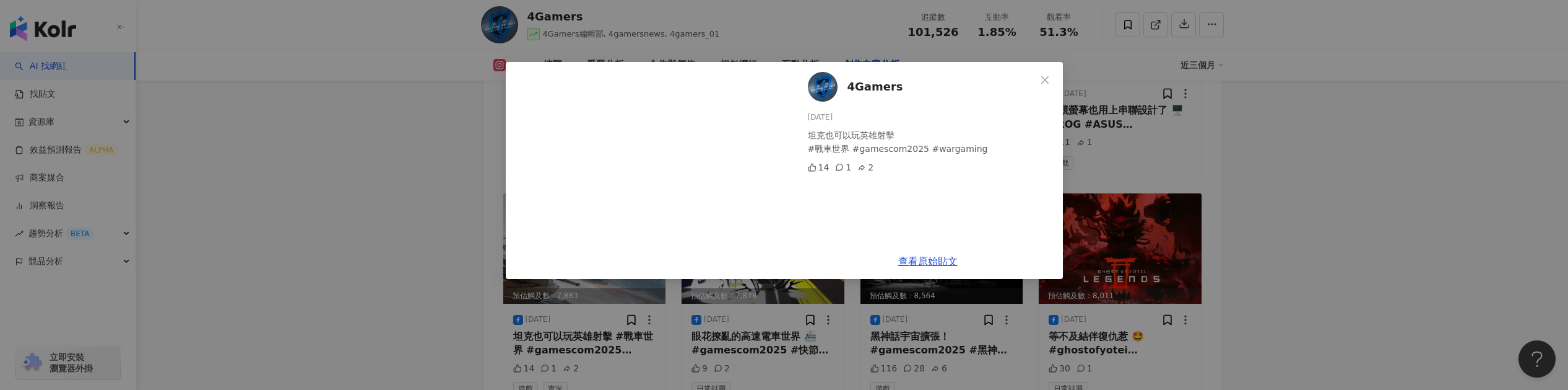
click at [400, 264] on div "4Gamers 2025/8/20 坦克也可以玩英雄射擊 #戰車世界 #gamescom2025 #wargaming 14 1 2 查看原始貼文" at bounding box center [784, 195] width 1568 height 390
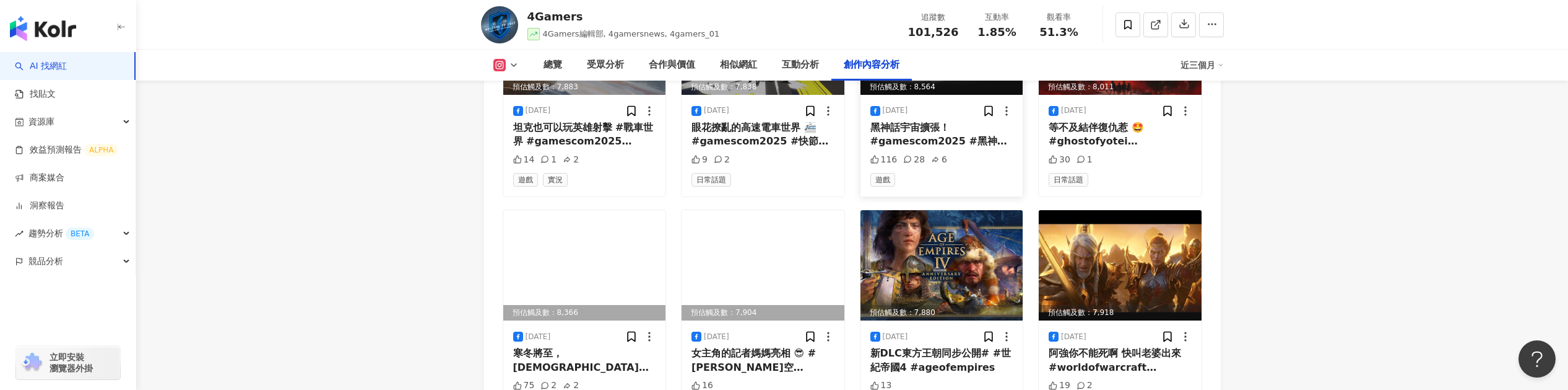
scroll to position [4717, 0]
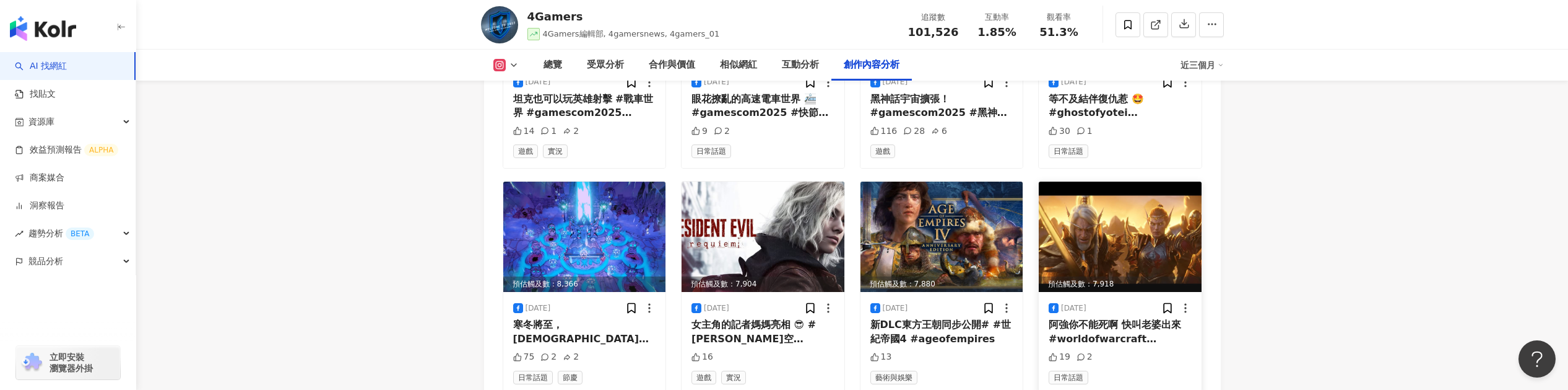
click at [1108, 214] on img at bounding box center [1120, 236] width 163 height 110
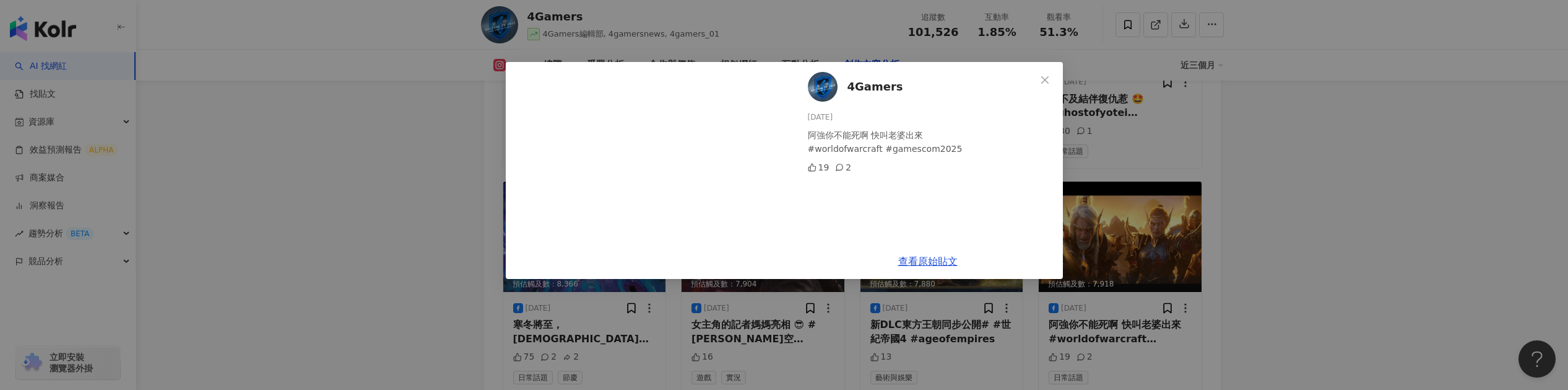
click at [752, 321] on div "4Gamers 2025/8/20 阿強你不能死啊 快叫老婆出來 #worldofwarcraft #gamescom2025 19 2 查看原始貼文" at bounding box center [784, 195] width 1568 height 390
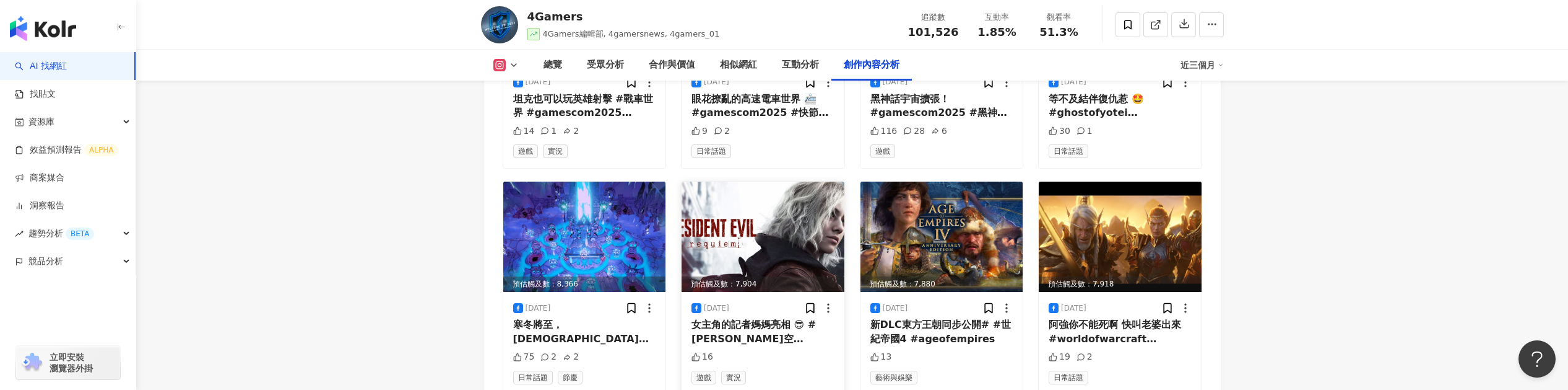
click at [789, 192] on img at bounding box center [762, 236] width 163 height 110
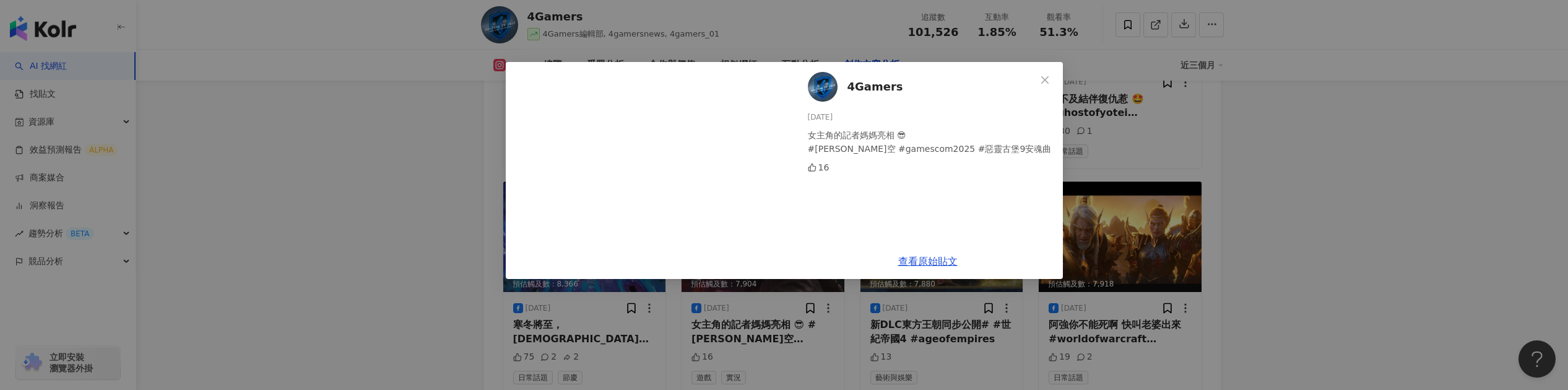
click at [247, 206] on div "4Gamers 2025/8/20 女主角的記者媽媽亮相 😎 #卡普空 #gamescom2025 #惡靈古堡9安魂曲 16 查看原始貼文" at bounding box center [784, 195] width 1568 height 390
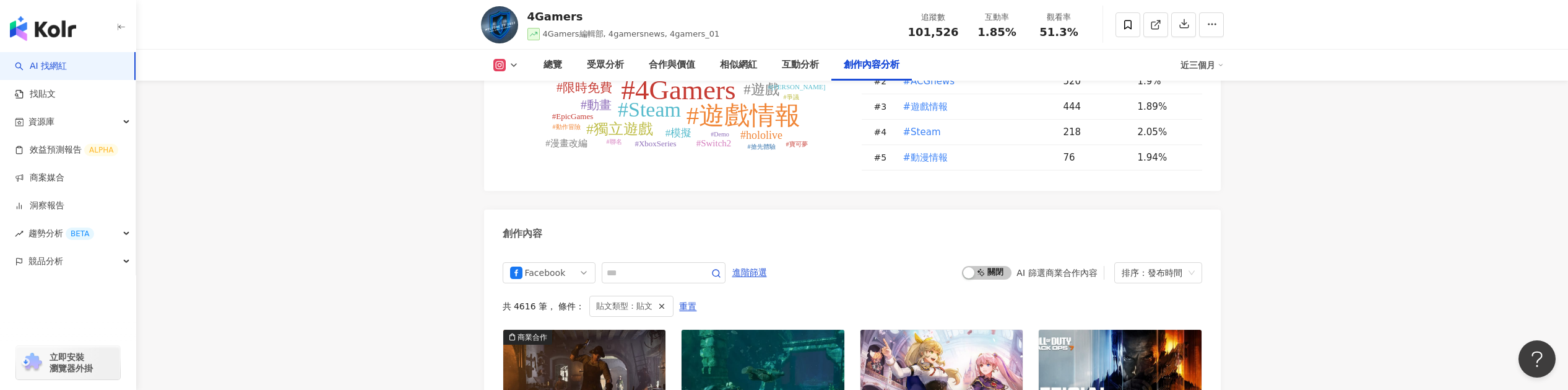
scroll to position [3697, 0]
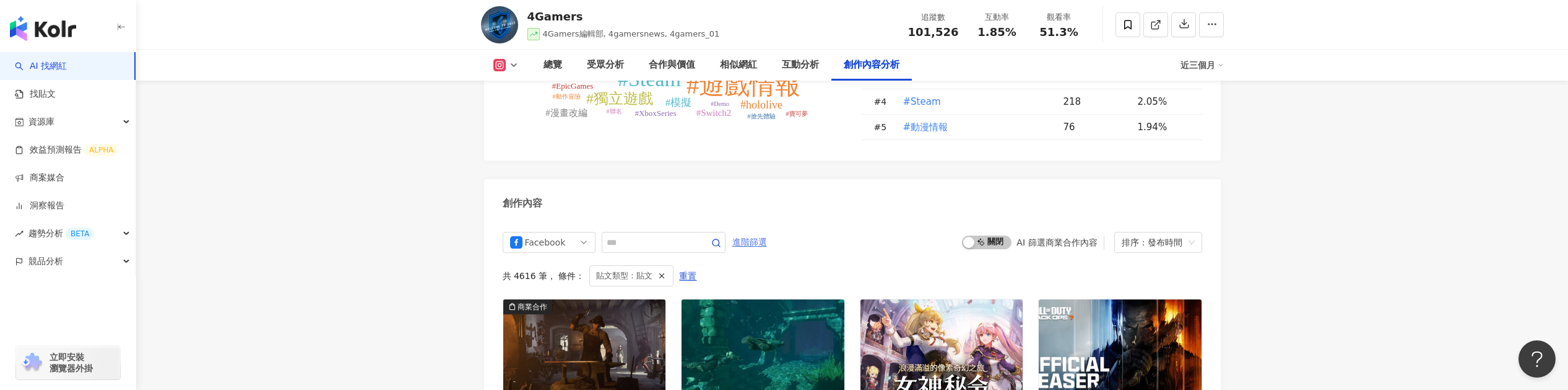
click at [763, 232] on span "進階篩選" at bounding box center [750, 242] width 34 height 20
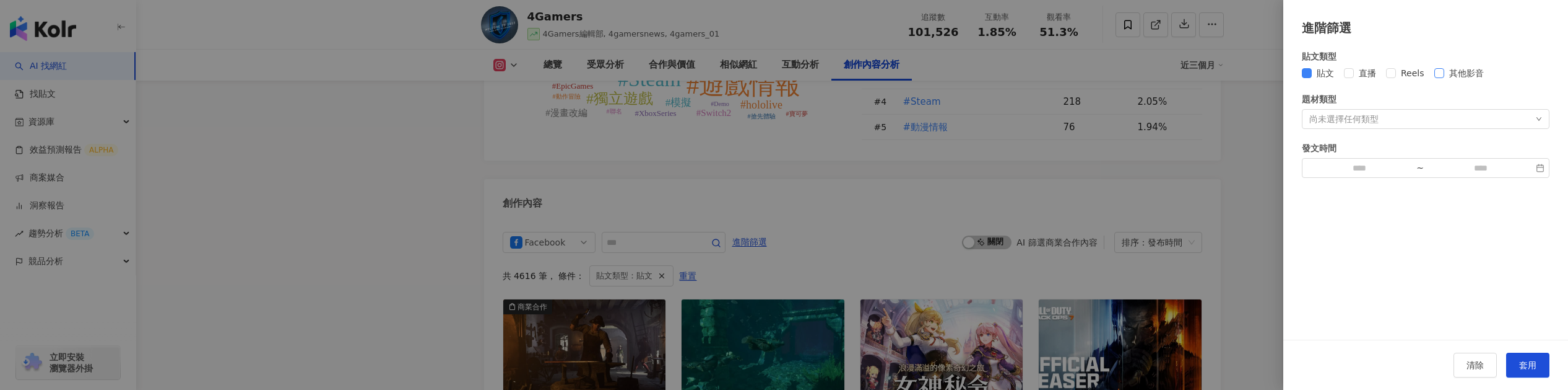
click at [1451, 73] on span "其他影音" at bounding box center [1466, 73] width 44 height 13
click at [1532, 353] on button "套用" at bounding box center [1527, 365] width 44 height 25
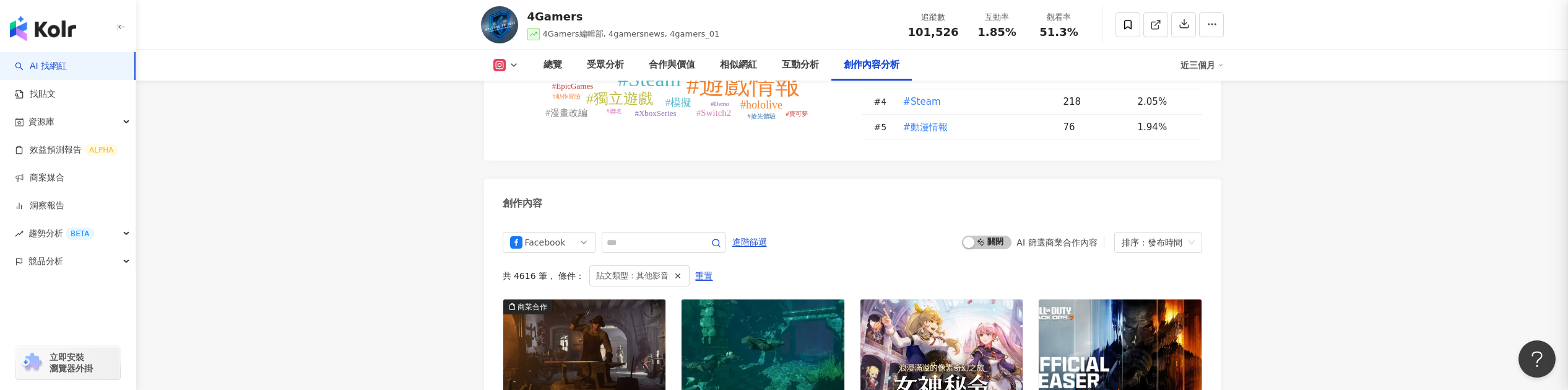
scroll to position [3779, 0]
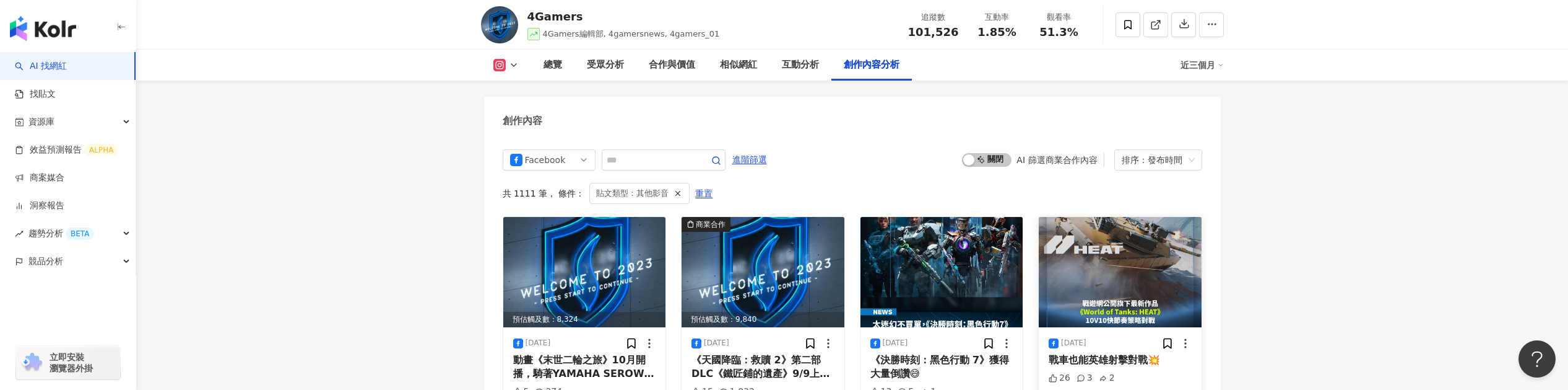
click at [1103, 217] on img at bounding box center [1120, 271] width 163 height 110
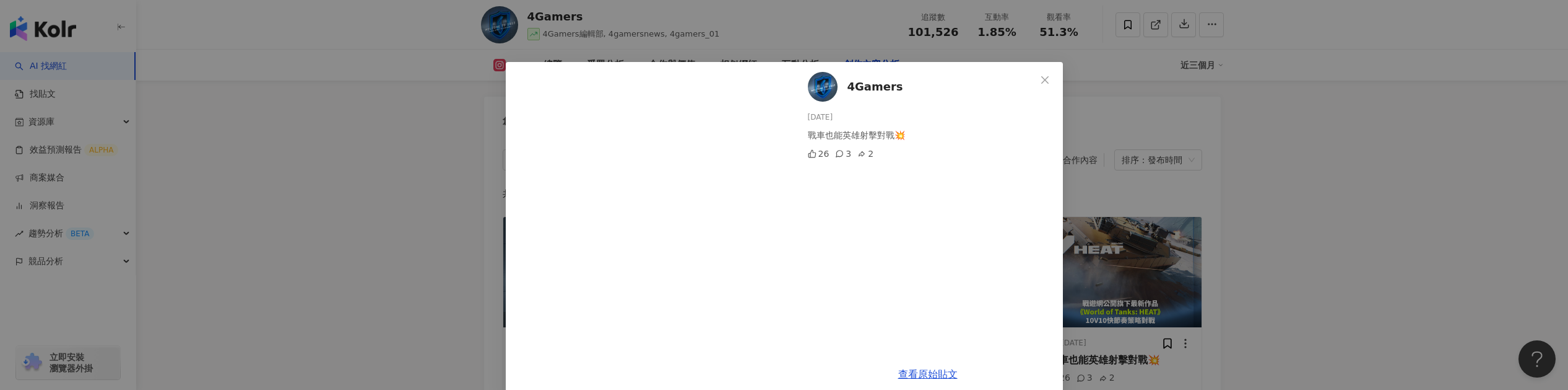
click at [1164, 197] on div "4Gamers 2025/8/20 戰車也能英雄射擊對戰💥 26 3 2 查看原始貼文" at bounding box center [784, 195] width 1568 height 390
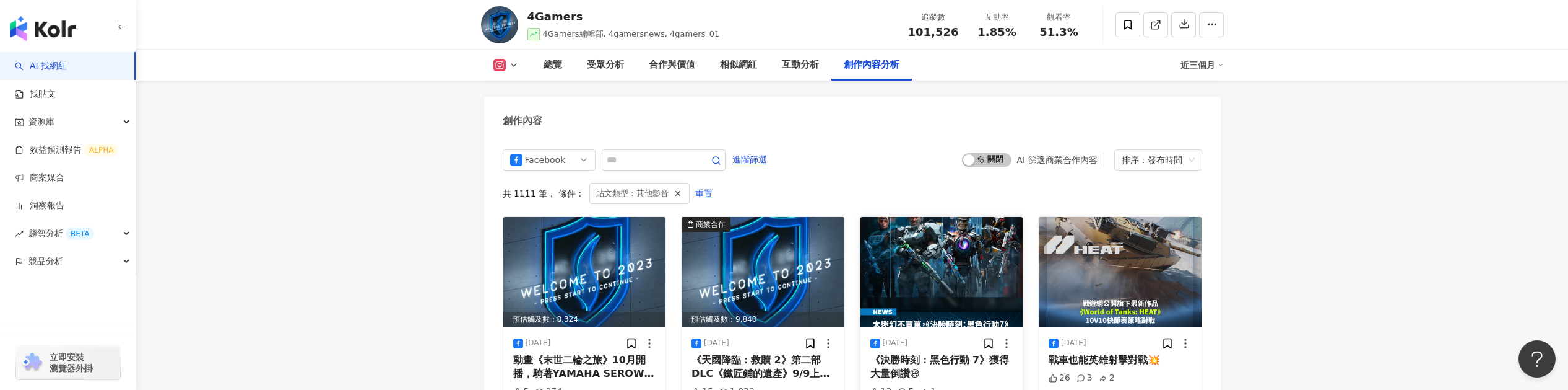
click at [991, 238] on img at bounding box center [941, 271] width 163 height 110
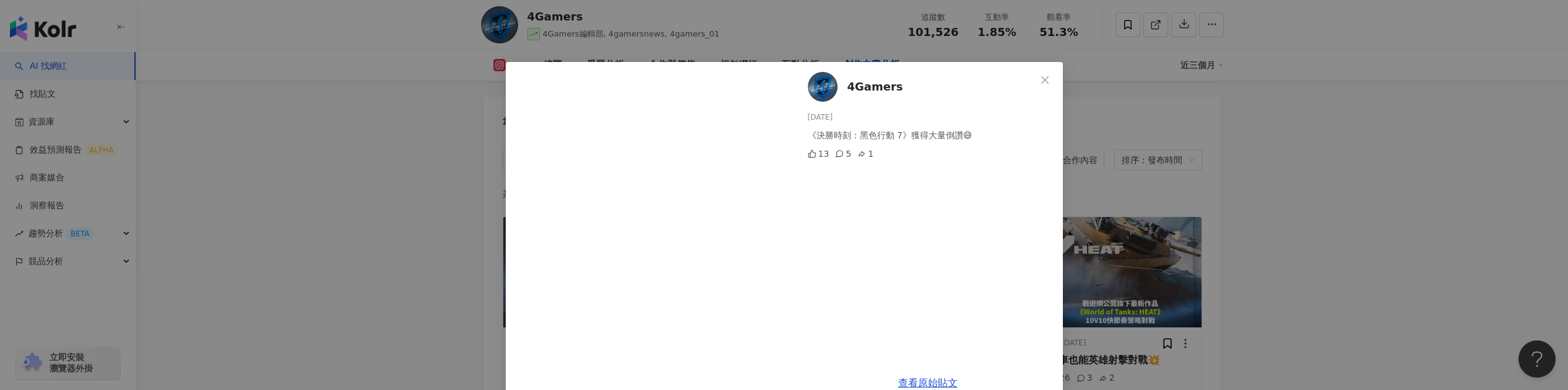
click at [1121, 191] on div "4Gamers 2025/8/20 《決勝時刻：黑色行動 7》獲得大量倒讚😅 13 5 1 查看原始貼文" at bounding box center [784, 195] width 1568 height 390
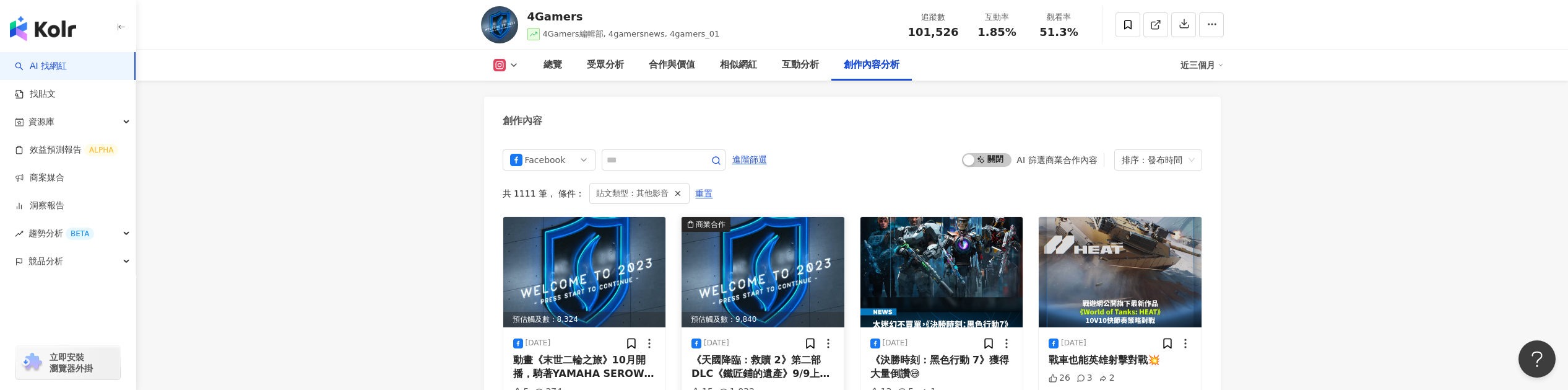
click at [833, 225] on img at bounding box center [762, 271] width 163 height 110
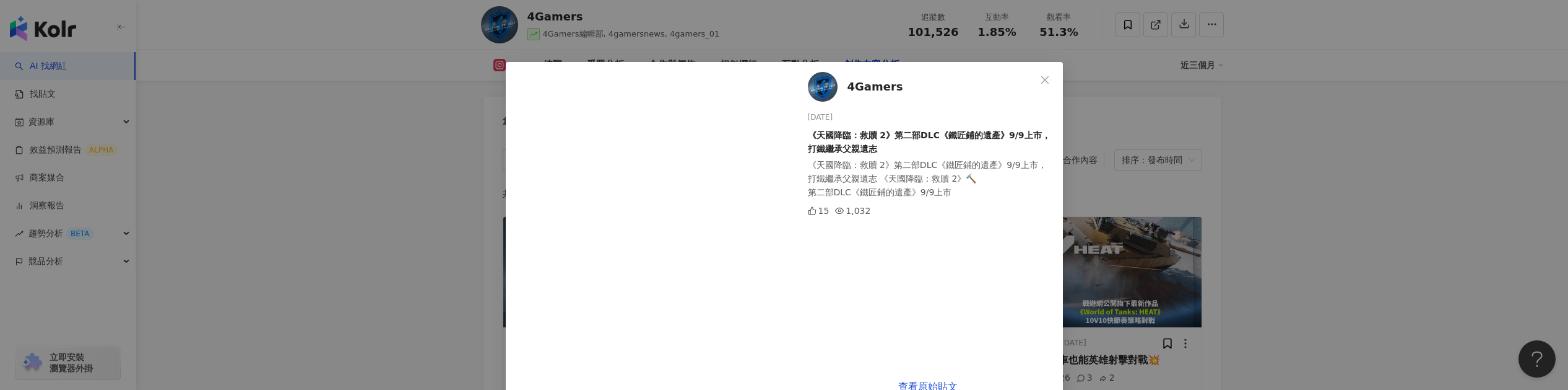
click at [357, 236] on div "4Gamers 2025/8/20 《天國降臨：救贖 2》第二部DLC《鐵匠鋪的遺產》9/9上市，打鐵繼承父親遺志 《天國降臨：救贖 2》第二部DLC《鐵匠鋪…" at bounding box center [784, 195] width 1568 height 390
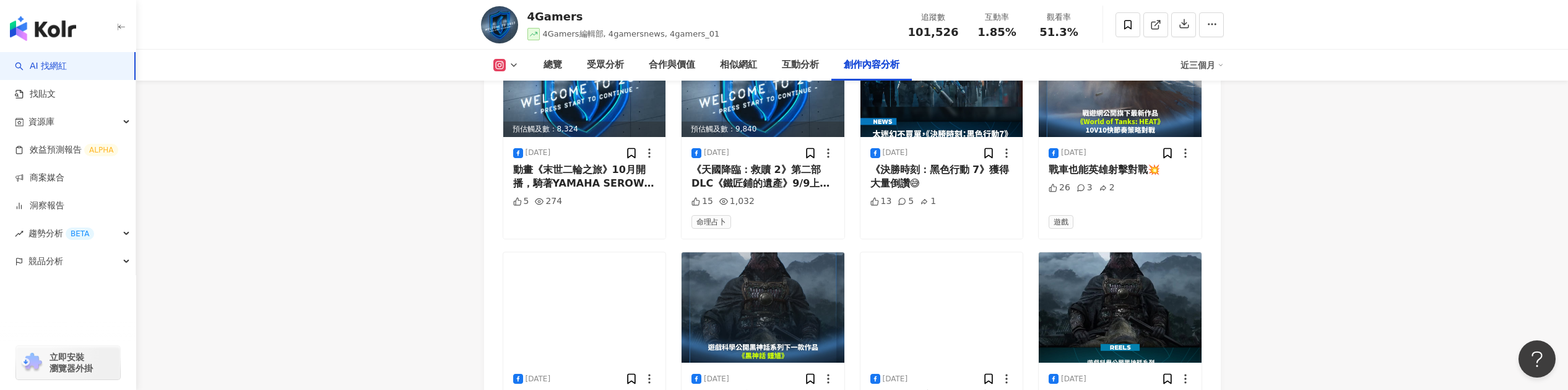
scroll to position [4026, 0]
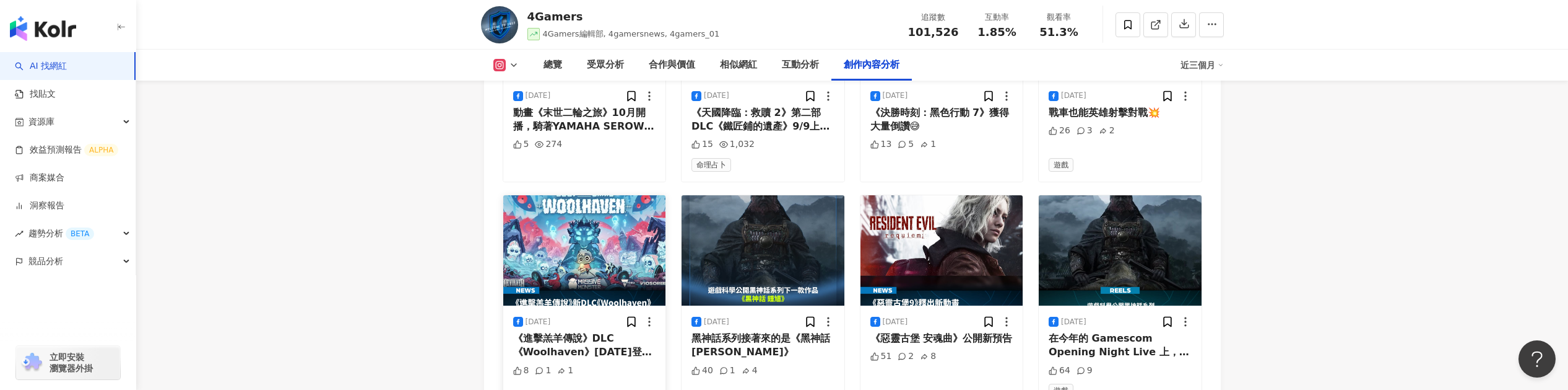
click at [617, 198] on img at bounding box center [584, 250] width 163 height 110
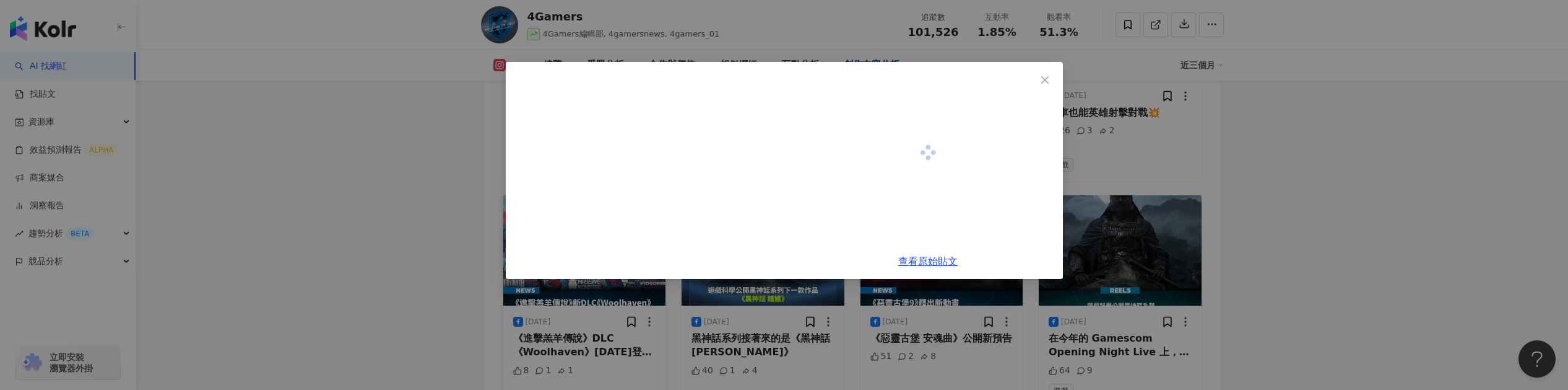
click at [617, 198] on div at bounding box center [647, 170] width 282 height 217
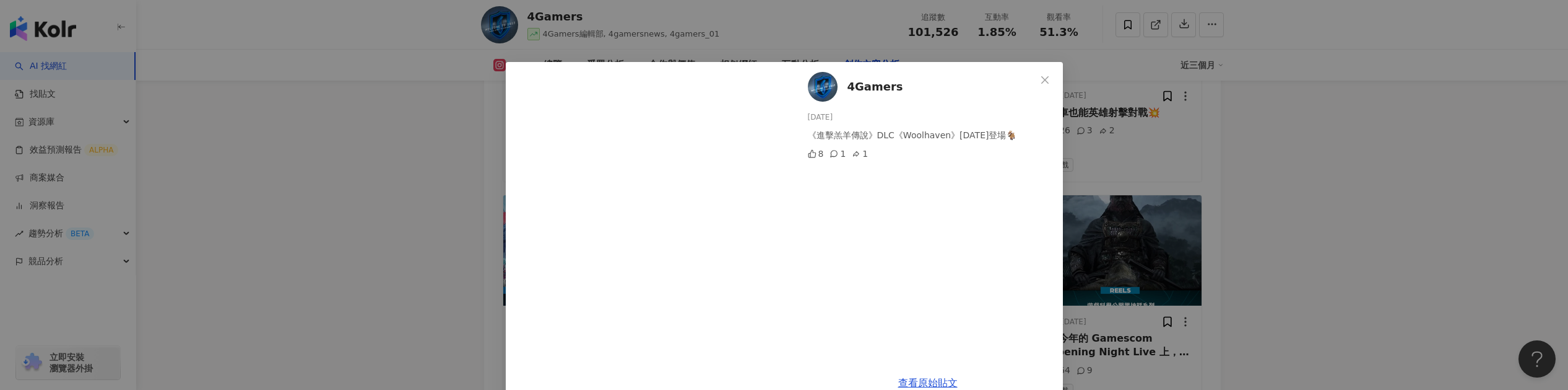
click at [472, 238] on div "4Gamers 2025/8/20 《進擊羔羊傳說》DLC《Woolhaven》2026年登場🐐 8 1 1 查看原始貼文" at bounding box center [784, 195] width 1568 height 390
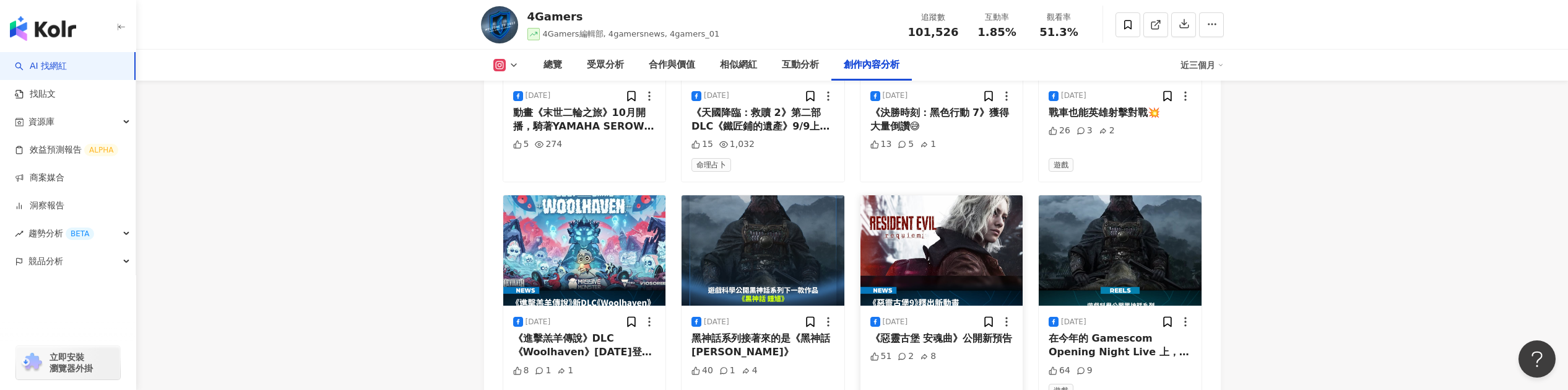
click at [969, 220] on img at bounding box center [941, 250] width 163 height 110
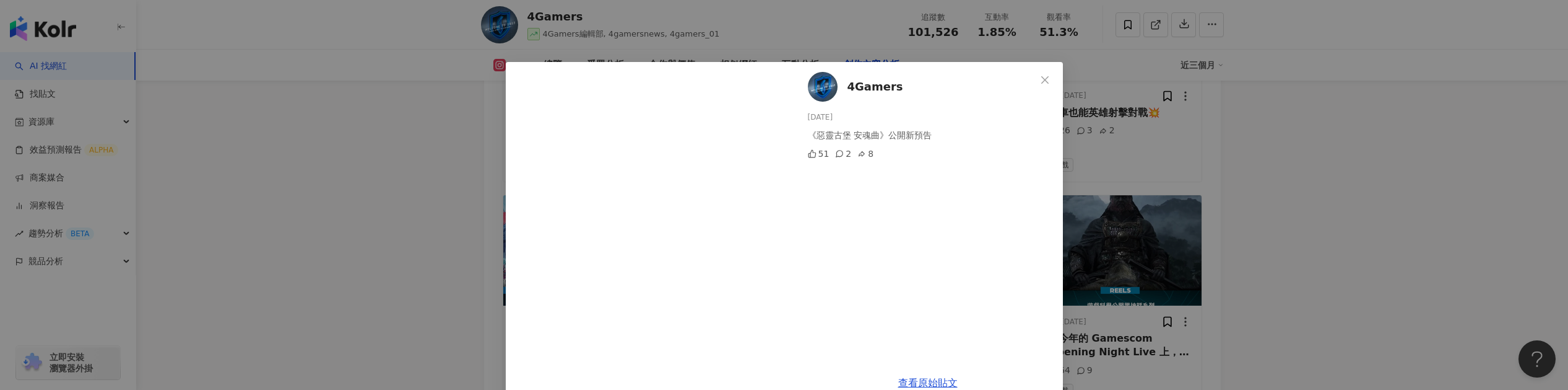
click at [1097, 201] on div "4Gamers 2025/8/20 《惡靈古堡 安魂曲》公開新預告 51 2 8 查看原始貼文" at bounding box center [784, 195] width 1568 height 390
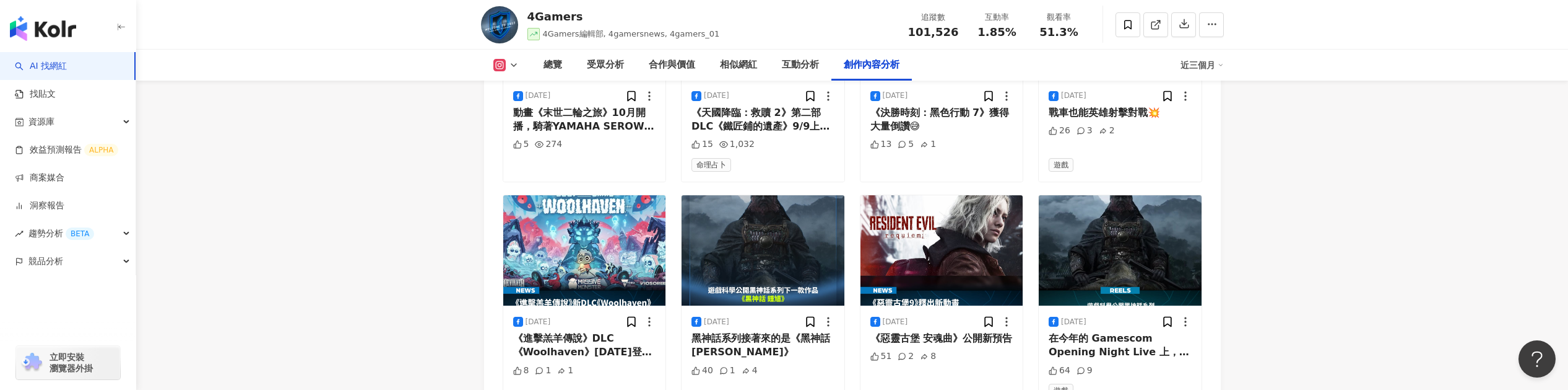
click at [1097, 201] on img at bounding box center [1120, 250] width 163 height 110
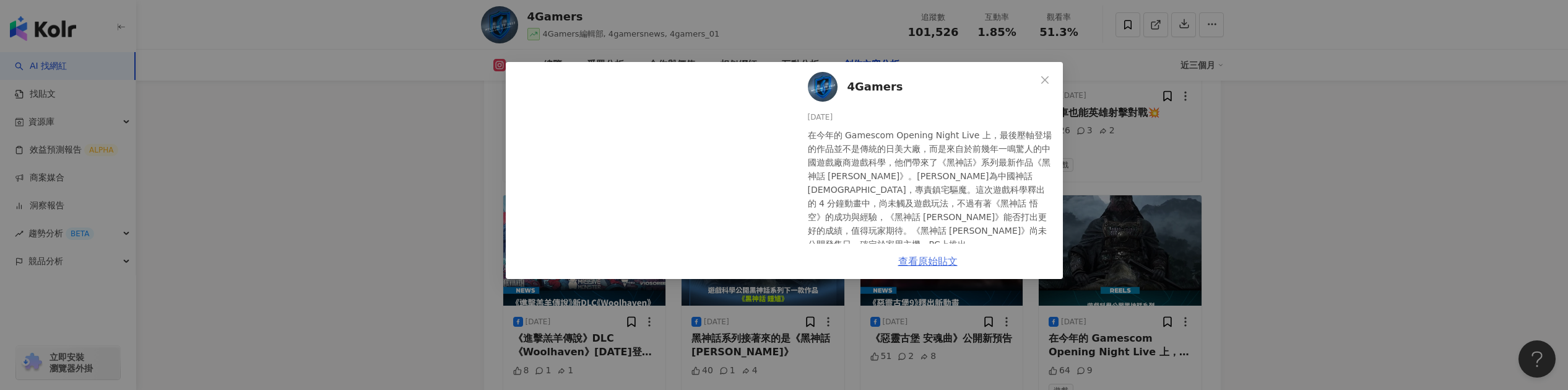
click at [925, 264] on link "查看原始貼文" at bounding box center [927, 261] width 59 height 12
click at [443, 147] on div "4Gamers 2025/8/20 在今年的 Gamescom Opening Night Live 上，最後壓軸登場的作品並不是傳統的日美大廠，而是來自於前…" at bounding box center [784, 195] width 1568 height 390
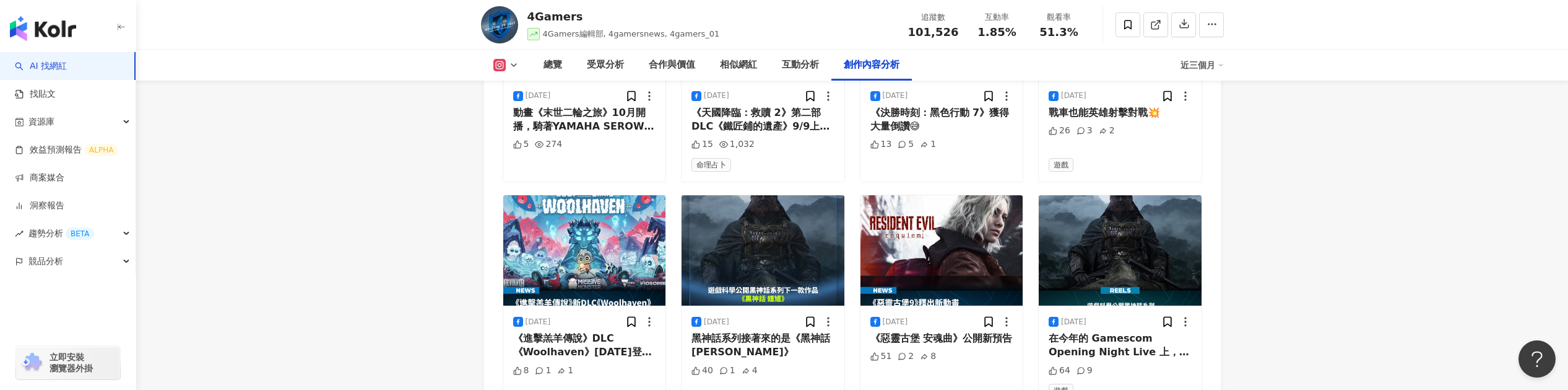
click at [928, 217] on img at bounding box center [941, 250] width 163 height 110
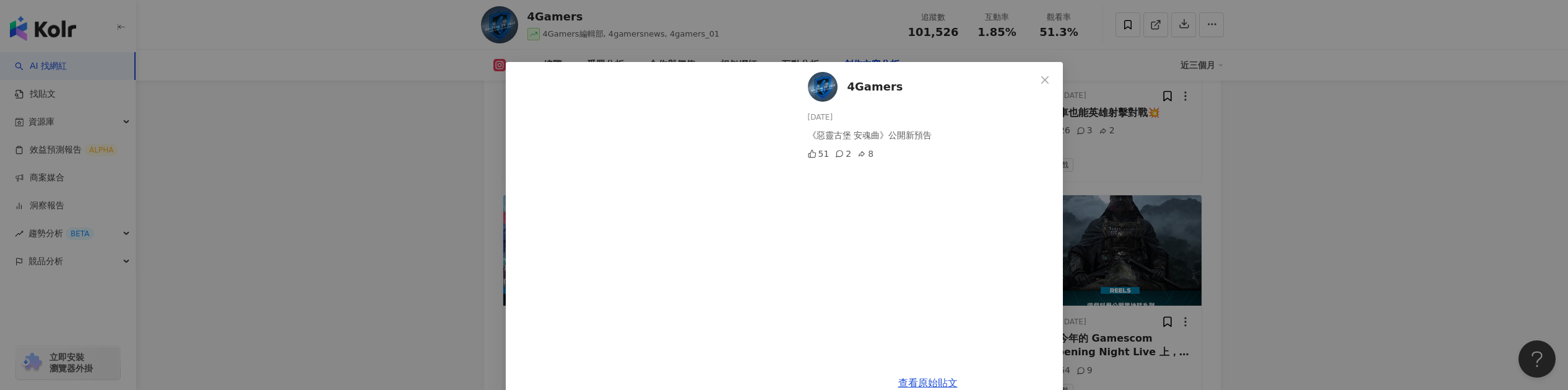
click at [1123, 187] on div "4Gamers 2025/8/20 《惡靈古堡 安魂曲》公開新預告 51 2 8 查看原始貼文" at bounding box center [784, 195] width 1568 height 390
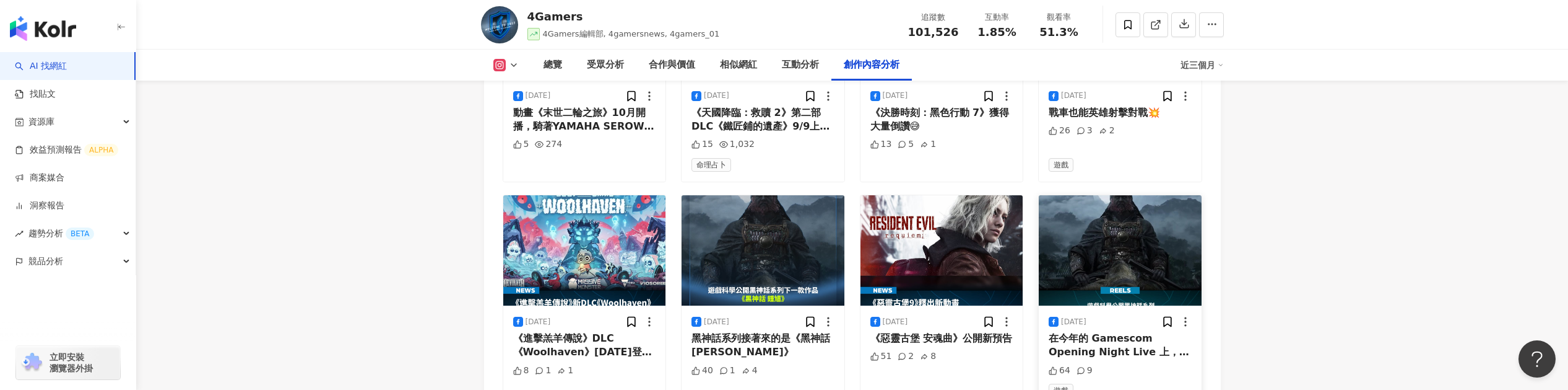
click at [1118, 223] on img at bounding box center [1120, 250] width 163 height 110
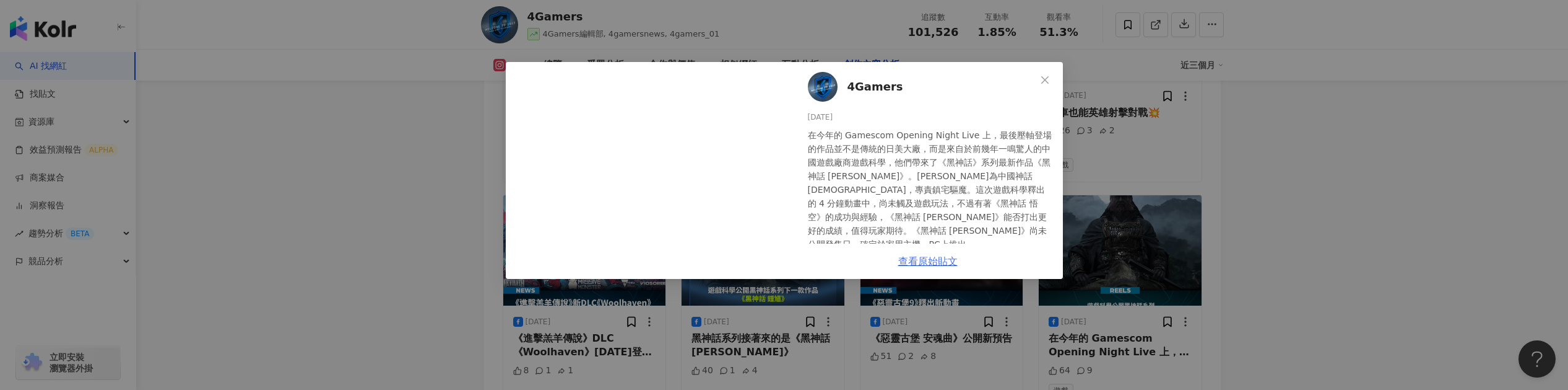
click at [946, 257] on link "查看原始貼文" at bounding box center [927, 261] width 59 height 12
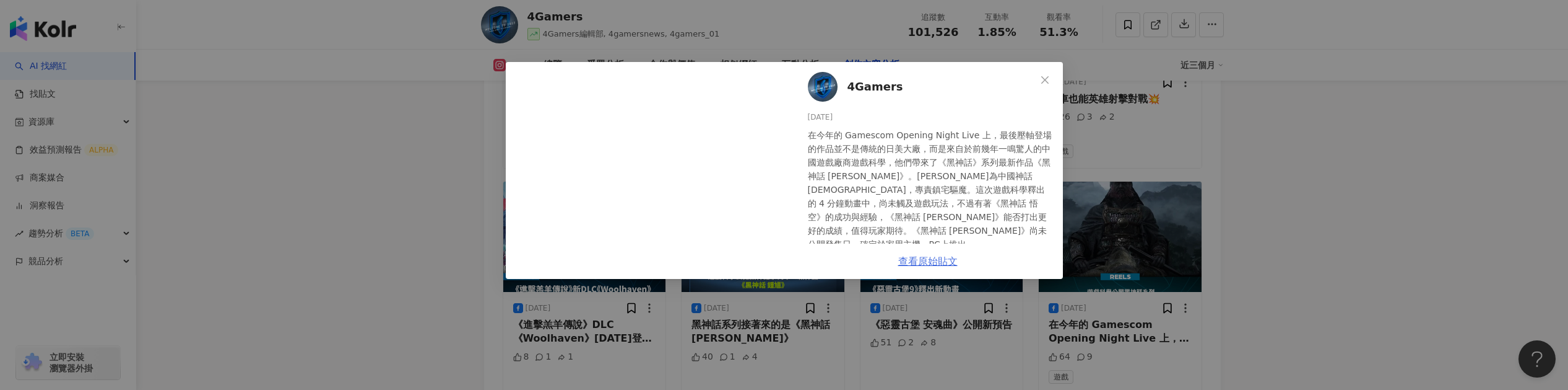
scroll to position [4013, 0]
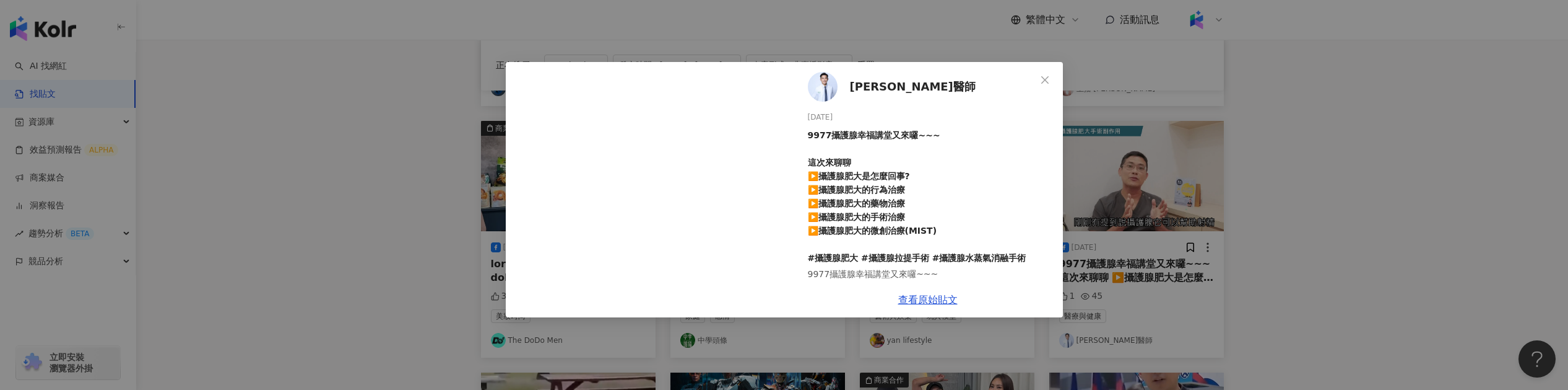
click at [377, 49] on div "[PERSON_NAME]醫師 [DATE] 9977攝護腺幸福講堂又來囉~~~ 這次來聊聊 ▶️攝護腺肥大是怎麼回事? ▶️攝護腺肥大的行為治療 ▶️攝護腺…" at bounding box center [784, 195] width 1568 height 390
